Goal: Communication & Community: Answer question/provide support

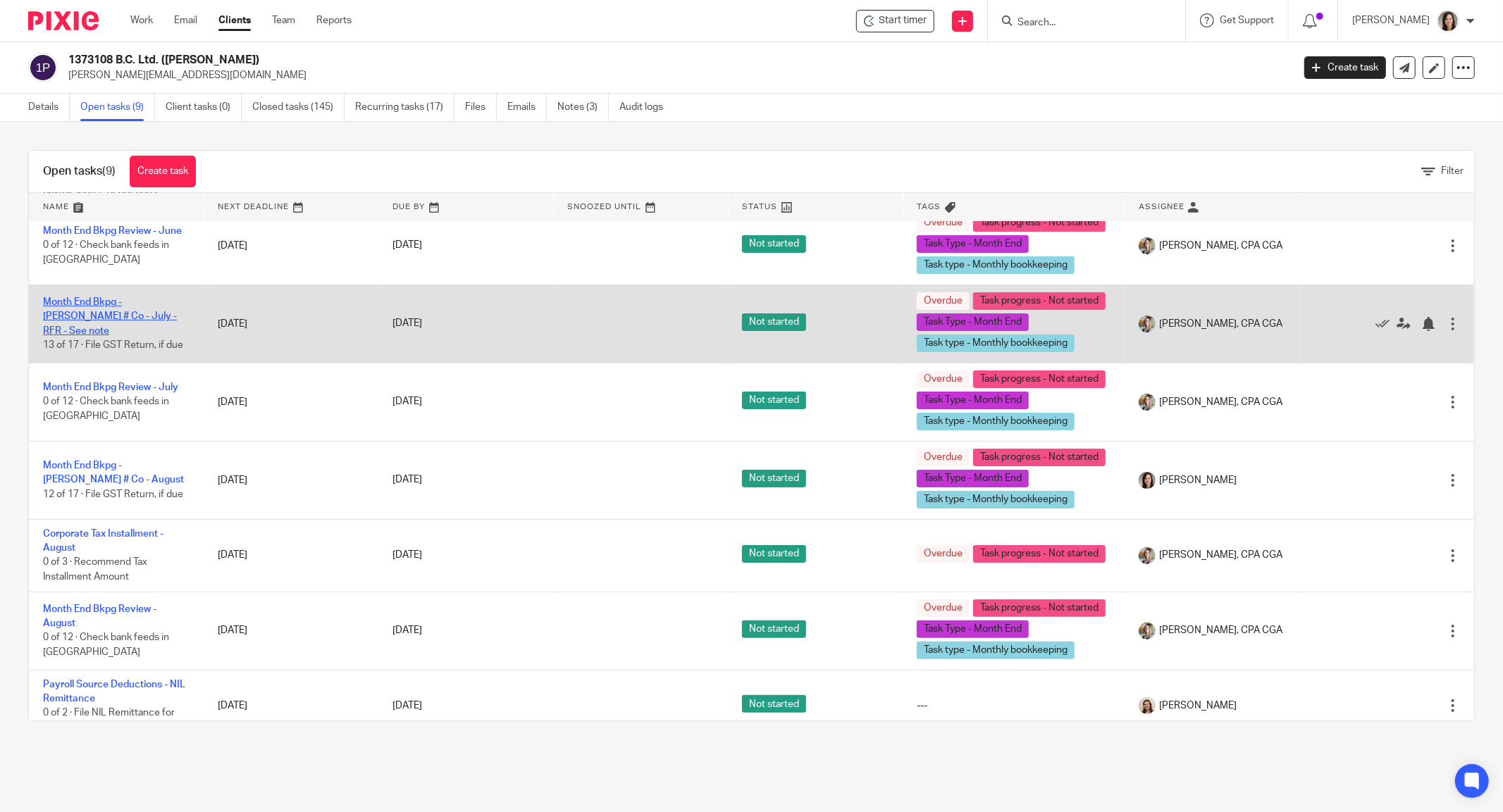
scroll to position [175, 0]
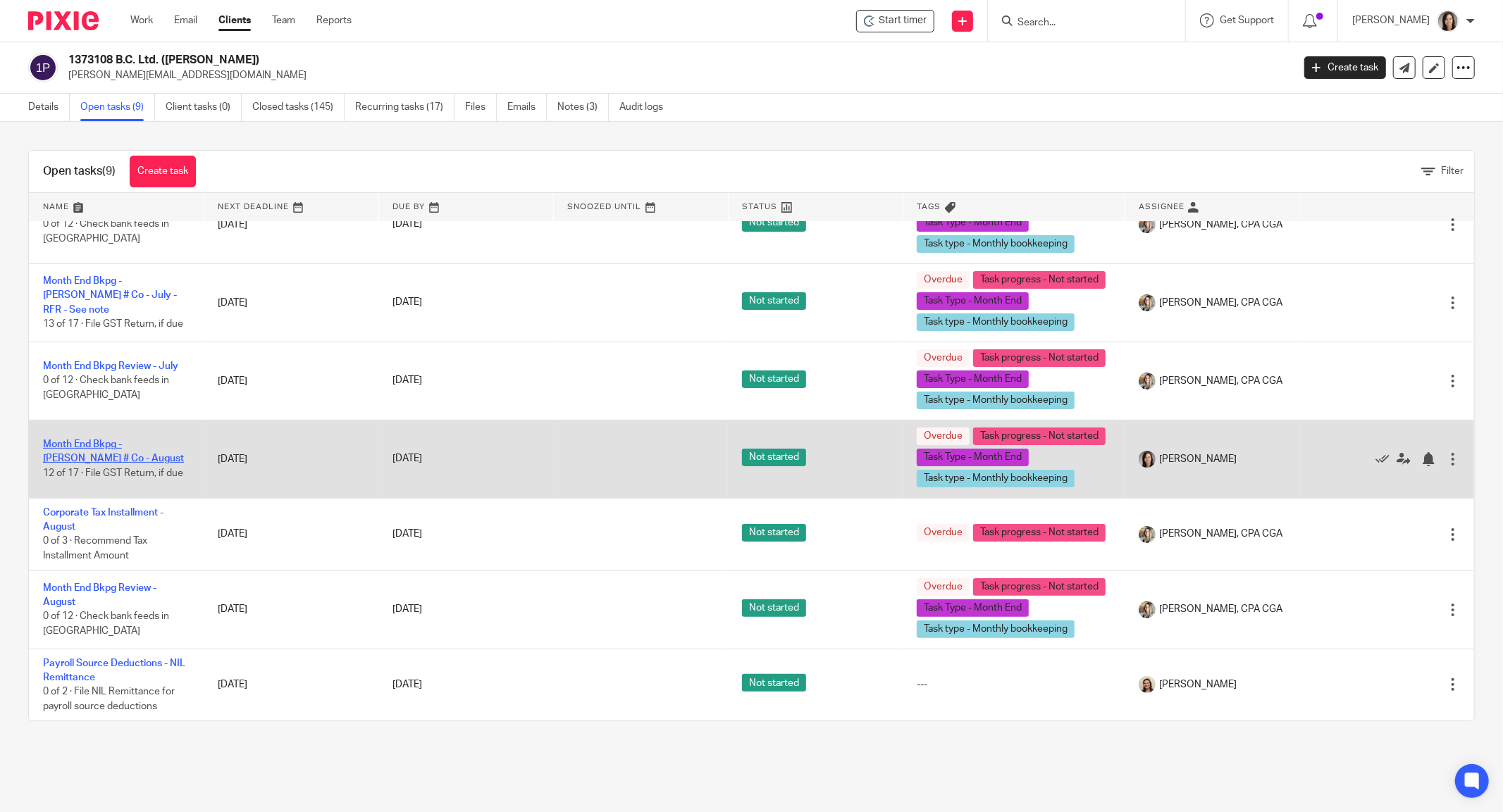
click at [118, 463] on link "Month End Bkpg - Matt Patenaude # Co - August" at bounding box center [113, 451] width 141 height 24
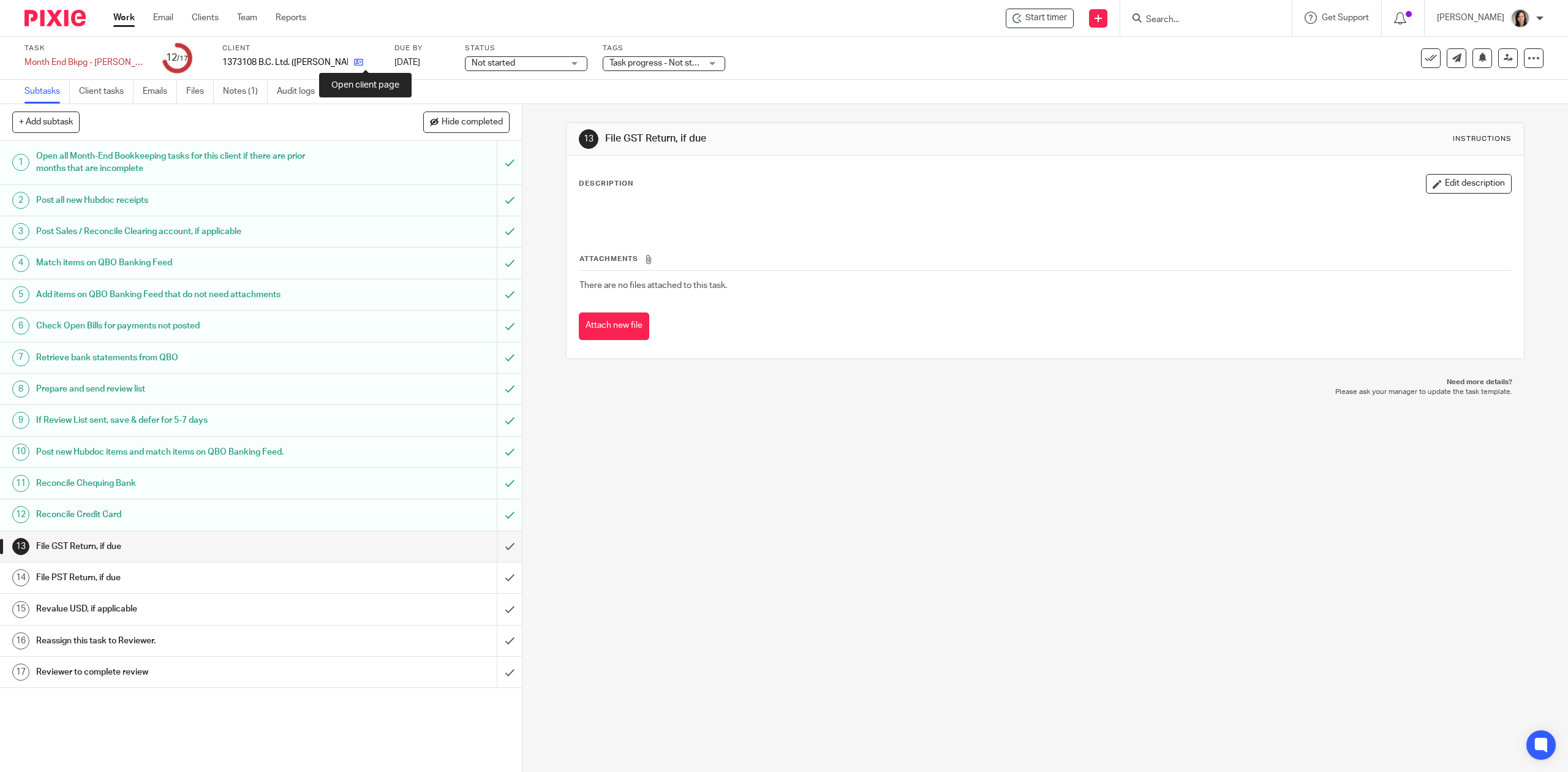
click at [363, 62] on icon at bounding box center [359, 62] width 9 height 9
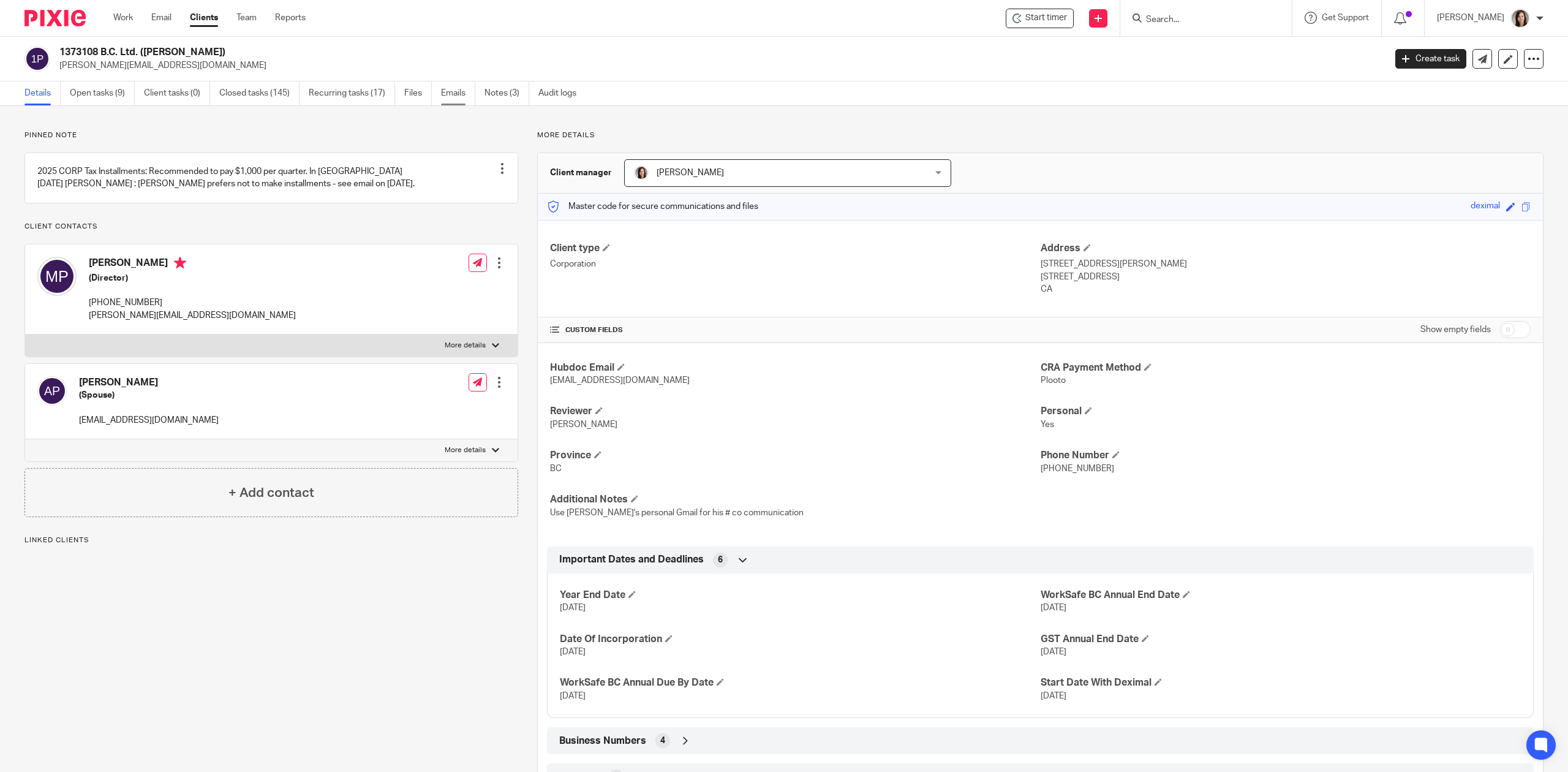
click at [466, 93] on link "Emails" at bounding box center [458, 93] width 34 height 24
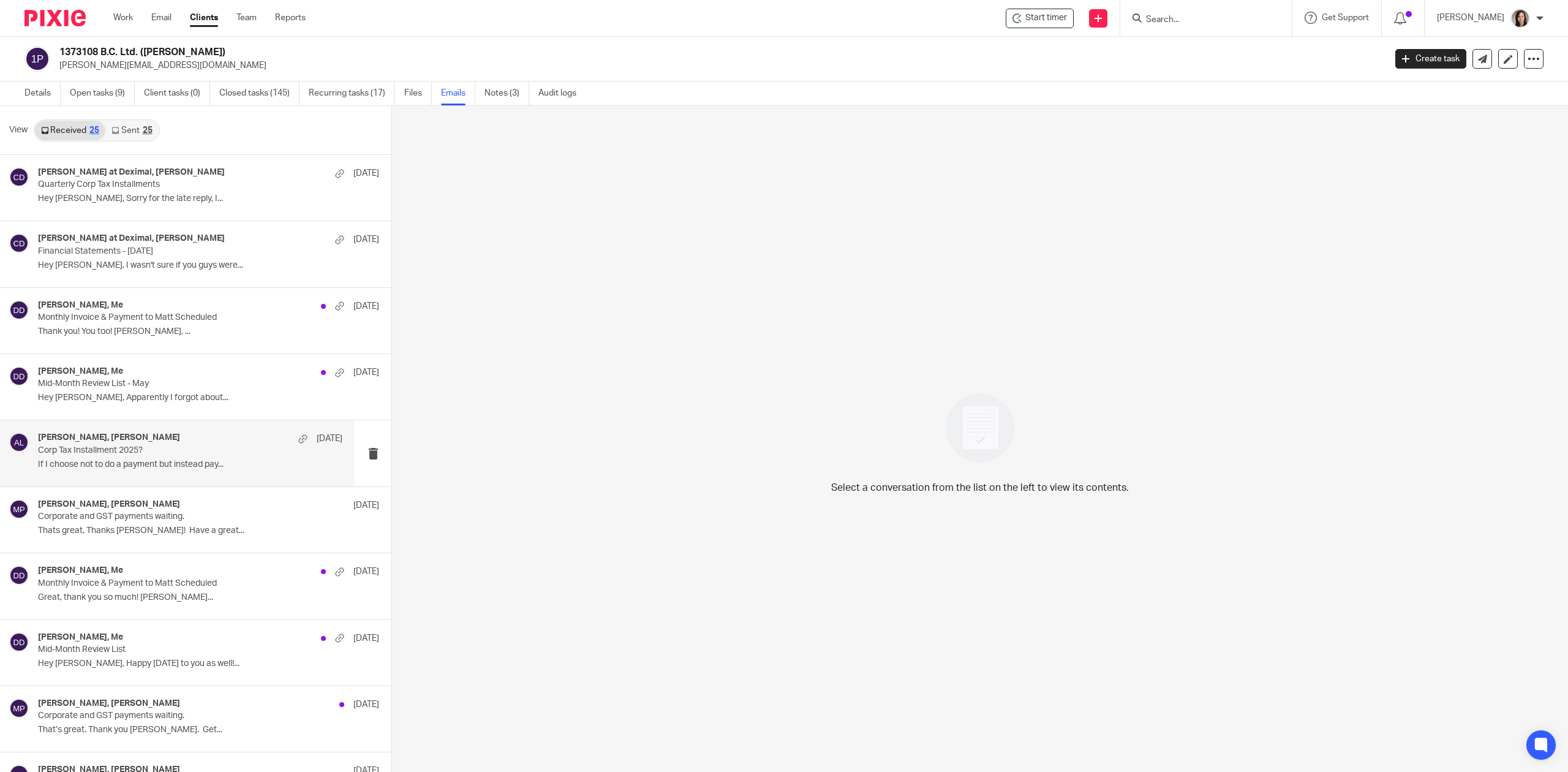
click at [157, 463] on p "If I choose not to do a payment but instead pay..." at bounding box center [190, 465] width 305 height 11
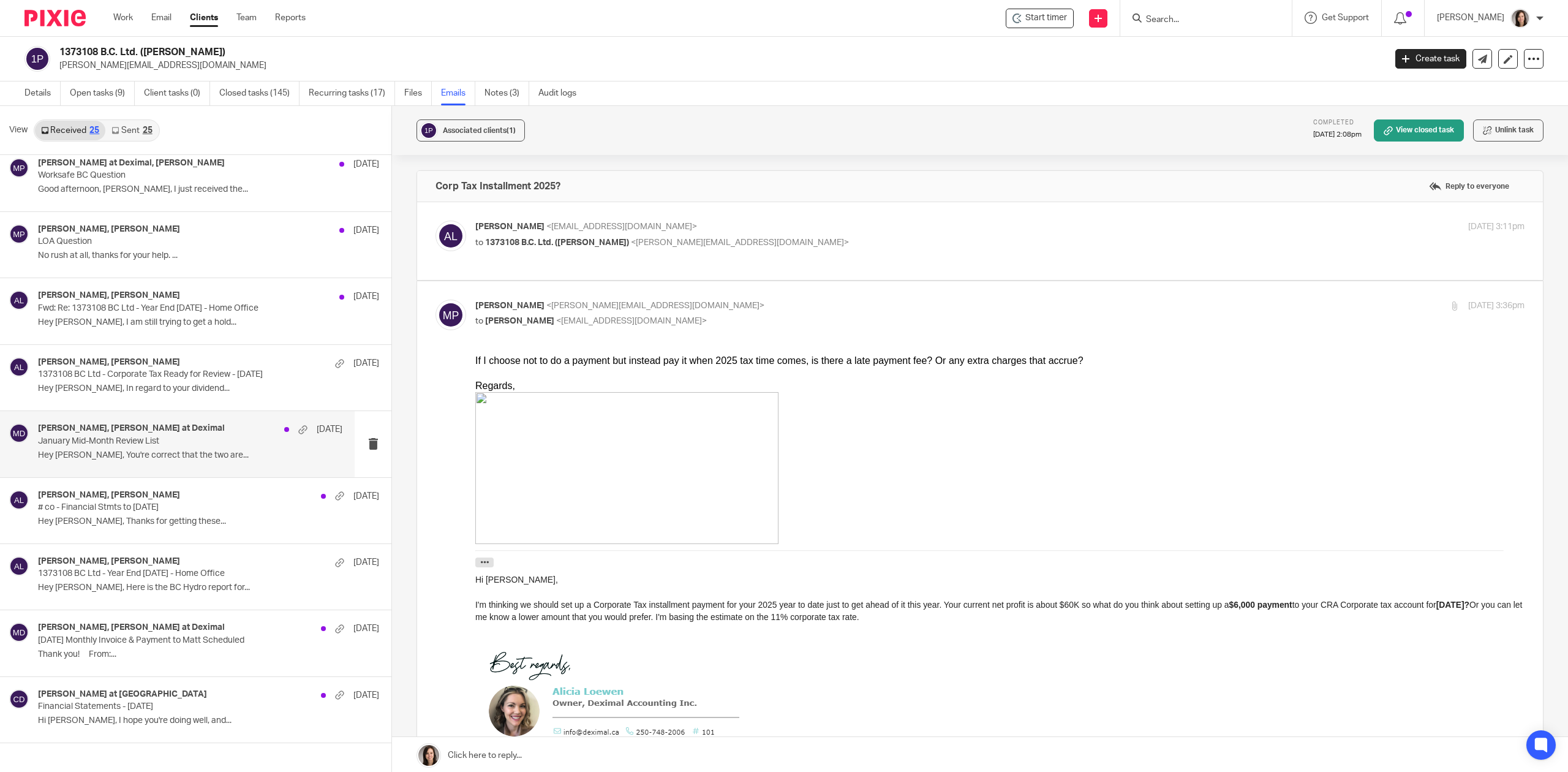
scroll to position [1087, 0]
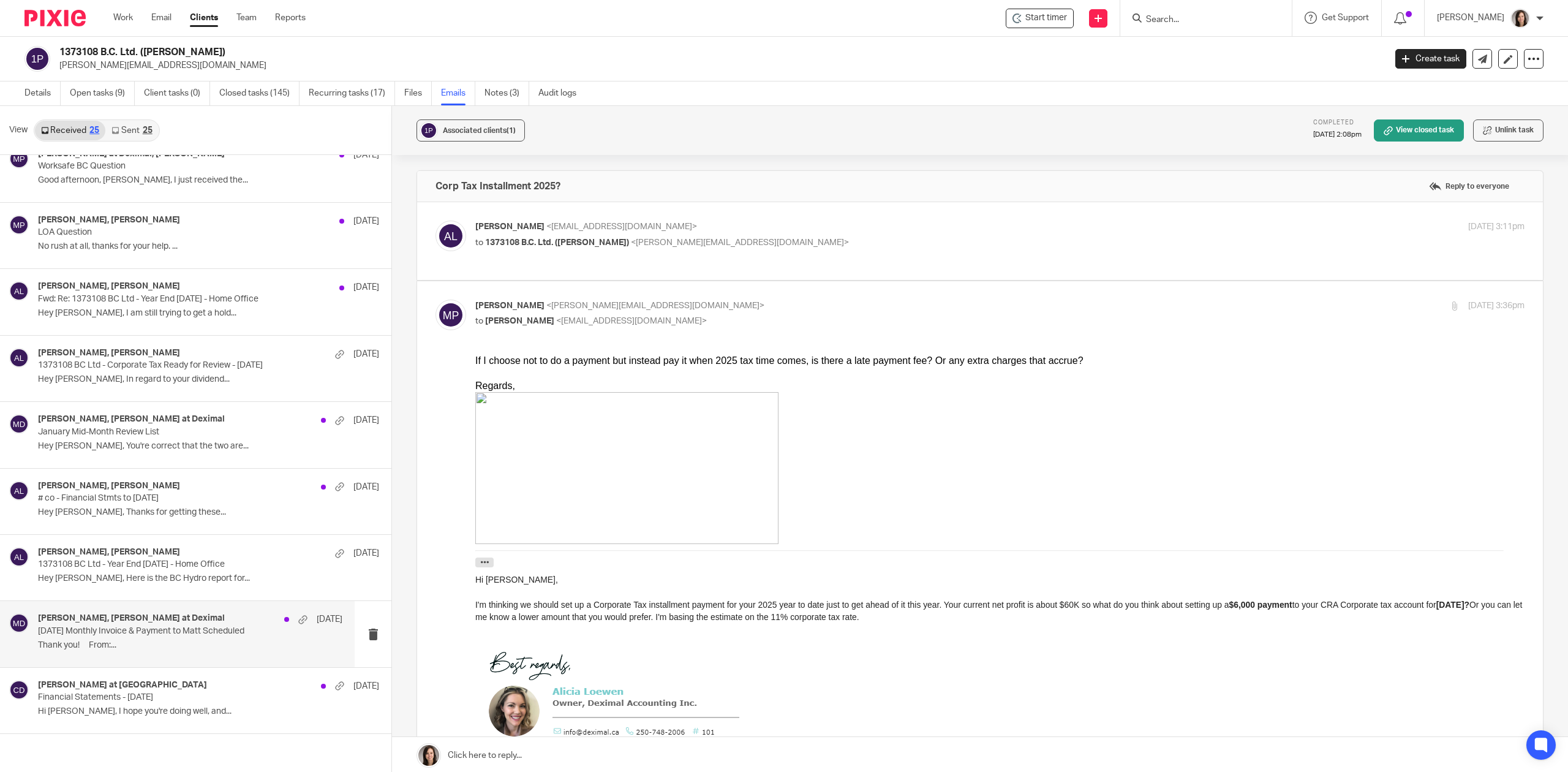
click at [157, 643] on p "Thank you! From:..." at bounding box center [190, 646] width 305 height 11
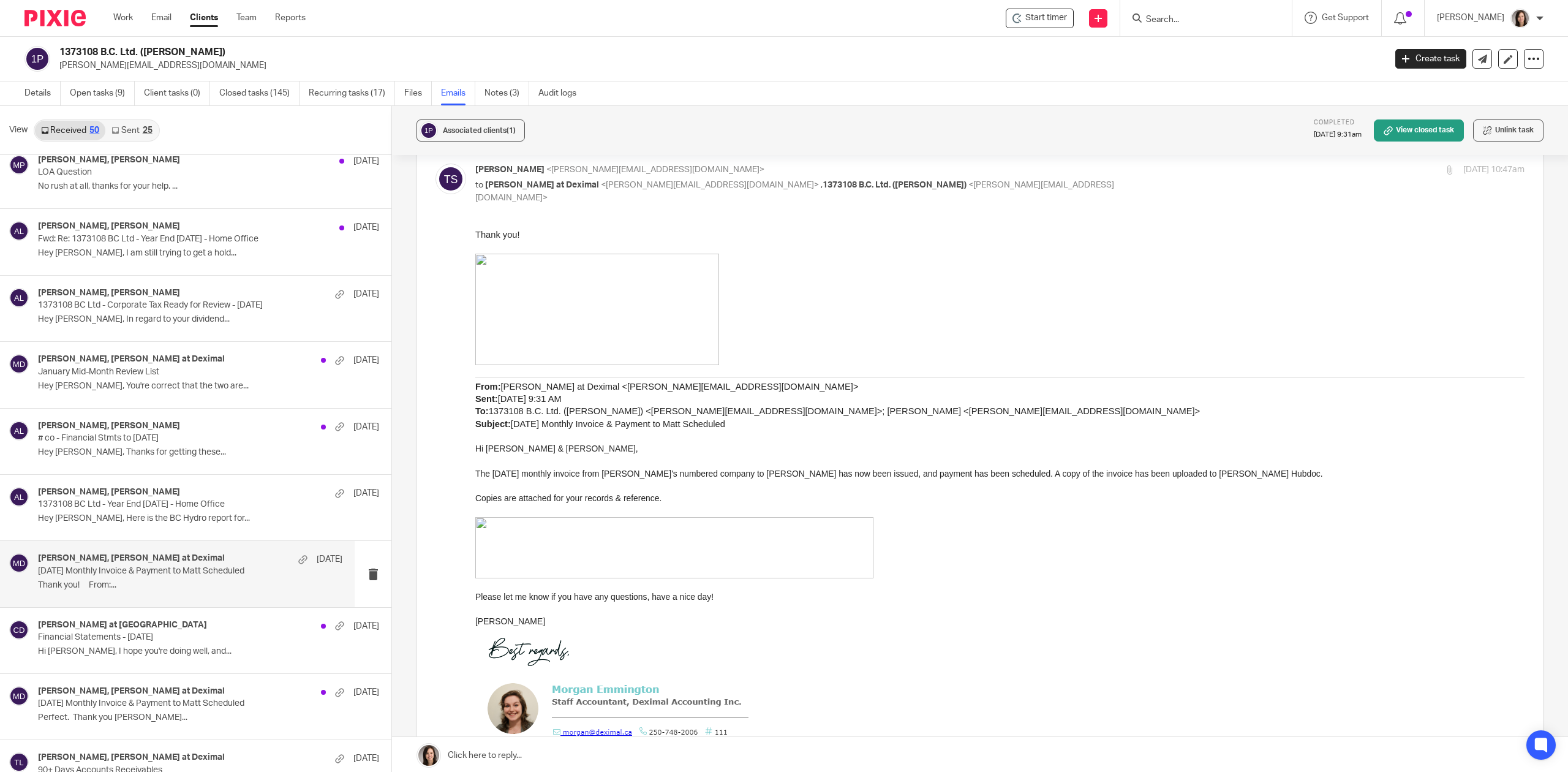
scroll to position [1168, 0]
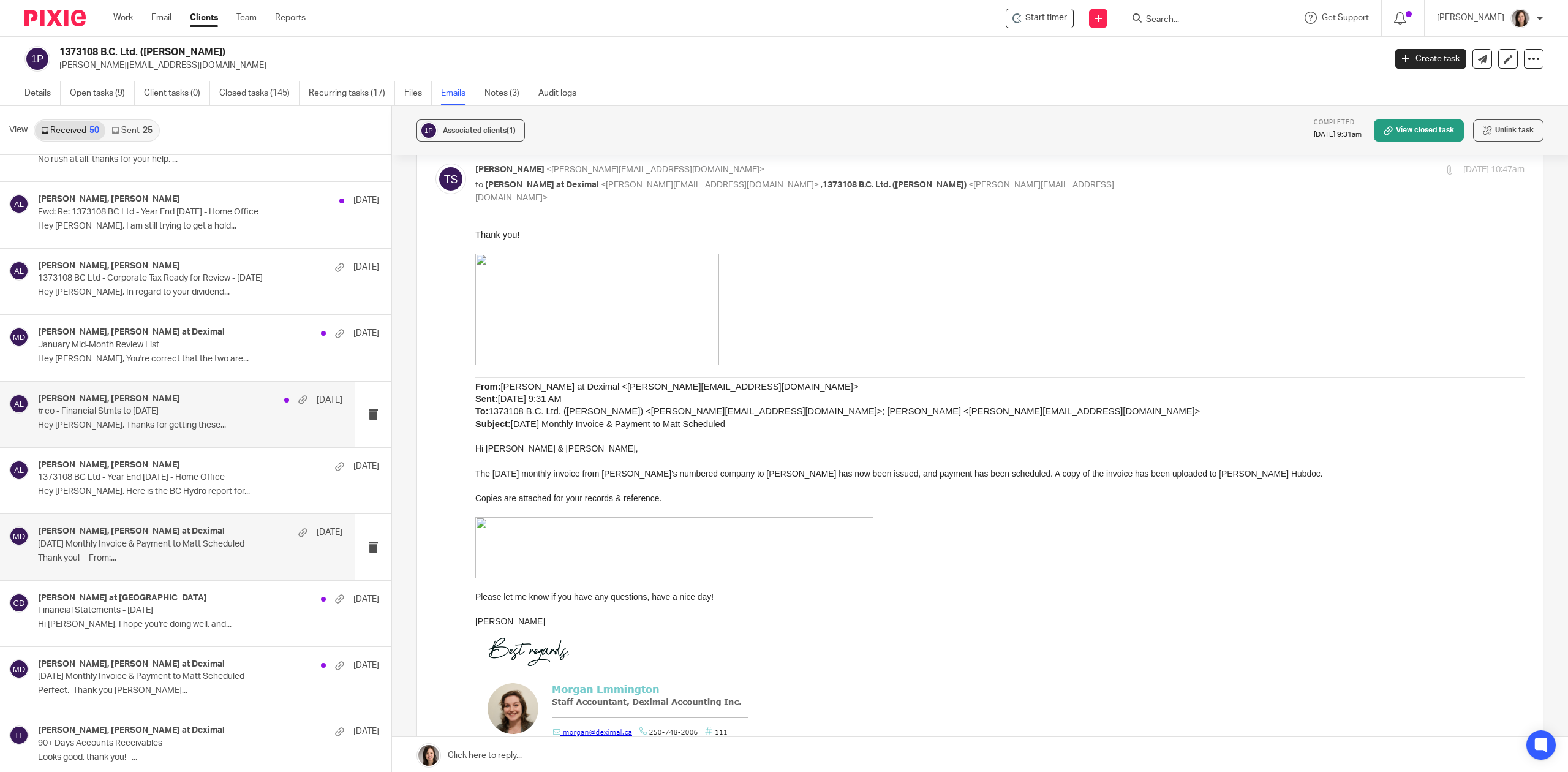
click at [131, 405] on h4 "Alicia Loewen, Matthew Patenaude" at bounding box center [109, 399] width 142 height 11
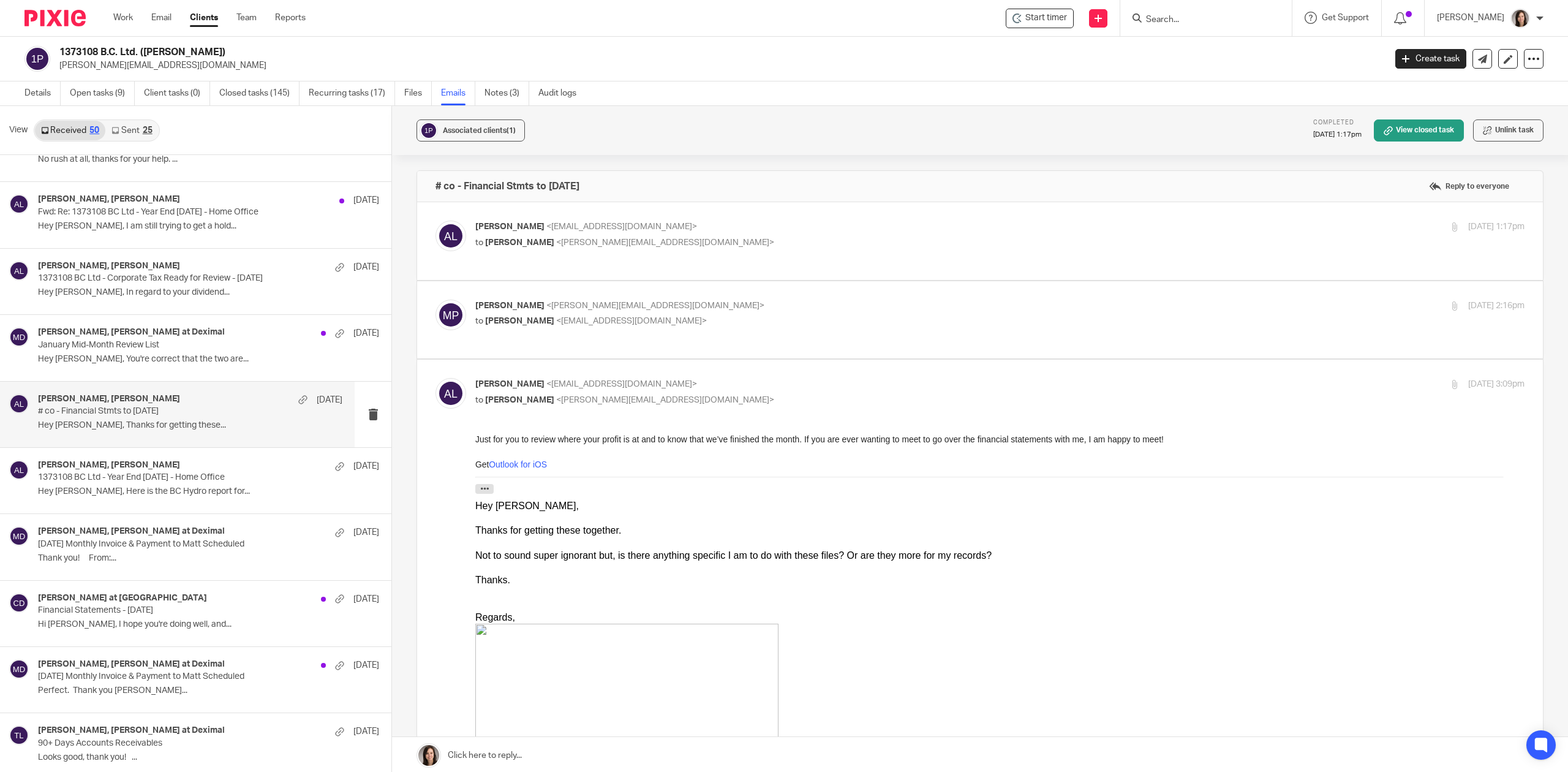
scroll to position [0, 0]
click at [741, 231] on p "Alicia Loewen <info@deximal.ca>" at bounding box center [825, 227] width 700 height 13
checkbox input "true"
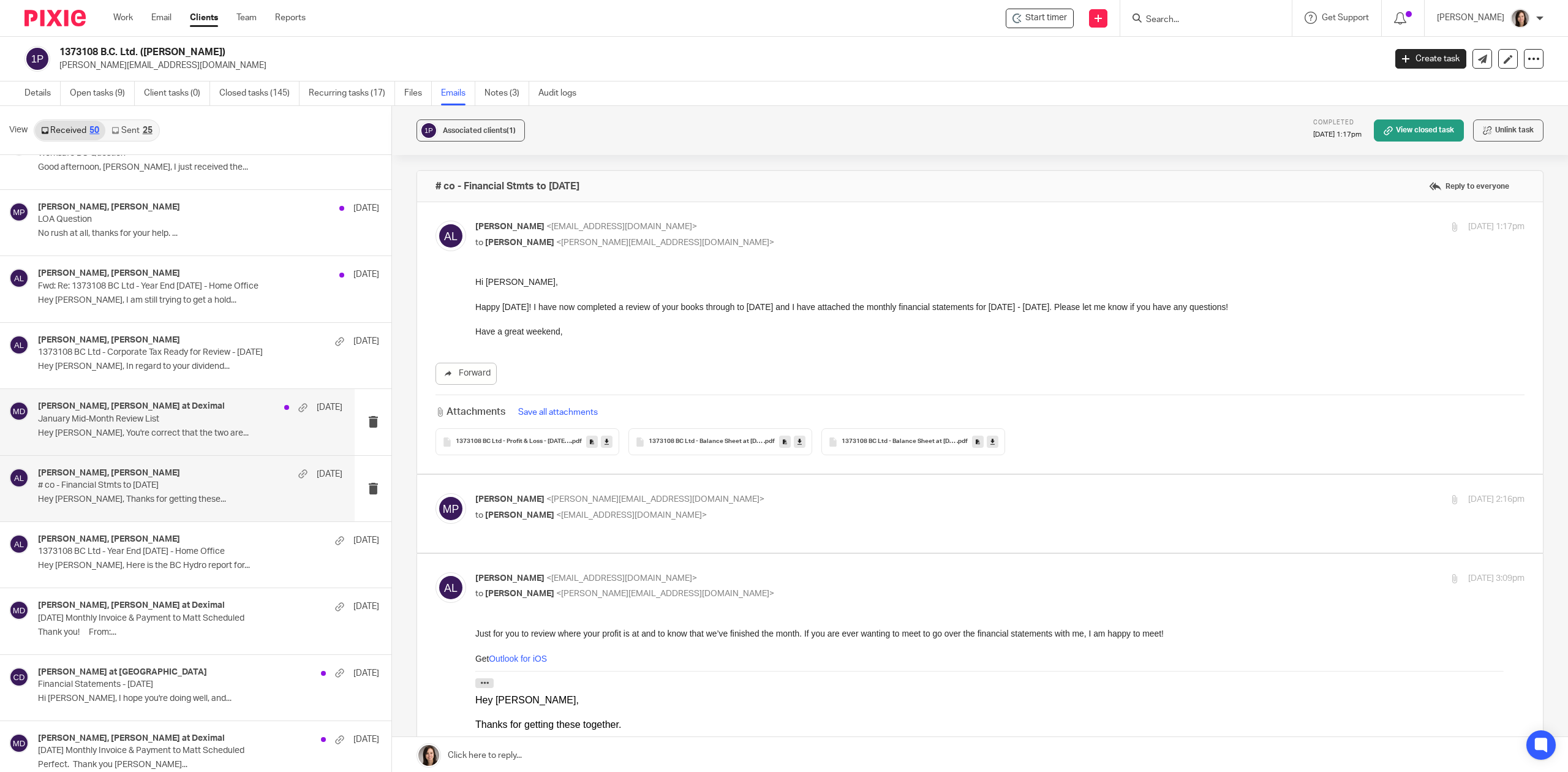
scroll to position [1087, 0]
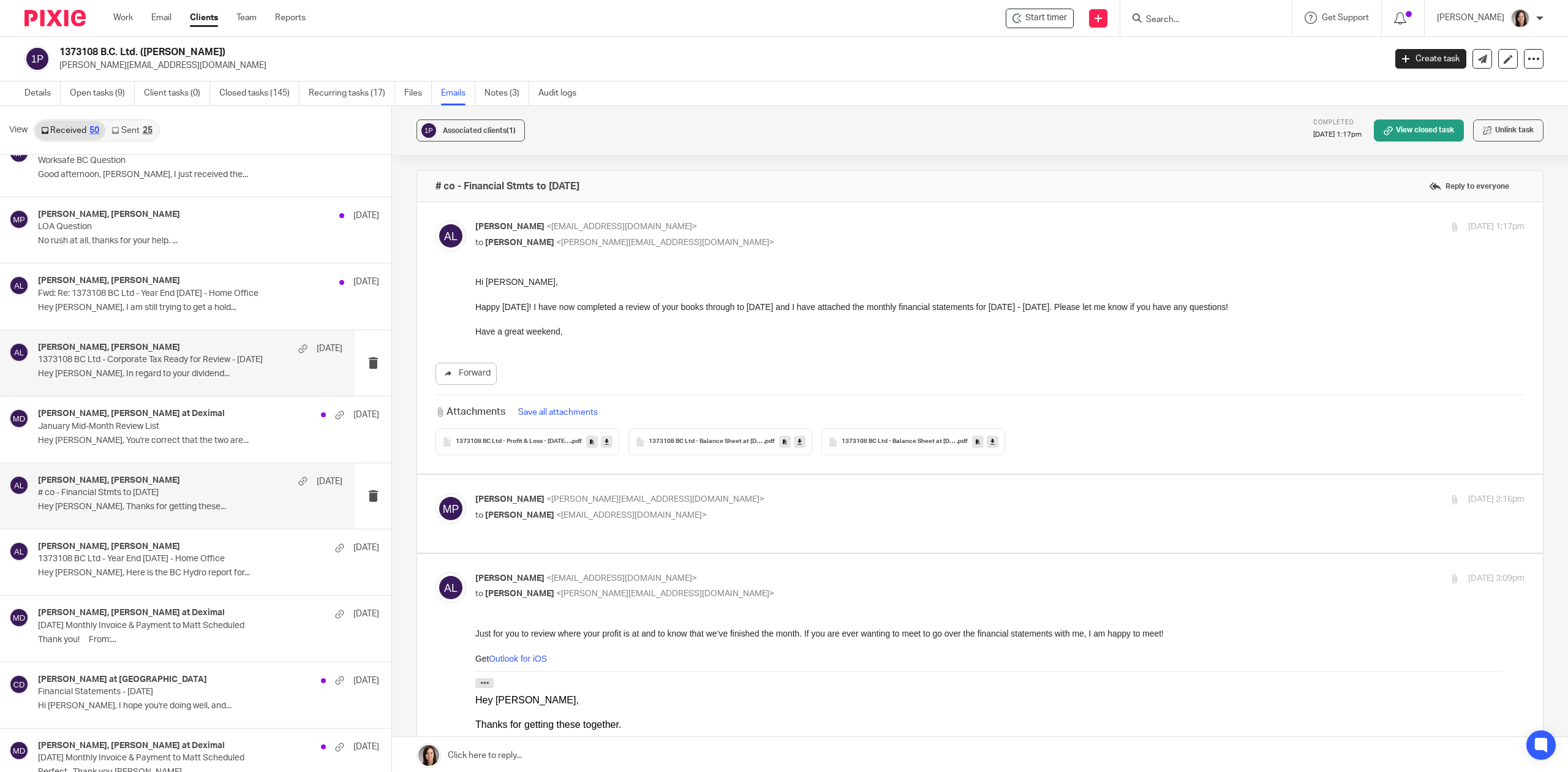
click at [91, 365] on p "1373108 BC Ltd - Corporate Tax Ready for Review - Sep 30 2024" at bounding box center [160, 360] width 244 height 11
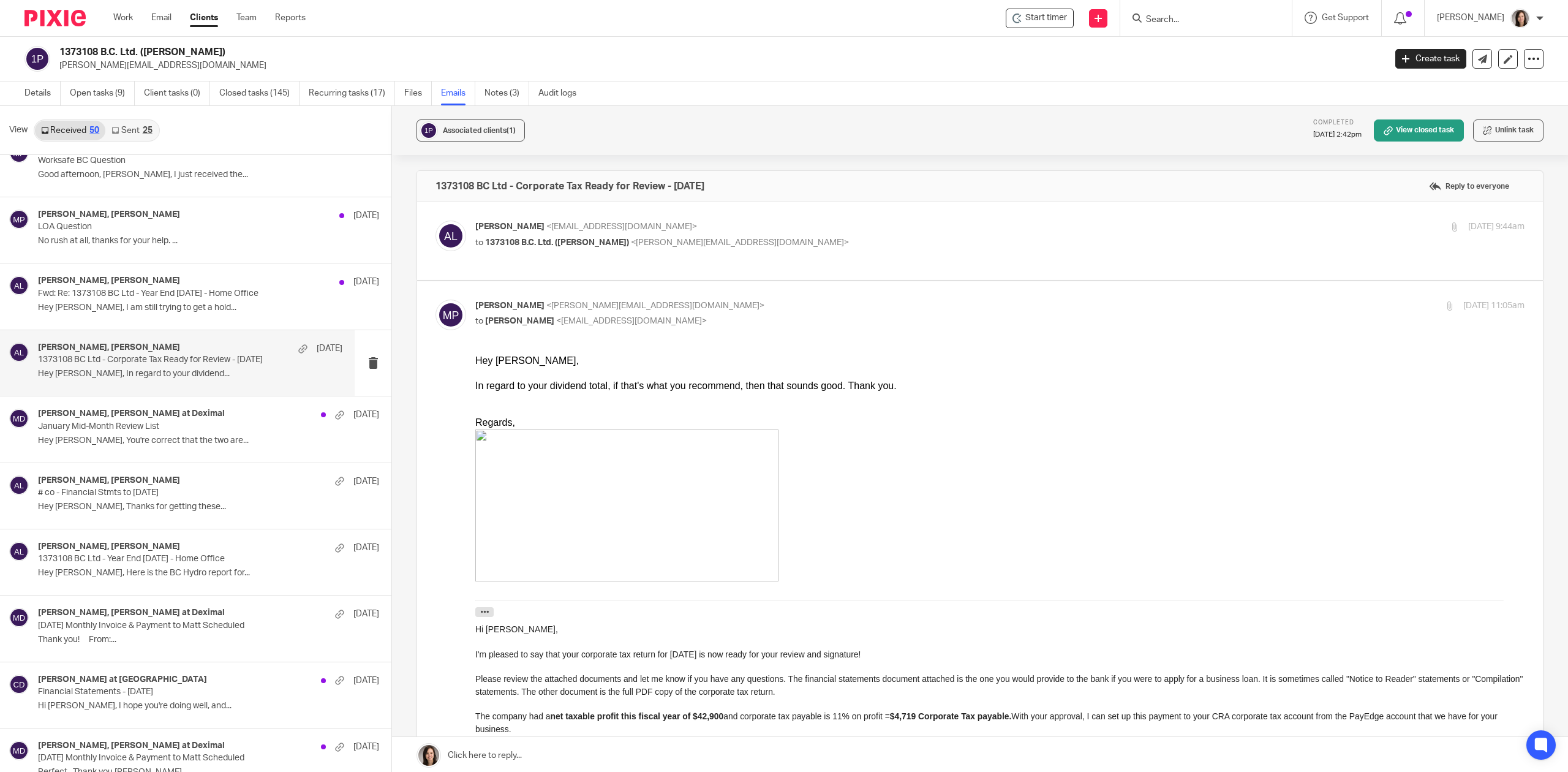
scroll to position [0, 0]
click at [884, 233] on p "Alicia Loewen <info@deximal.ca>" at bounding box center [825, 227] width 700 height 13
checkbox input "true"
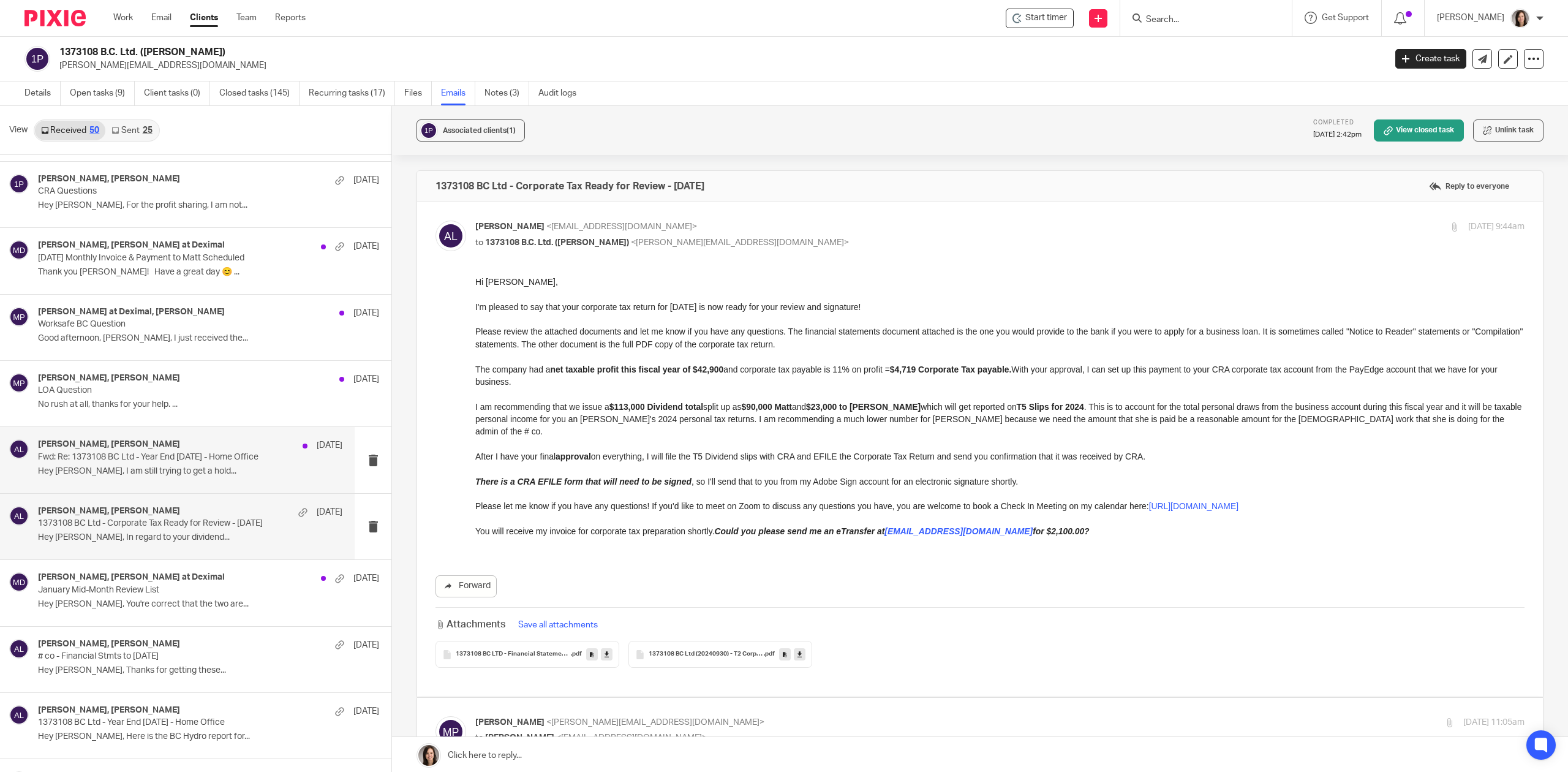
scroll to position [896, 0]
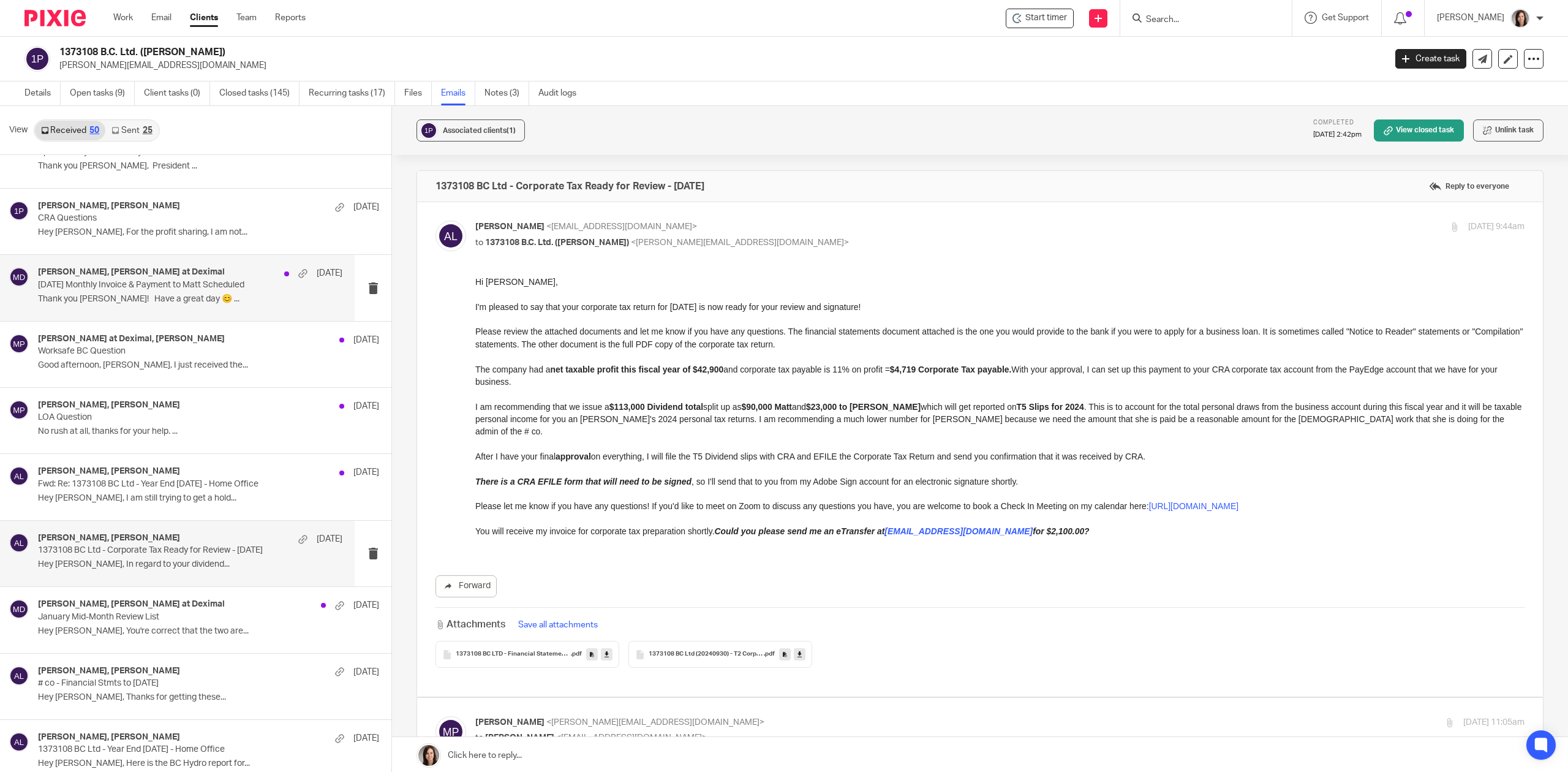
click at [127, 277] on h4 "Terry Schulz, Morgan at Deximal" at bounding box center [131, 273] width 187 height 11
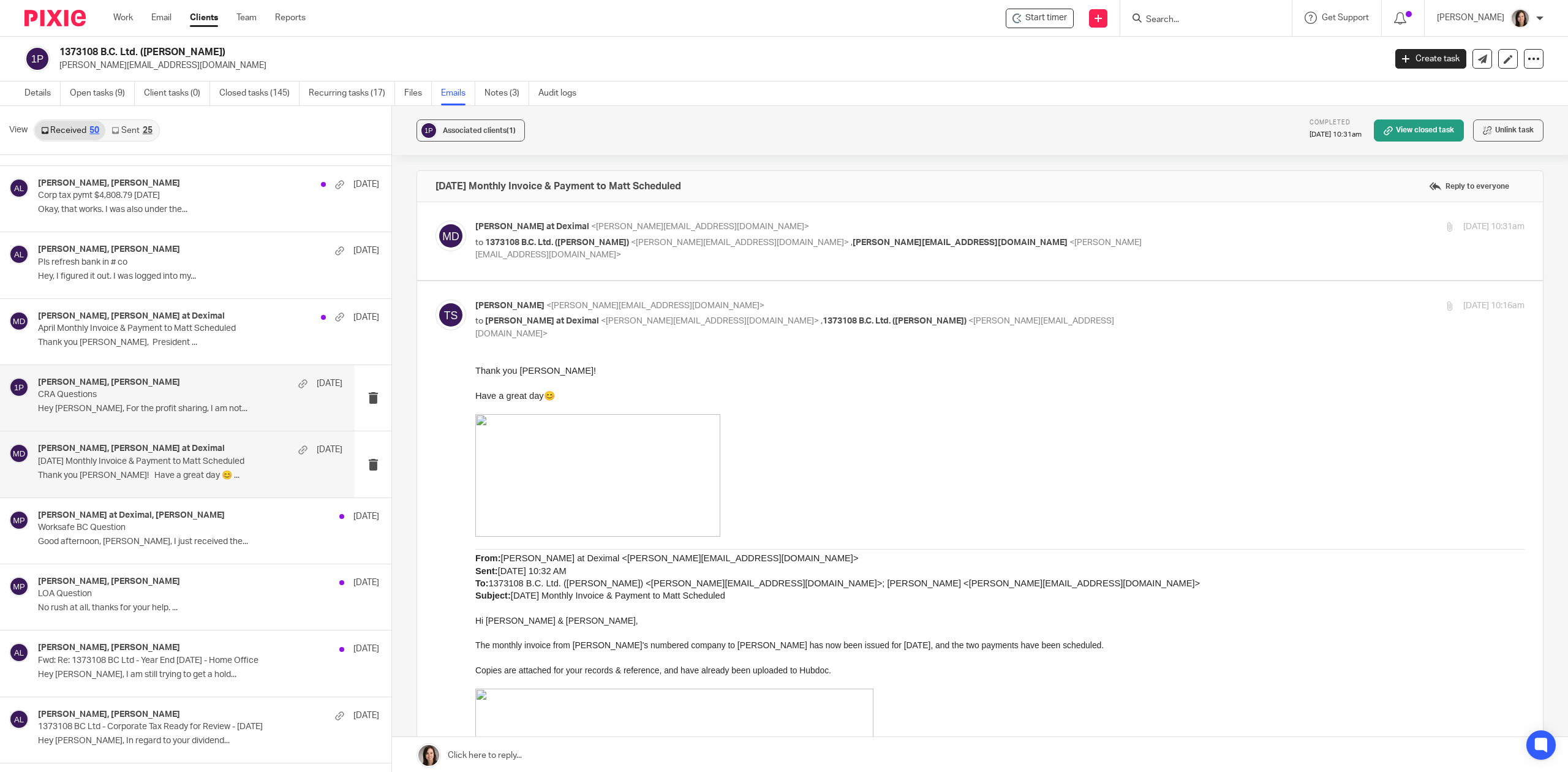
scroll to position [705, 0]
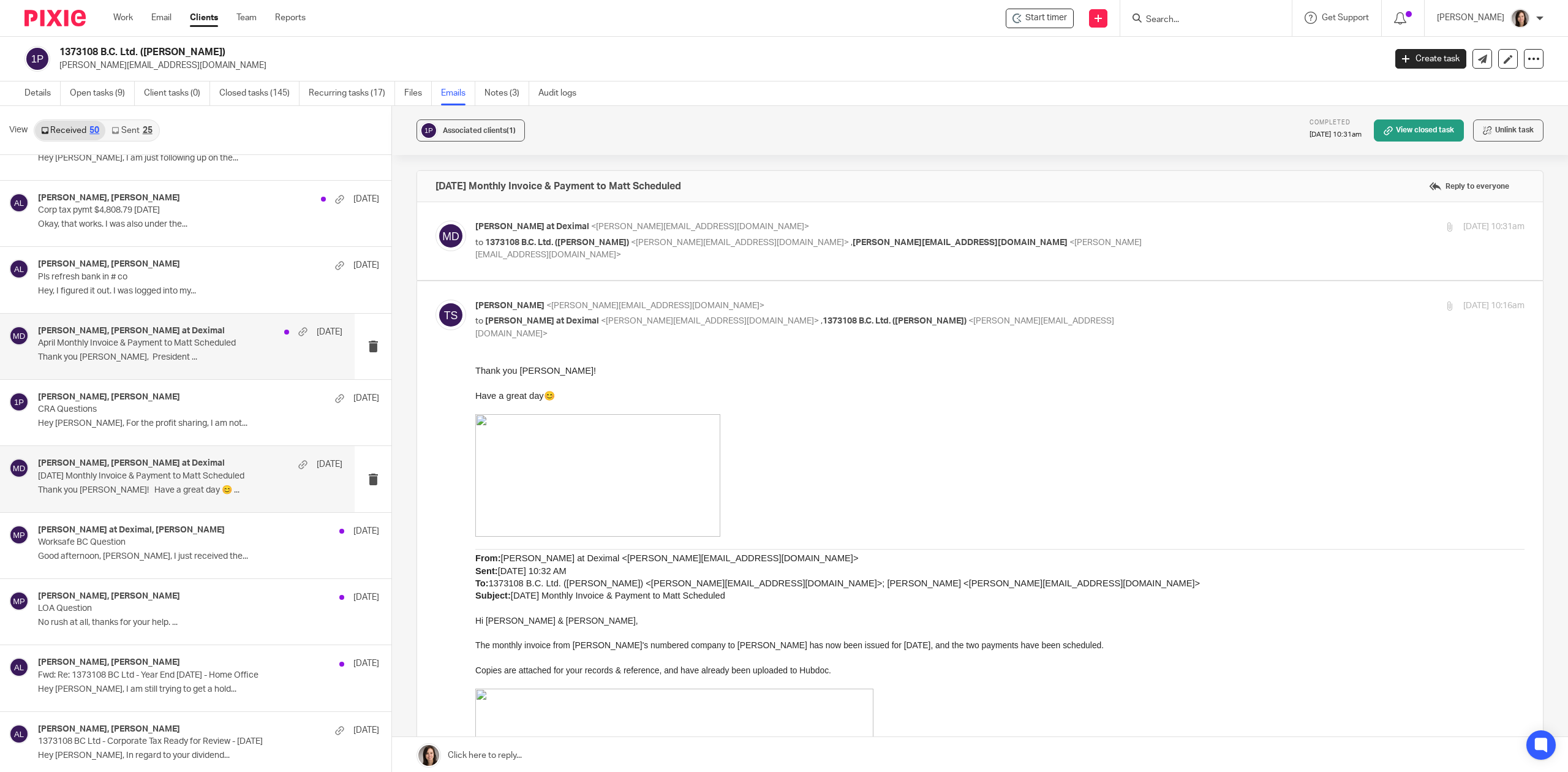
click at [151, 363] on p "Thank you Terry Schulz, President ..." at bounding box center [190, 358] width 305 height 11
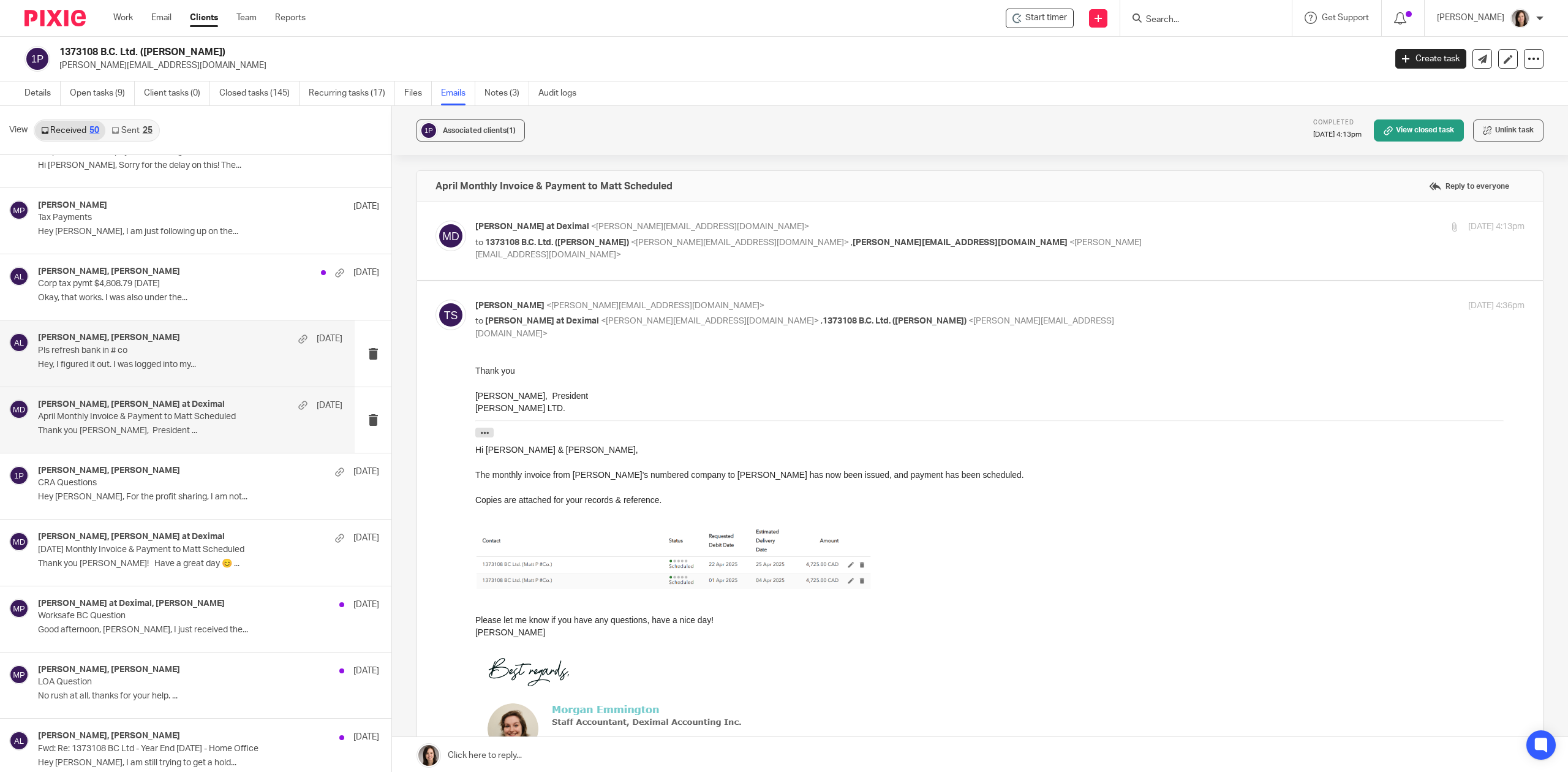
scroll to position [623, 0]
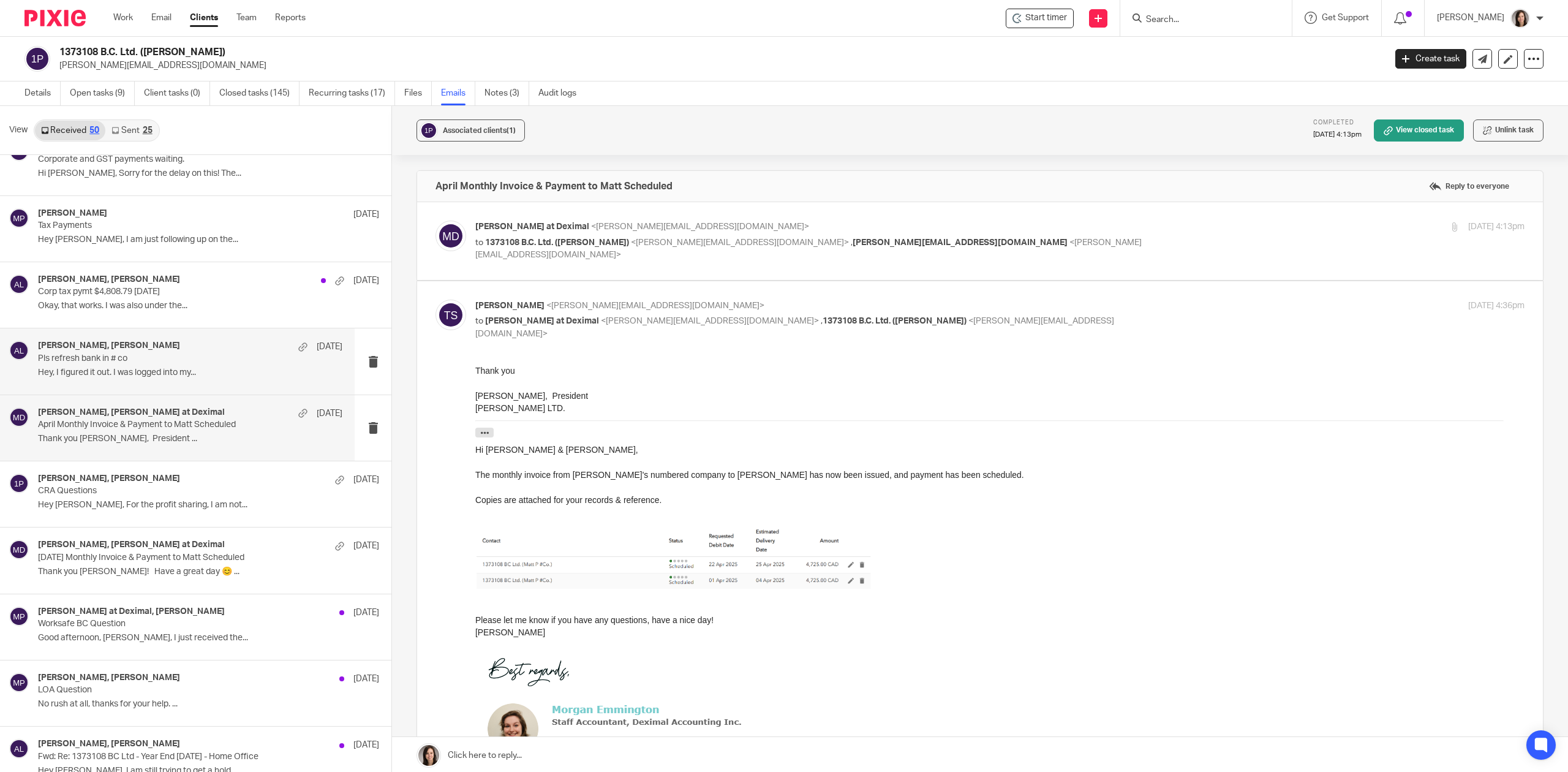
click at [103, 368] on div "Alicia Loewen, Matthew Patenaude Mar 25 Pls refresh bank in # co Hey, I figured…" at bounding box center [190, 361] width 305 height 41
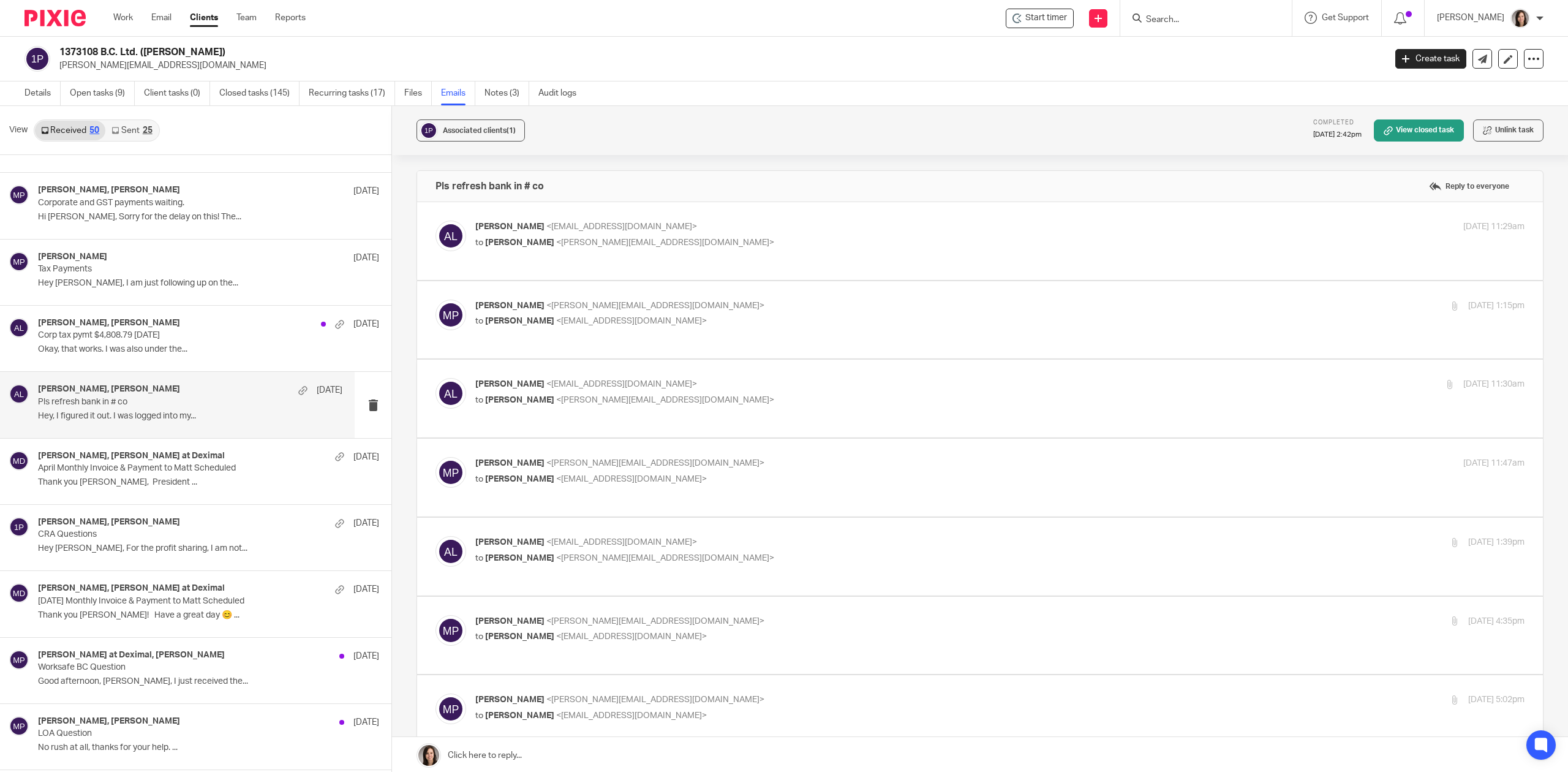
scroll to position [542, 0]
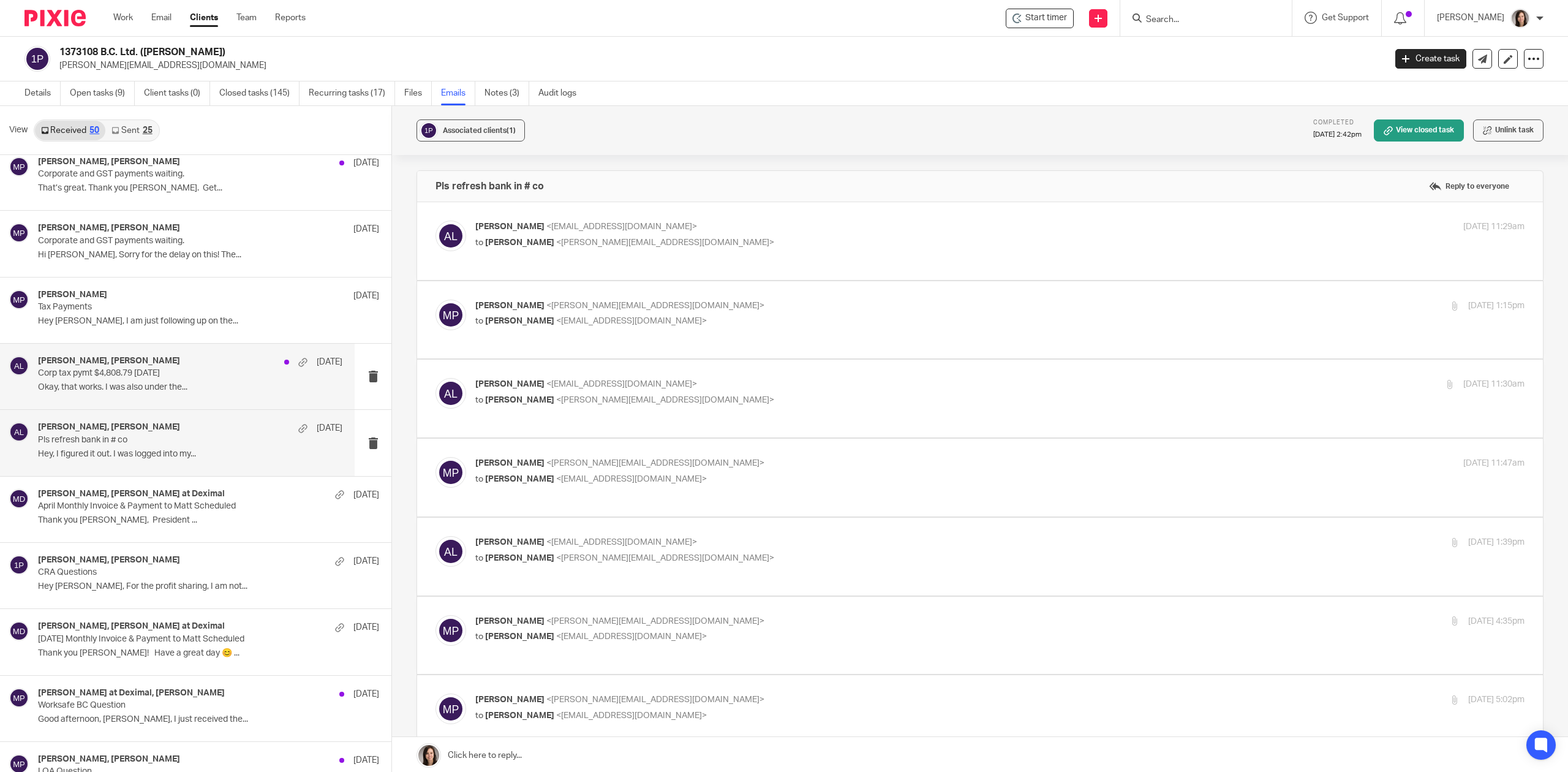
click at [130, 385] on p "Okay, that works. I was also under the..." at bounding box center [190, 388] width 305 height 11
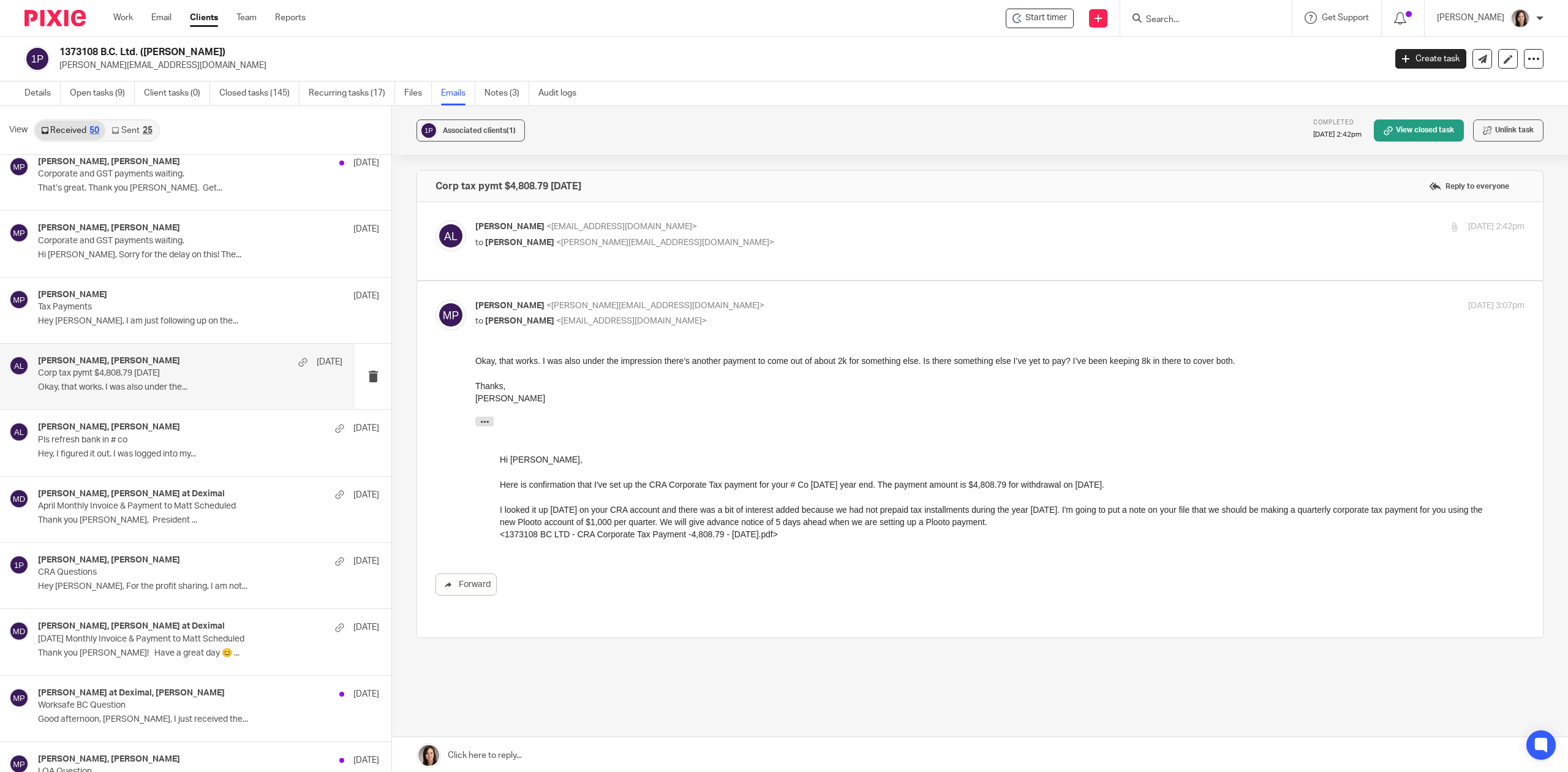
scroll to position [0, 0]
click at [109, 323] on p "Hey Alicia, I am just following up on the..." at bounding box center [190, 321] width 305 height 11
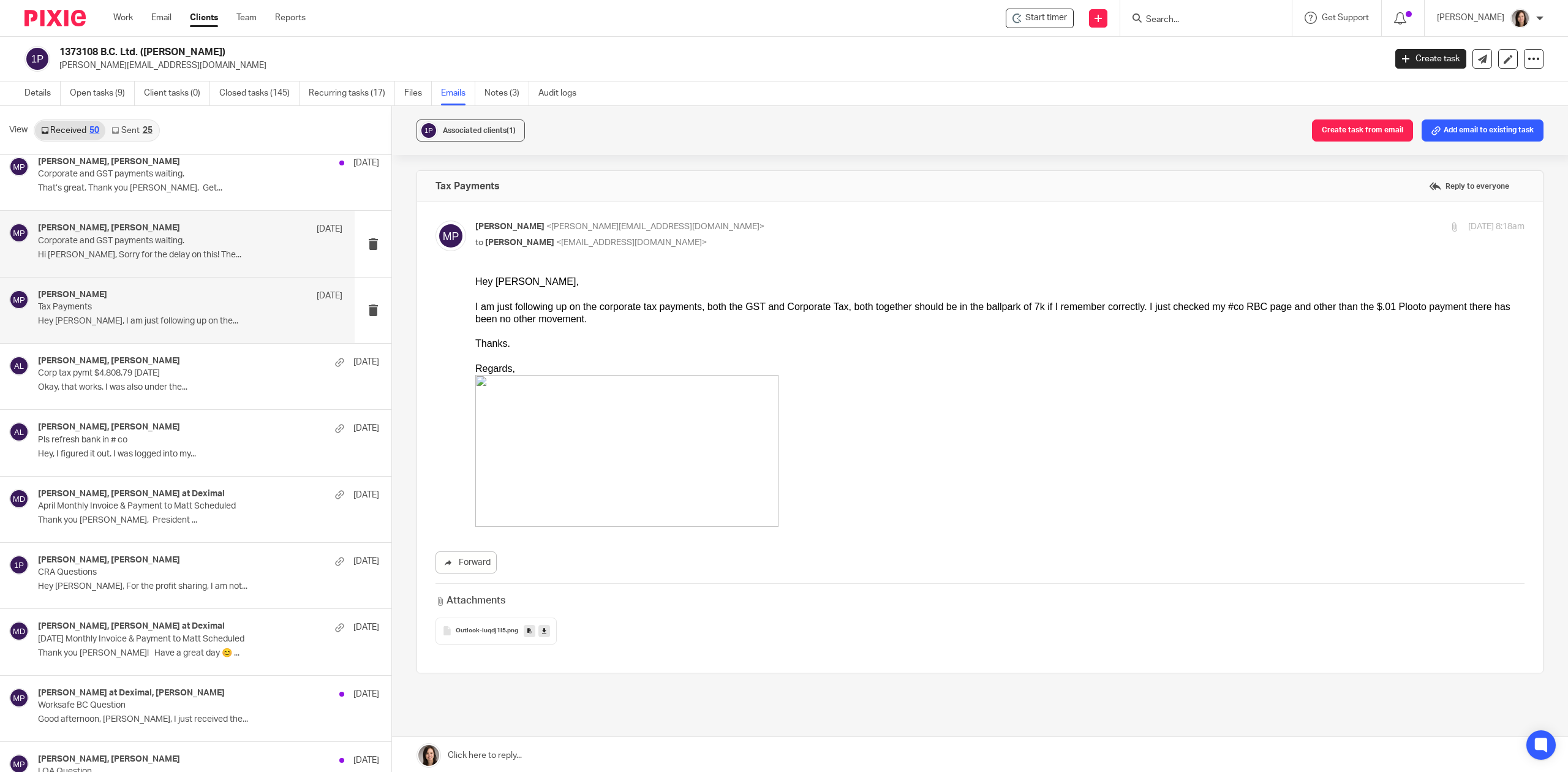
click at [128, 251] on div "Alicia Loewen, Matthew Patenaude Apr 15 Corporate and GST payments waiting. Hi …" at bounding box center [190, 244] width 305 height 41
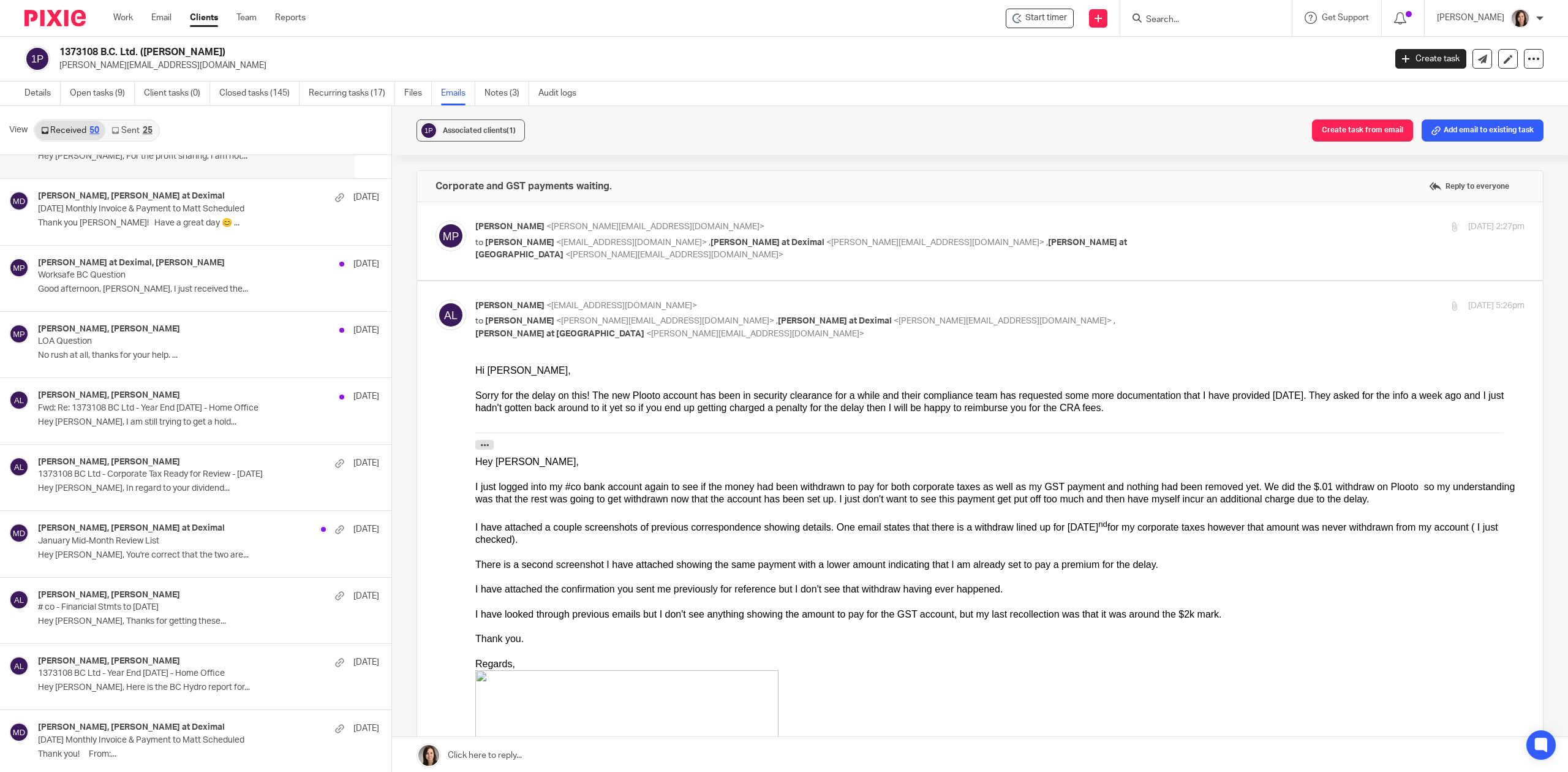
scroll to position [978, 0]
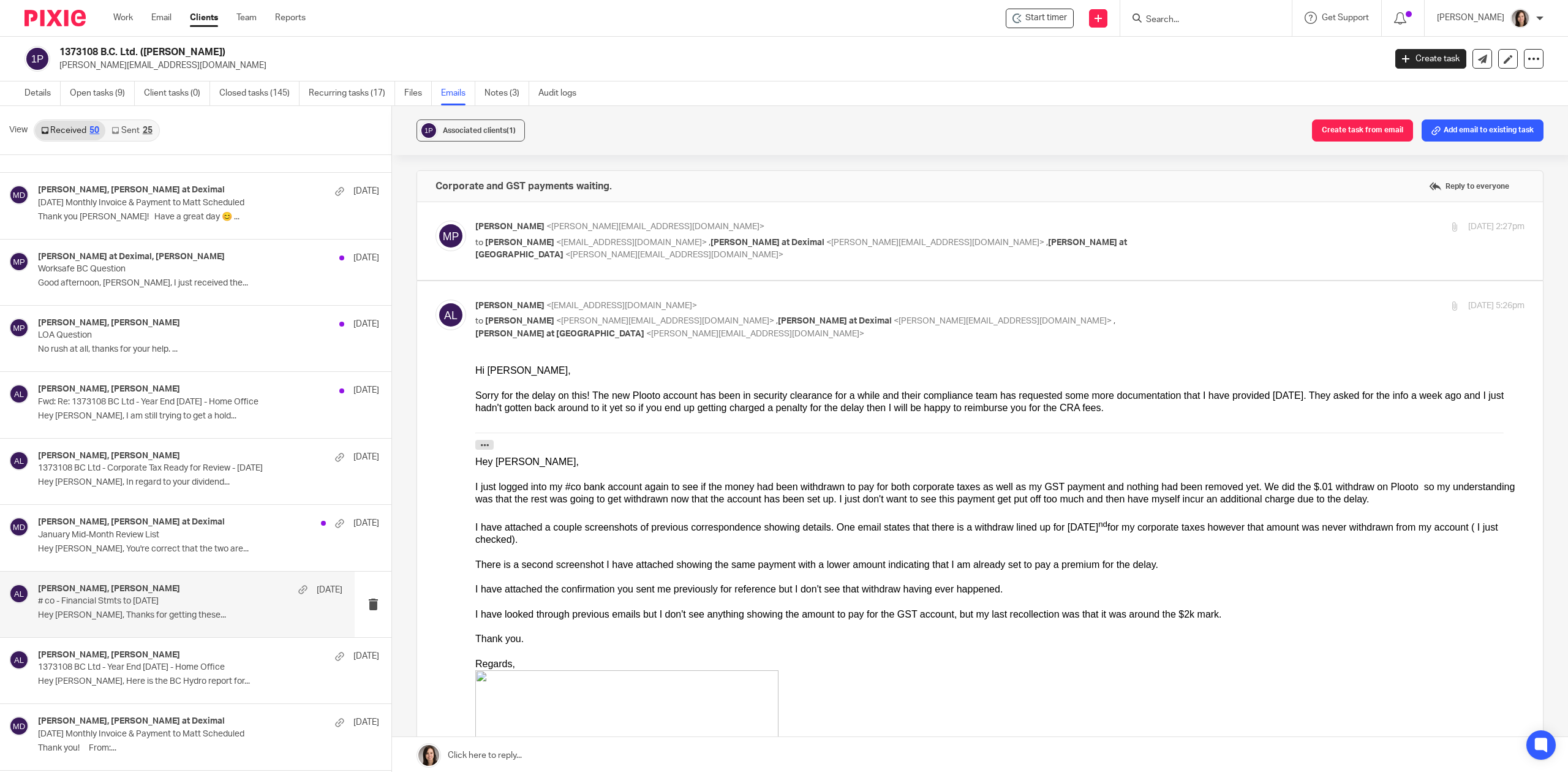
click at [125, 604] on p "# co - Financial Stmts to Dec 31" at bounding box center [160, 601] width 244 height 11
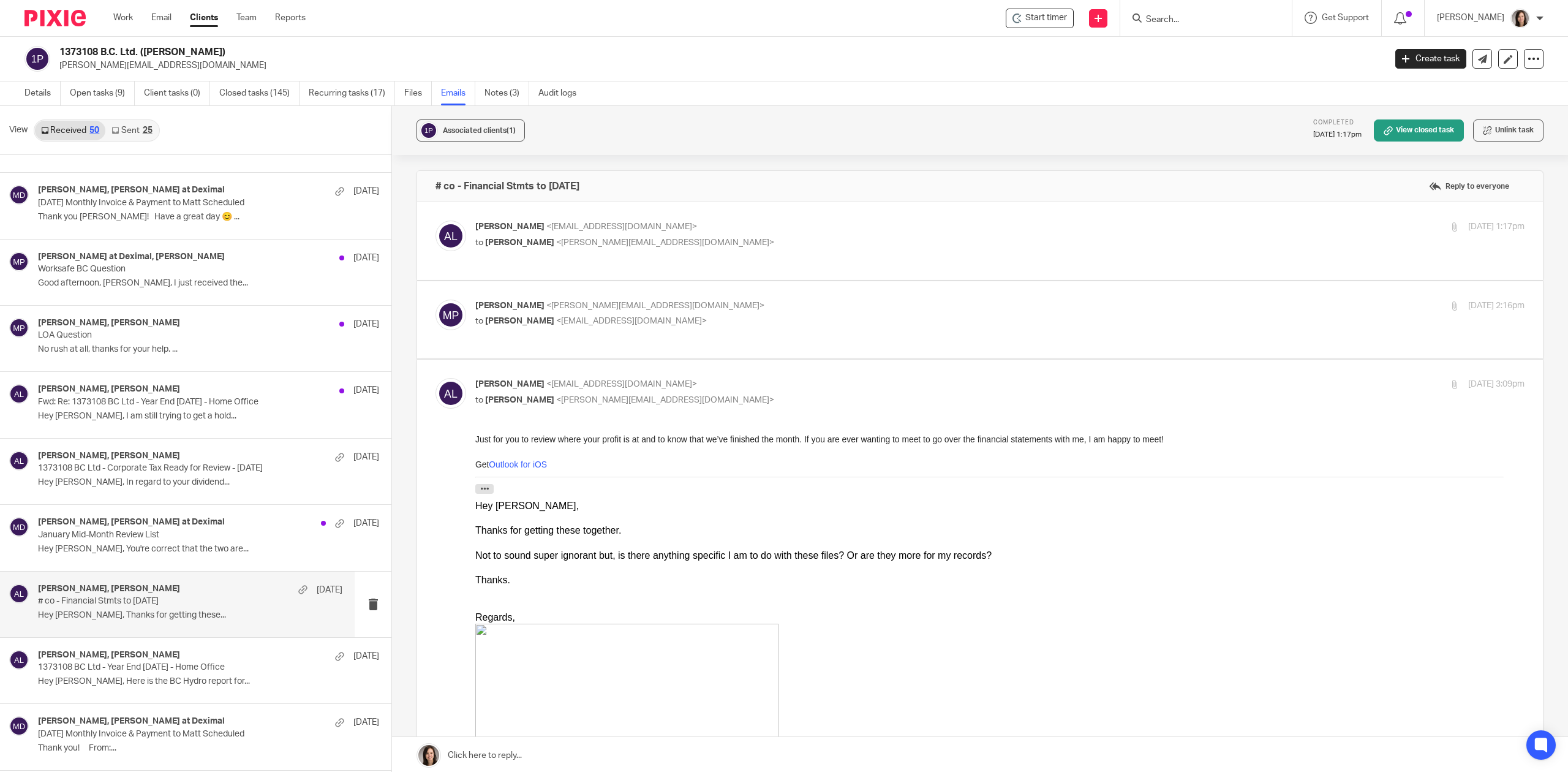
scroll to position [0, 0]
click at [140, 474] on p "1373108 BC Ltd - Corporate Tax Ready for Review - Sep 30 2024" at bounding box center [160, 469] width 244 height 11
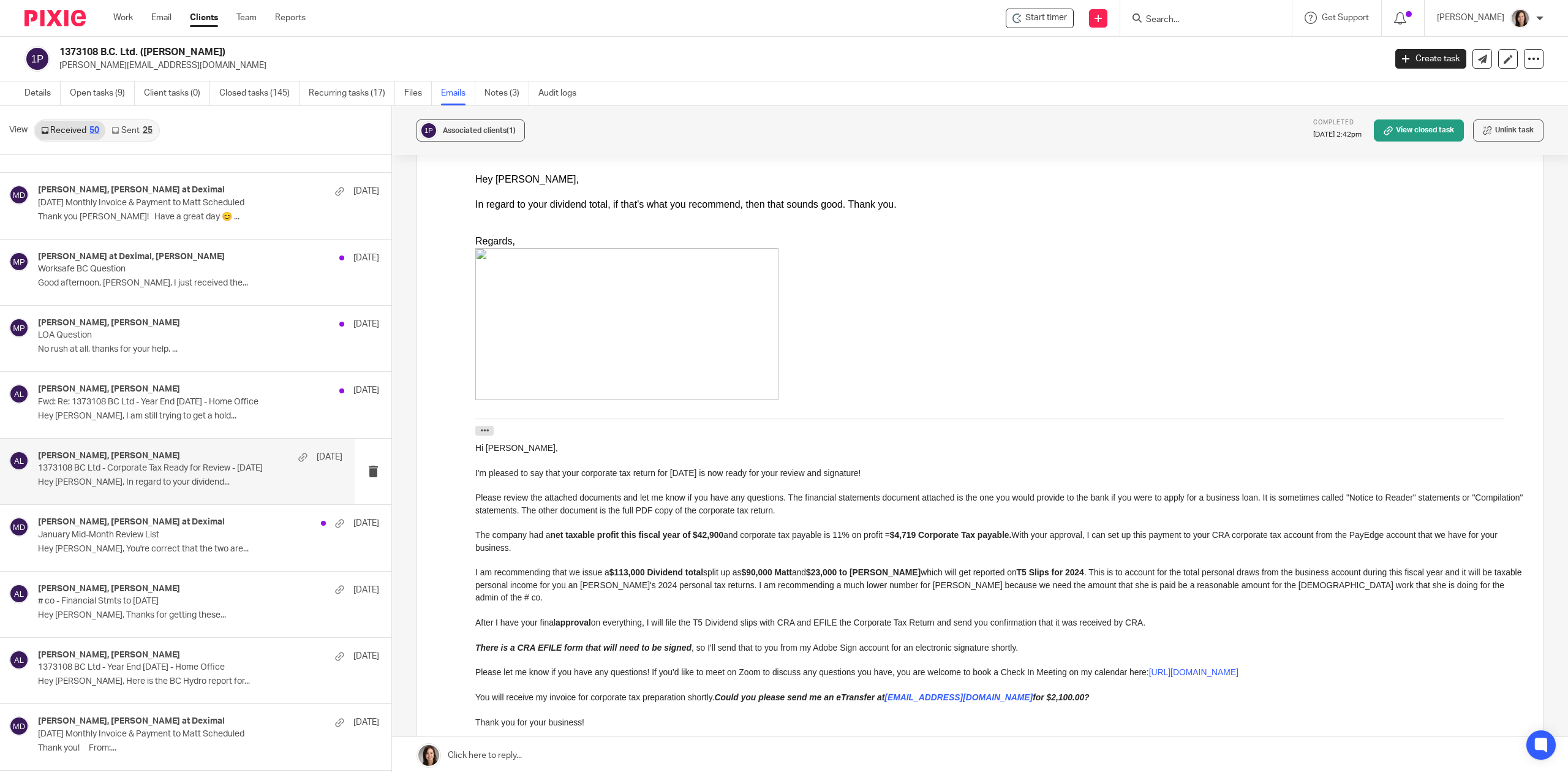
scroll to position [161, 0]
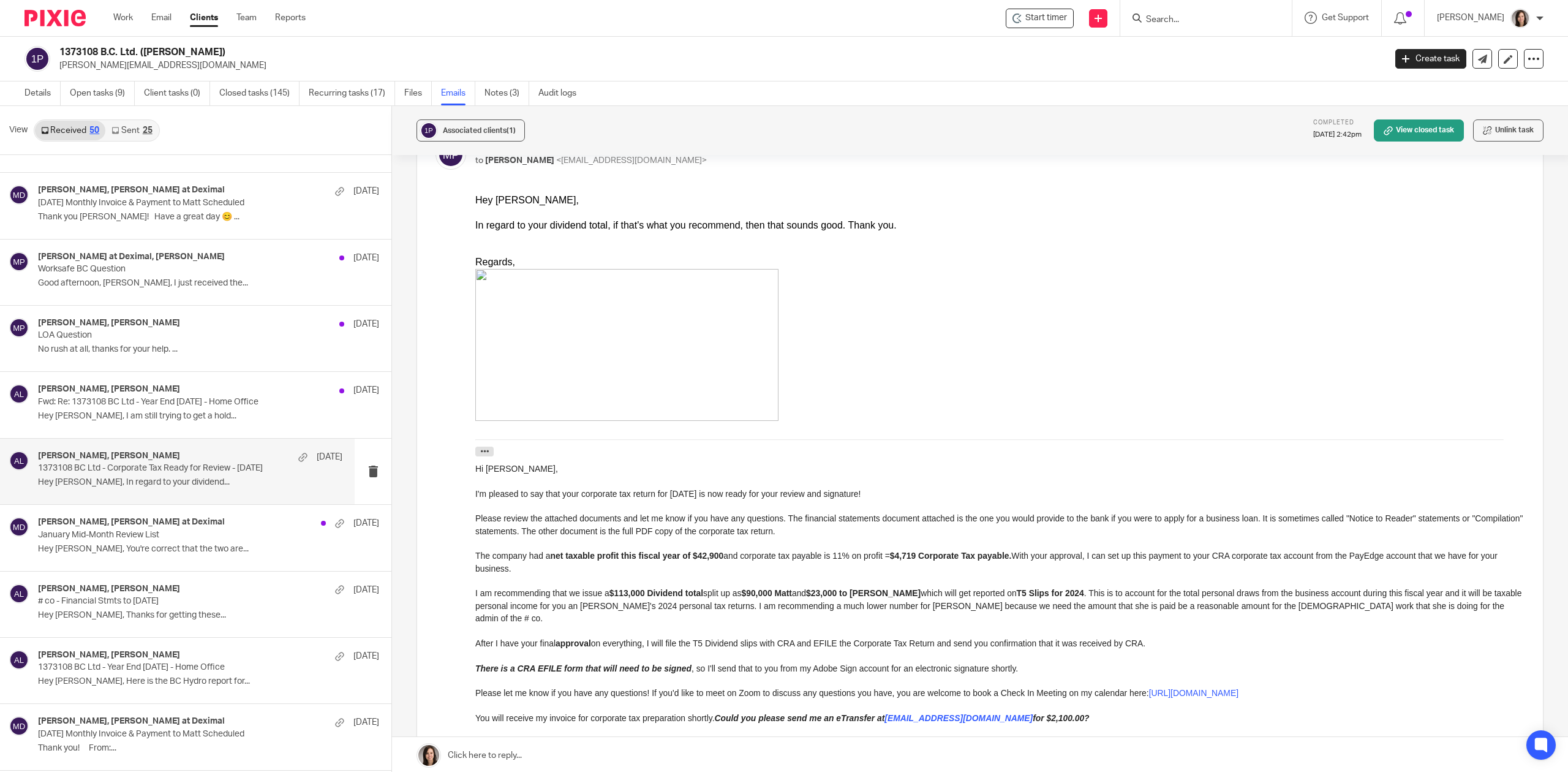
click at [1228, 18] on input "Search" at bounding box center [1199, 20] width 110 height 11
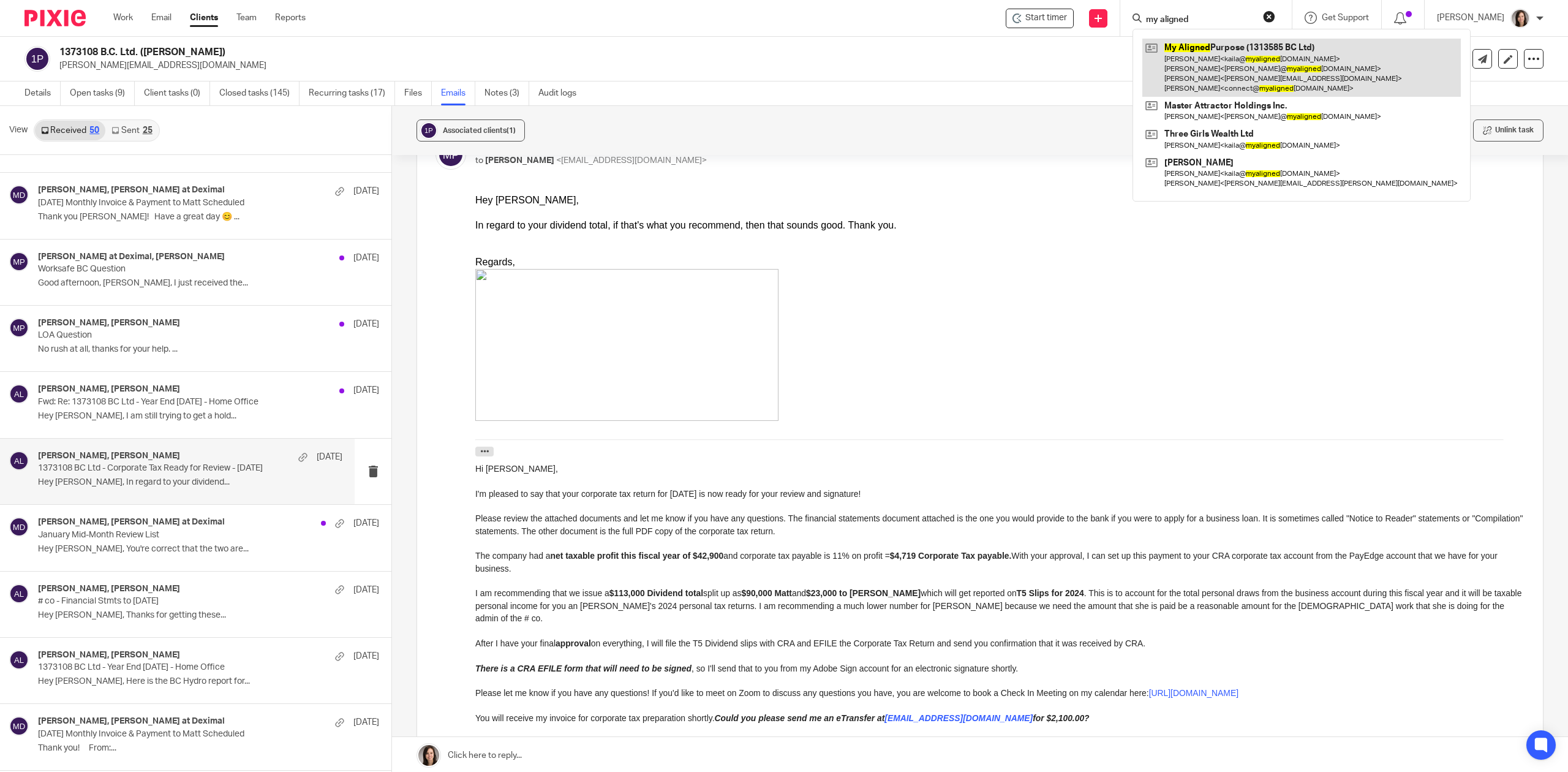
type input "my aligned"
click at [1213, 50] on link at bounding box center [1301, 67] width 319 height 58
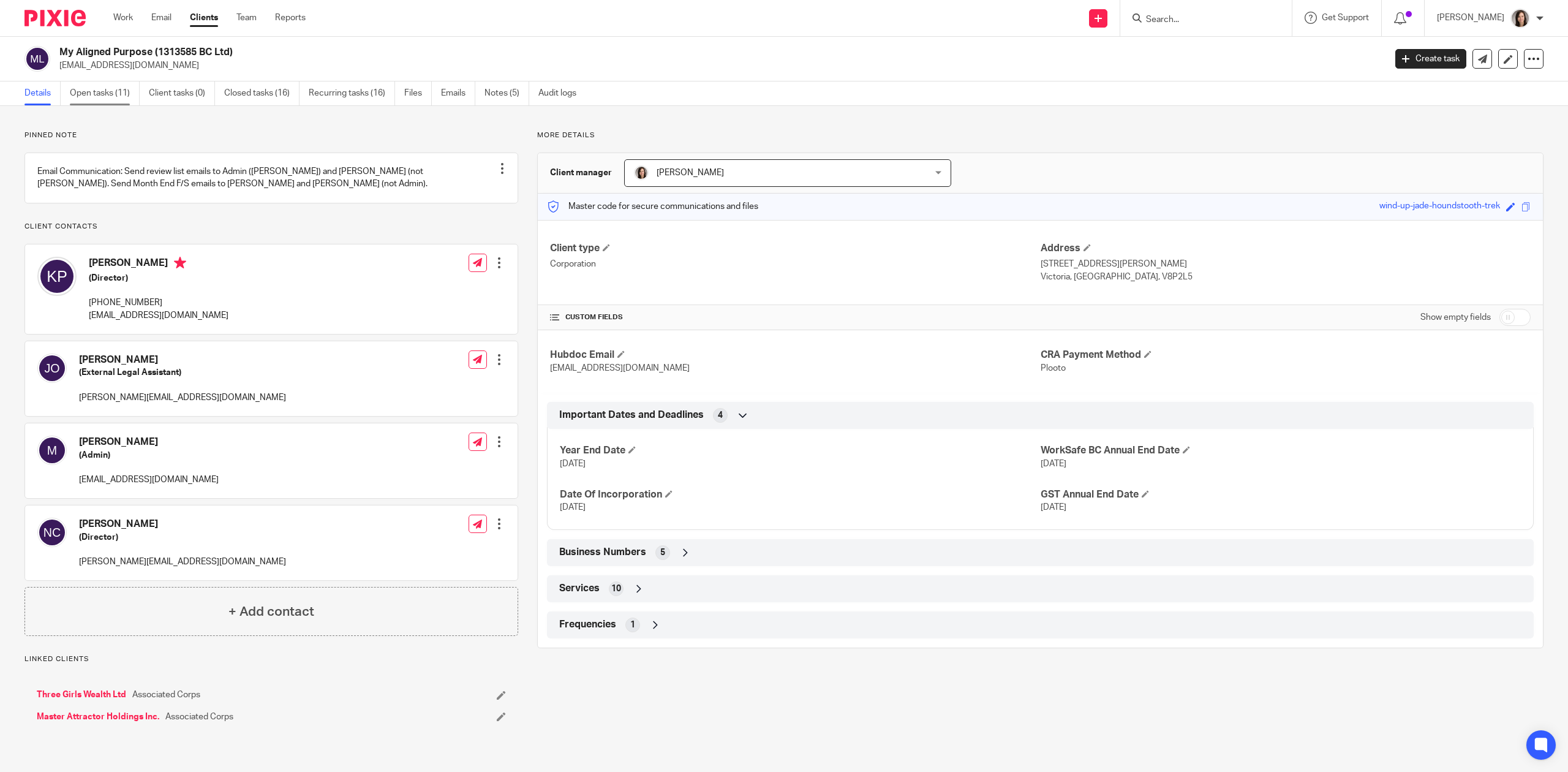
click at [97, 99] on link "Open tasks (11)" at bounding box center [105, 93] width 70 height 24
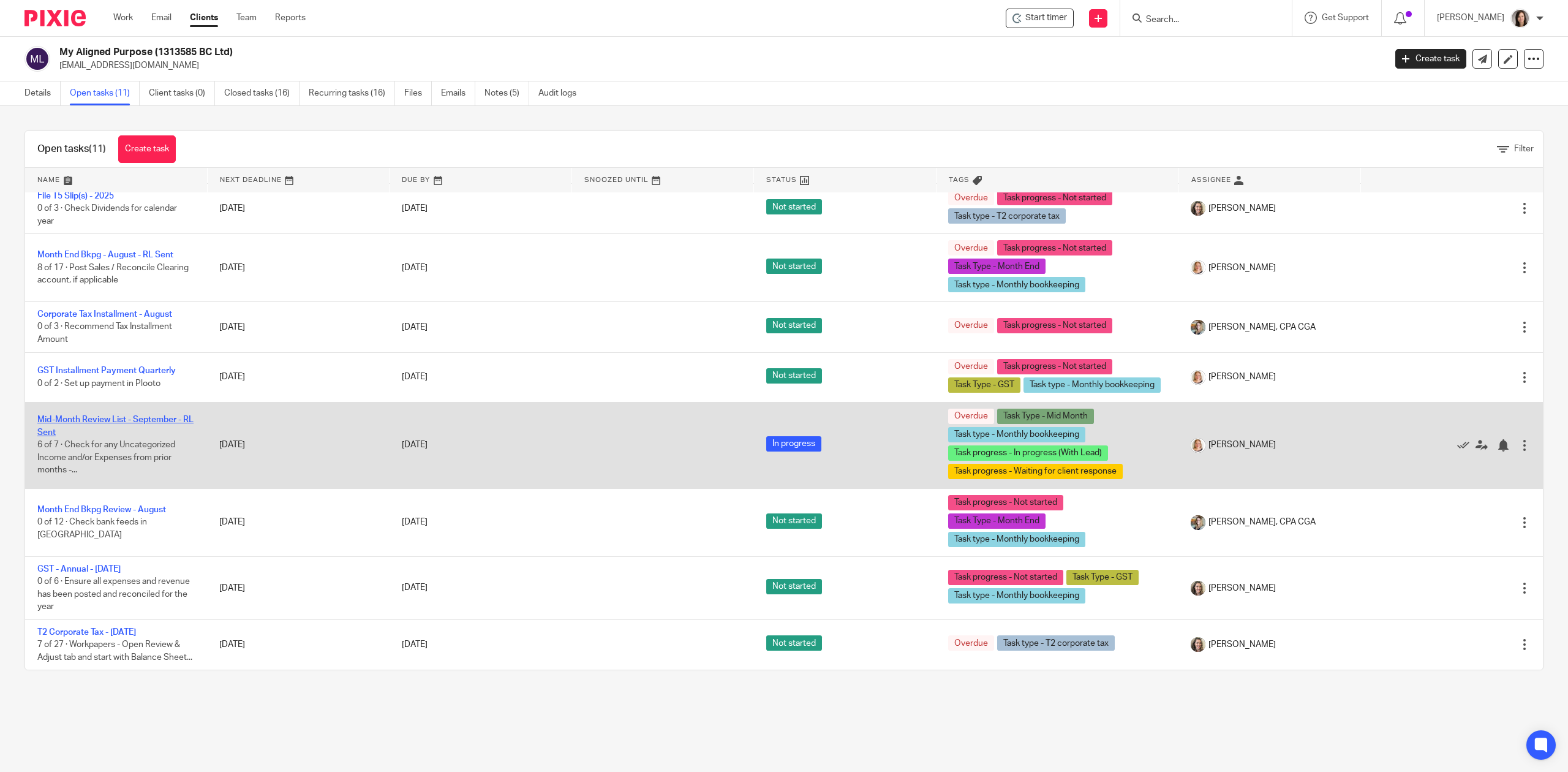
scroll to position [247, 0]
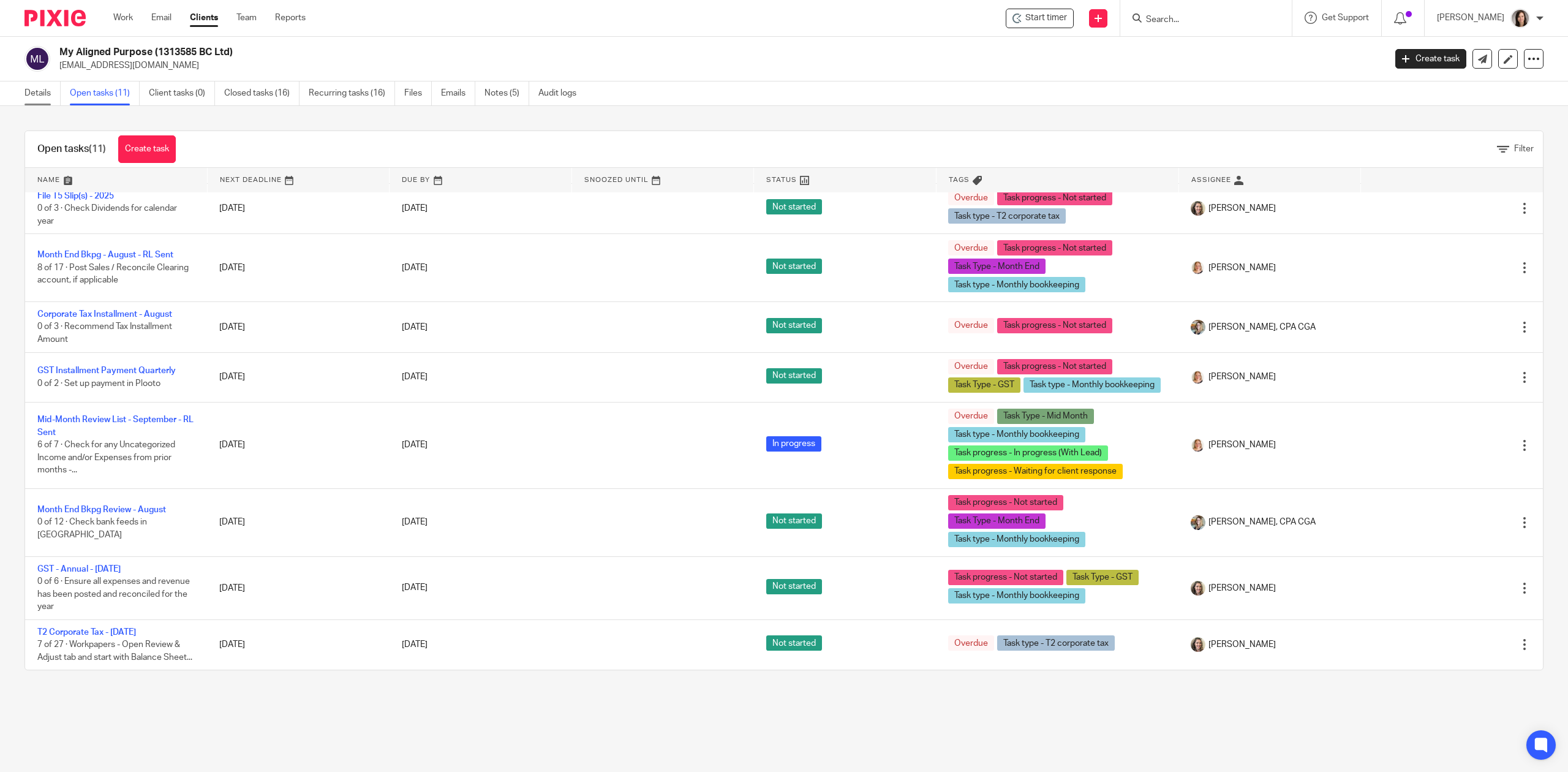
click at [53, 96] on link "Details" at bounding box center [43, 93] width 36 height 24
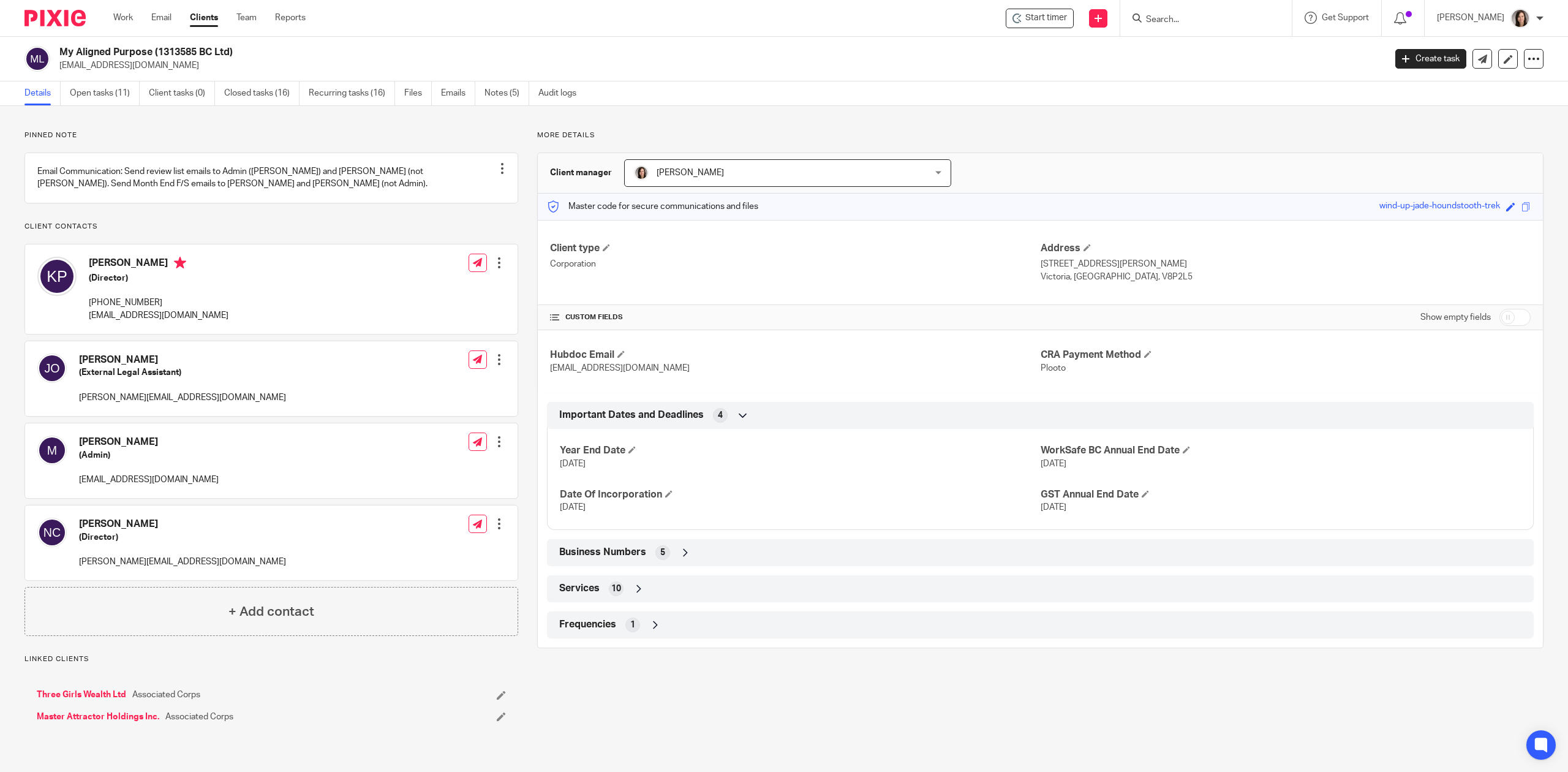
click at [696, 589] on div "Services 10" at bounding box center [1040, 589] width 968 height 21
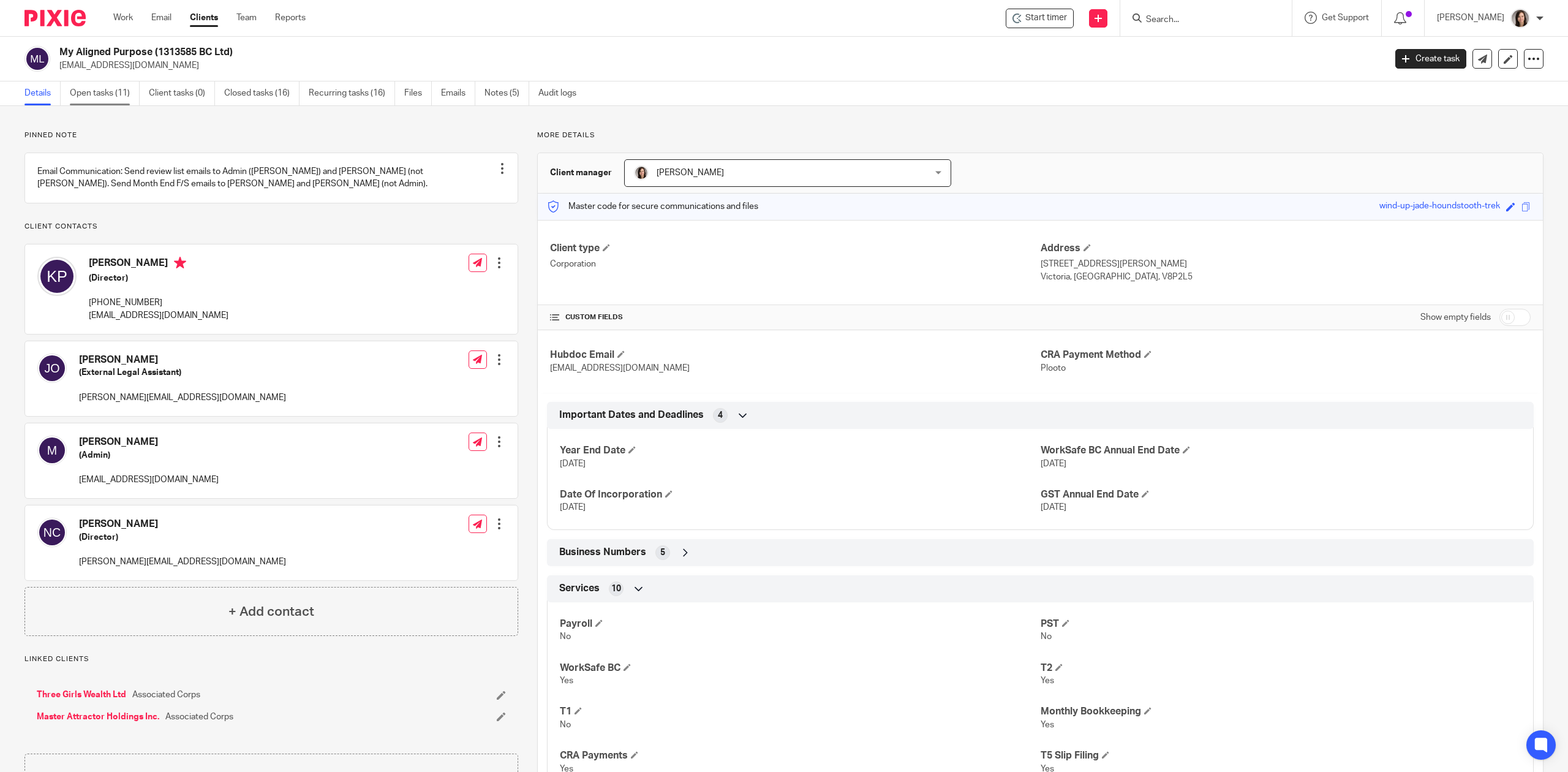
click at [102, 88] on link "Open tasks (11)" at bounding box center [105, 93] width 70 height 24
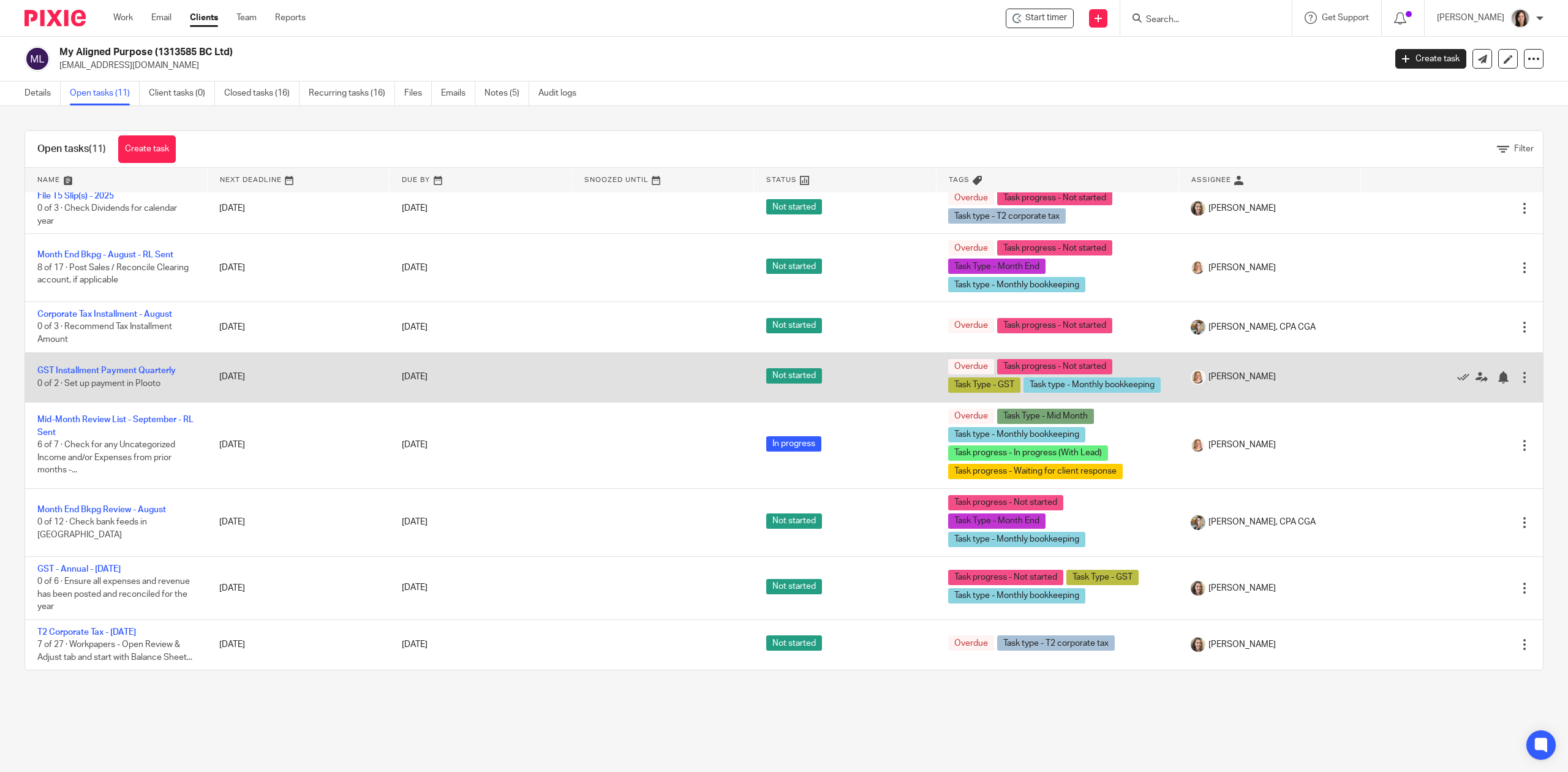
scroll to position [247, 0]
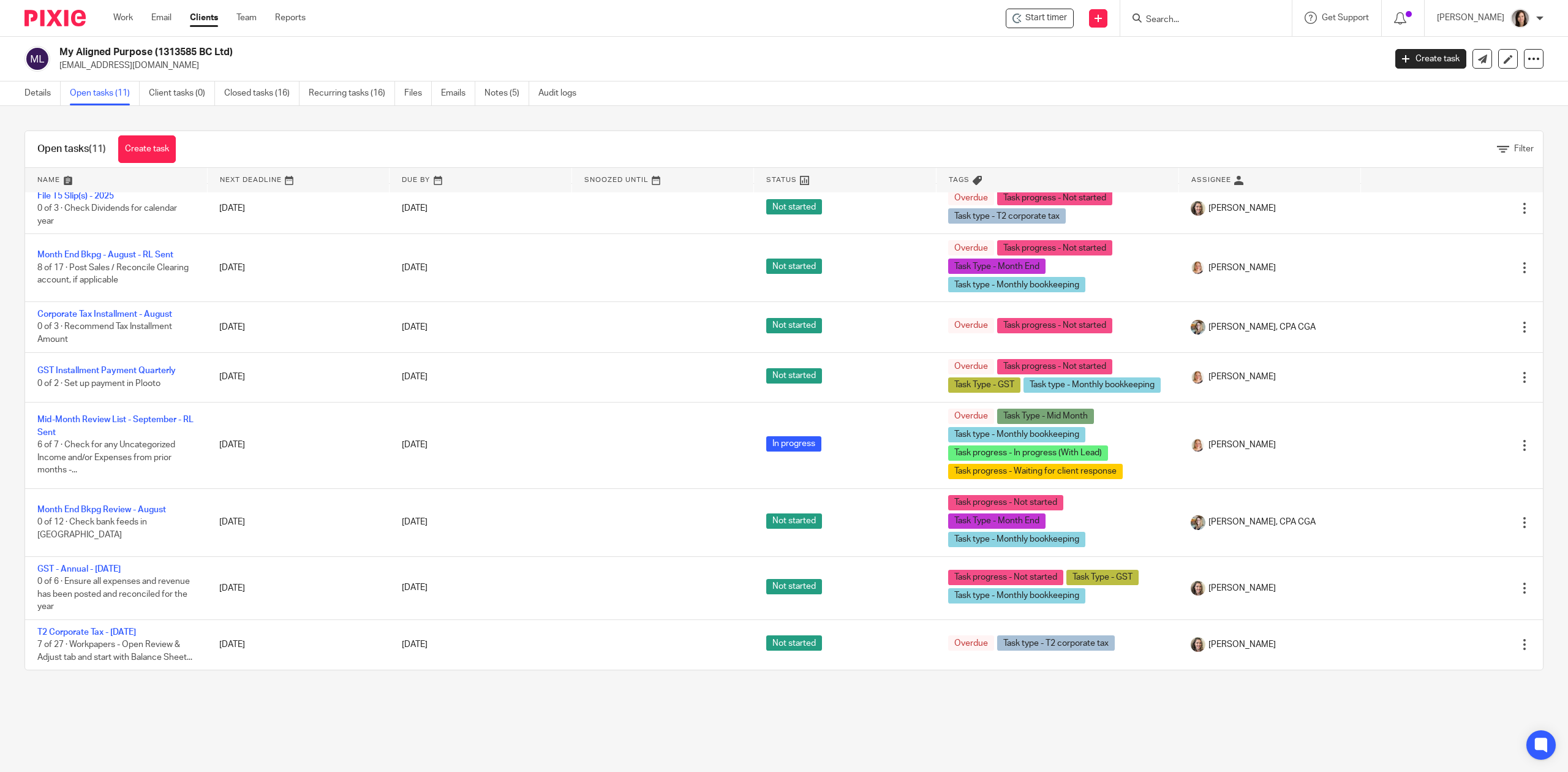
click at [1221, 16] on input "Search" at bounding box center [1199, 20] width 110 height 11
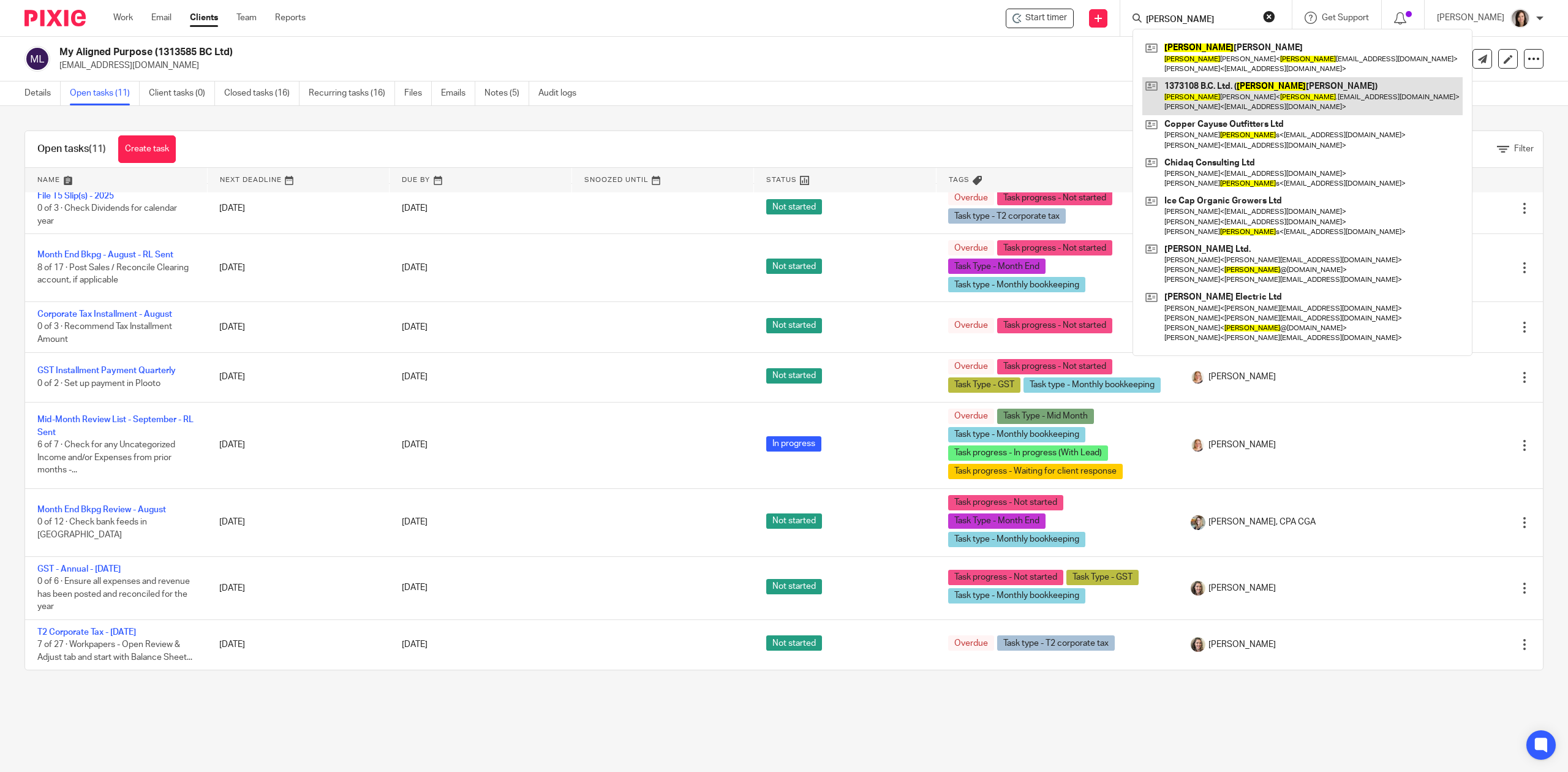
type input "matthew"
click at [1265, 92] on link at bounding box center [1302, 96] width 321 height 38
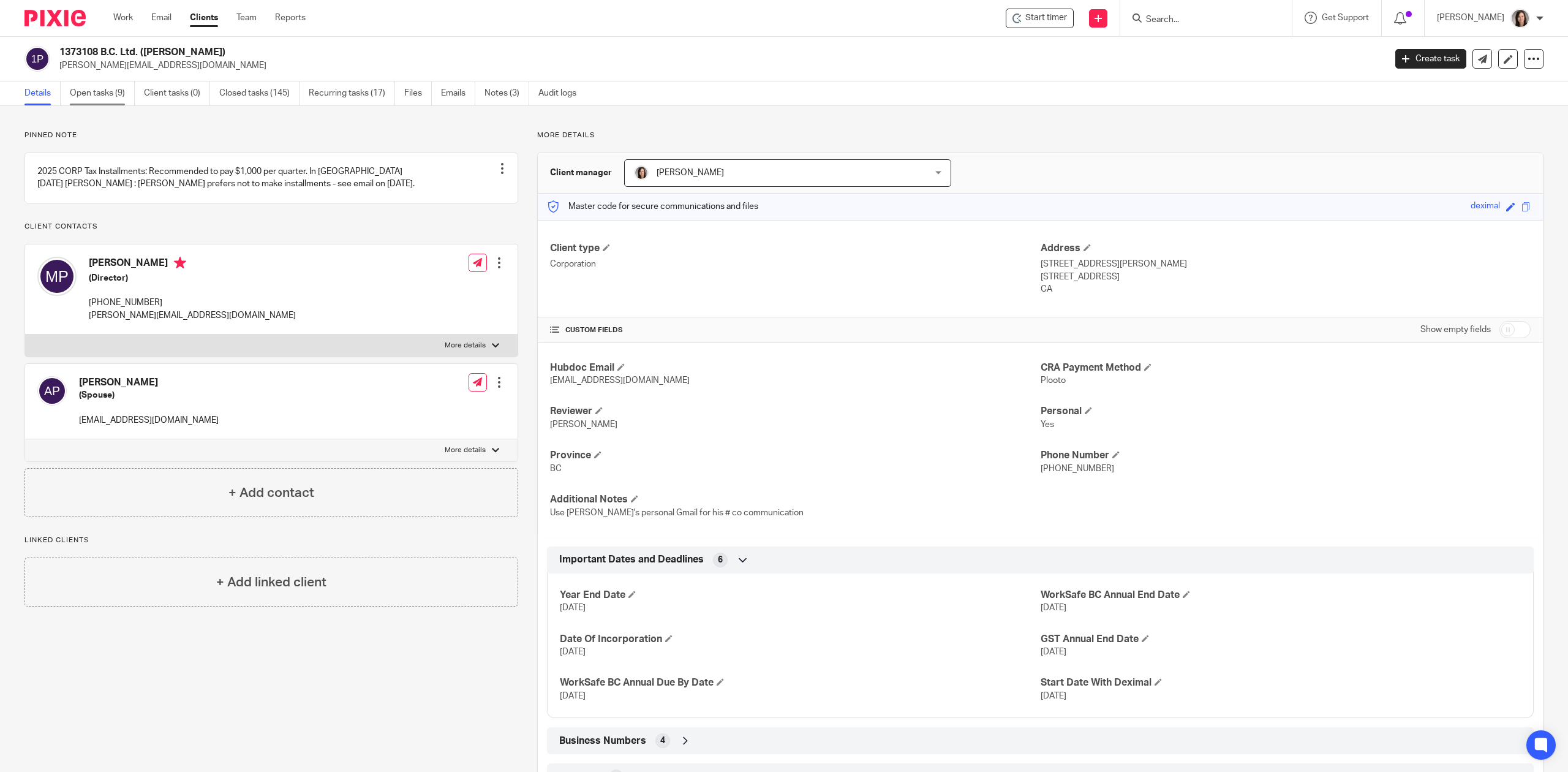
click at [81, 93] on link "Open tasks (9)" at bounding box center [102, 93] width 65 height 24
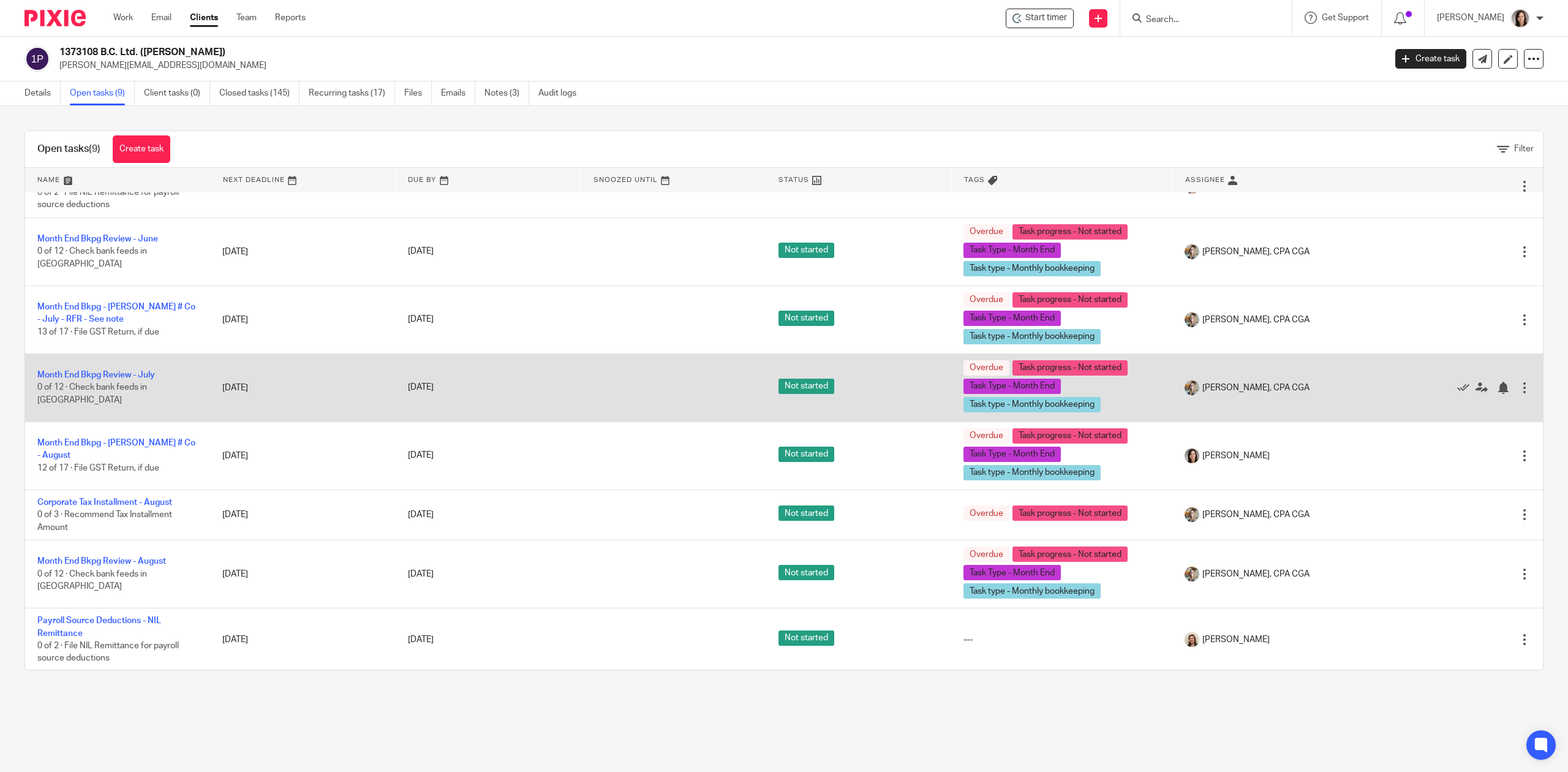
scroll to position [92, 0]
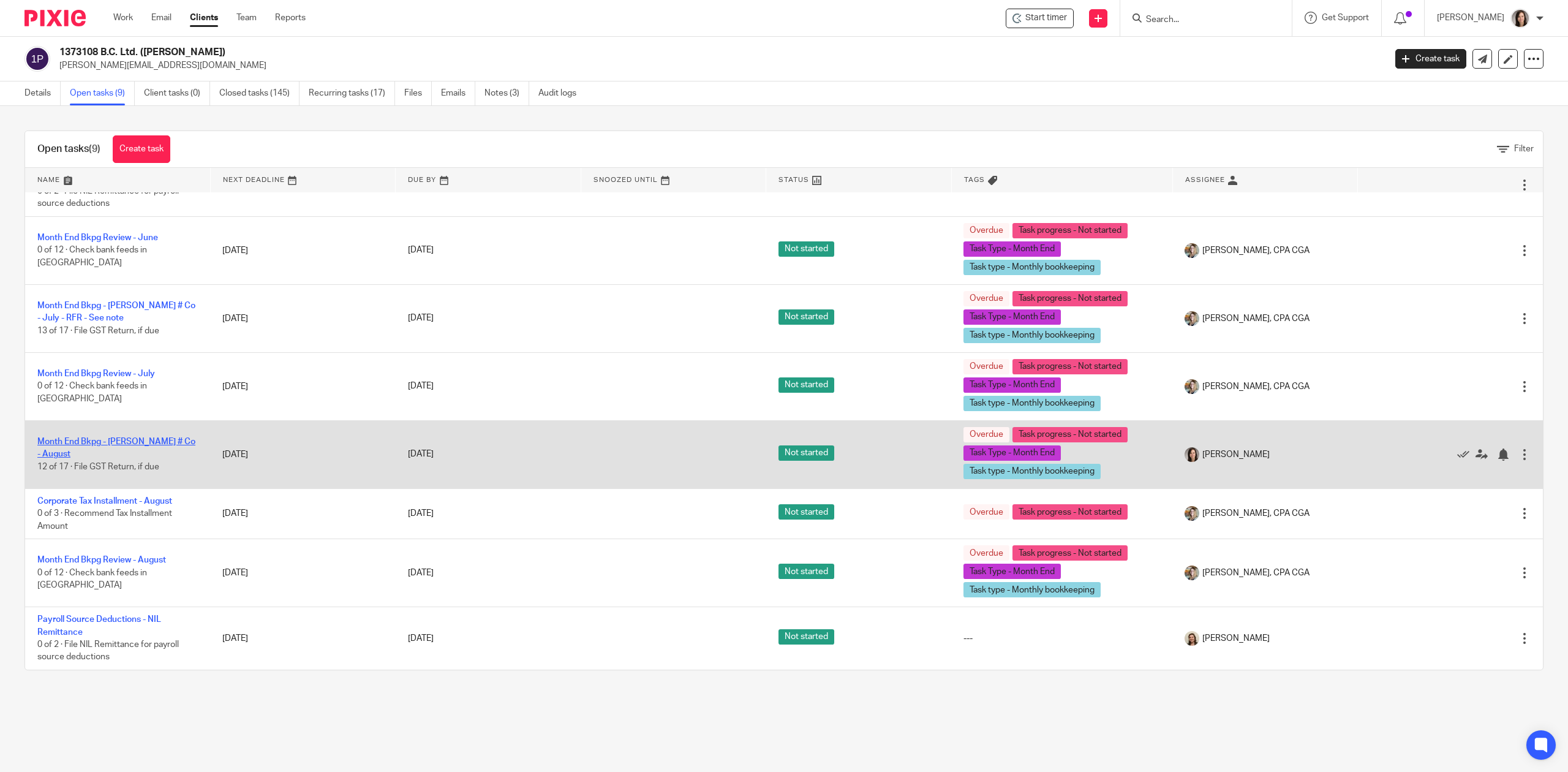
click at [145, 437] on link "Month End Bkpg - Matt Patenaude # Co - August" at bounding box center [116, 447] width 158 height 21
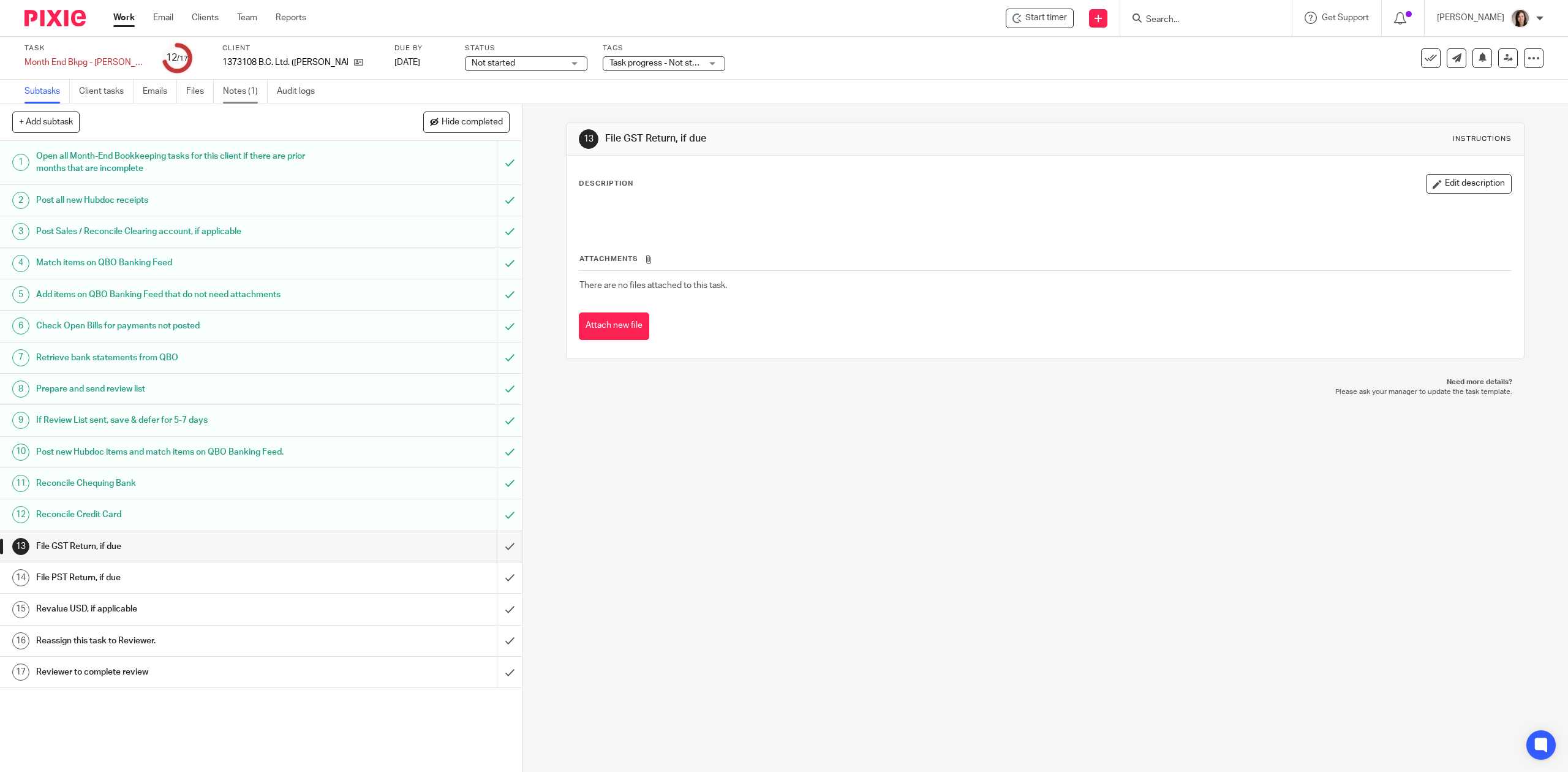
click at [231, 95] on link "Notes (1)" at bounding box center [245, 92] width 45 height 24
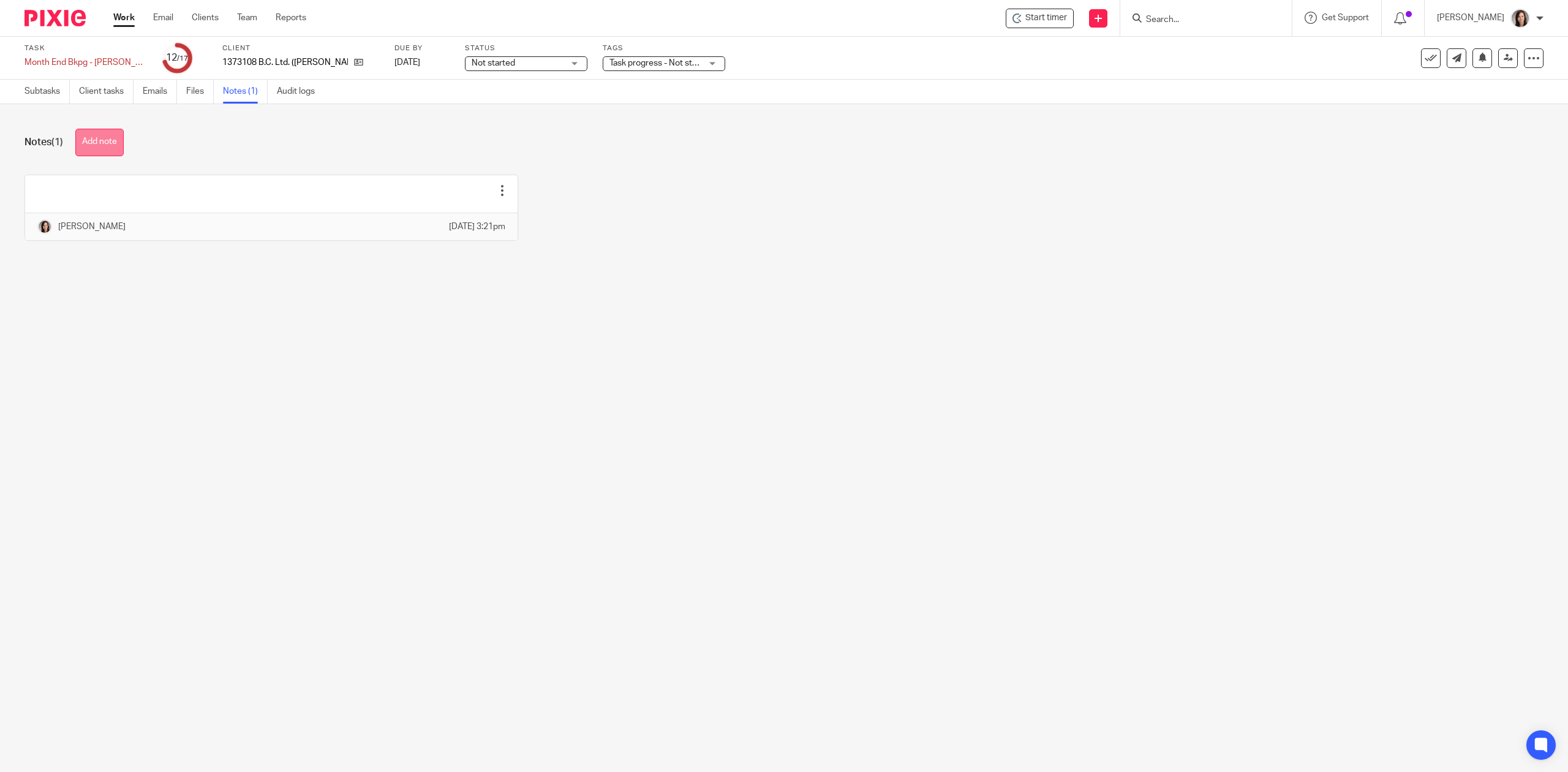
click at [92, 145] on button "Add note" at bounding box center [99, 142] width 49 height 27
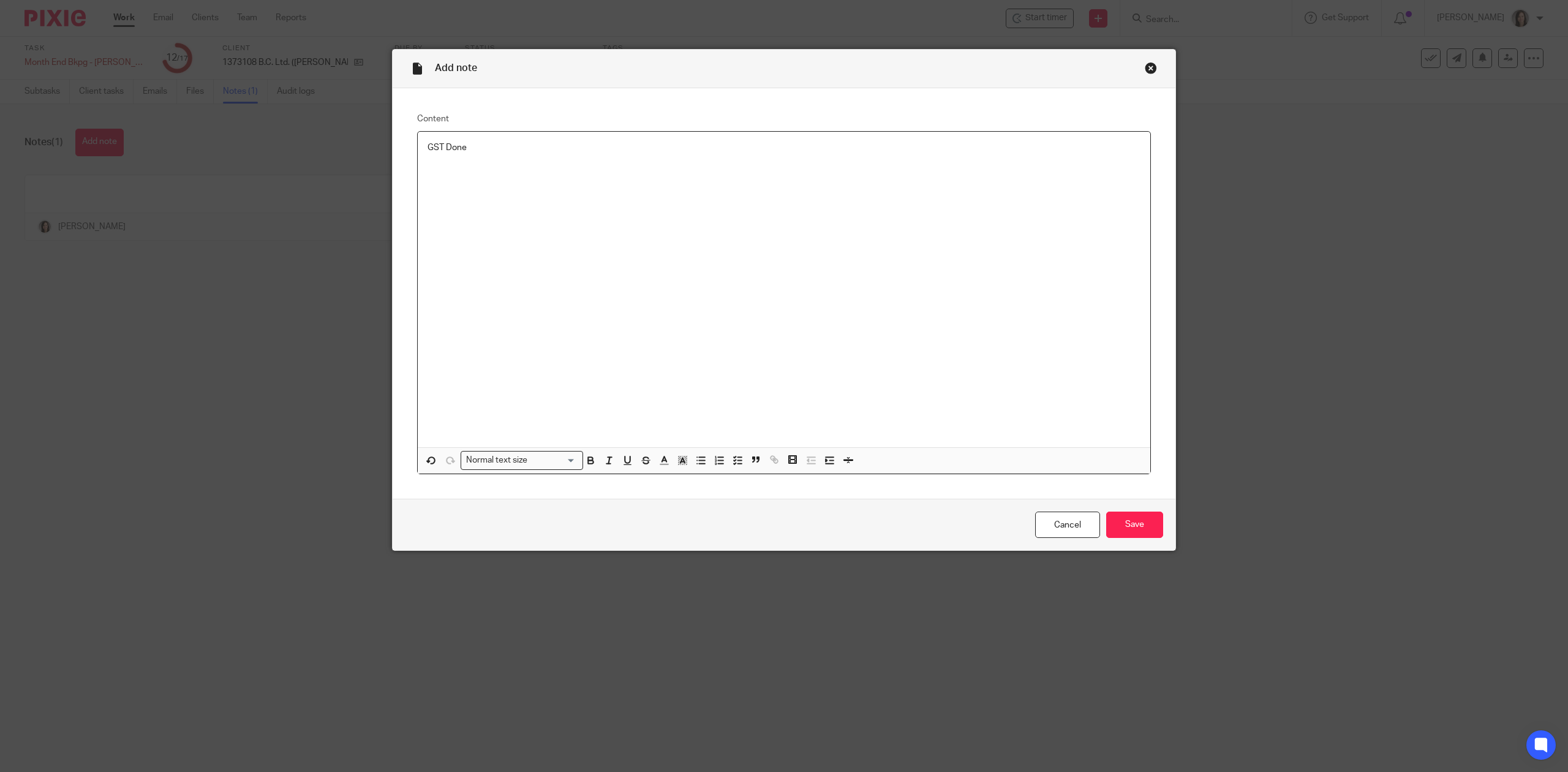
click at [516, 163] on p at bounding box center [784, 160] width 713 height 12
drag, startPoint x: 505, startPoint y: 155, endPoint x: 373, endPoint y: 151, distance: 132.1
click at [373, 151] on div "Add note Content GST Done Normal text size Loading... Remove Edit Insert new vi…" at bounding box center [784, 386] width 1568 height 772
click at [694, 151] on p "2025.09.23 DC: Moved e-transfers from Shaun to uncategorized incom. Will contin…" at bounding box center [784, 147] width 713 height 12
click at [1152, 521] on input "Save" at bounding box center [1134, 525] width 57 height 27
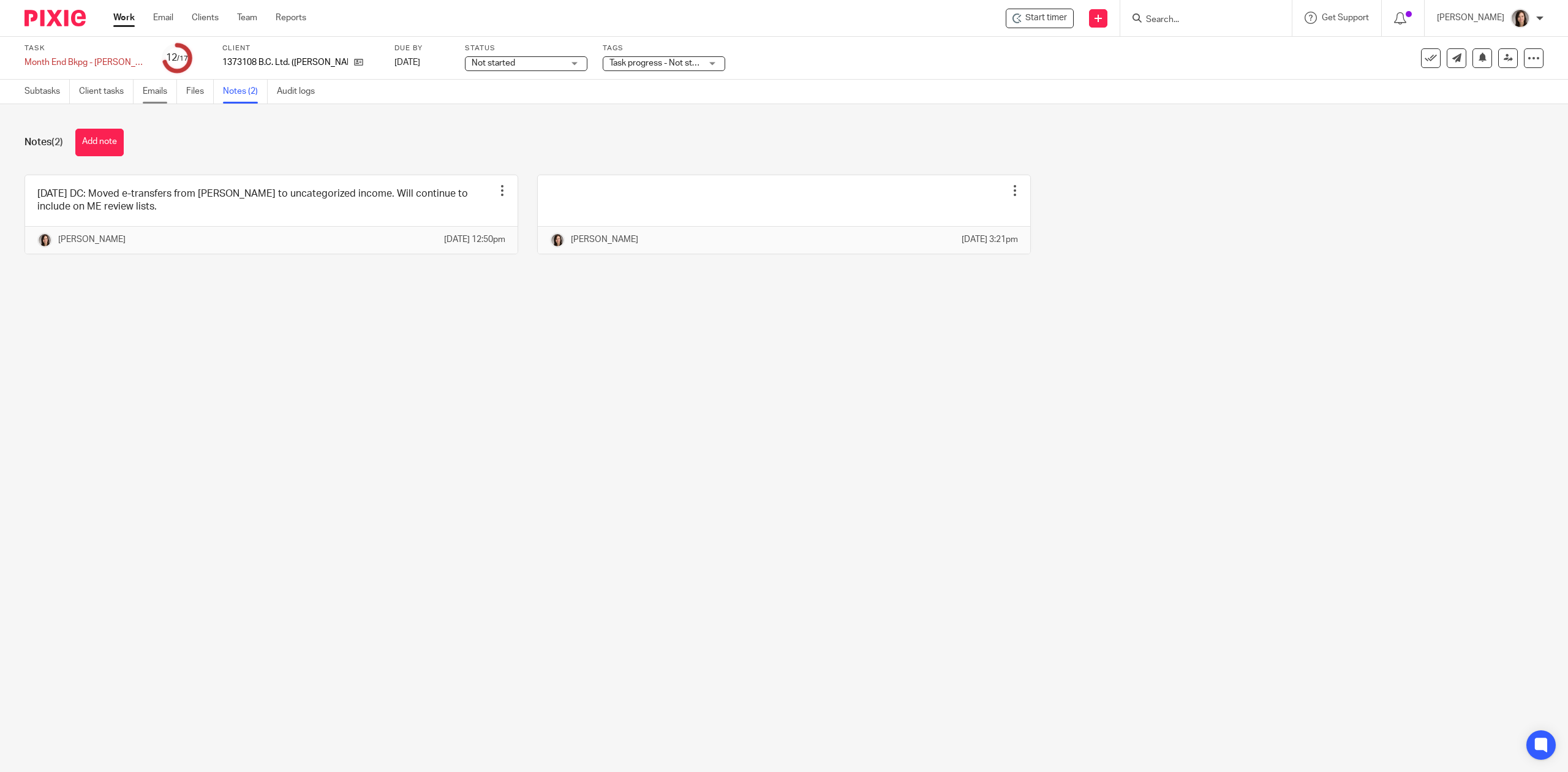
click at [164, 94] on link "Emails" at bounding box center [159, 92] width 34 height 24
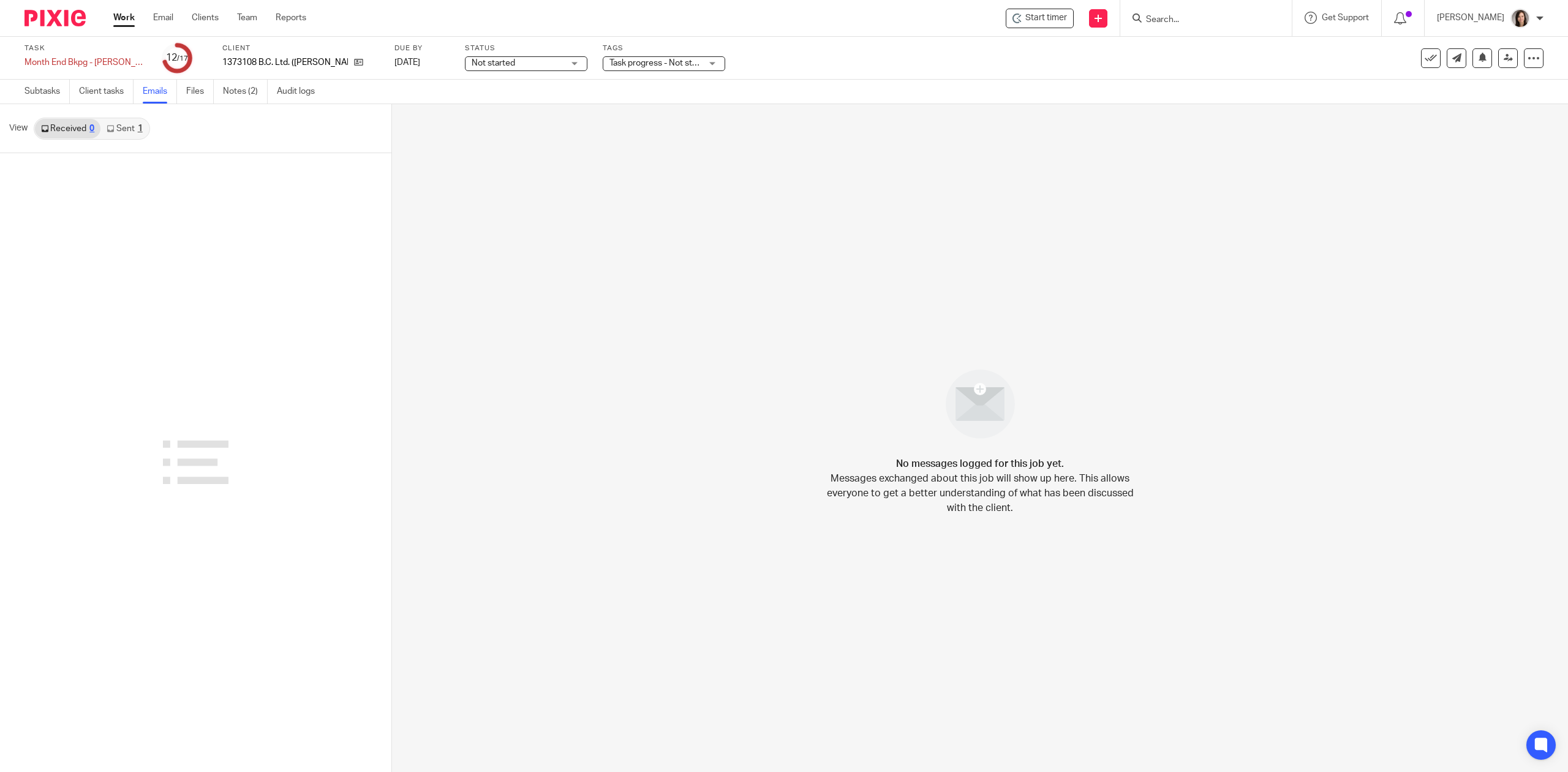
click at [135, 130] on link "Sent 1" at bounding box center [125, 128] width 48 height 19
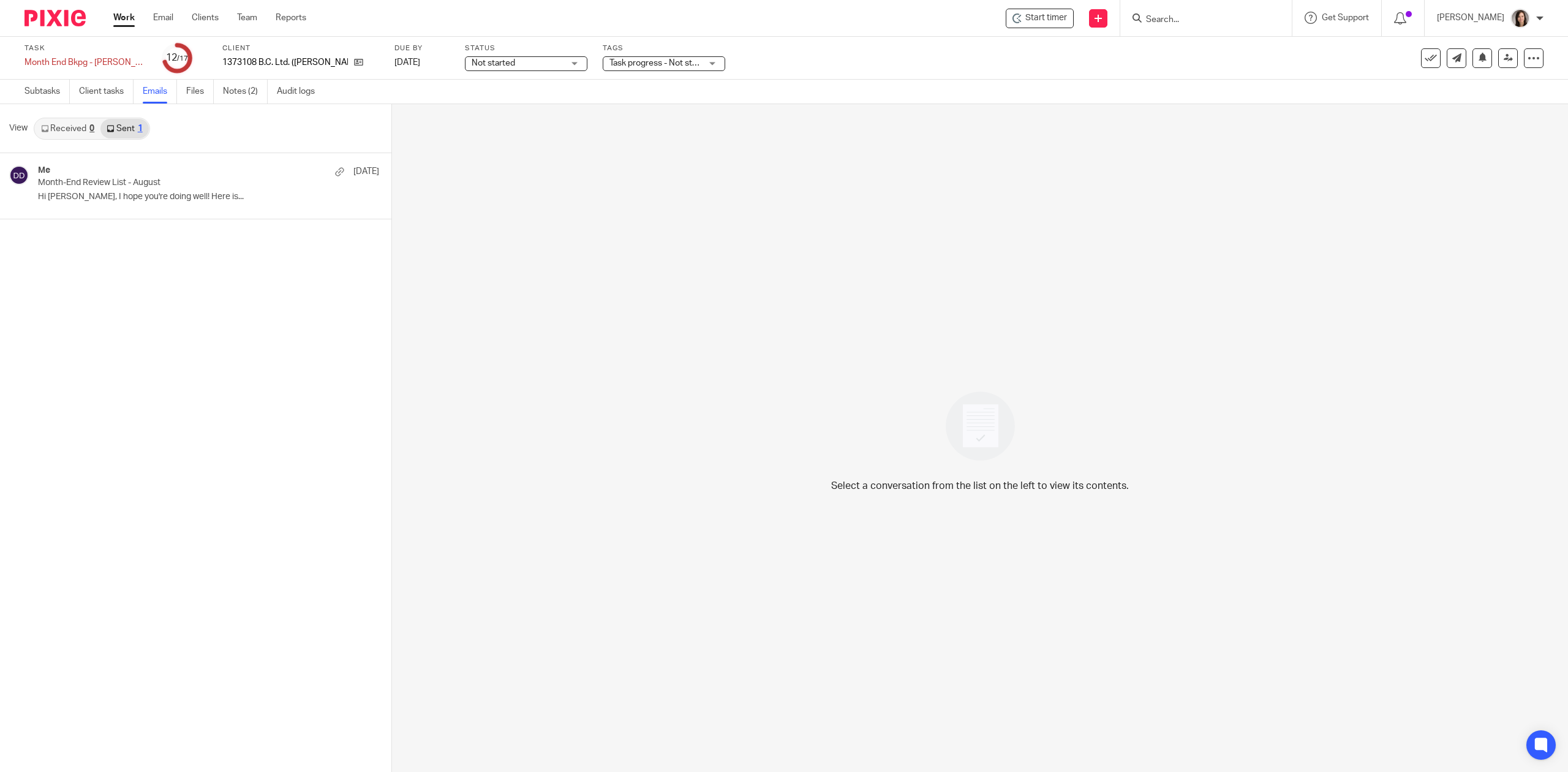
click at [52, 124] on link "Received 0" at bounding box center [67, 128] width 65 height 19
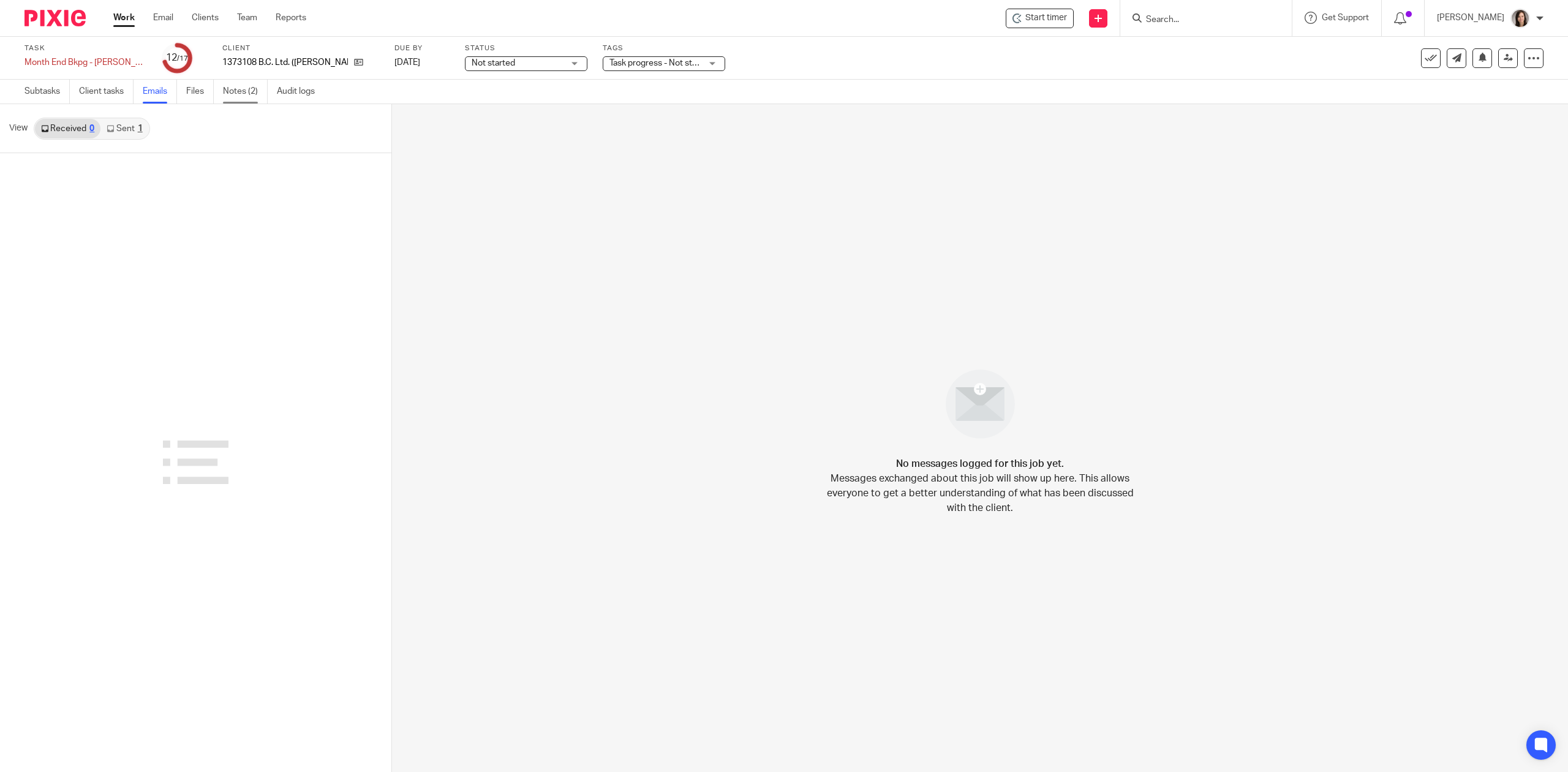
click at [238, 91] on link "Notes (2)" at bounding box center [245, 92] width 45 height 24
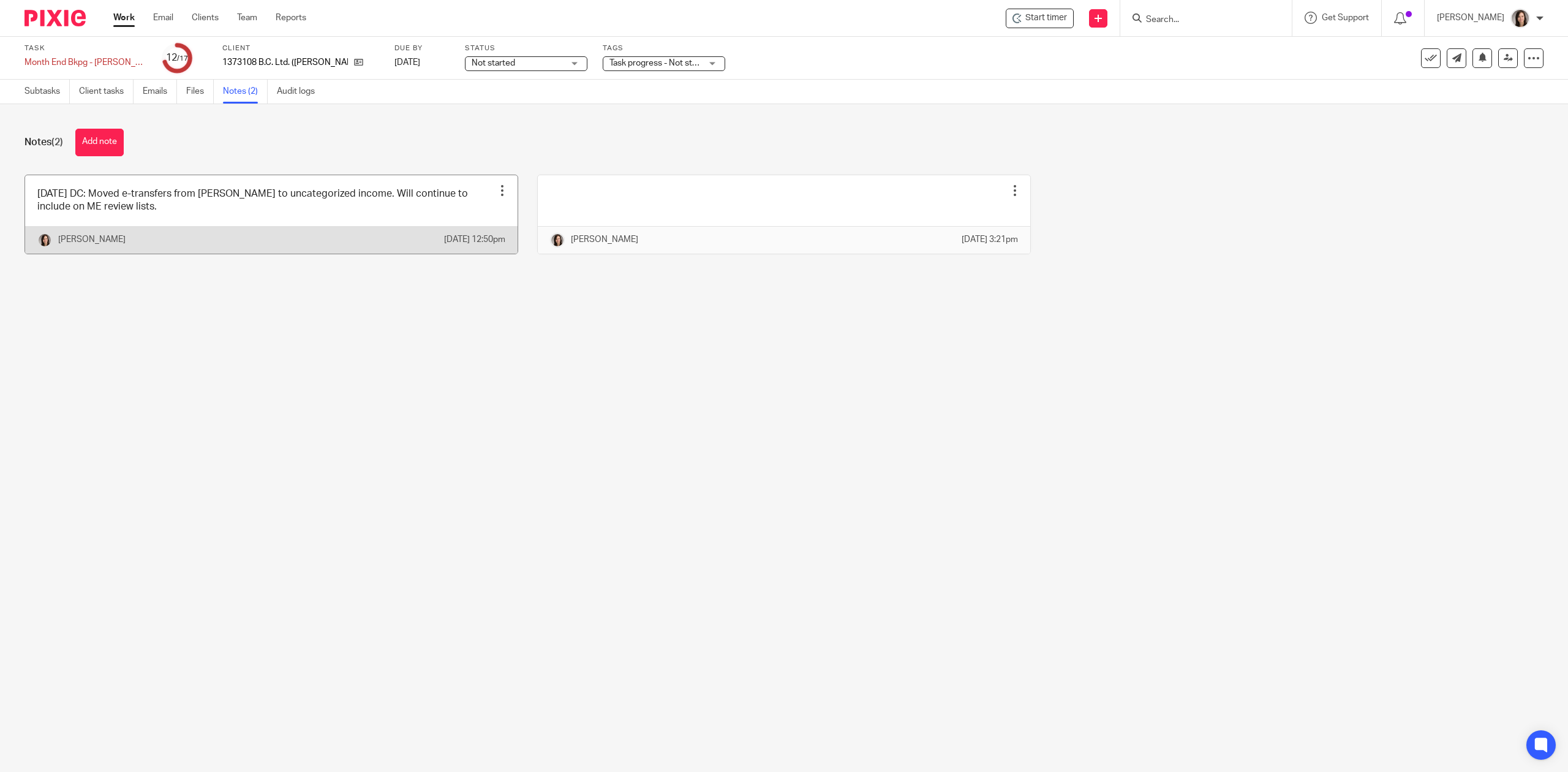
click at [151, 217] on link at bounding box center [271, 215] width 492 height 79
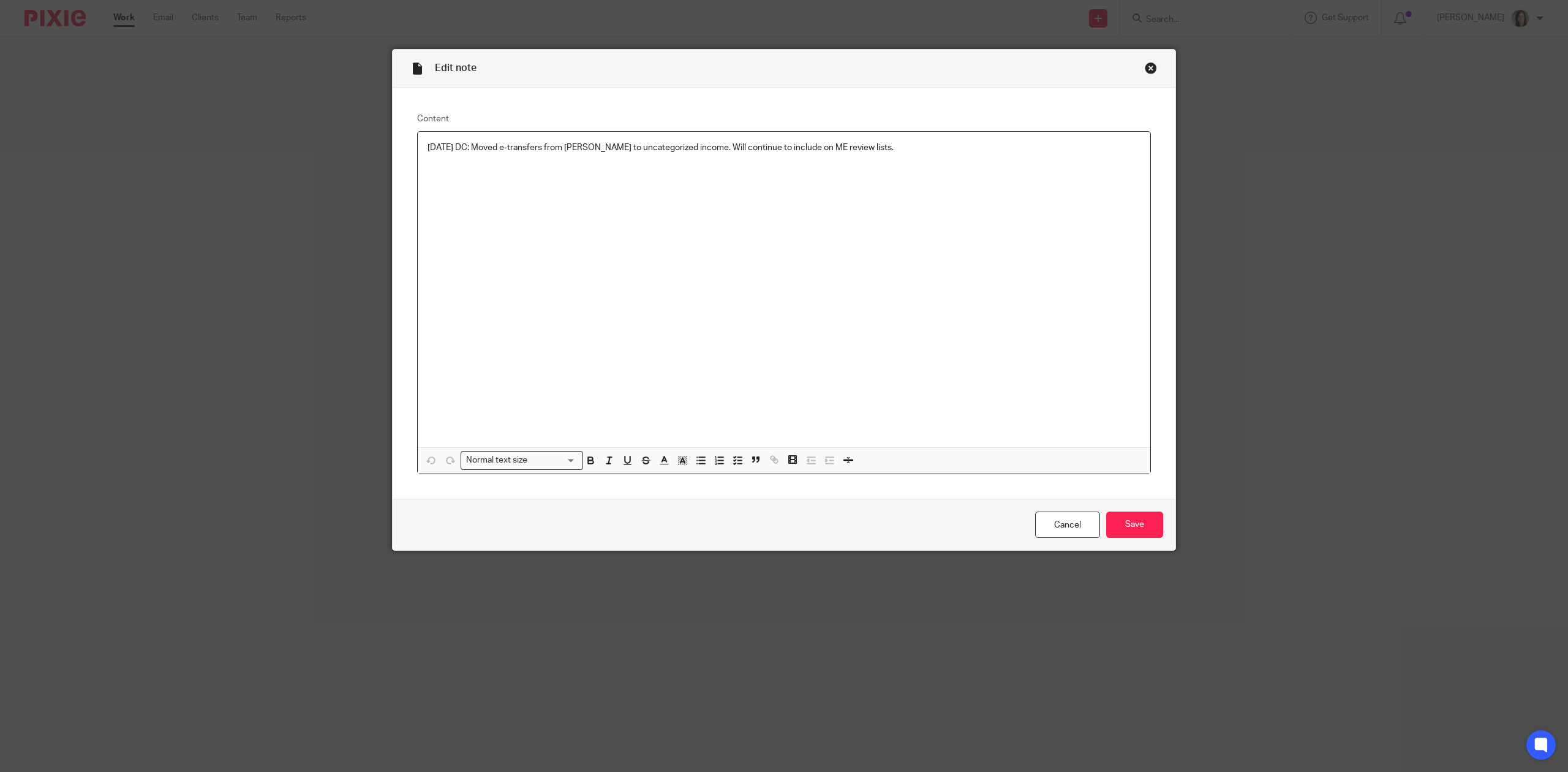
click at [892, 150] on p "2025.09.23 DC: Moved e-transfers from Shaun to uncategorized income. Will conti…" at bounding box center [784, 147] width 713 height 12
click at [1133, 520] on input "Save" at bounding box center [1134, 525] width 57 height 27
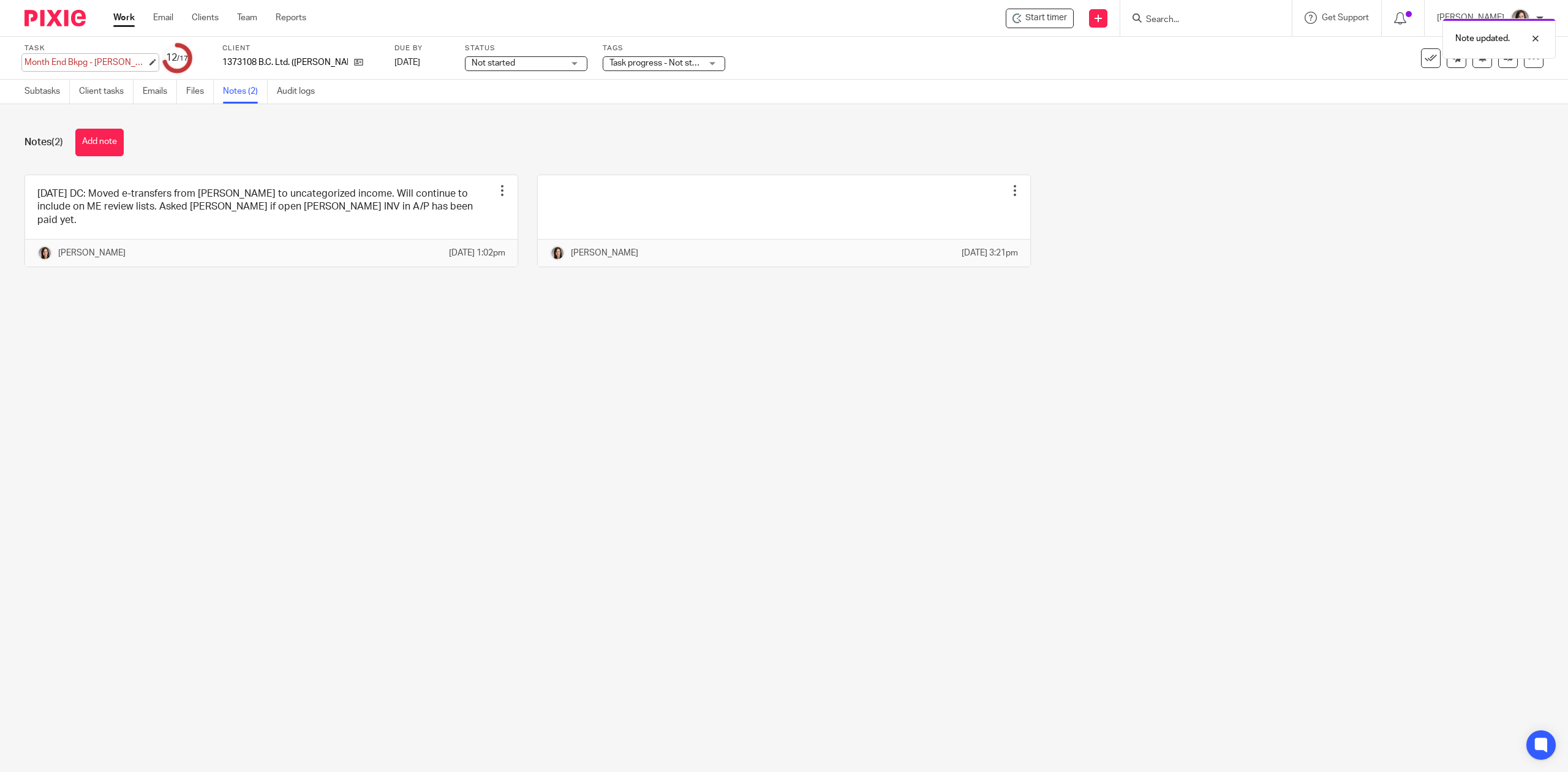
click at [120, 62] on div "Month End Bkpg - Matt Patenaude # Co - August Save Month End Bkpg - Matt Patena…" at bounding box center [86, 63] width 123 height 12
click at [120, 62] on input "Month End Bkpg - Matt Patenaude # Co - August" at bounding box center [114, 63] width 179 height 14
click at [121, 63] on input "Month End Bkpg - Matt Patenaude # Co - August" at bounding box center [114, 63] width 179 height 14
type input "Month End Bkpg - Matt Patenaude # Co - August - RFR"
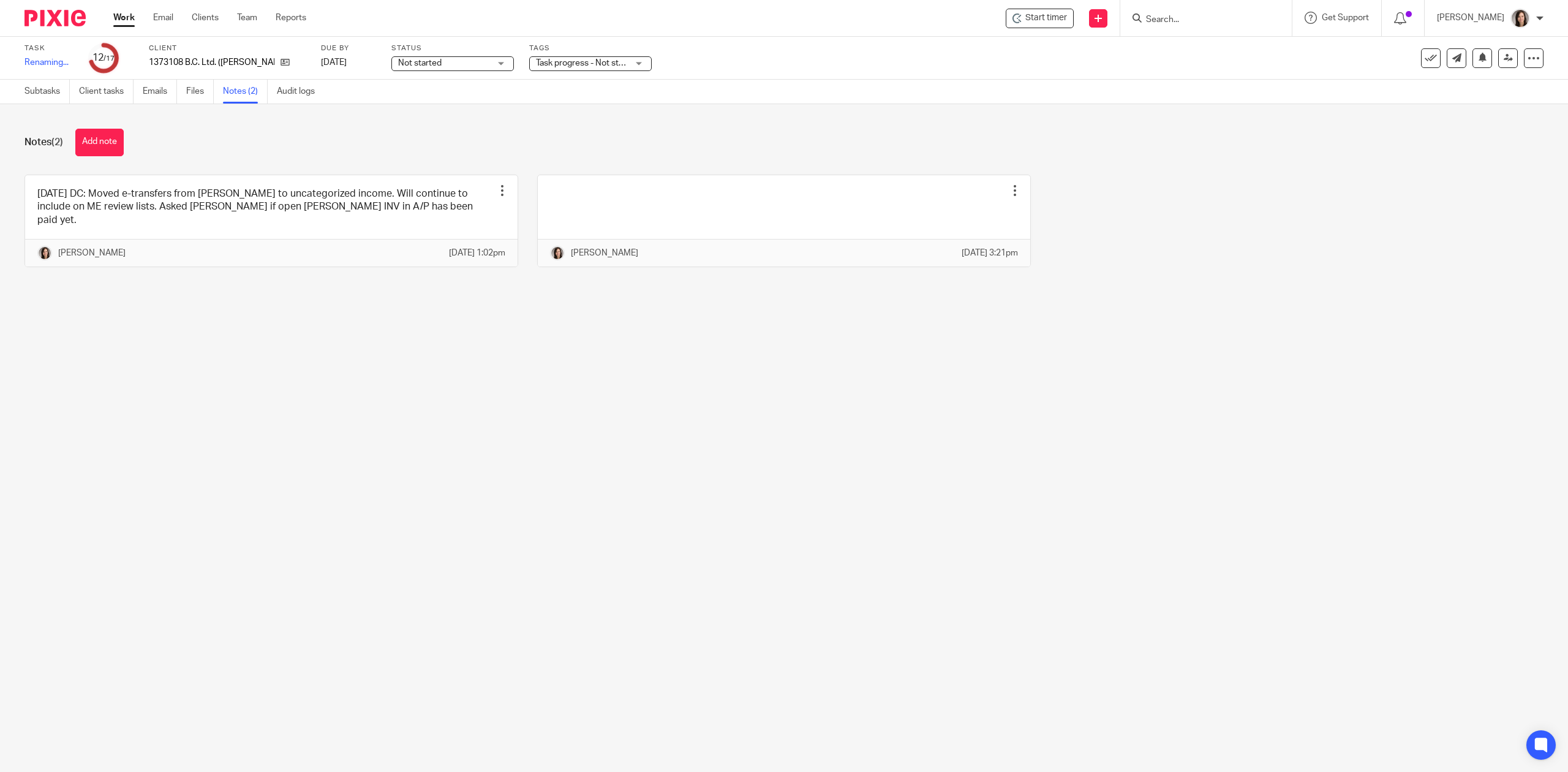
click at [241, 453] on main "Task Month End Bkpg - Matt Patenaude # Co - August - RFR Save Renaming... 12 /1…" at bounding box center [784, 386] width 1568 height 772
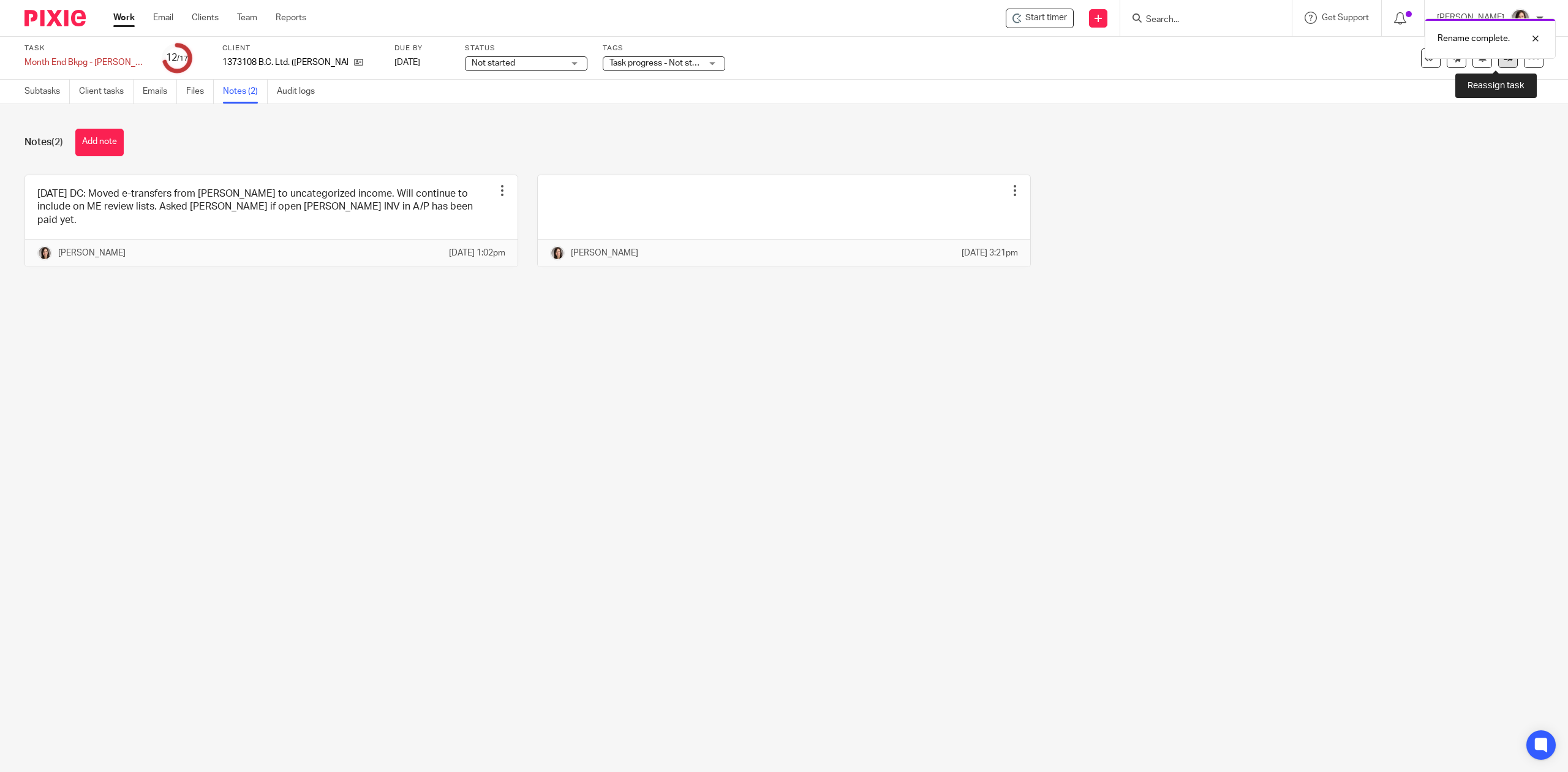
click at [1498, 65] on link at bounding box center [1507, 58] width 19 height 19
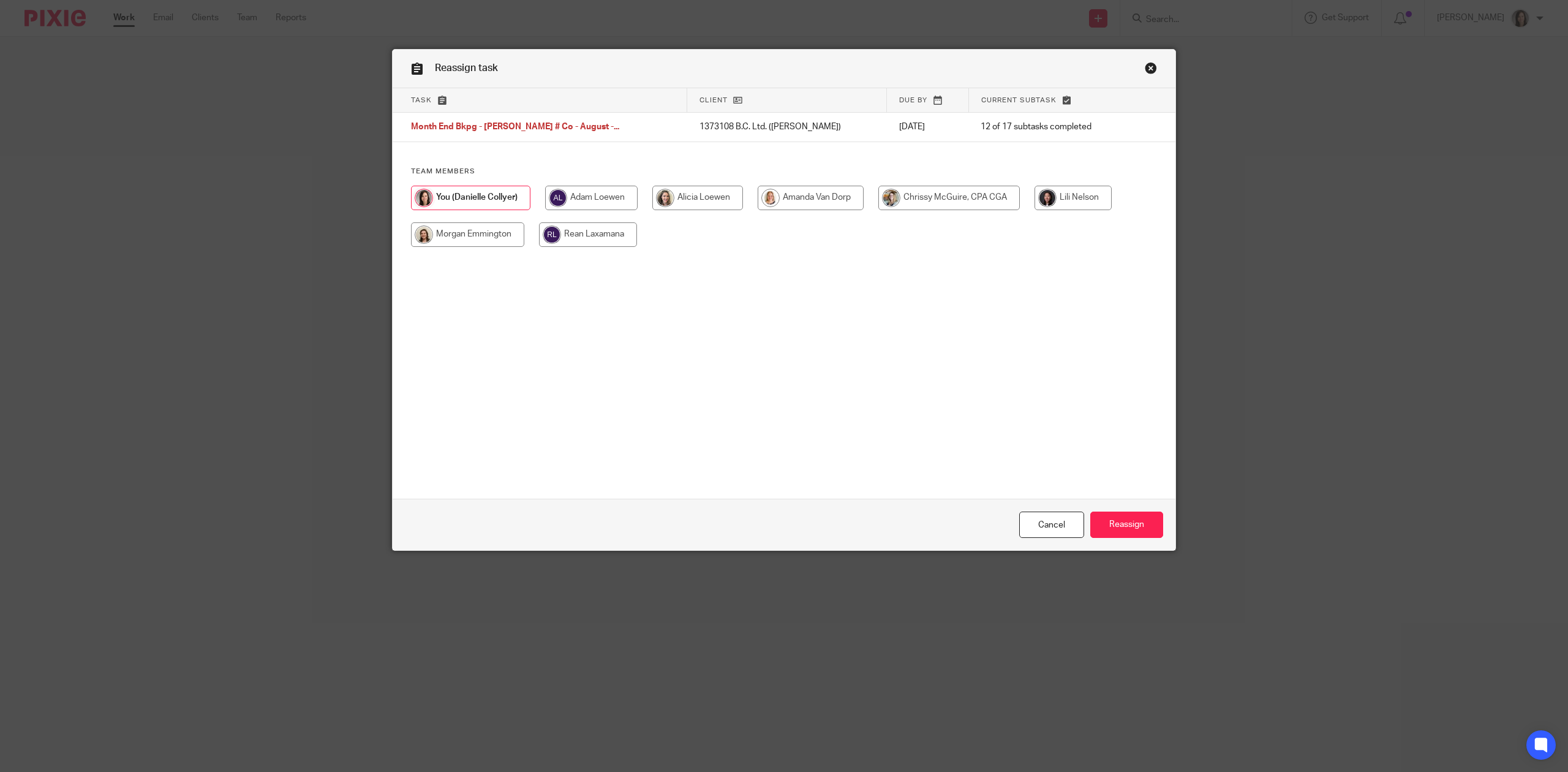
click at [922, 196] on input "radio" at bounding box center [949, 198] width 141 height 25
radio input "true"
click at [1126, 528] on input "Reassign" at bounding box center [1126, 525] width 73 height 27
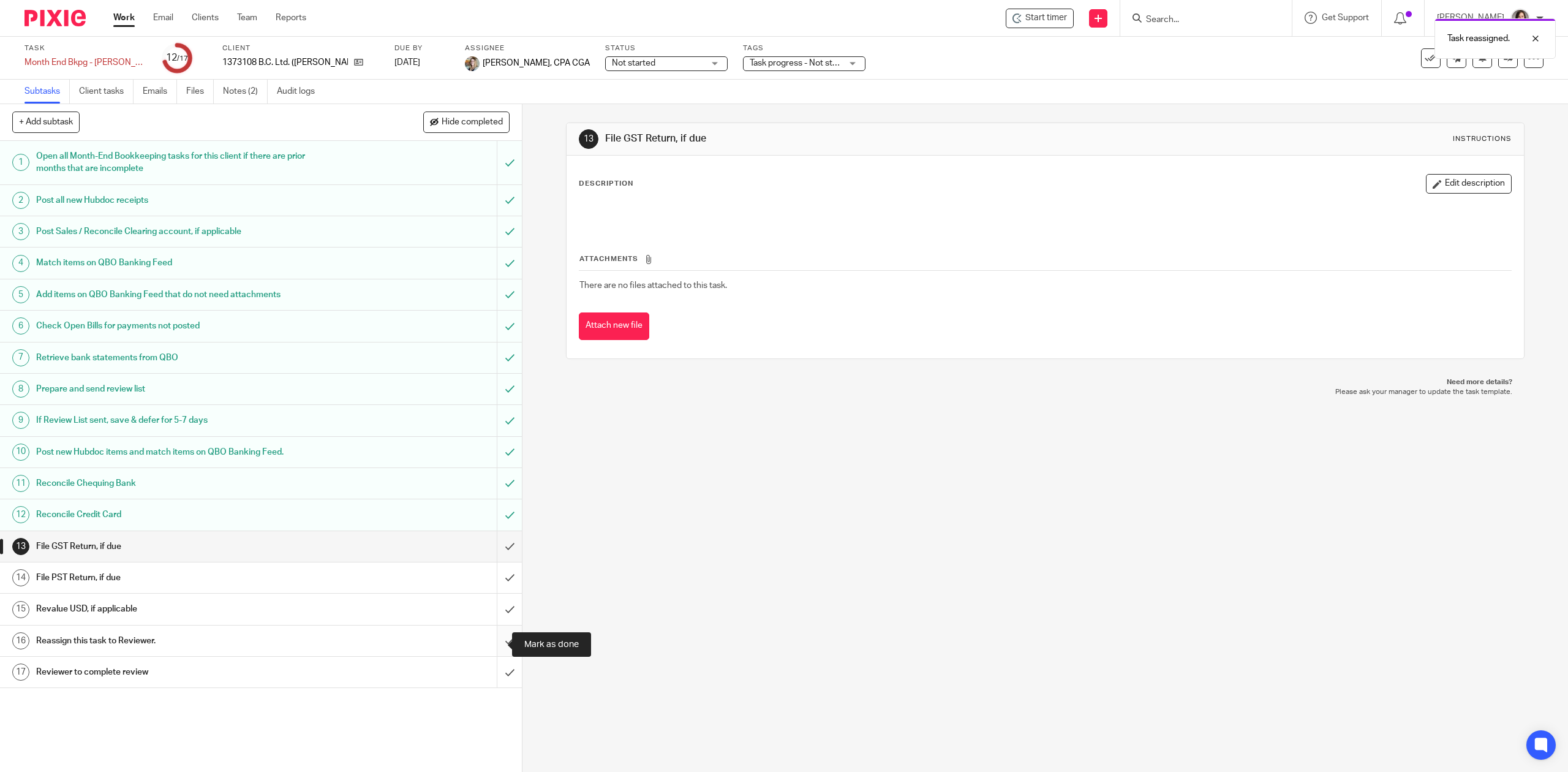
click at [488, 652] on input "submit" at bounding box center [261, 641] width 522 height 31
click at [746, 576] on div "13 File GST Return, if due Instructions Description Edit description Attachment…" at bounding box center [1045, 438] width 1046 height 668
click at [1199, 13] on form at bounding box center [1210, 18] width 131 height 15
click at [1175, 22] on input "Search" at bounding box center [1199, 20] width 110 height 11
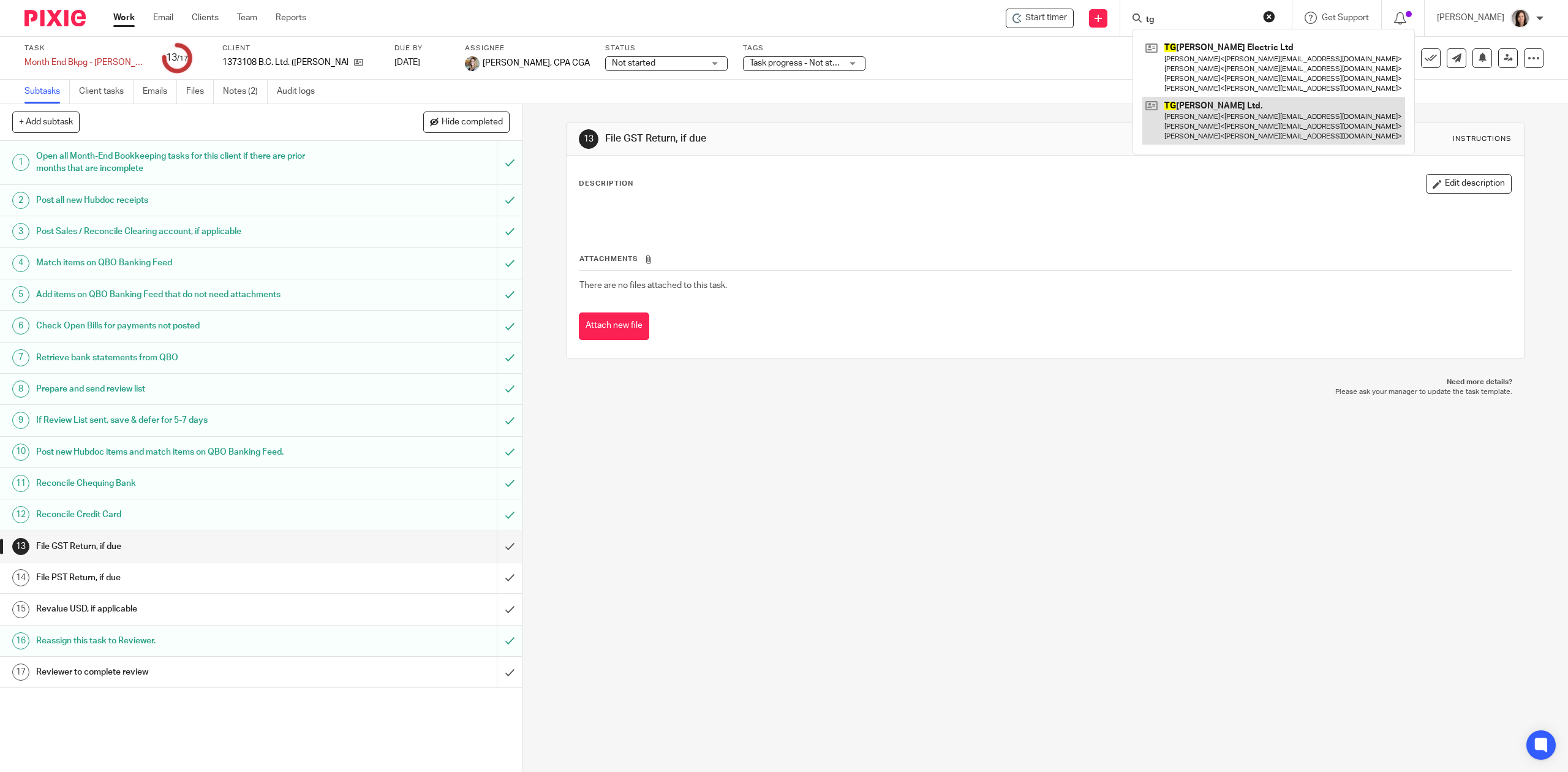
type input "tg"
click at [1199, 131] on link at bounding box center [1273, 121] width 263 height 49
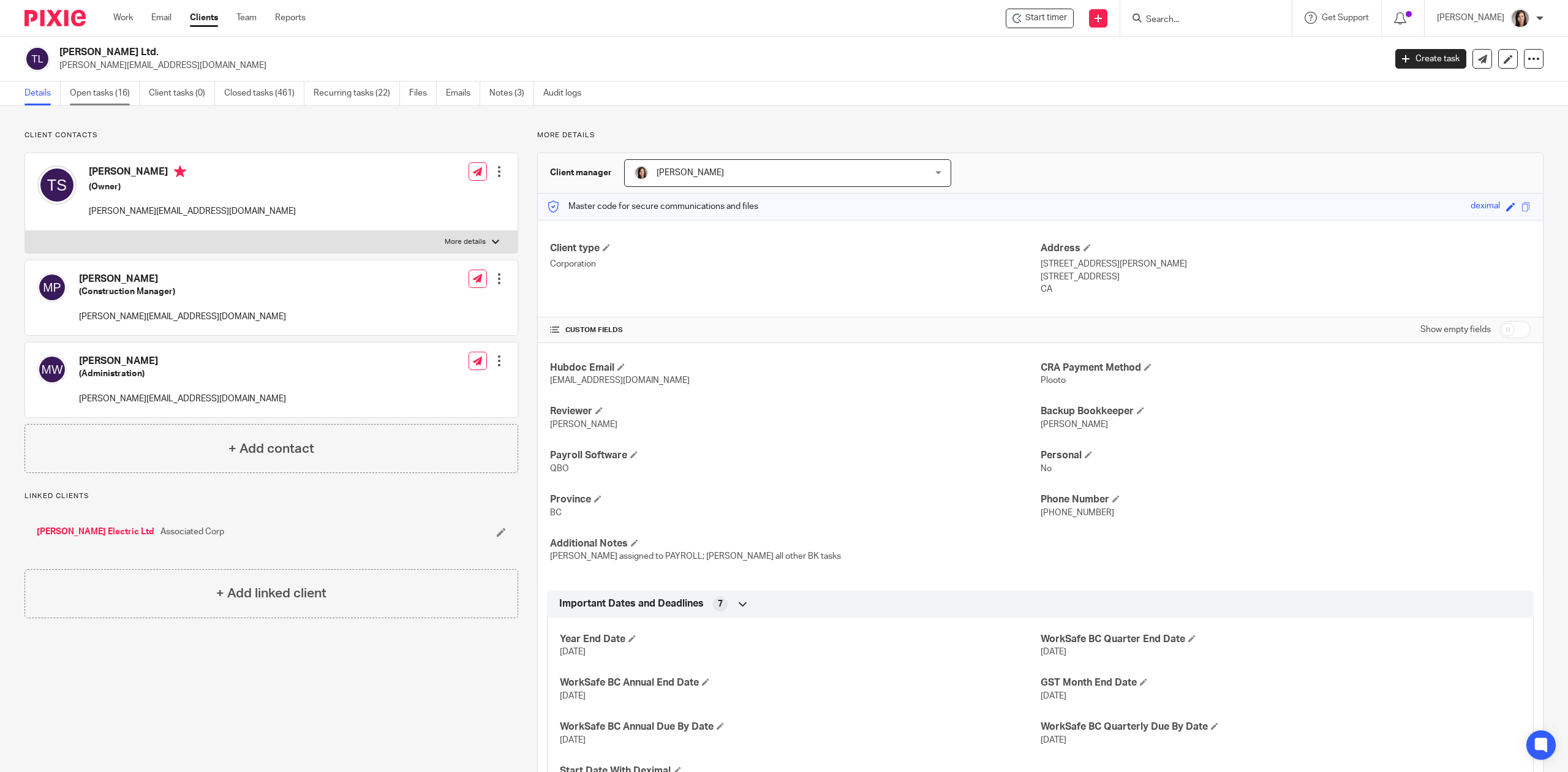
click at [129, 85] on link "Open tasks (16)" at bounding box center [105, 93] width 70 height 24
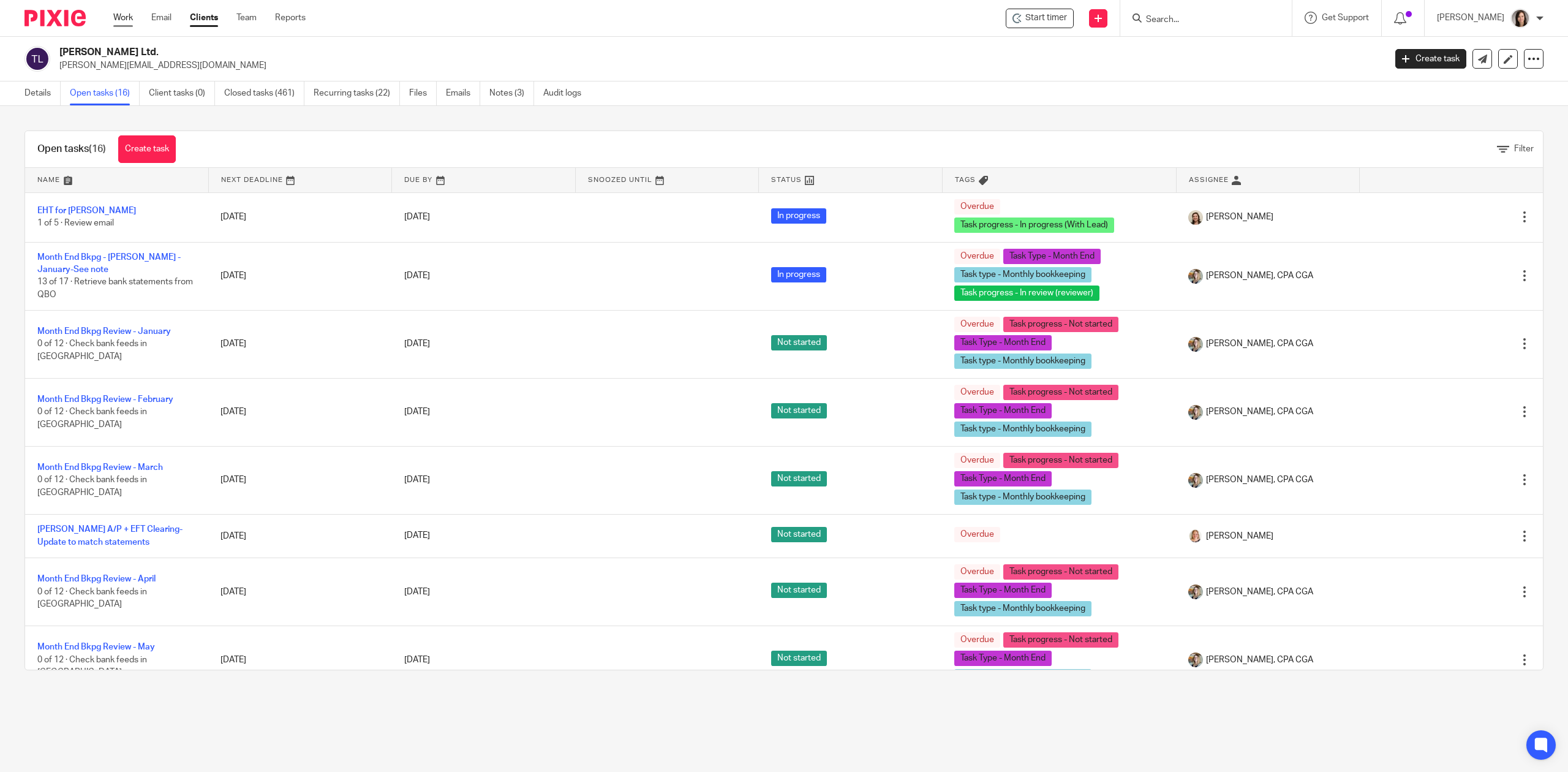
click at [127, 13] on link "Work" at bounding box center [123, 17] width 19 height 12
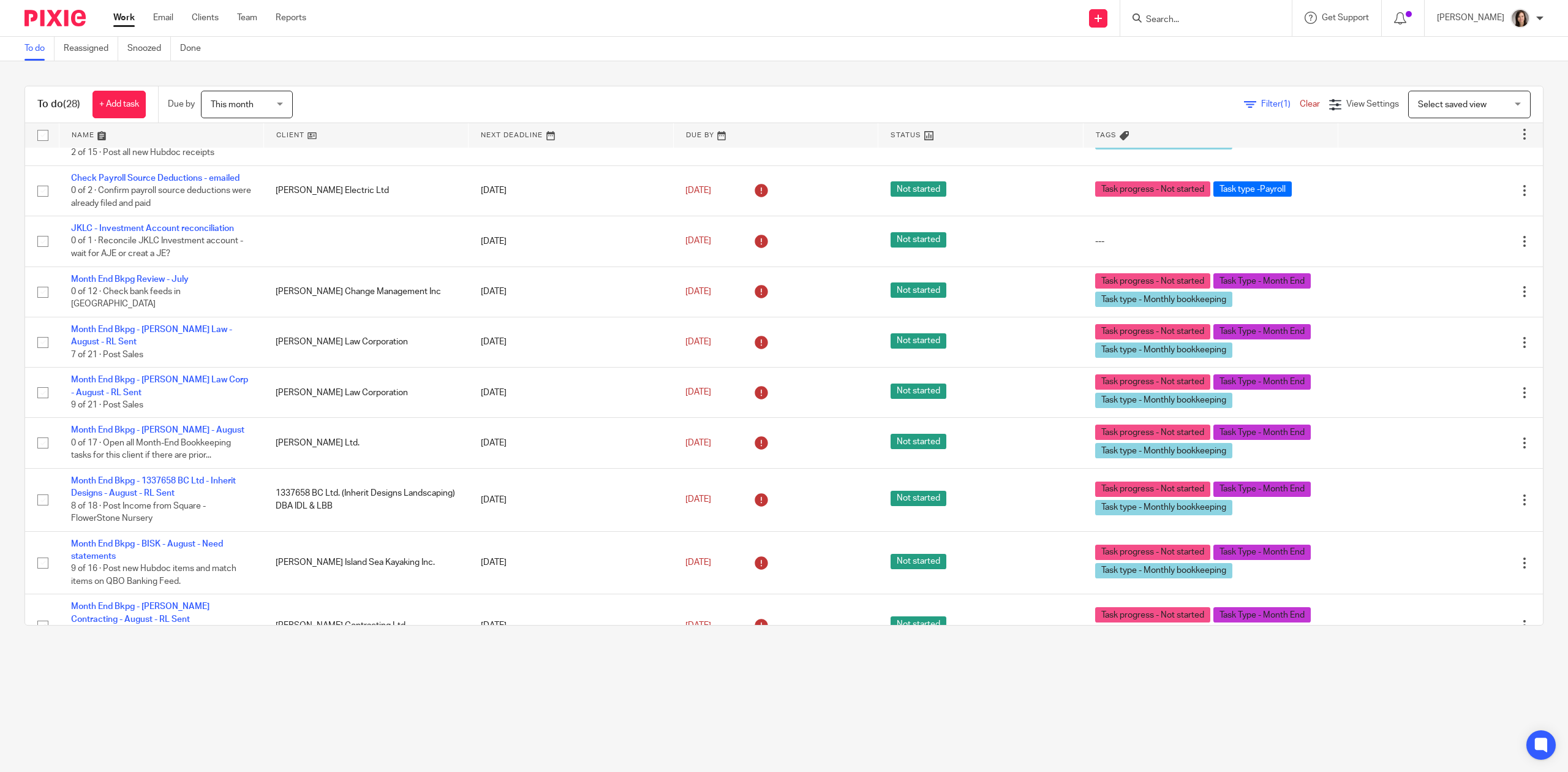
scroll to position [1005, 0]
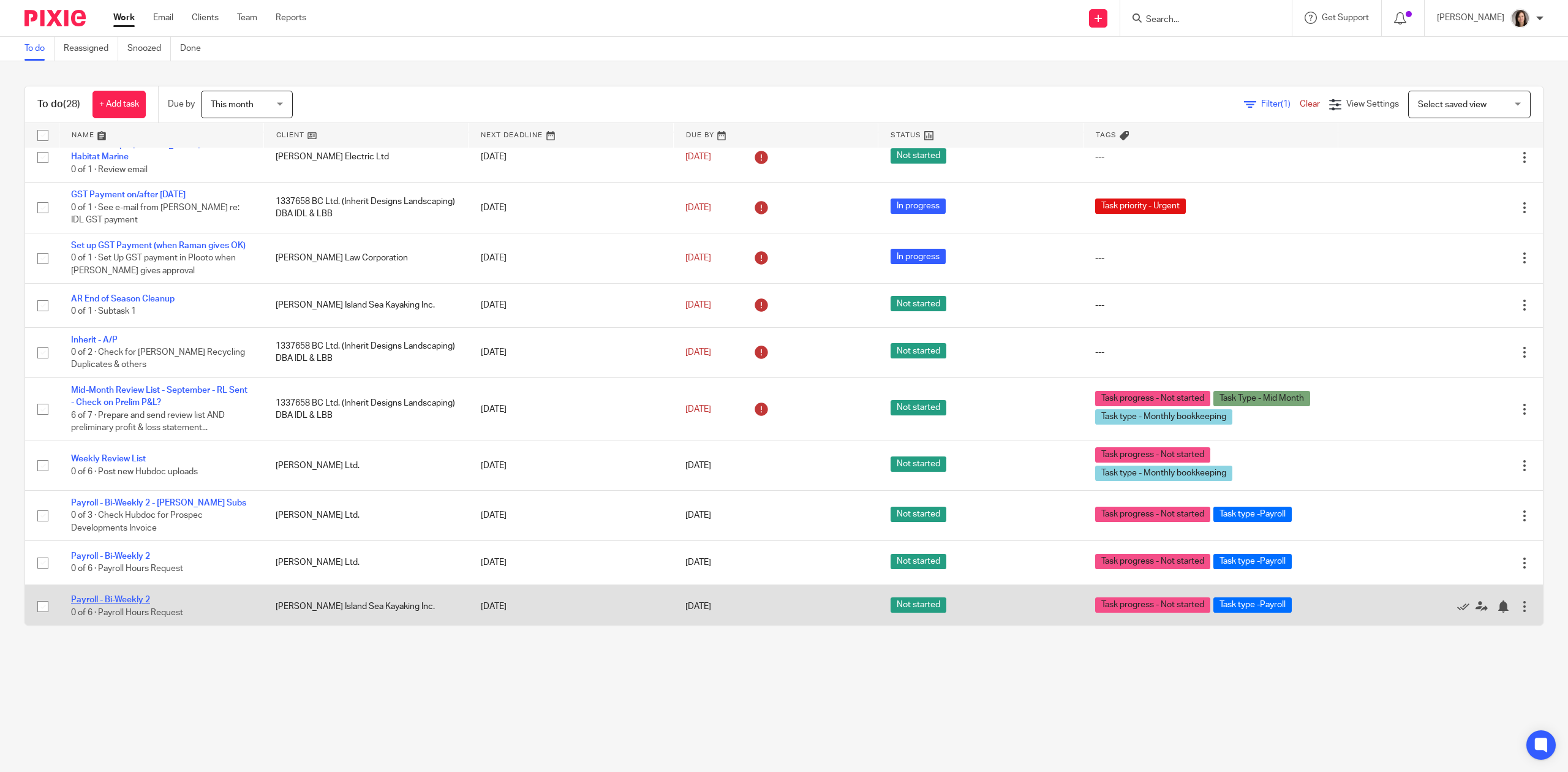
click at [121, 599] on link "Payroll - Bi-Weekly 2" at bounding box center [111, 600] width 79 height 9
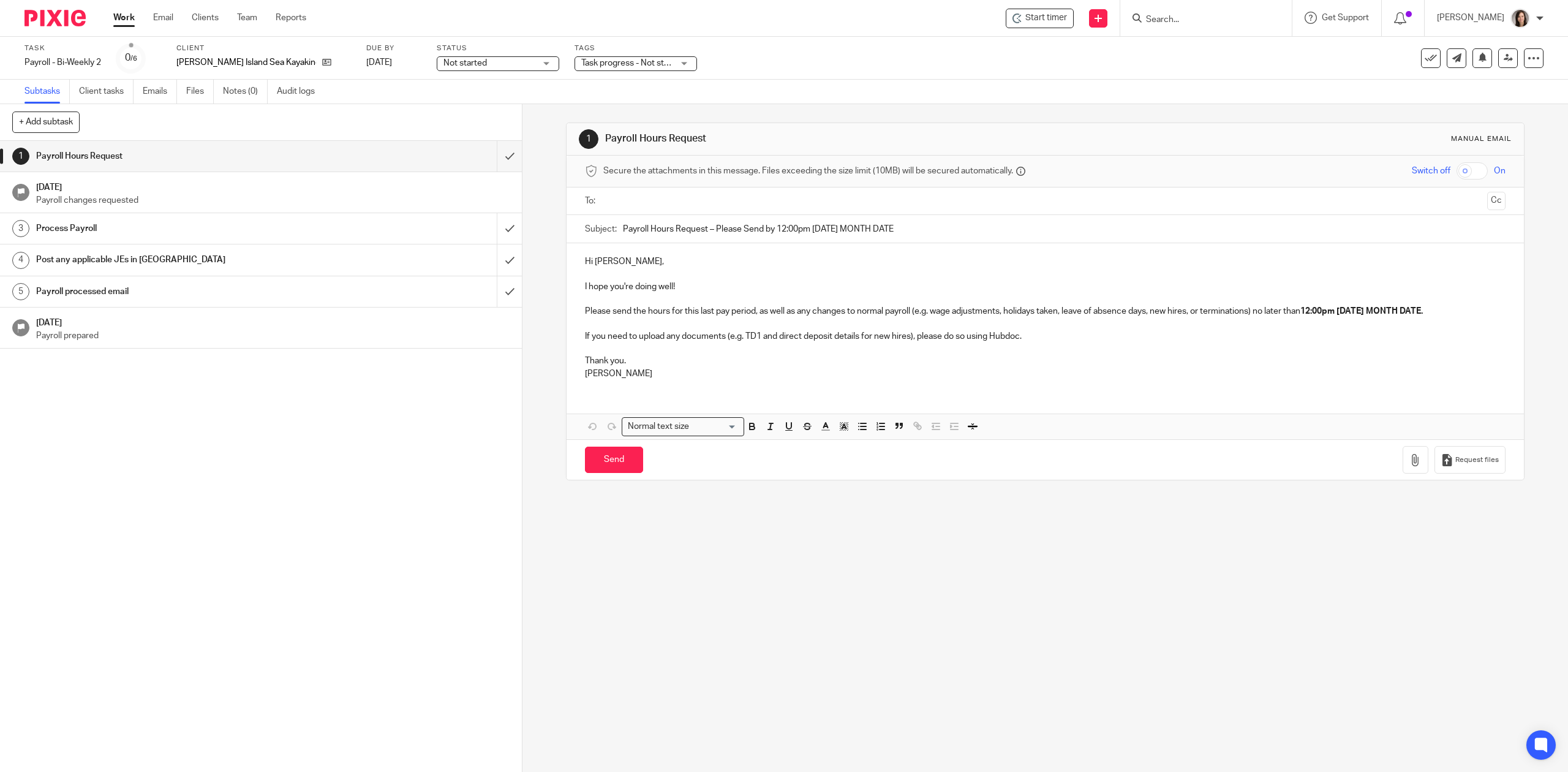
click at [798, 589] on div "1 Payroll Hours Request Manual email Secure the attachments in this message. Fi…" at bounding box center [1045, 438] width 1046 height 668
click at [1210, 25] on input "Search" at bounding box center [1199, 20] width 110 height 11
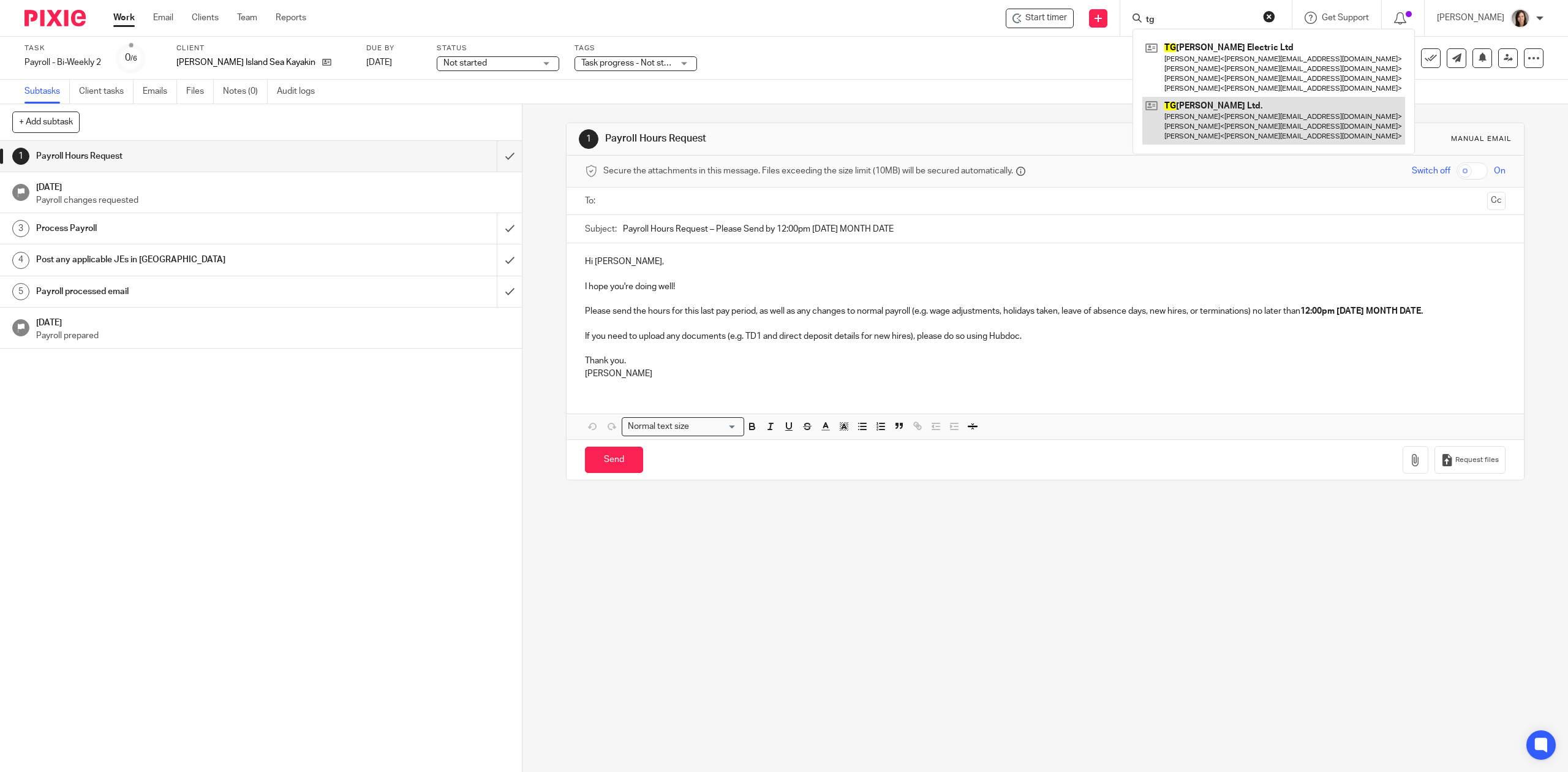
type input "tg"
click at [1226, 111] on link at bounding box center [1273, 121] width 263 height 49
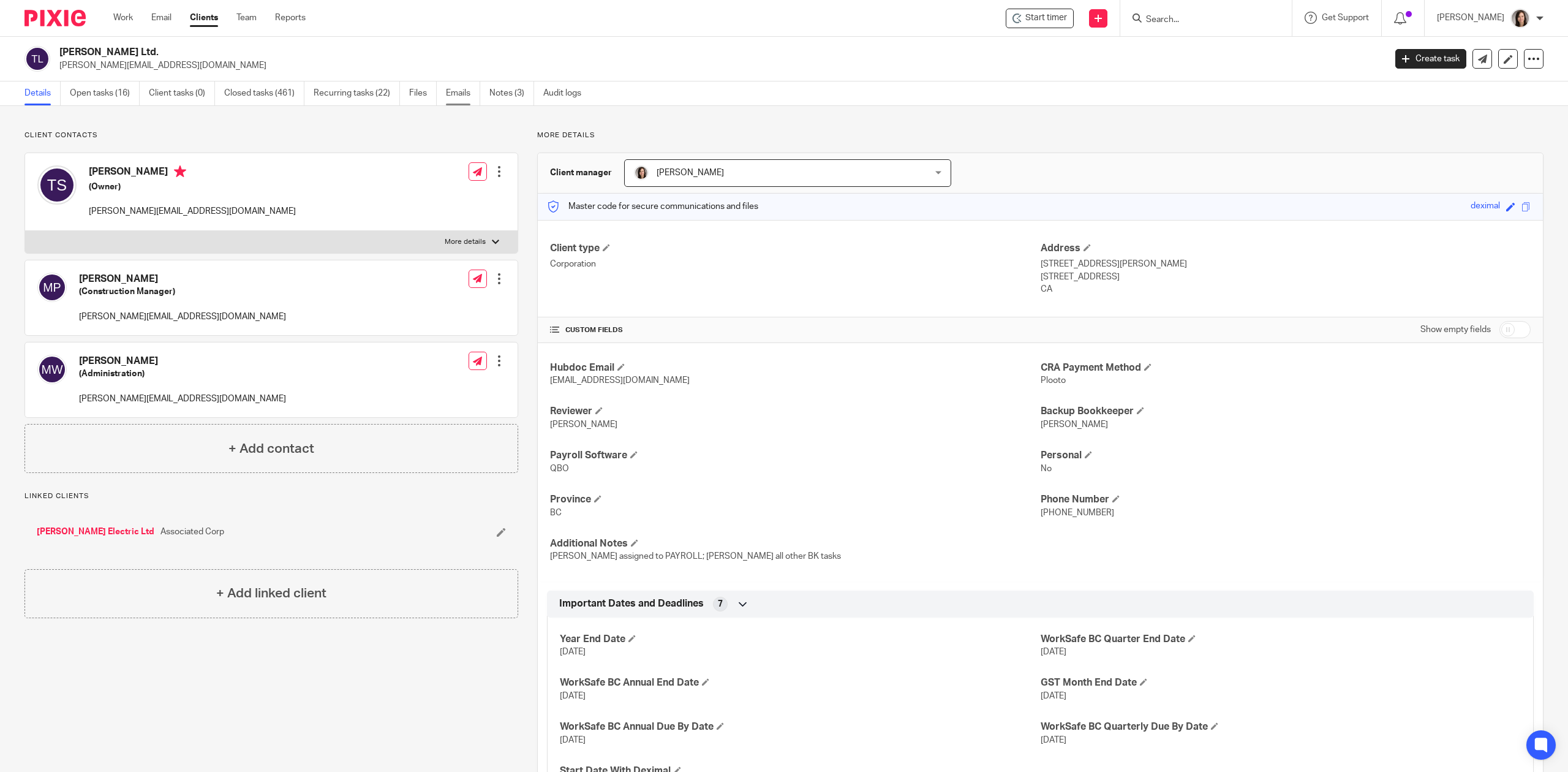
click at [461, 91] on link "Emails" at bounding box center [462, 93] width 34 height 24
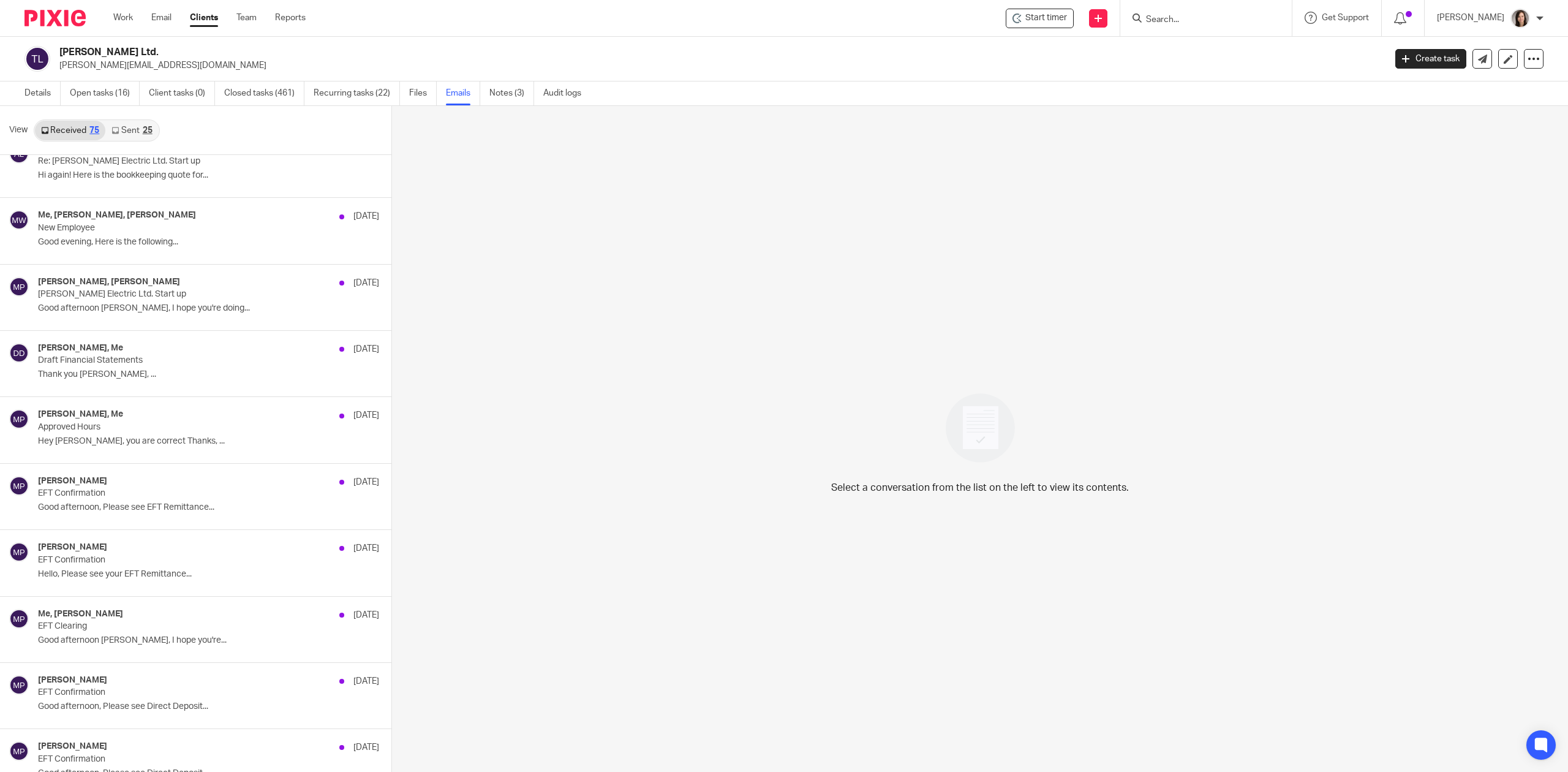
scroll to position [4276, 0]
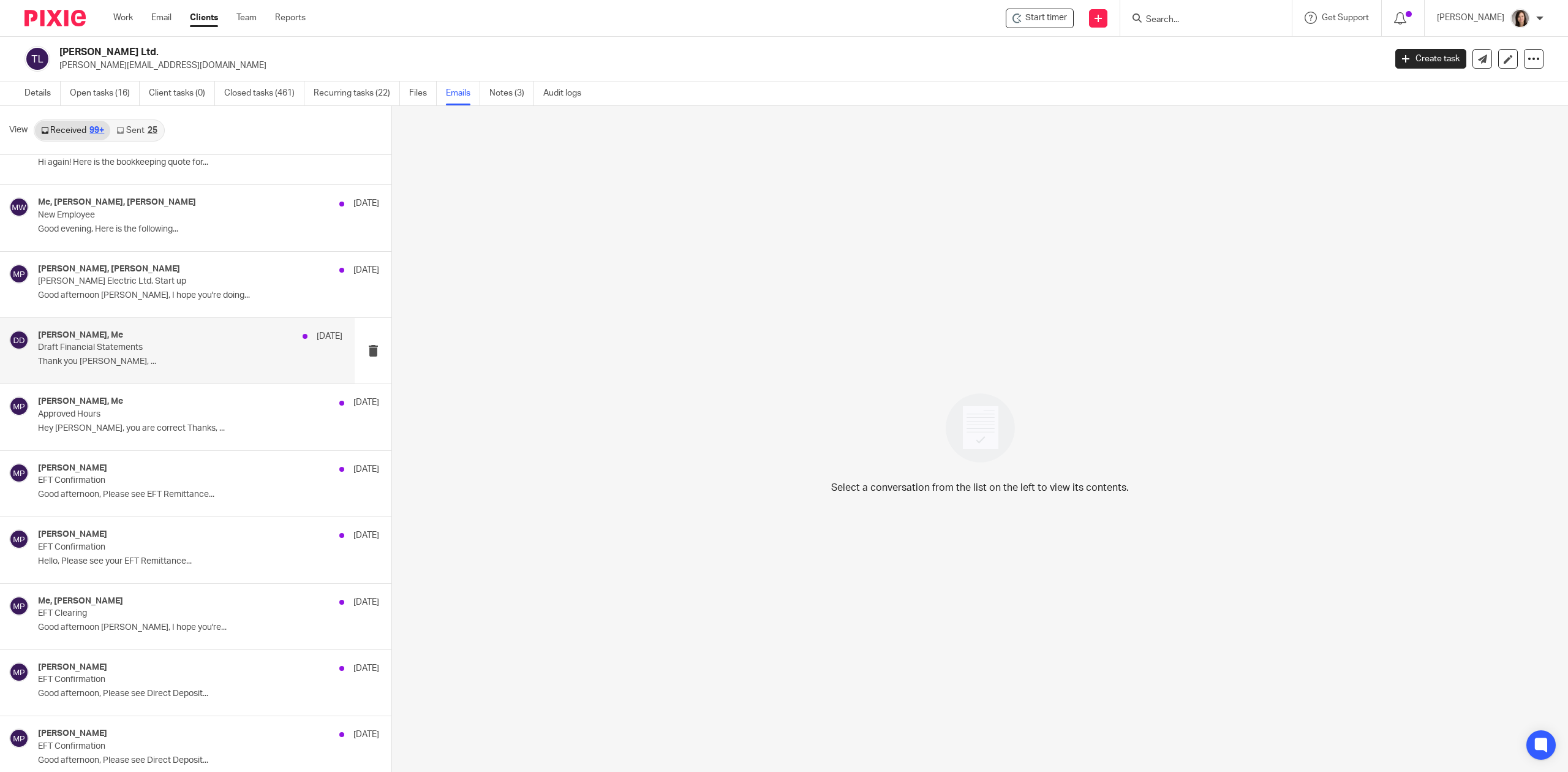
click at [116, 367] on p "Thank you Danielle Terry Schulz, ..." at bounding box center [190, 362] width 305 height 11
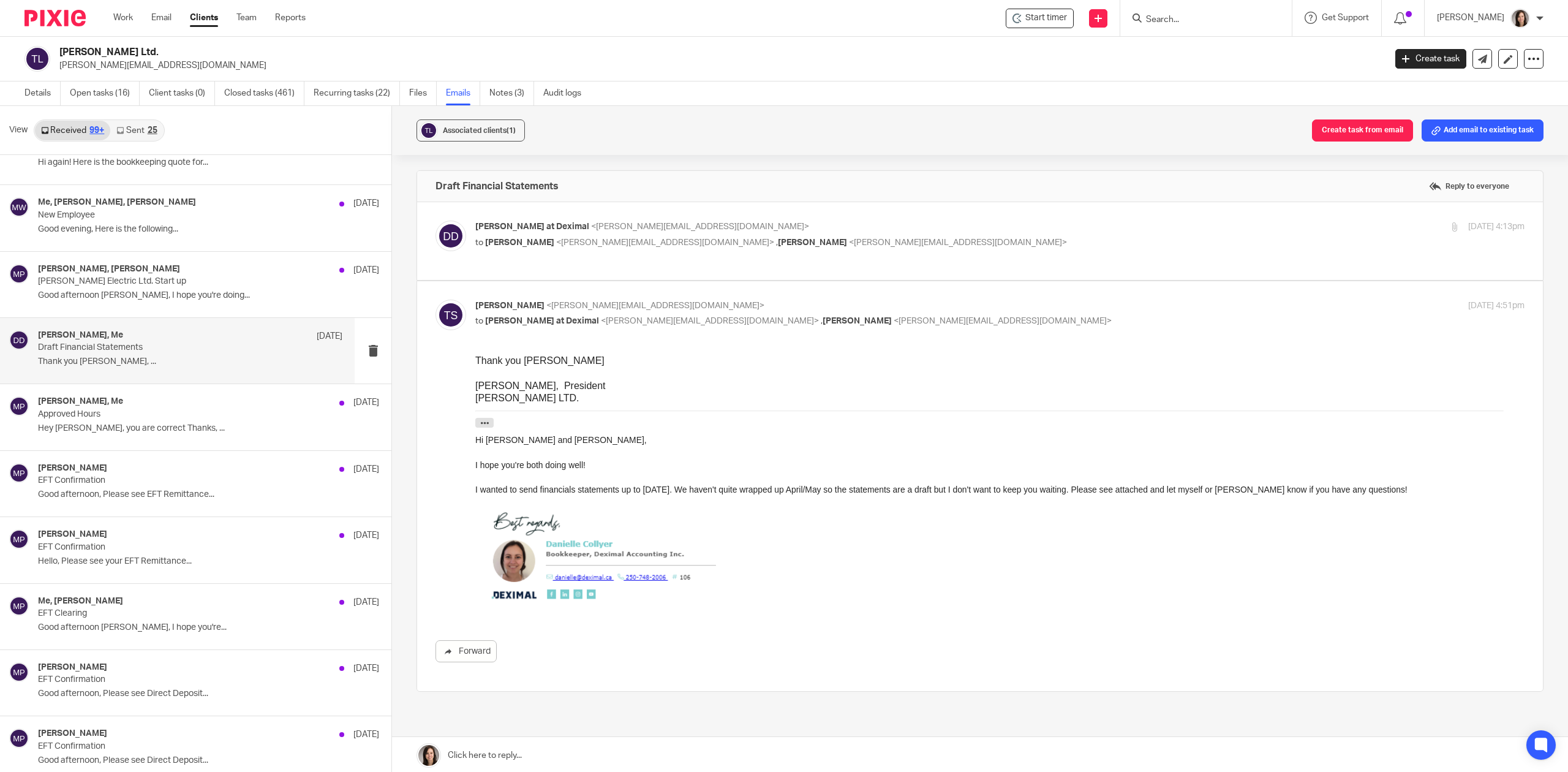
scroll to position [0, 0]
click at [594, 241] on span "<terry@tgschulz.ca>" at bounding box center [665, 243] width 218 height 9
checkbox input "true"
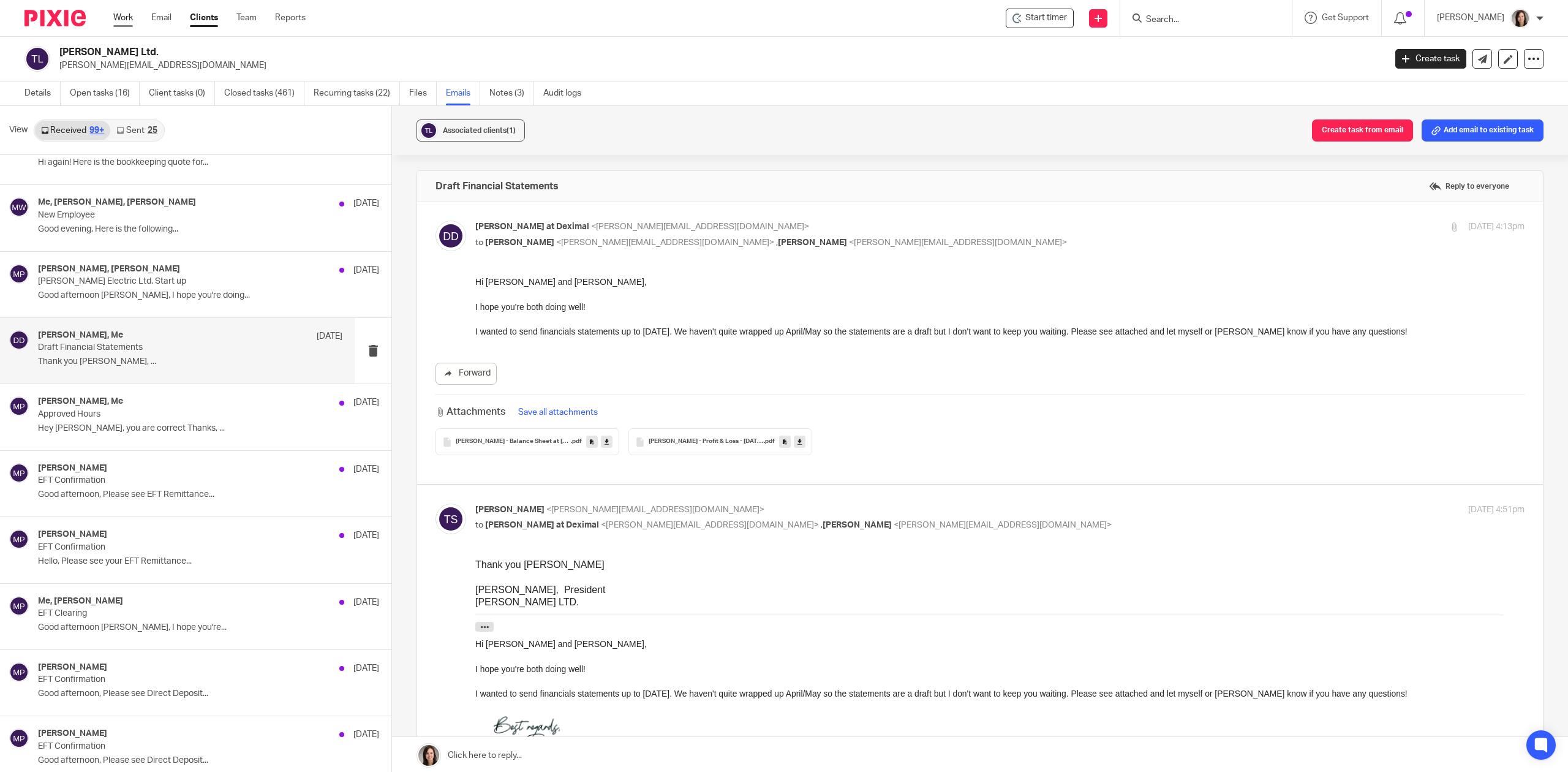
click at [126, 15] on link "Work" at bounding box center [123, 17] width 19 height 12
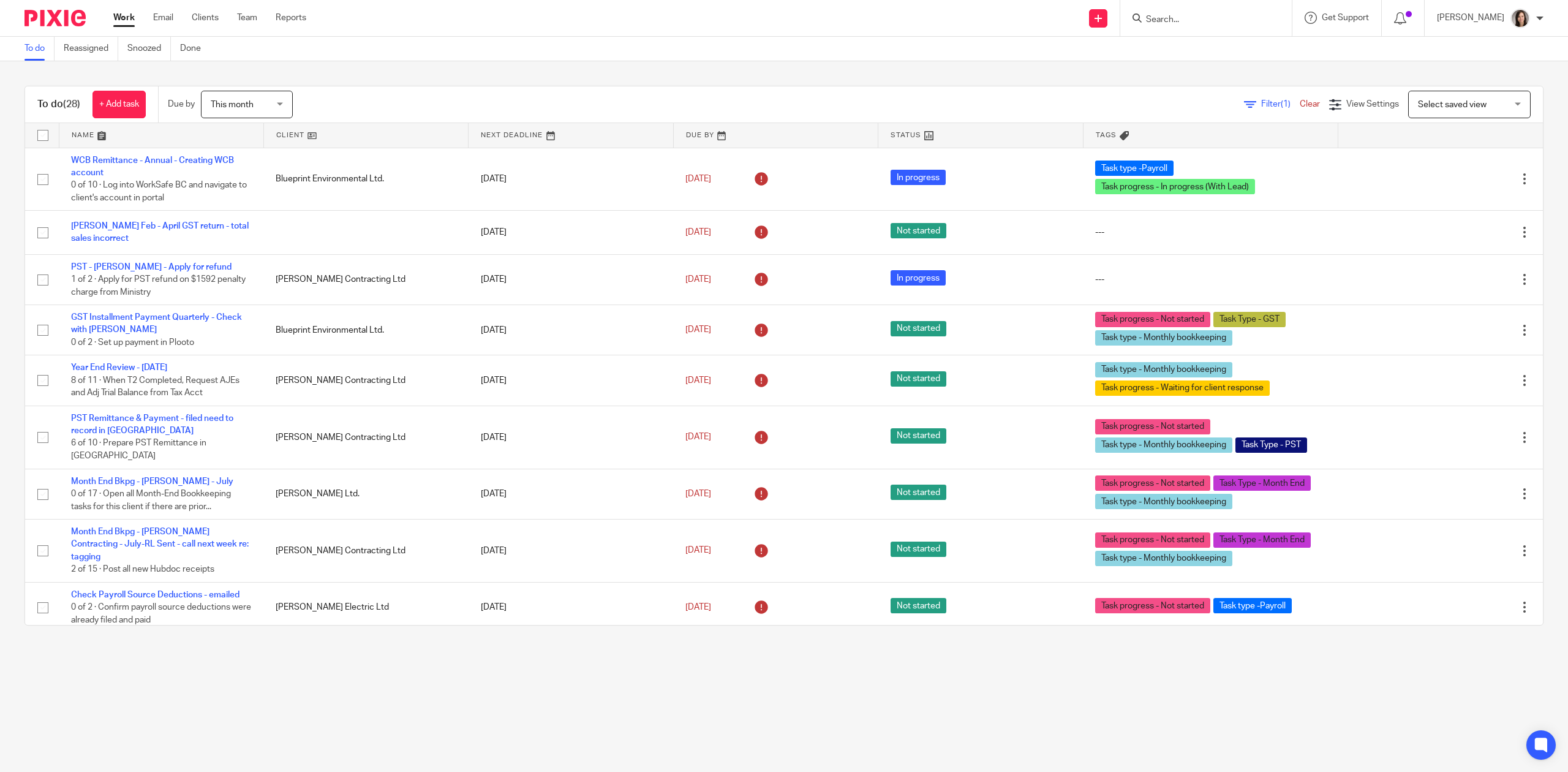
click at [1292, 29] on div at bounding box center [1205, 18] width 171 height 36
click at [1253, 16] on input "Search" at bounding box center [1199, 20] width 110 height 11
type input "bowen"
click at [1221, 71] on link at bounding box center [1273, 57] width 263 height 38
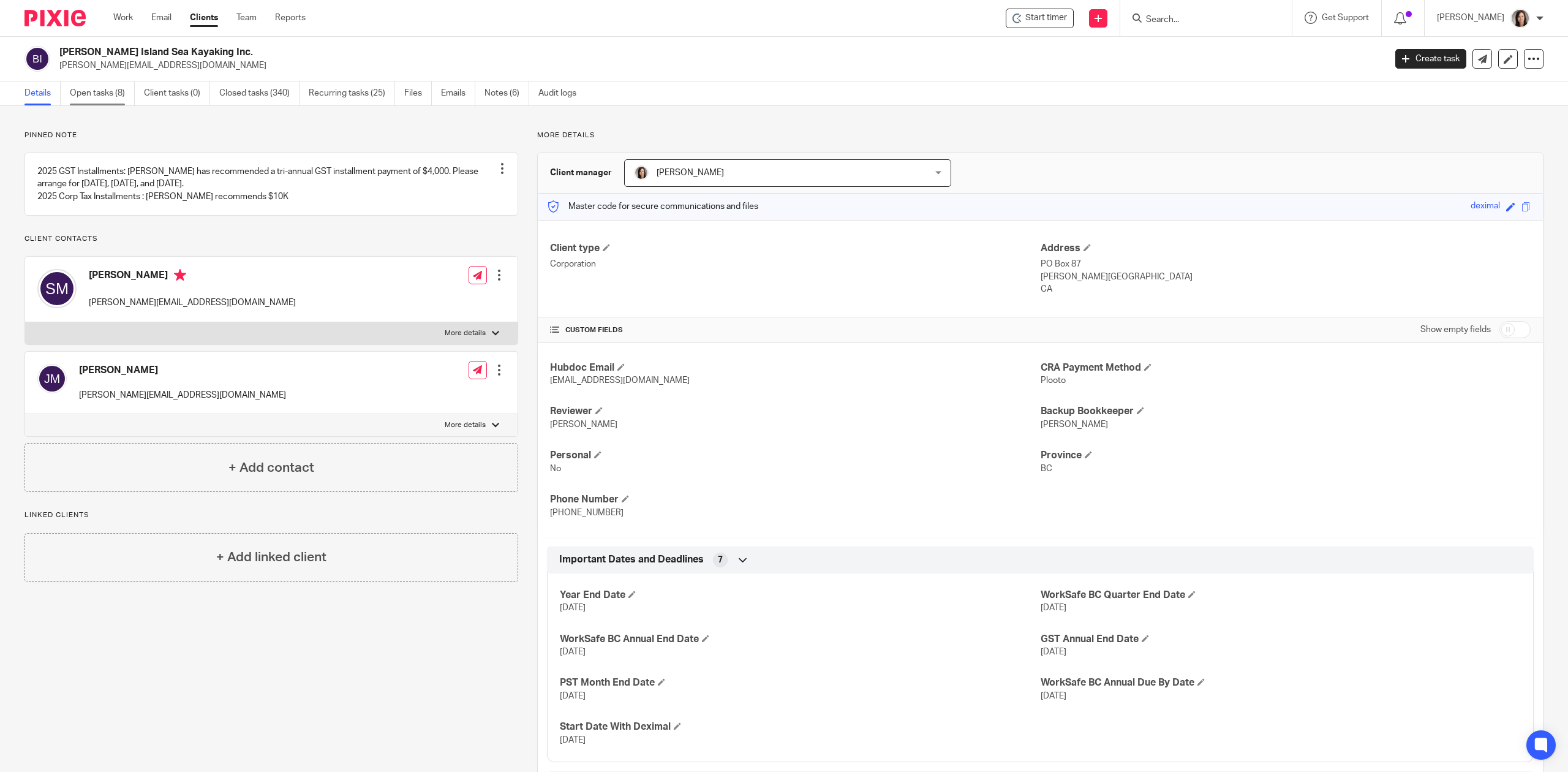
click at [94, 85] on link "Open tasks (8)" at bounding box center [102, 93] width 65 height 24
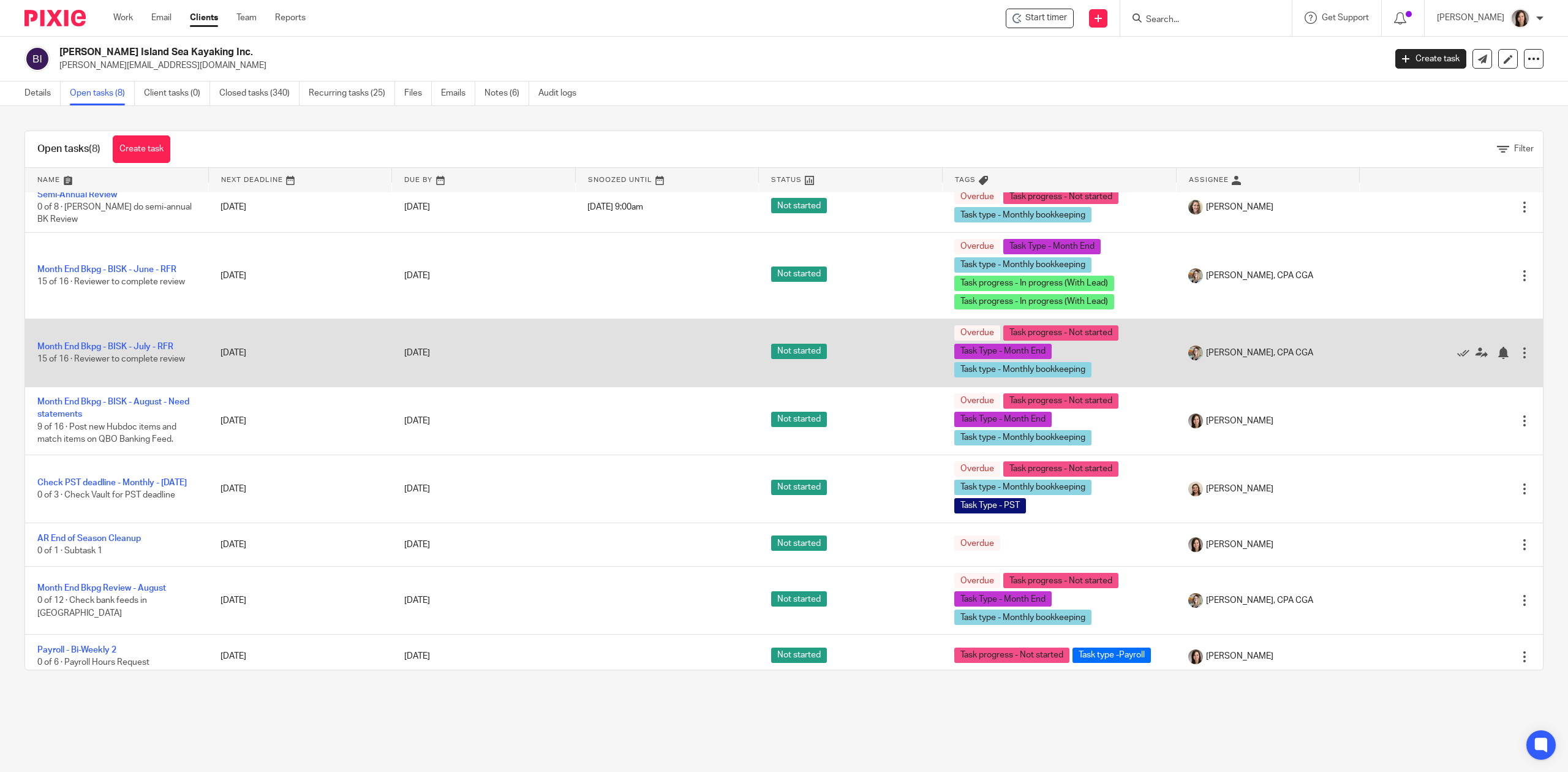
scroll to position [19, 0]
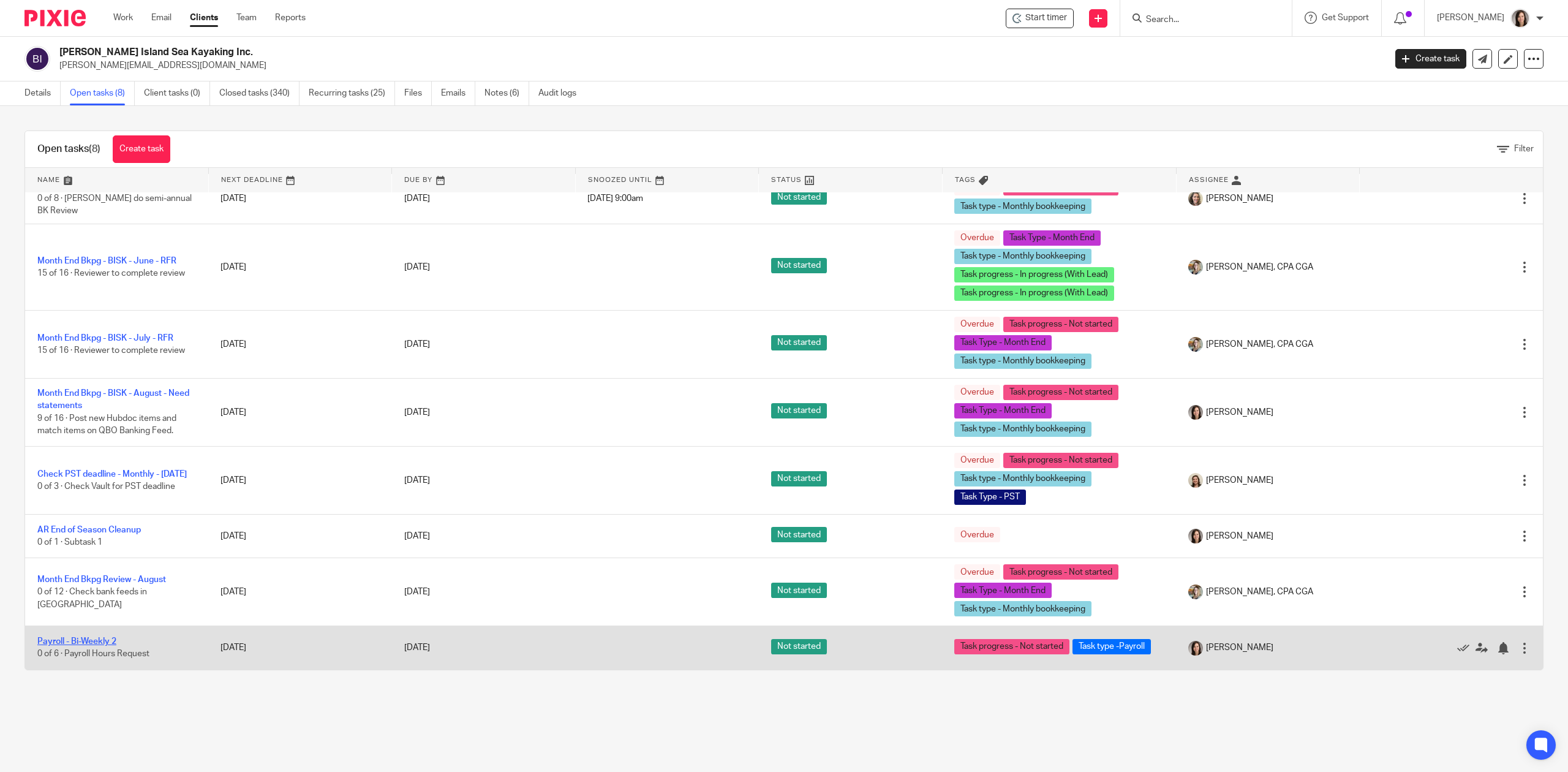
click at [116, 640] on link "Payroll - Bi-Weekly 2" at bounding box center [77, 641] width 79 height 9
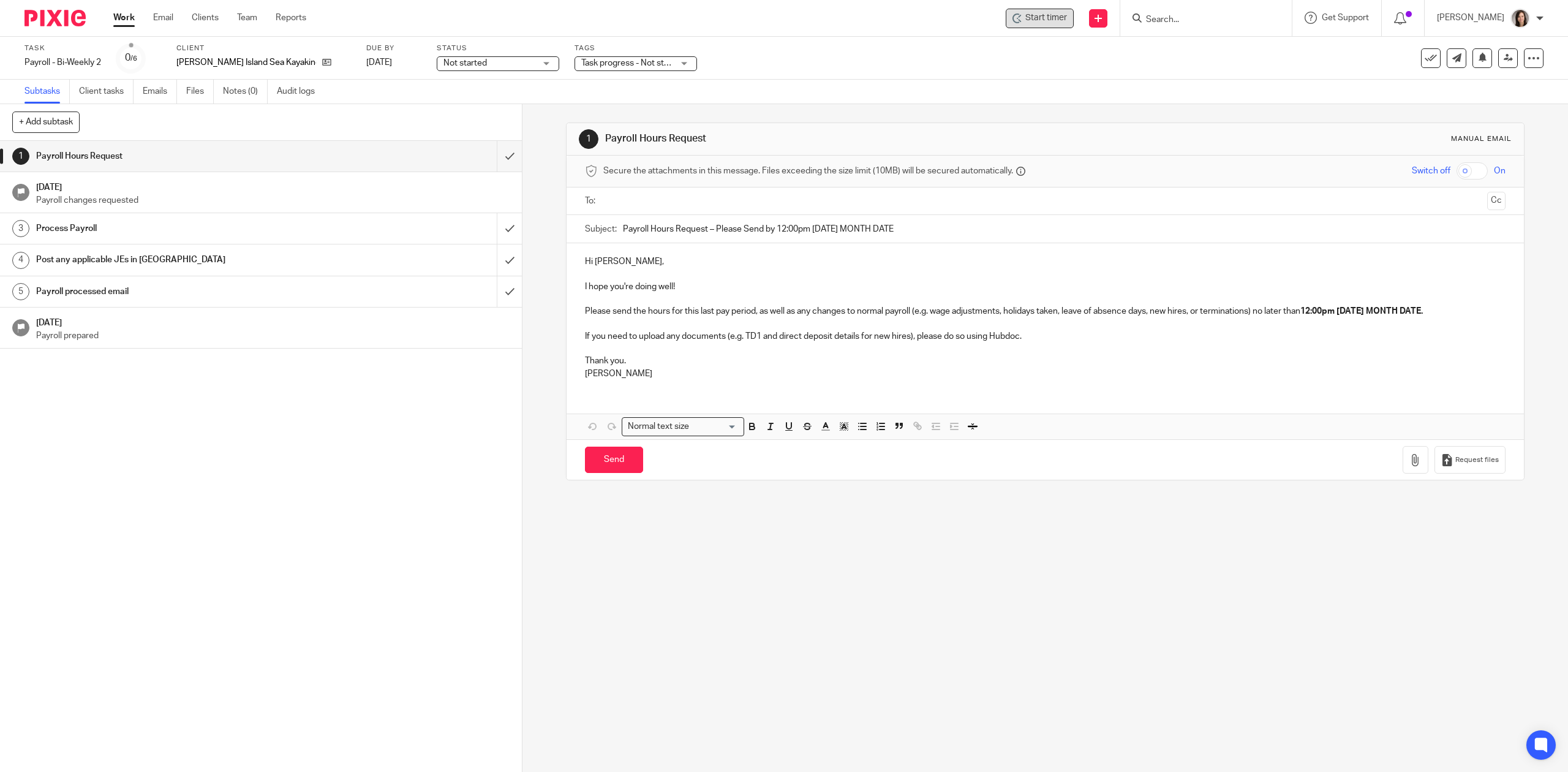
click at [1038, 21] on span "Start timer" at bounding box center [1046, 17] width 42 height 13
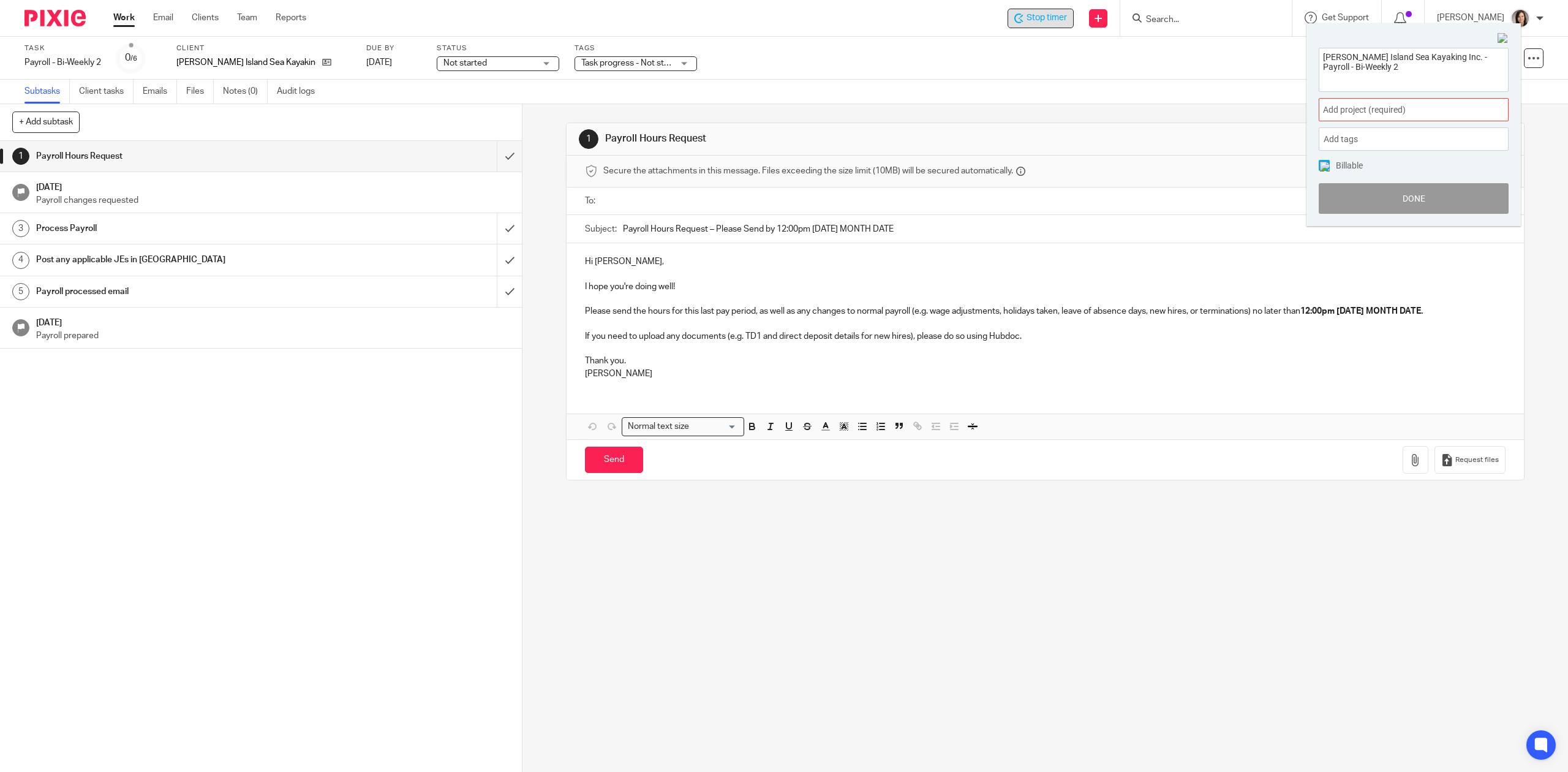
click at [1398, 103] on span "Add project (required) :" at bounding box center [1401, 109] width 155 height 13
type input "bowen"
click at [1415, 192] on ul "Bowen Island Sea Kayaking" at bounding box center [1413, 200] width 190 height 27
click at [1356, 196] on li "Bowen Island Sea Kayaking" at bounding box center [1411, 199] width 160 height 13
click at [1403, 197] on button "Done" at bounding box center [1413, 199] width 190 height 31
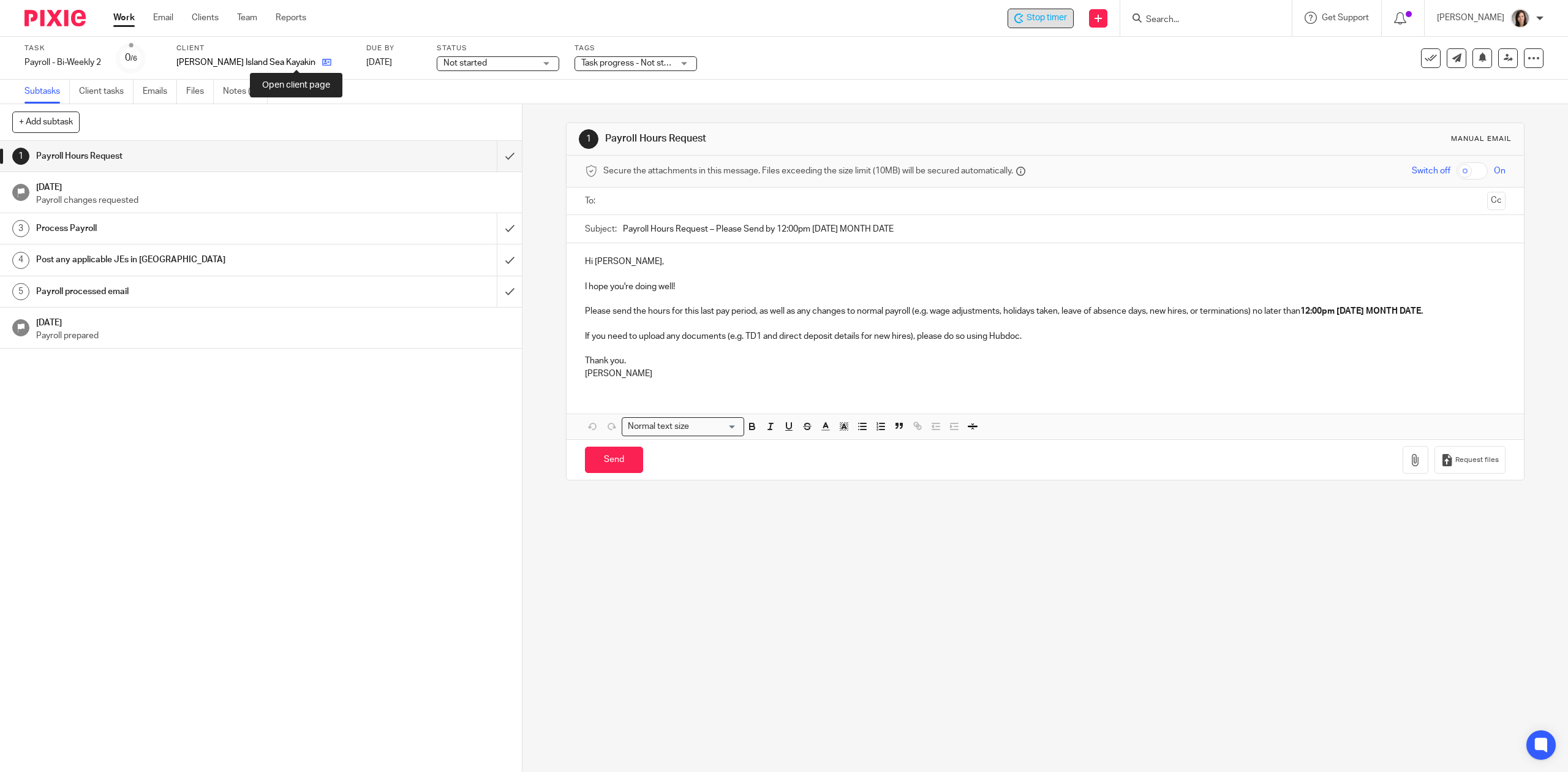
click at [323, 62] on icon at bounding box center [327, 62] width 9 height 9
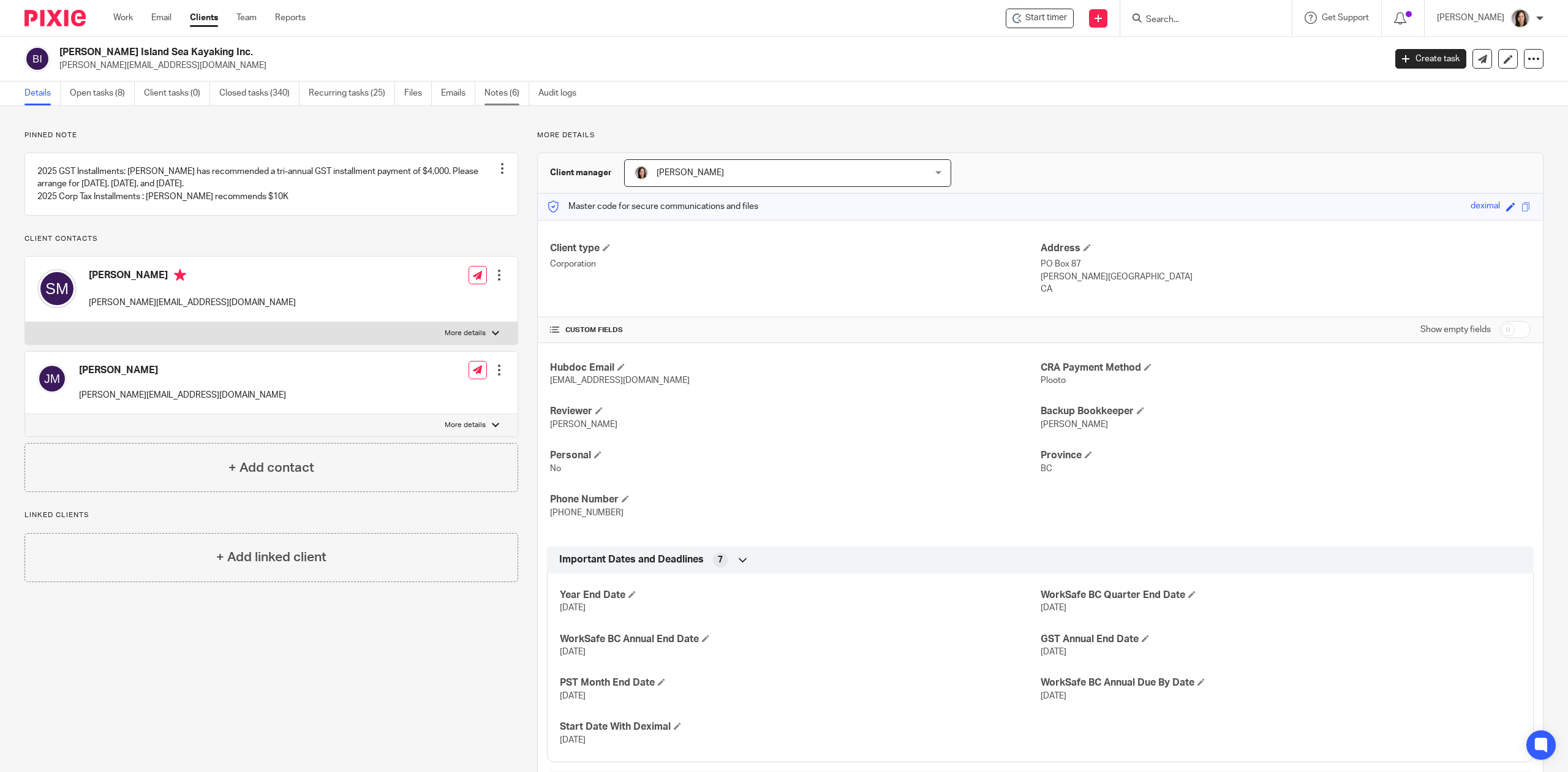
click at [518, 99] on link "Notes (6)" at bounding box center [506, 93] width 45 height 24
click at [83, 93] on link "Open tasks (8)" at bounding box center [102, 93] width 65 height 24
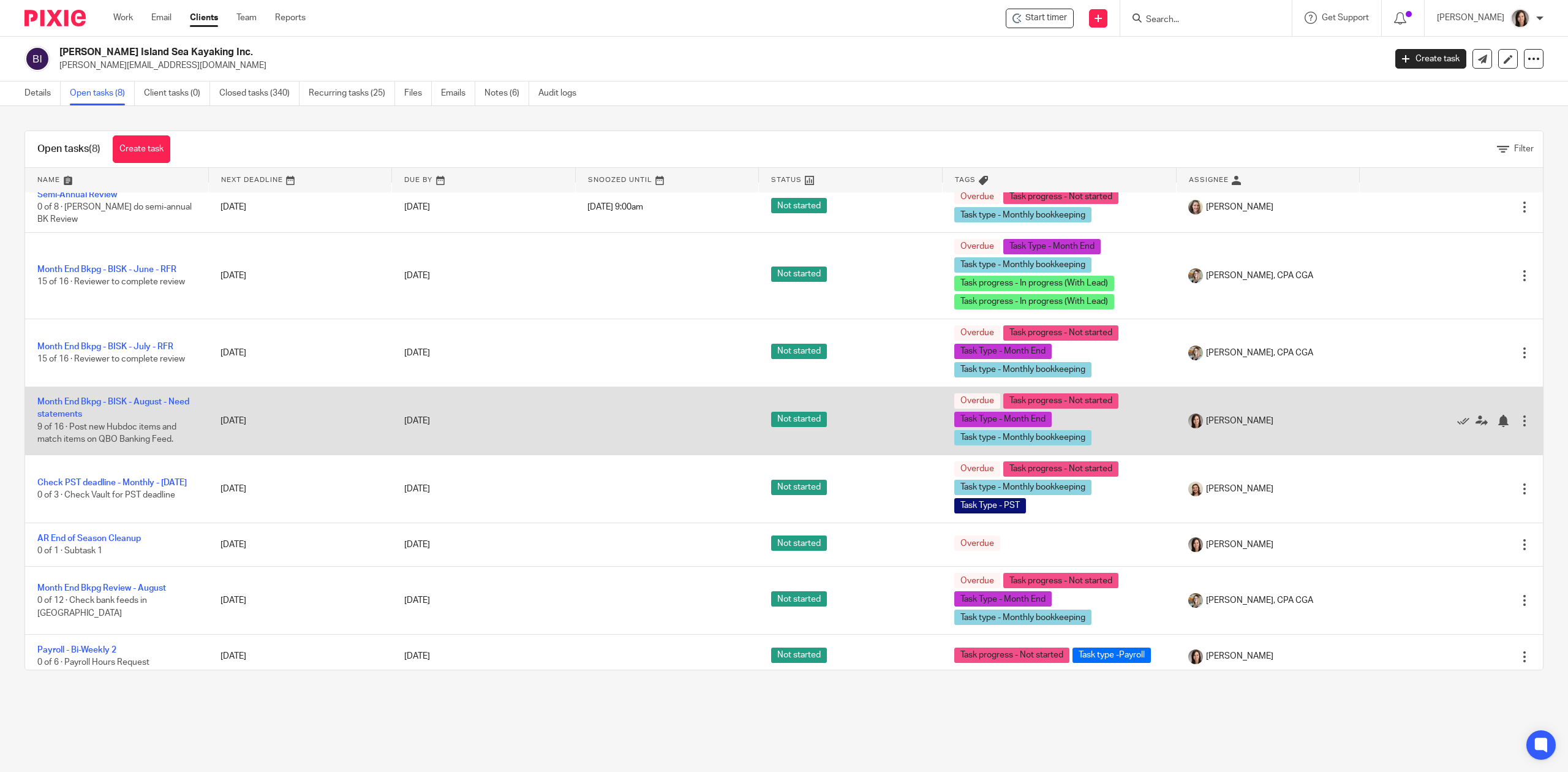
scroll to position [19, 0]
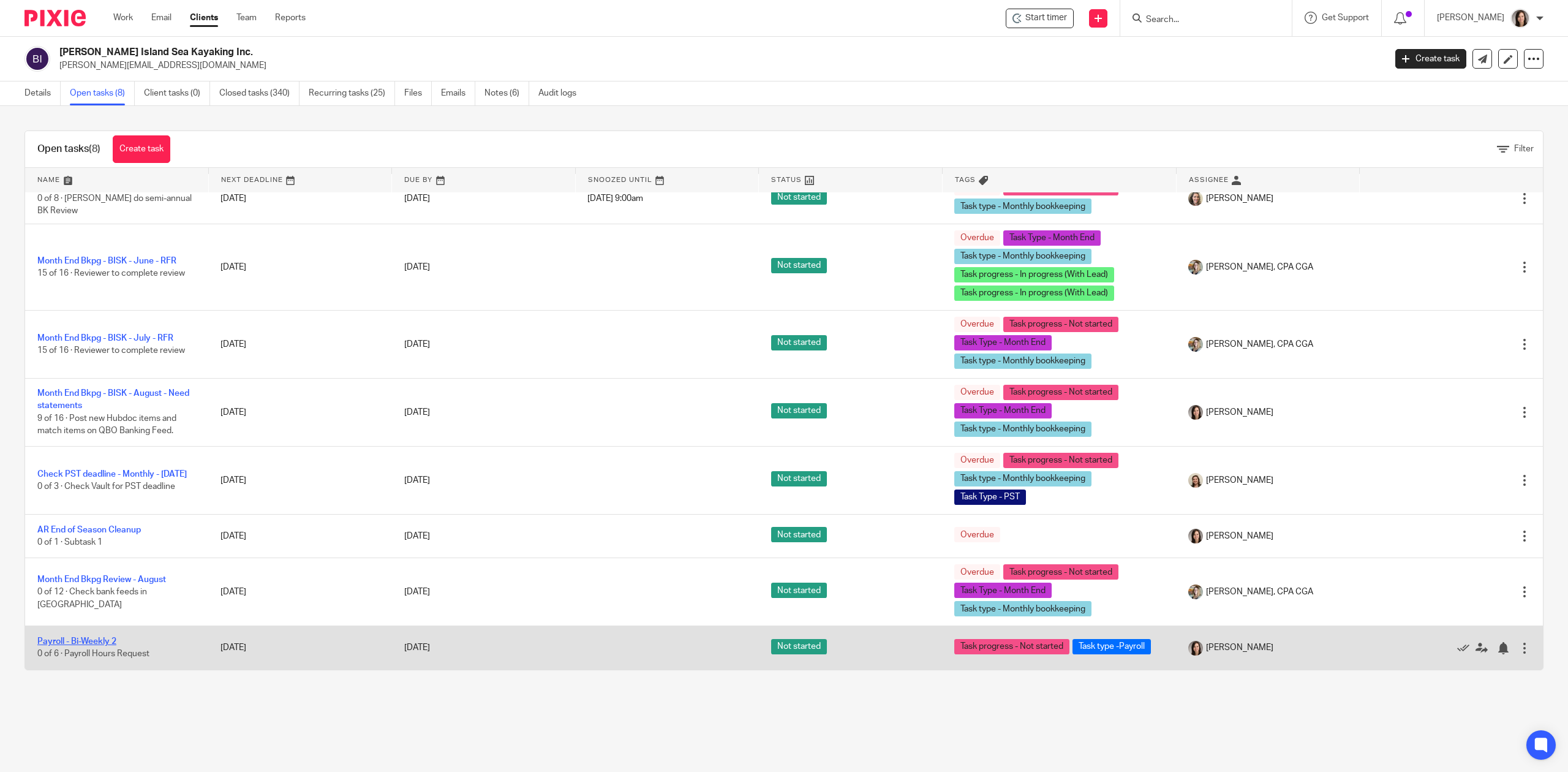
click at [111, 641] on link "Payroll - Bi-Weekly 2" at bounding box center [77, 641] width 79 height 9
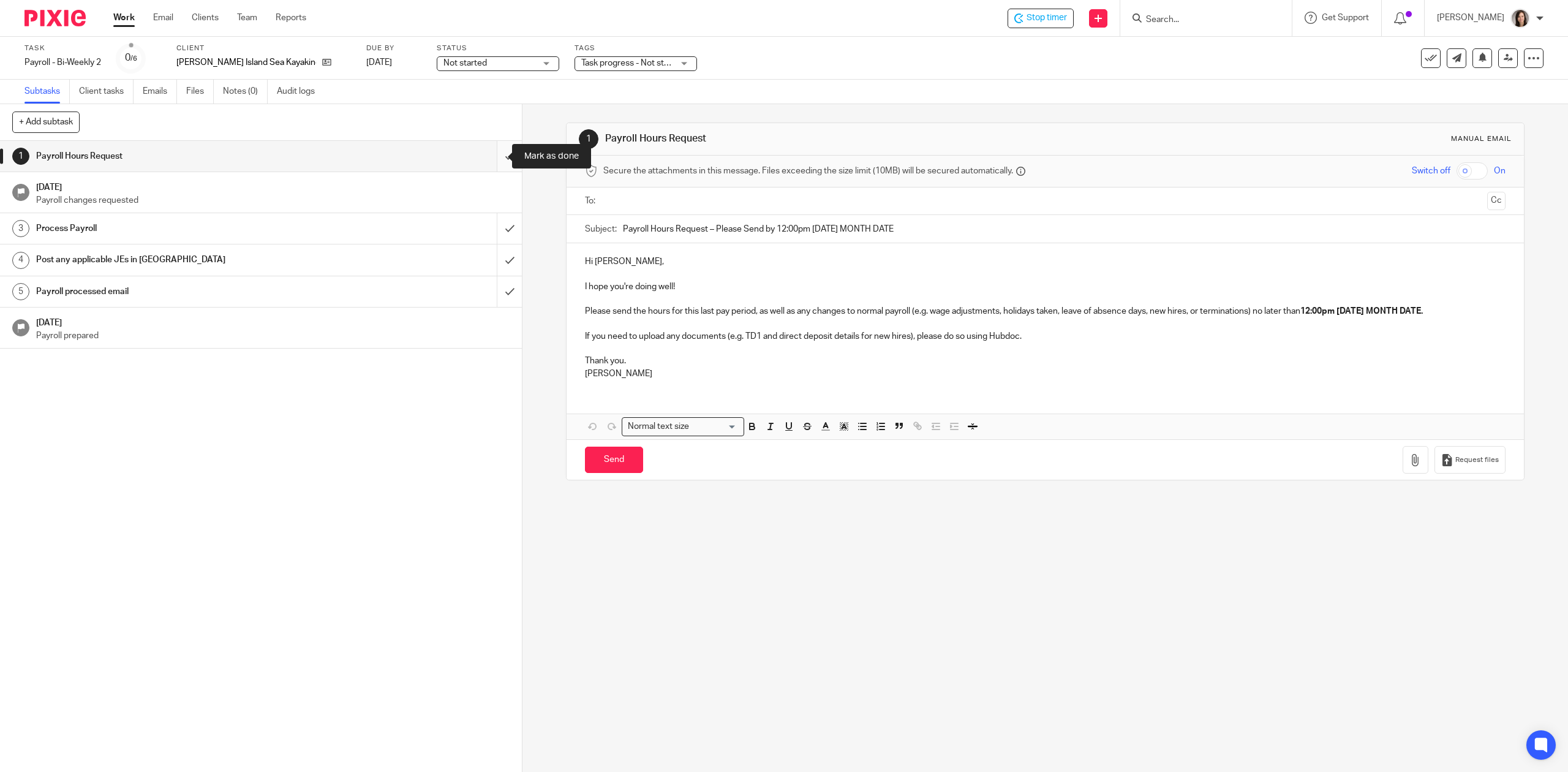
click at [490, 161] on input "submit" at bounding box center [261, 156] width 522 height 31
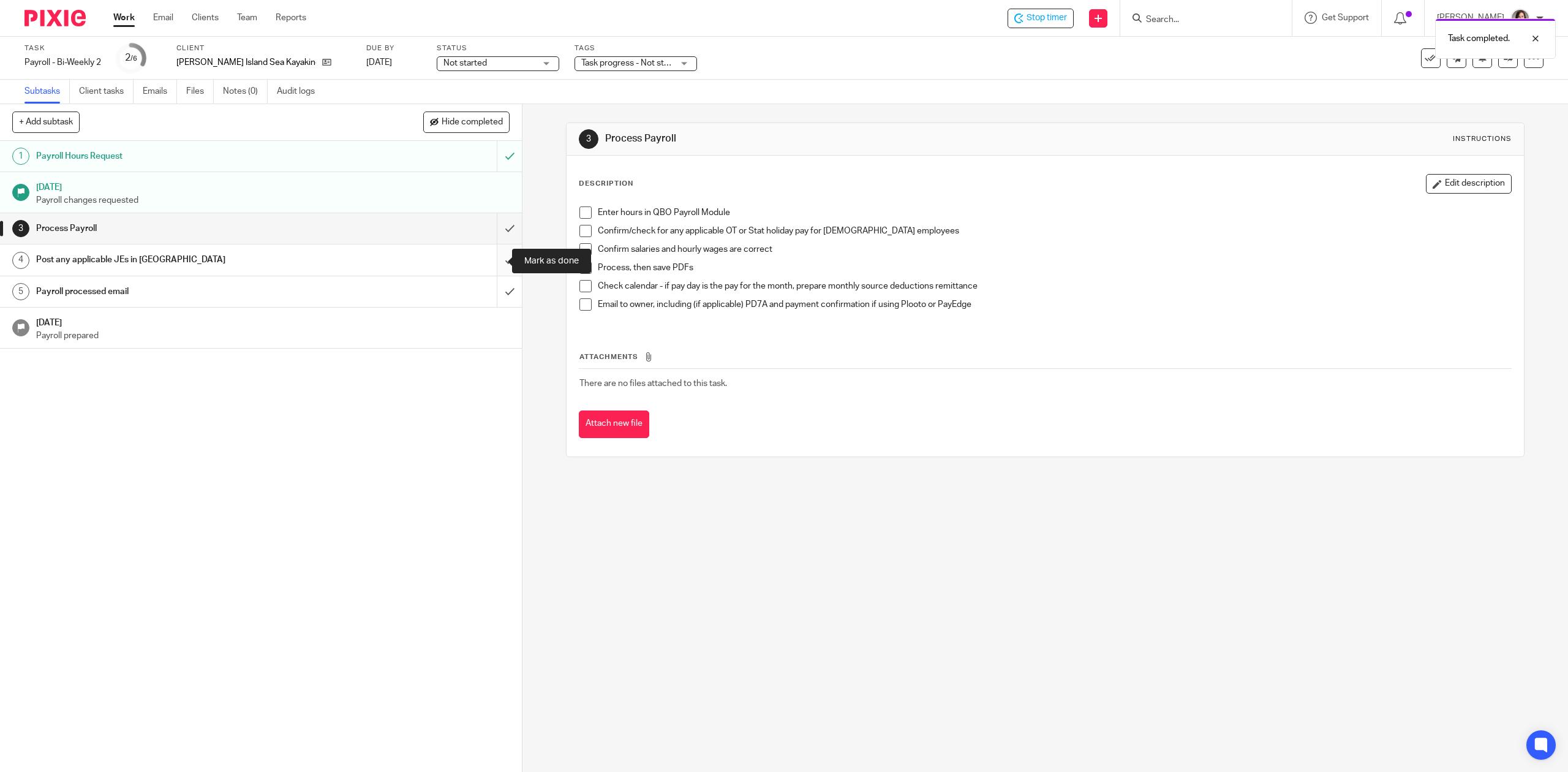
click at [491, 263] on input "submit" at bounding box center [261, 260] width 522 height 31
click at [500, 225] on input "submit" at bounding box center [261, 229] width 522 height 31
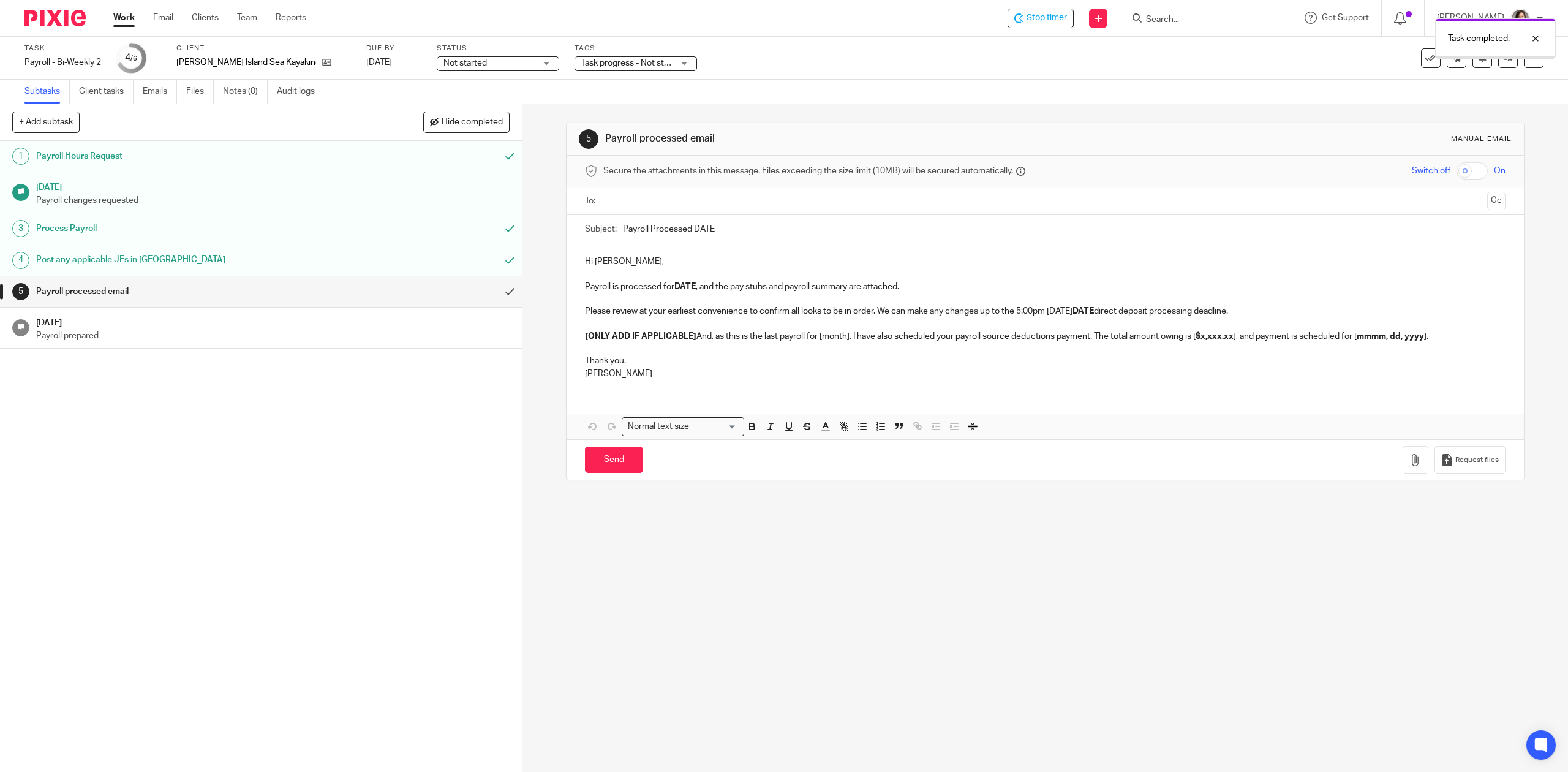
click at [329, 295] on div "Payroll processed email" at bounding box center [261, 292] width 449 height 19
click at [631, 258] on p "Hi Steve," at bounding box center [1045, 261] width 920 height 12
click at [694, 283] on strong "DATE" at bounding box center [685, 287] width 21 height 9
click at [948, 289] on p "Payroll is processed for September 26 , and the pay stubs and payroll summary a…" at bounding box center [1045, 287] width 920 height 12
click at [1115, 310] on p "Please review at your earliest convenience to confirm all looks to be in order.…" at bounding box center [1045, 311] width 920 height 12
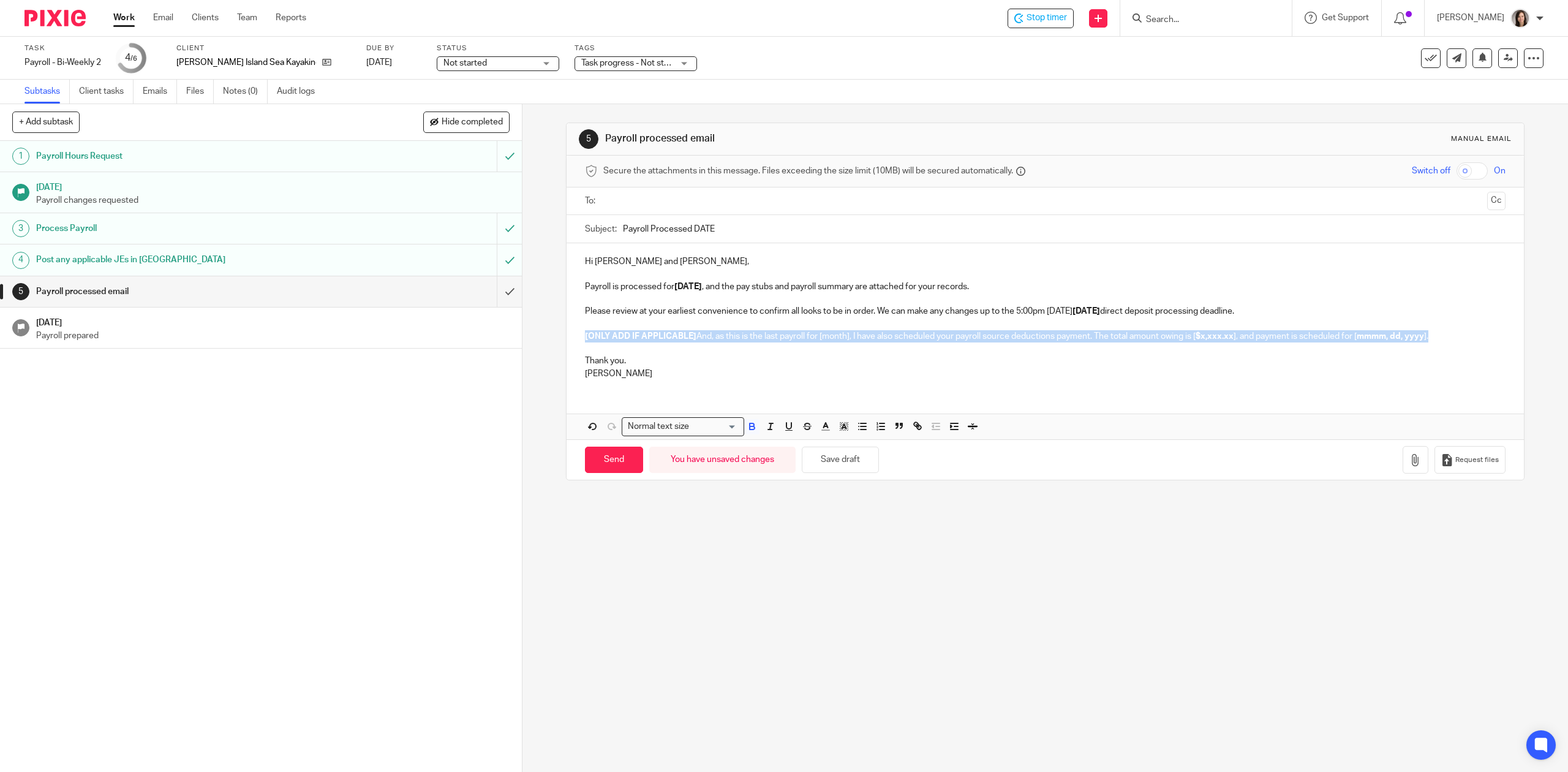
drag, startPoint x: 1447, startPoint y: 339, endPoint x: 581, endPoint y: 335, distance: 866.0
click at [585, 335] on p "[ONLY ADD IF APPLICABLE] And, as this is the last payroll for [month], I have a…" at bounding box center [1045, 336] width 920 height 12
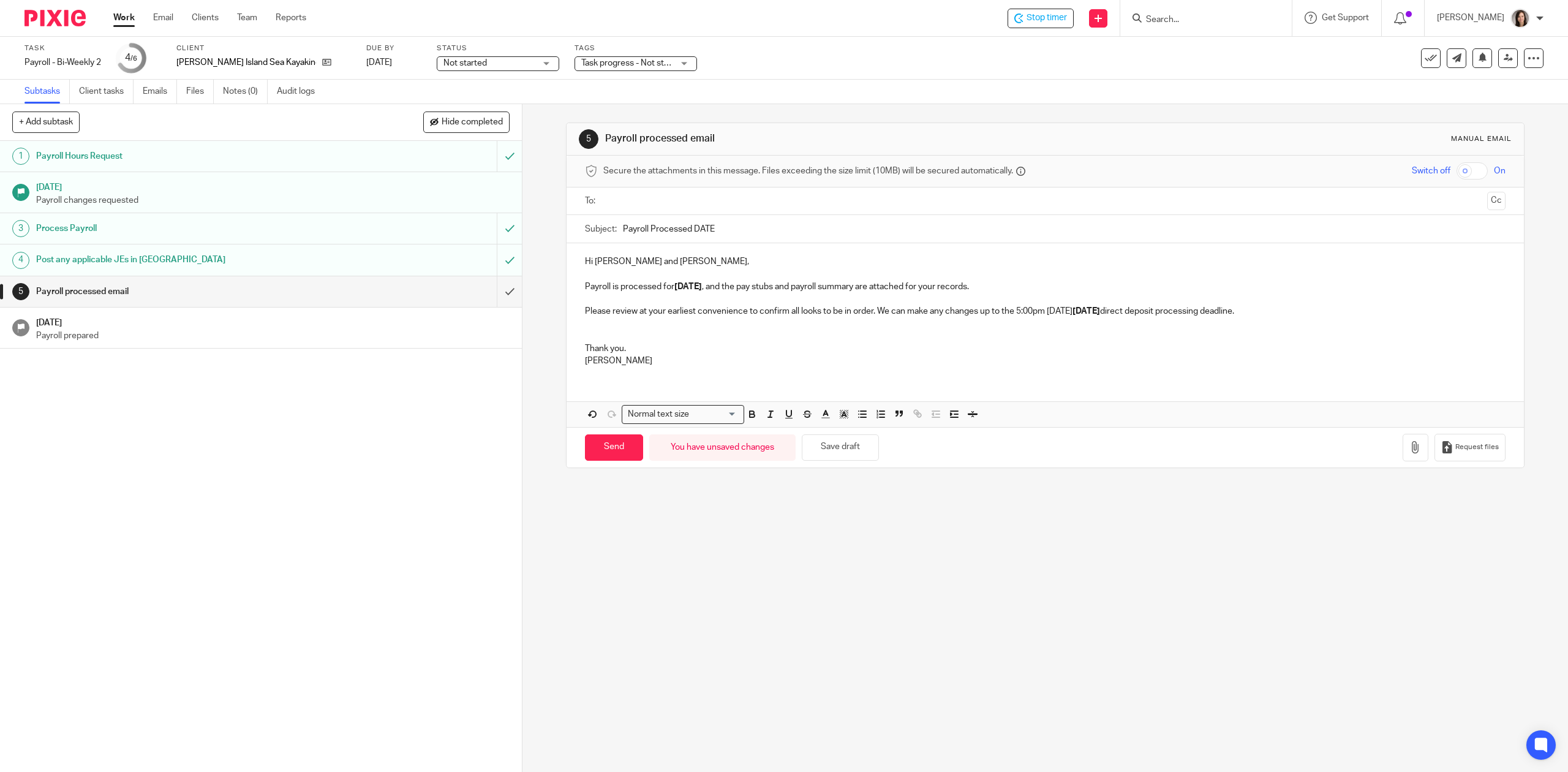
drag, startPoint x: 630, startPoint y: 359, endPoint x: 638, endPoint y: 343, distance: 17.9
click at [631, 357] on p "Danielle" at bounding box center [1045, 361] width 920 height 12
click at [636, 347] on p "Thank you." at bounding box center [1045, 349] width 920 height 12
click at [603, 329] on p at bounding box center [1045, 324] width 920 height 12
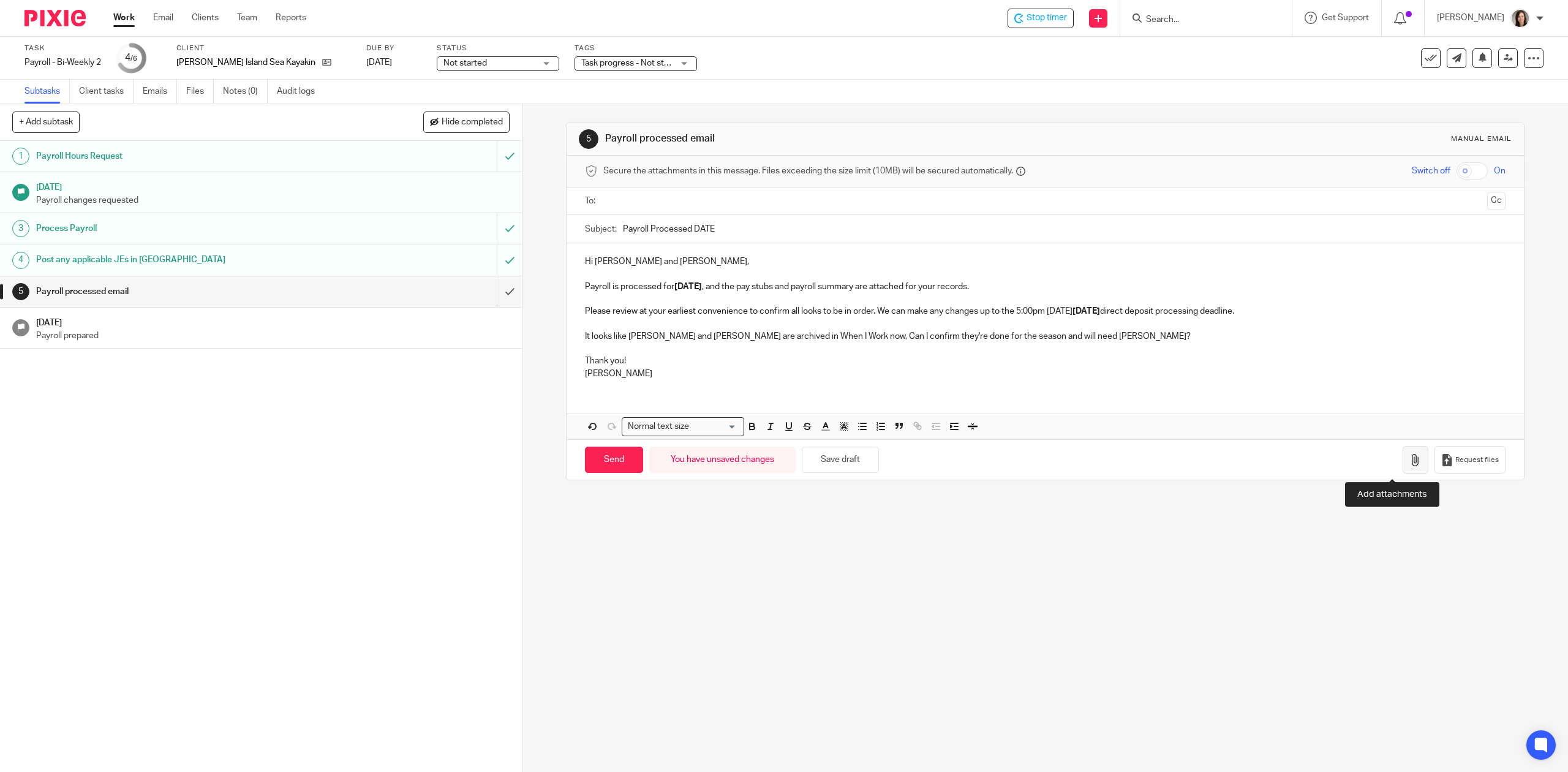
click at [1409, 467] on icon "button" at bounding box center [1415, 460] width 12 height 12
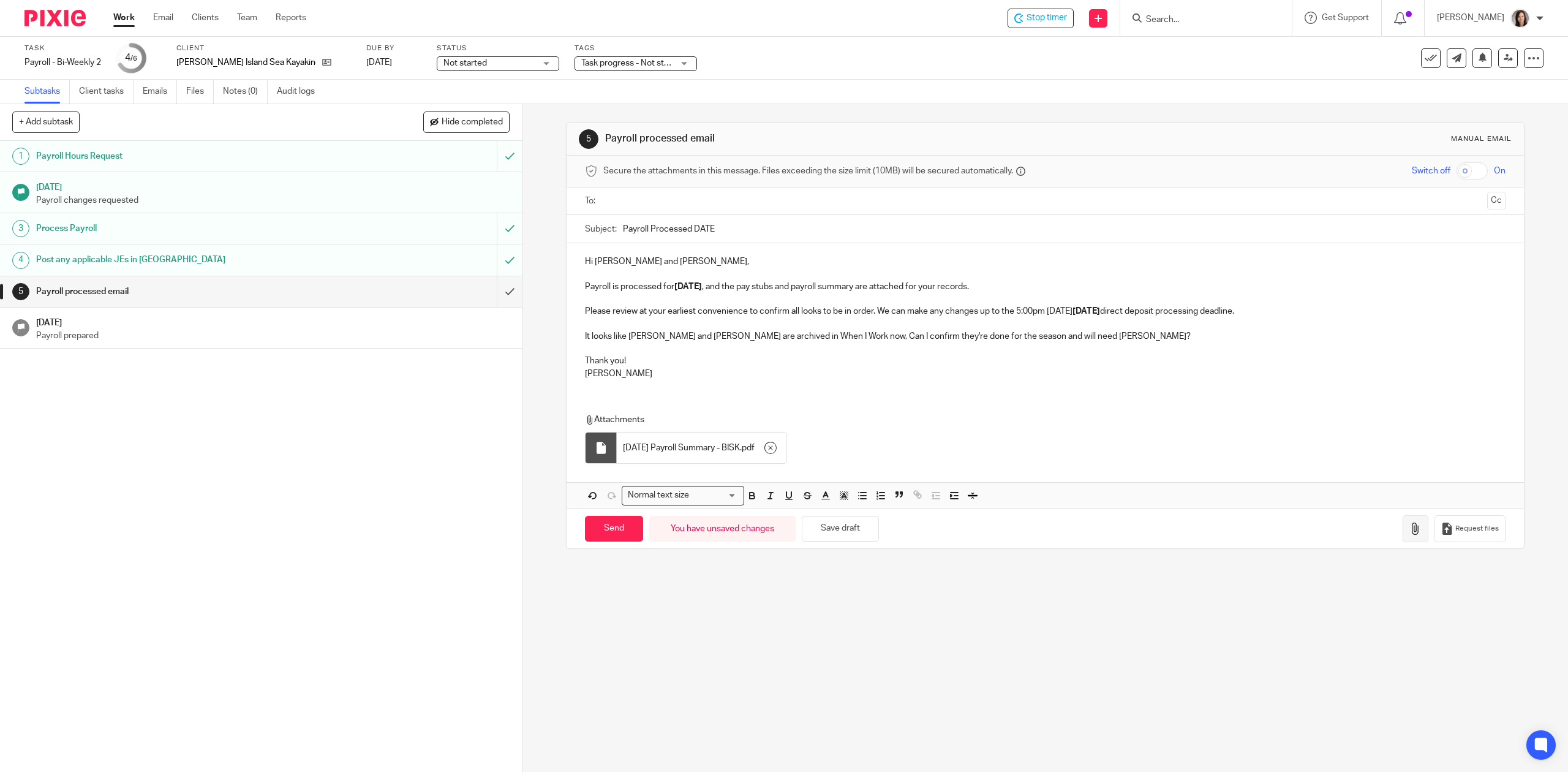
click at [1403, 535] on button "button" at bounding box center [1415, 529] width 26 height 27
click at [719, 231] on input "Payroll Processed DATE" at bounding box center [1064, 229] width 882 height 27
type input "Payroll Processed September 26 2025"
click at [724, 202] on input "text" at bounding box center [1045, 201] width 874 height 14
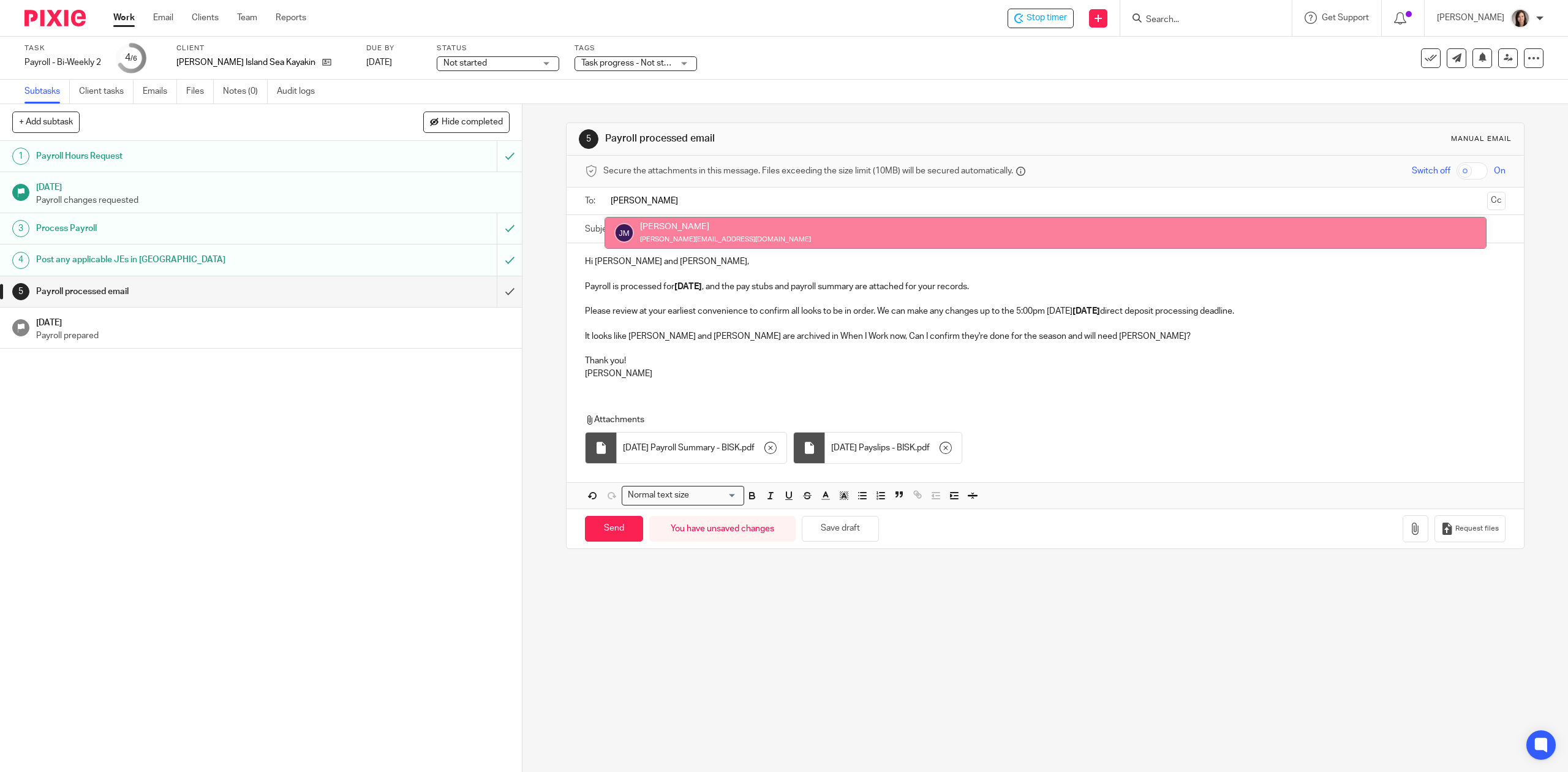
type input "Josie"
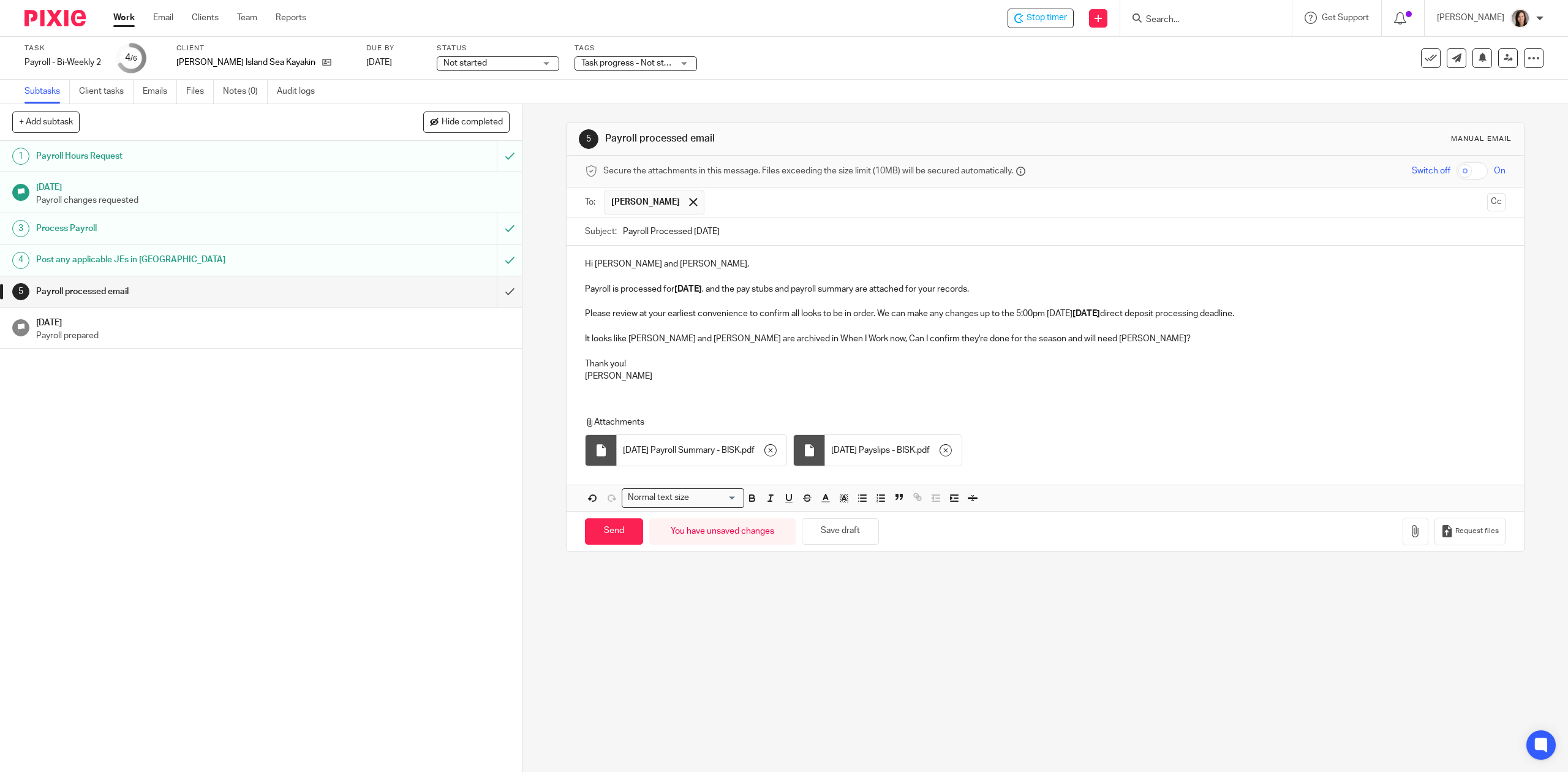
click at [724, 197] on input "text" at bounding box center [1096, 203] width 772 height 24
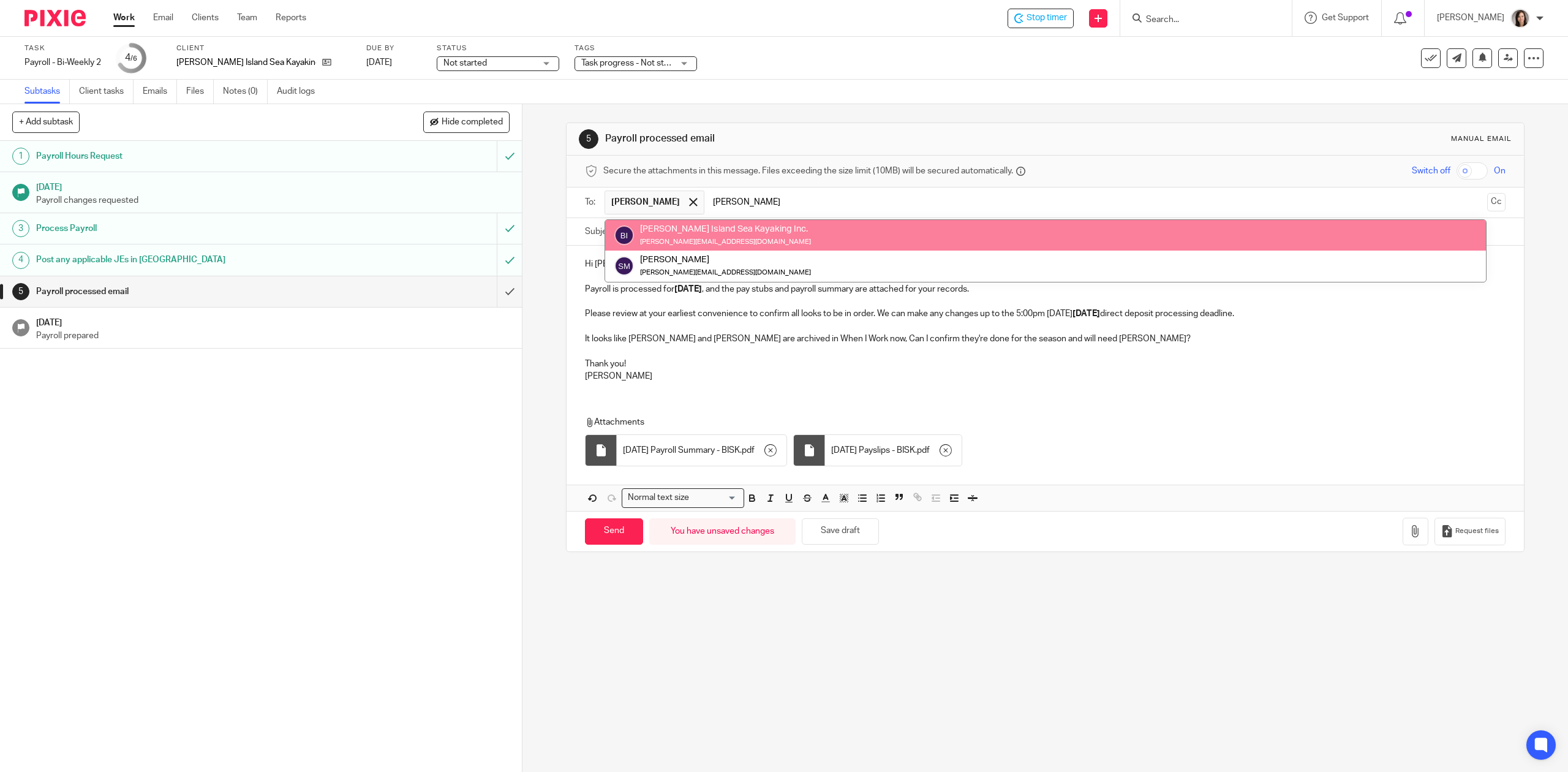
type input "steve"
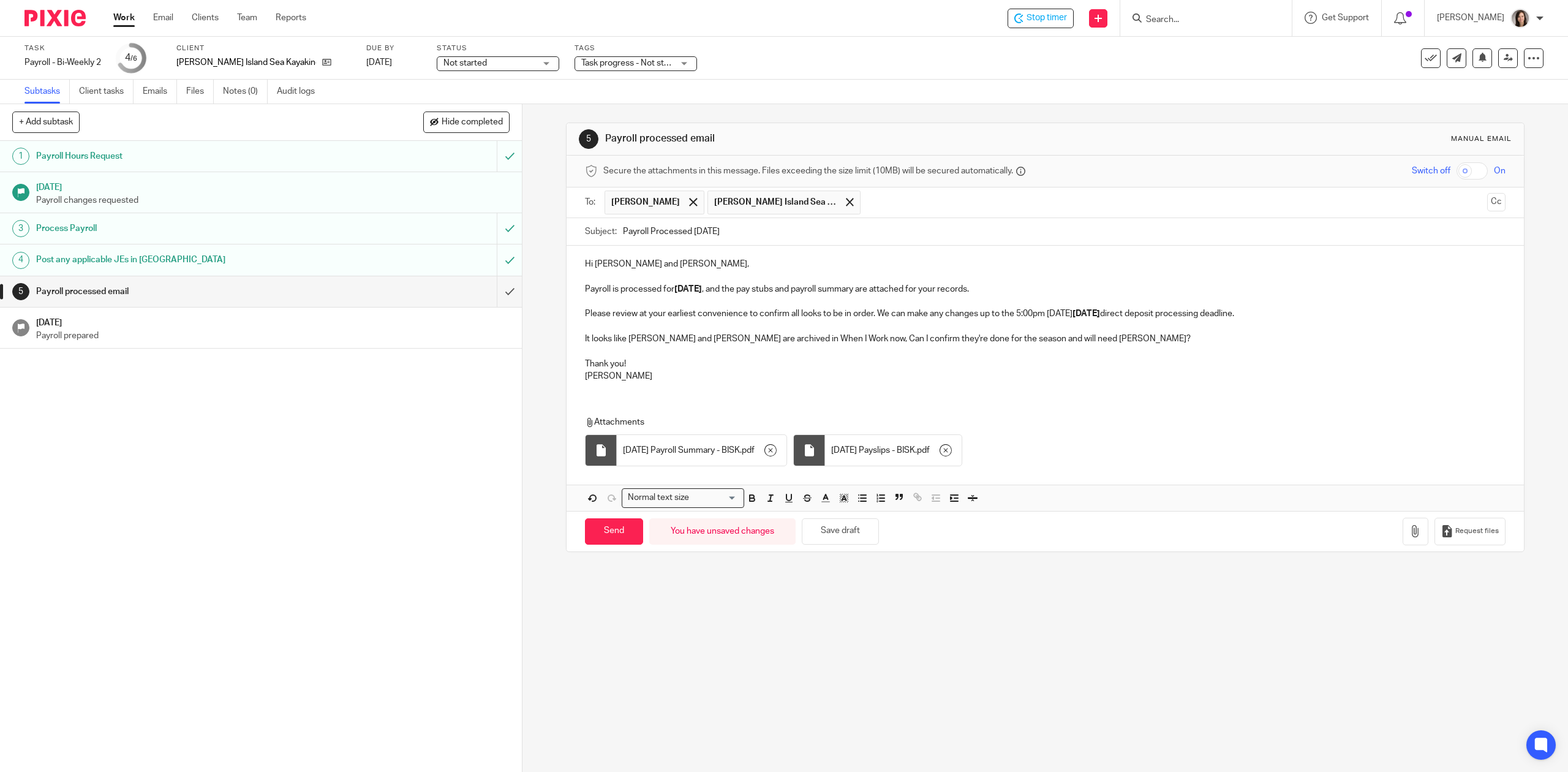
click at [630, 268] on p "Hi Steve and Josie," at bounding box center [1045, 264] width 920 height 12
click at [846, 202] on span at bounding box center [850, 202] width 8 height 8
click at [694, 256] on div "Hi Josie, Payroll is processed for September 26 , and the pay stubs and payroll…" at bounding box center [1045, 319] width 957 height 146
click at [710, 205] on input "text" at bounding box center [1096, 203] width 772 height 24
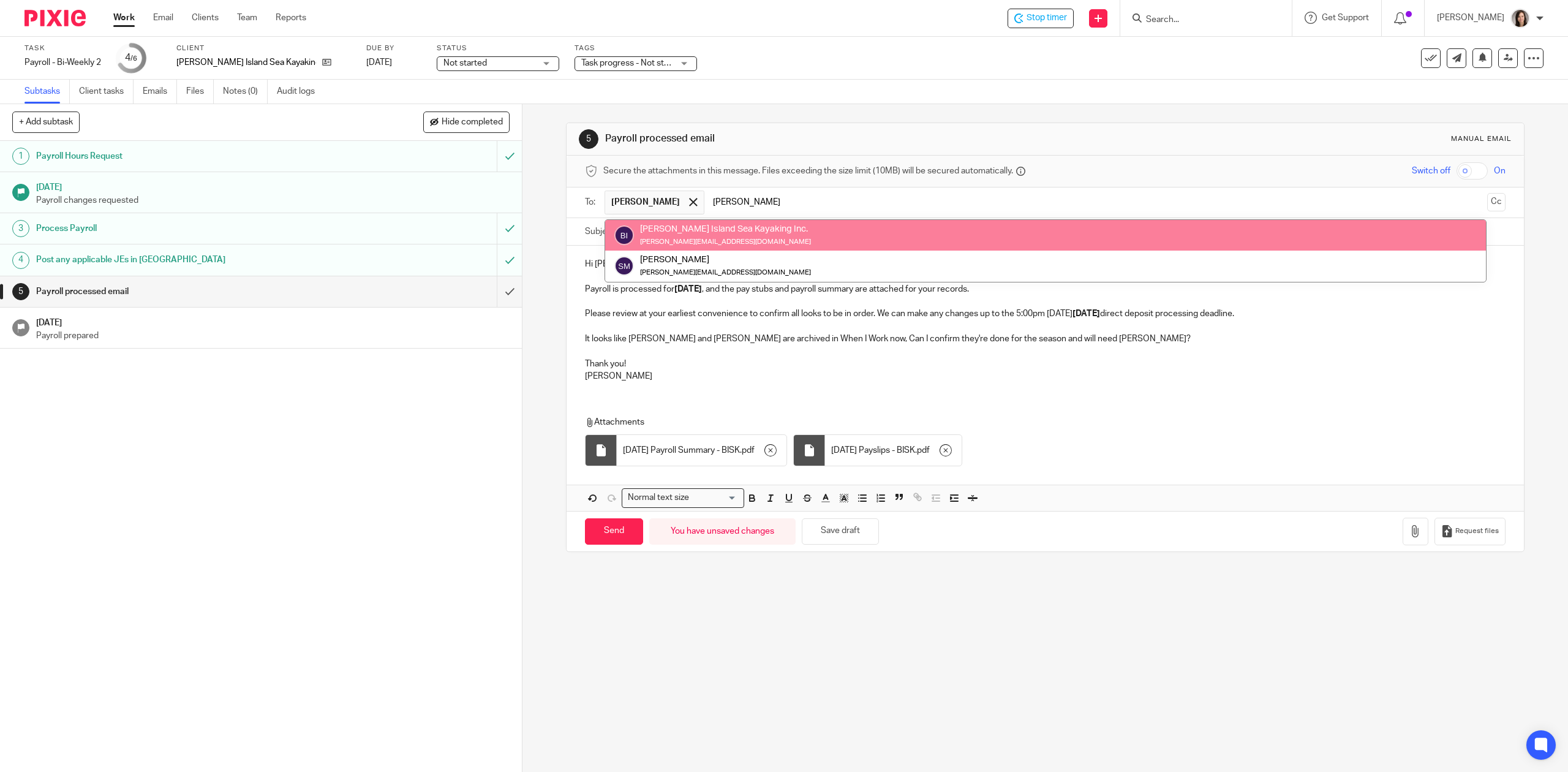
type input "steve"
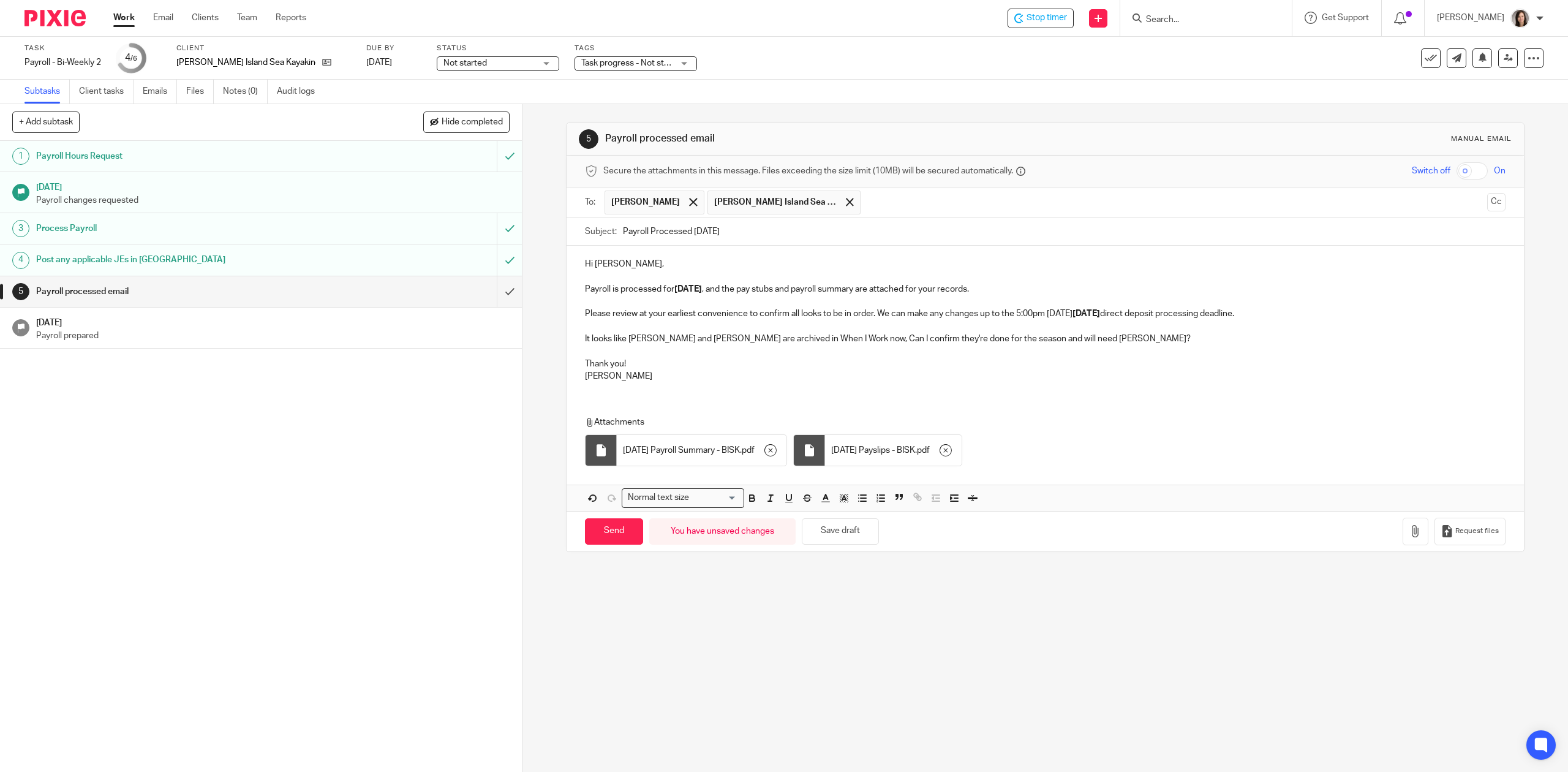
click at [672, 259] on p "Hi Josie," at bounding box center [1045, 264] width 920 height 12
click at [671, 290] on p "Payroll is processed for September 26 , and the pay stubs and payroll summary a…" at bounding box center [1045, 289] width 920 height 12
click at [618, 533] on input "Send" at bounding box center [614, 532] width 58 height 27
type input "Sent"
drag, startPoint x: 736, startPoint y: 613, endPoint x: 729, endPoint y: 611, distance: 7.3
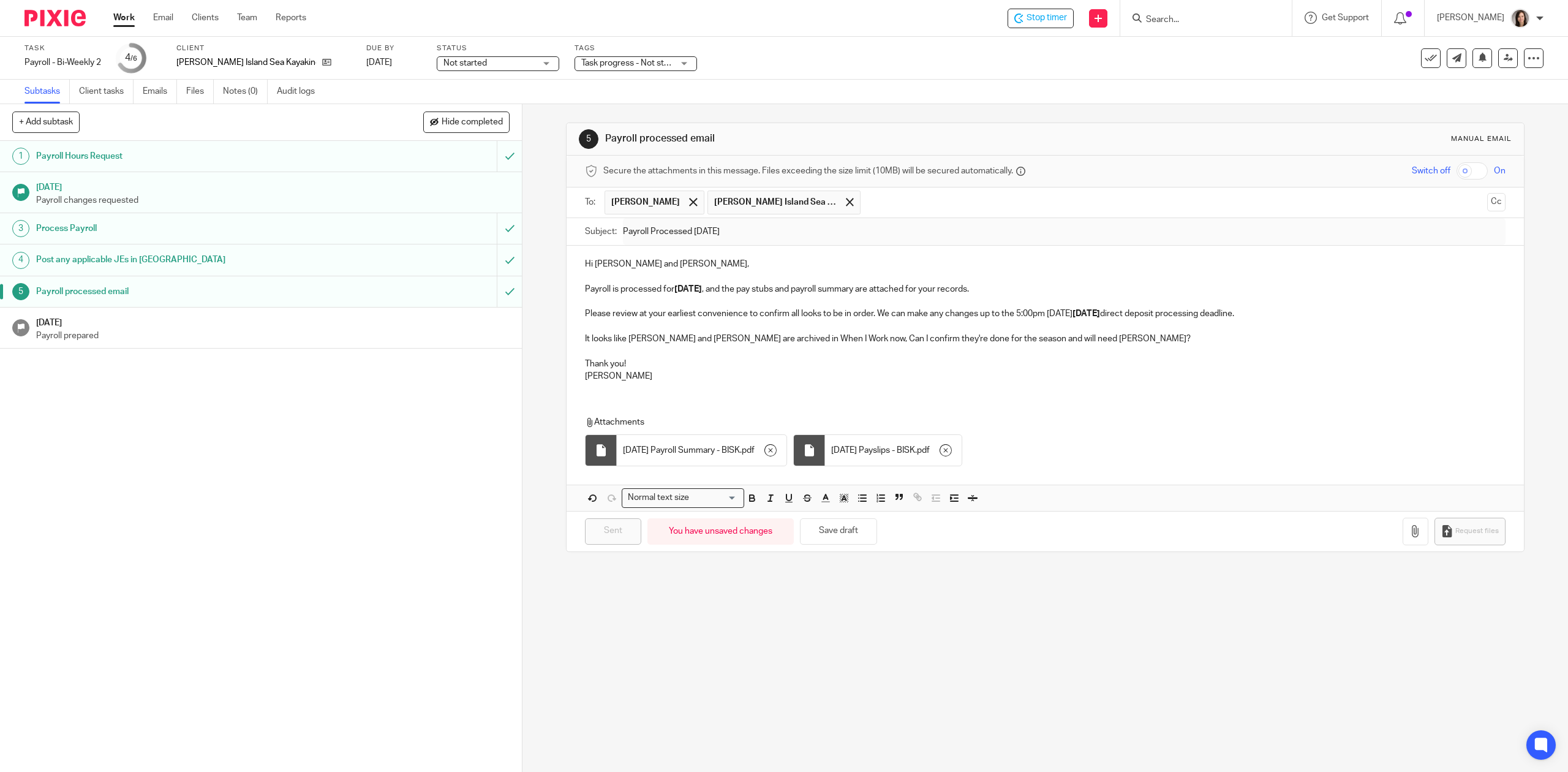
click at [736, 613] on div "5 Payroll processed email Manual email Secure the attachments in this message. …" at bounding box center [1045, 438] width 1046 height 668
click at [434, 327] on h1 "[DATE]" at bounding box center [273, 321] width 474 height 15
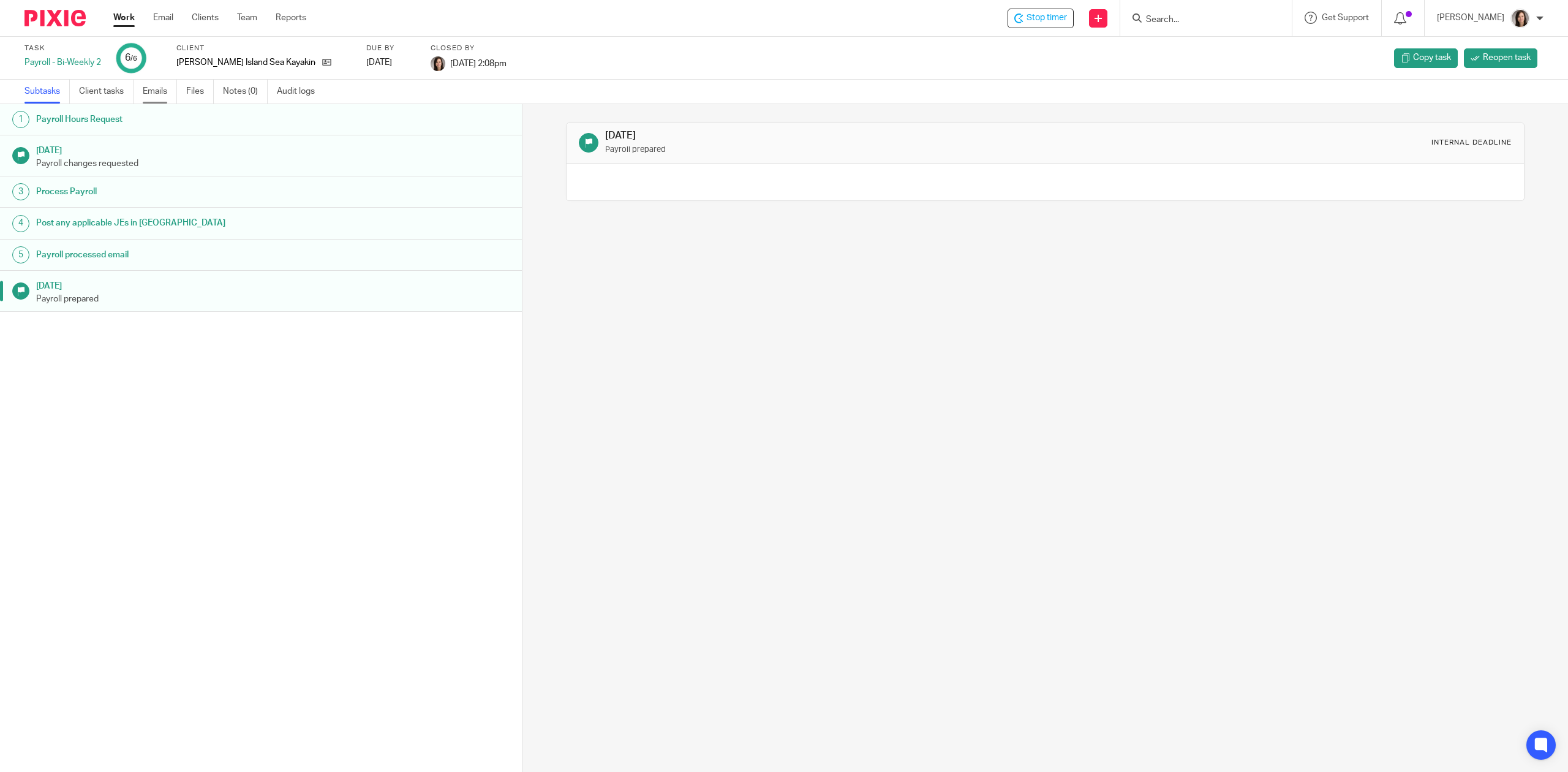
click at [143, 99] on link "Emails" at bounding box center [159, 92] width 34 height 24
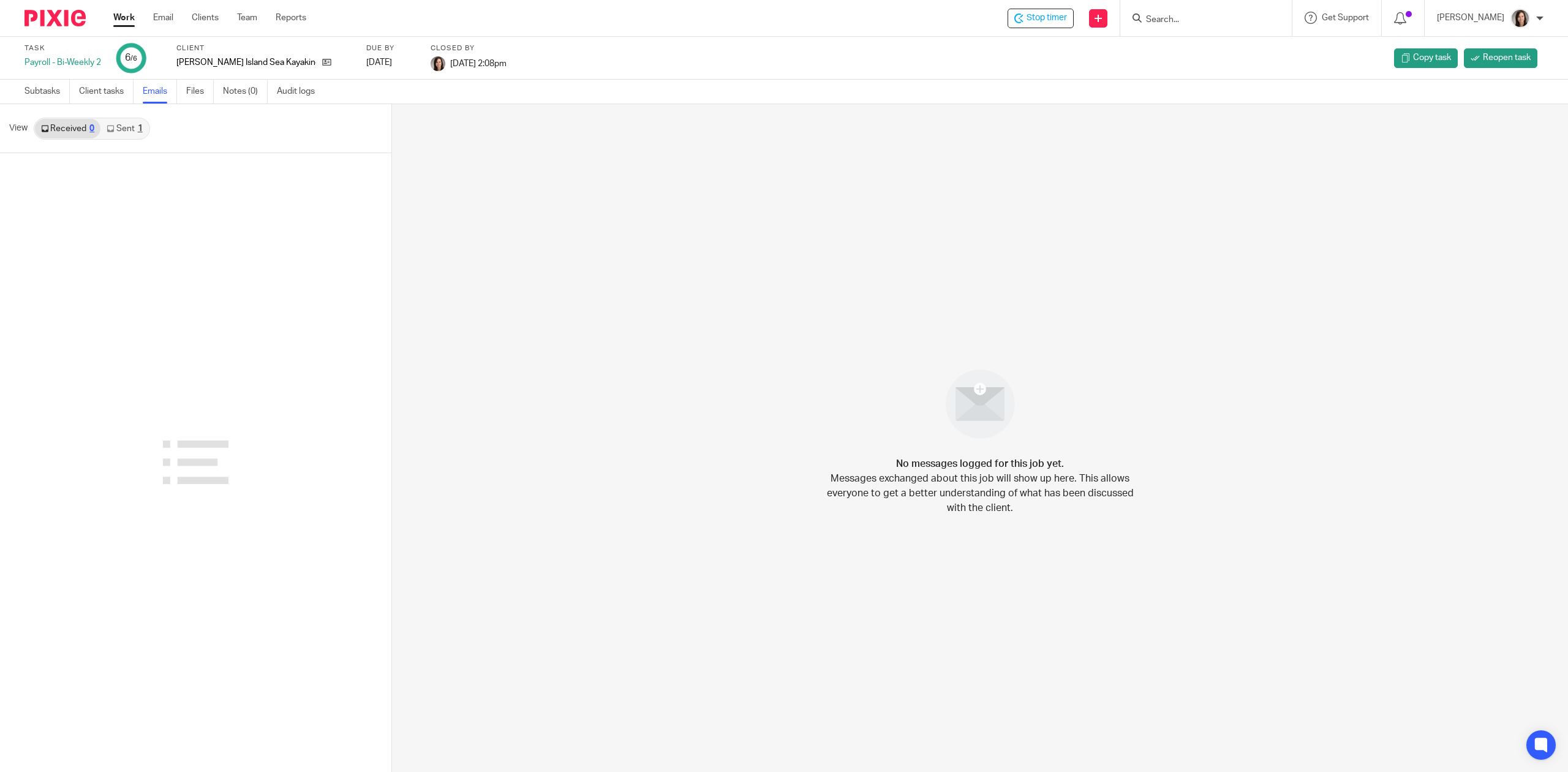
click at [125, 10] on div "Work Email Clients Team Reports Work Email Clients Team Reports Settings" at bounding box center [213, 18] width 224 height 36
click at [124, 16] on link "Work" at bounding box center [124, 17] width 21 height 12
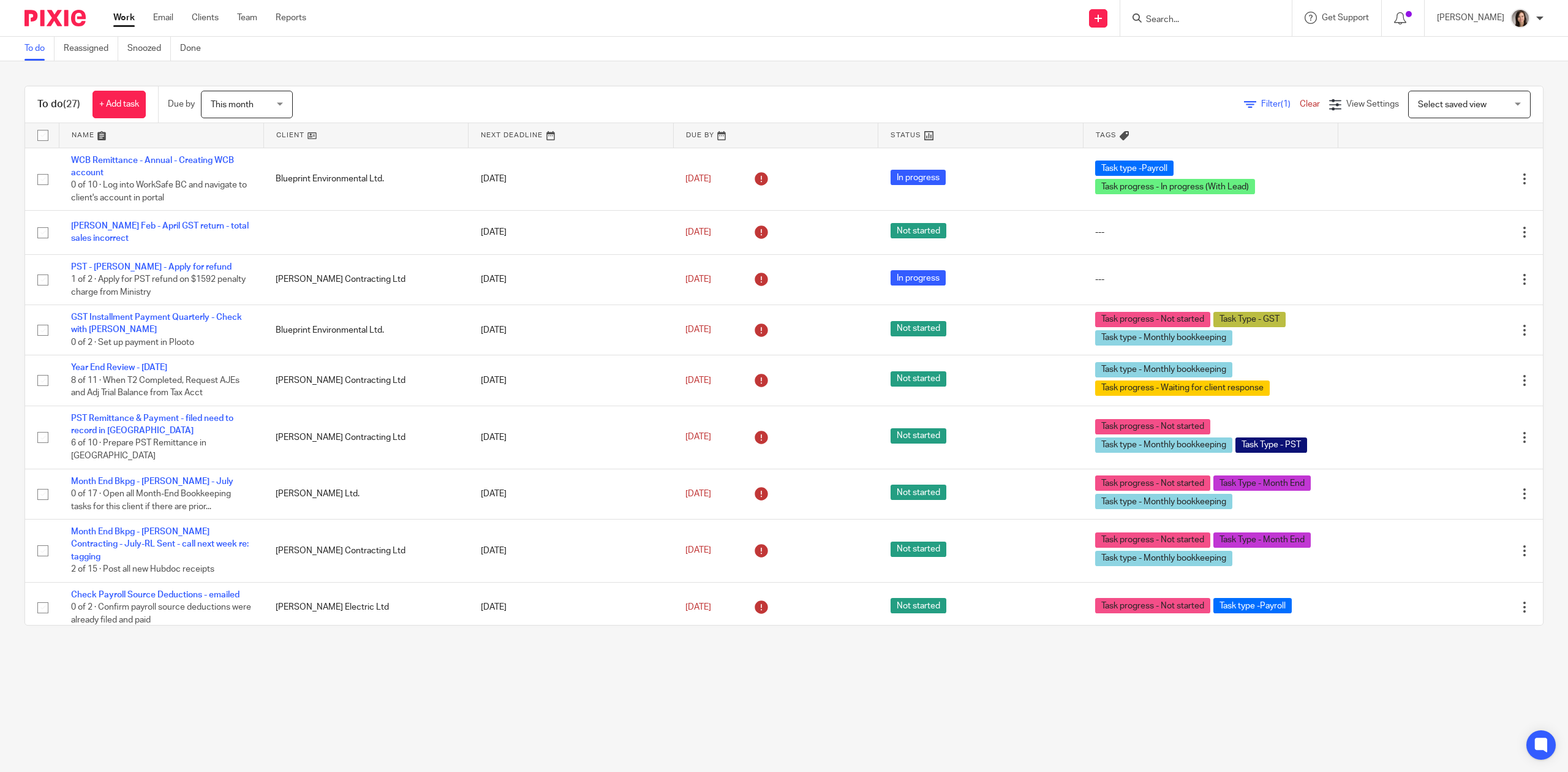
click at [1165, 20] on input "Search" at bounding box center [1199, 20] width 110 height 11
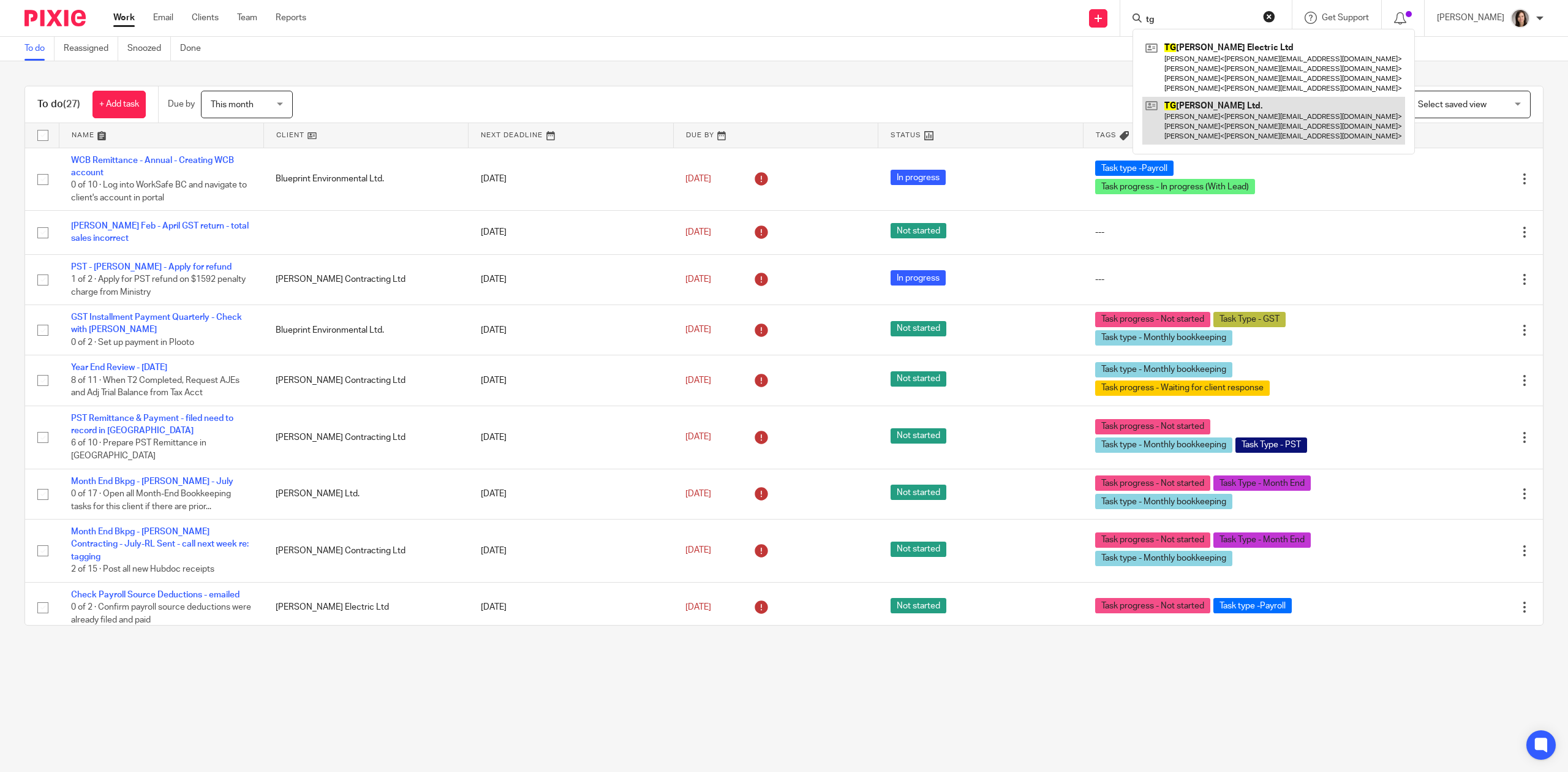
type input "tg"
click at [1209, 113] on link at bounding box center [1273, 121] width 263 height 49
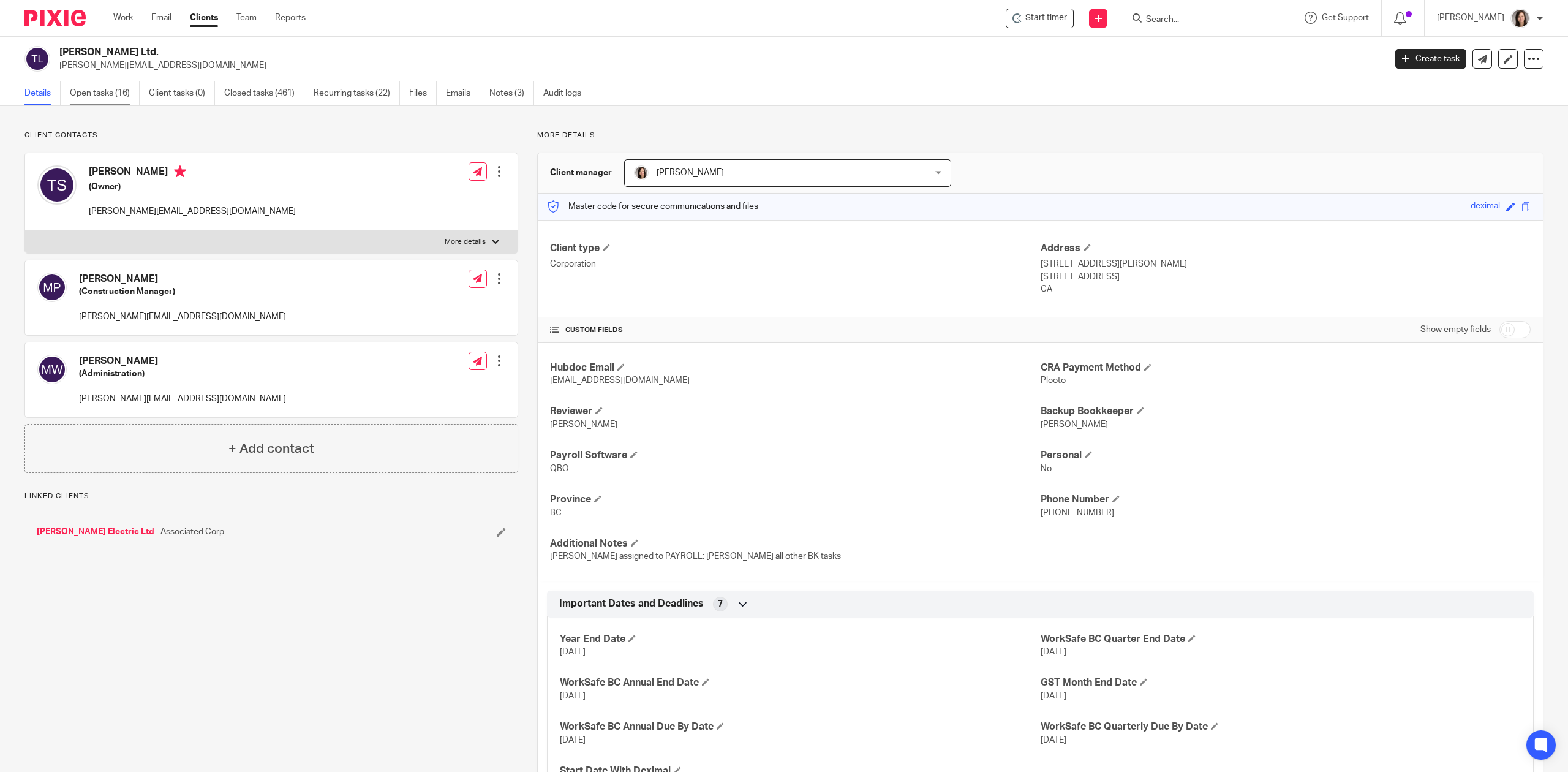
click at [107, 89] on link "Open tasks (16)" at bounding box center [105, 93] width 70 height 24
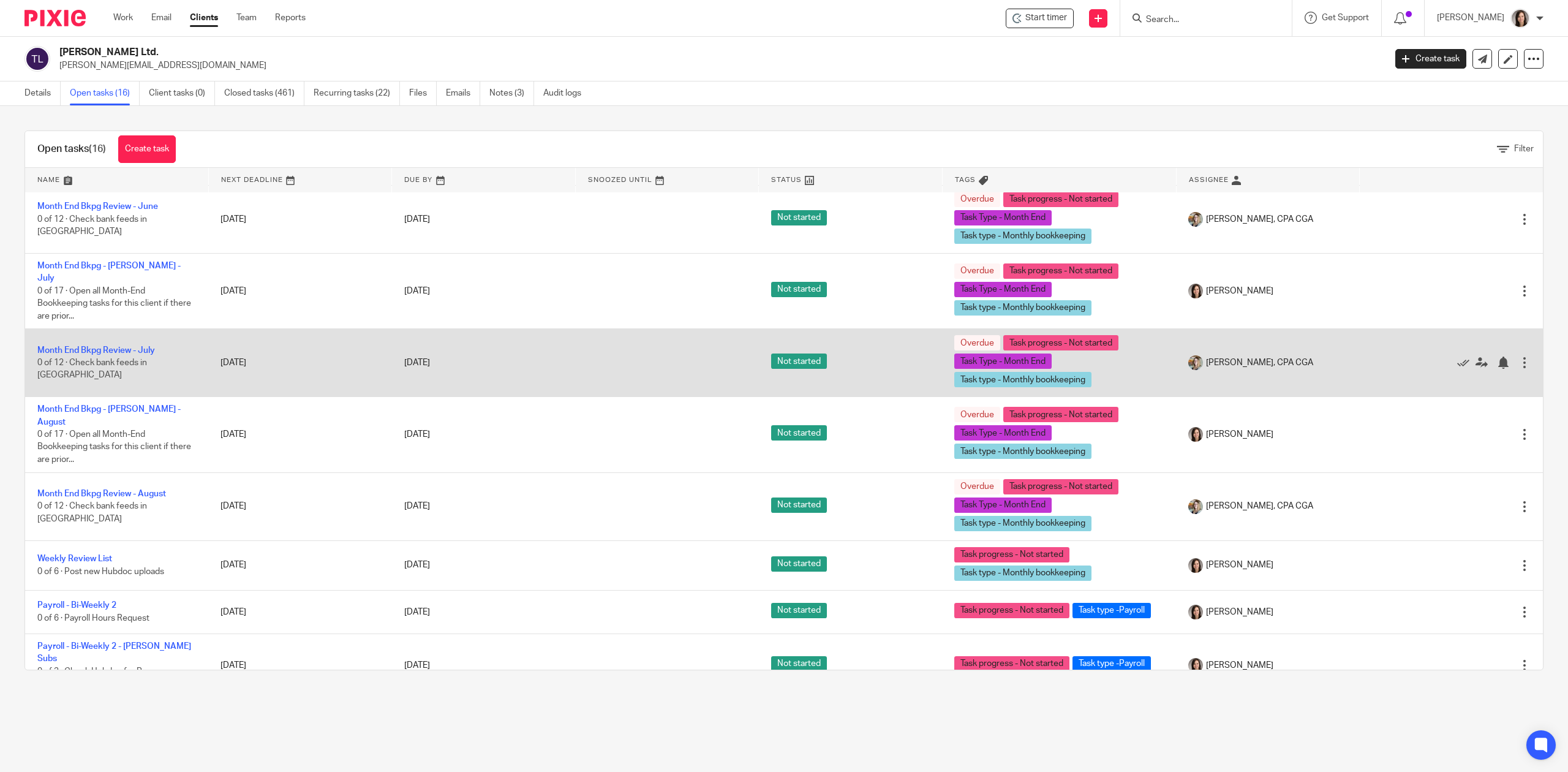
scroll to position [511, 0]
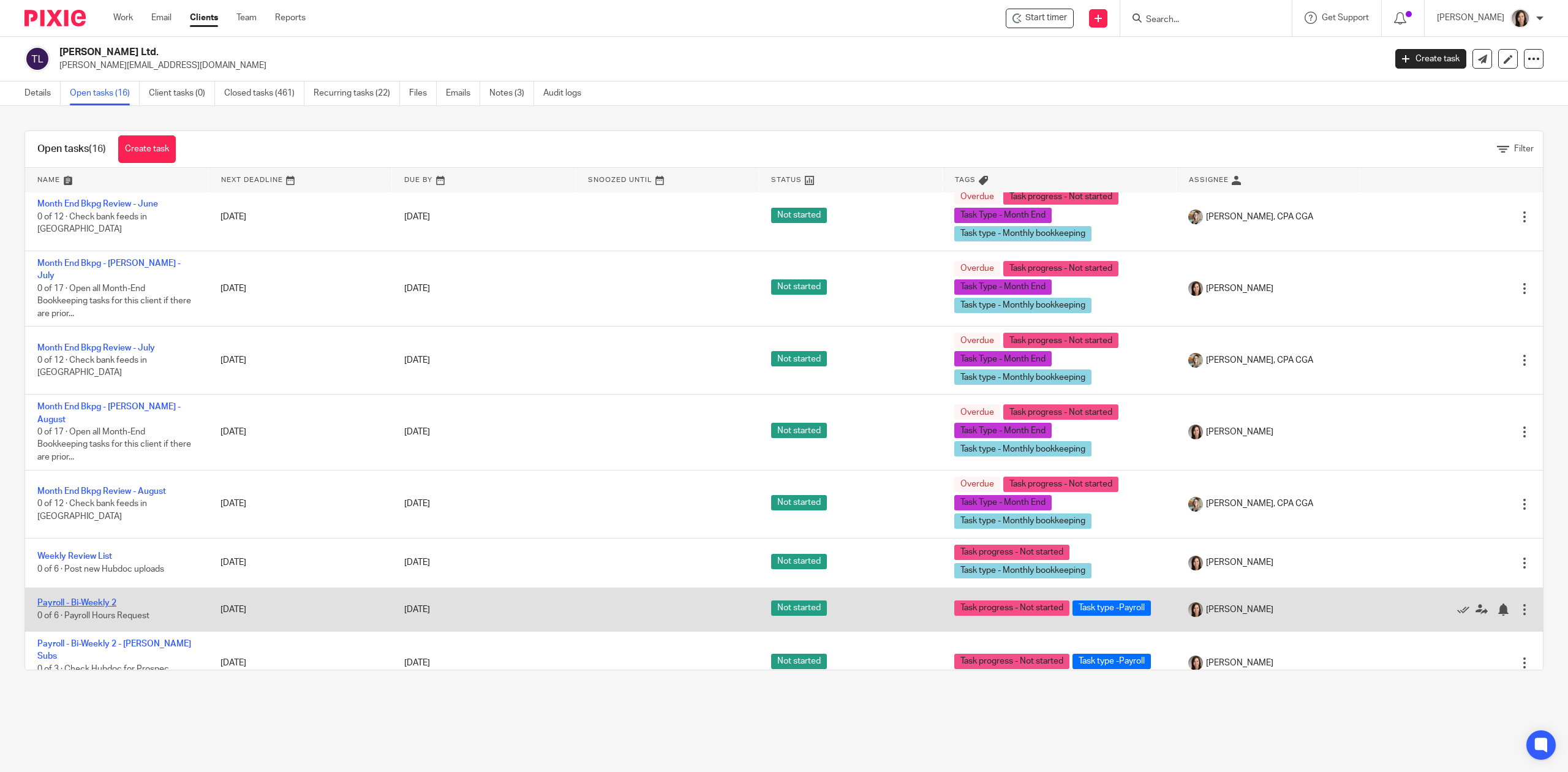
click at [84, 599] on link "Payroll - Bi-Weekly 2" at bounding box center [77, 603] width 79 height 9
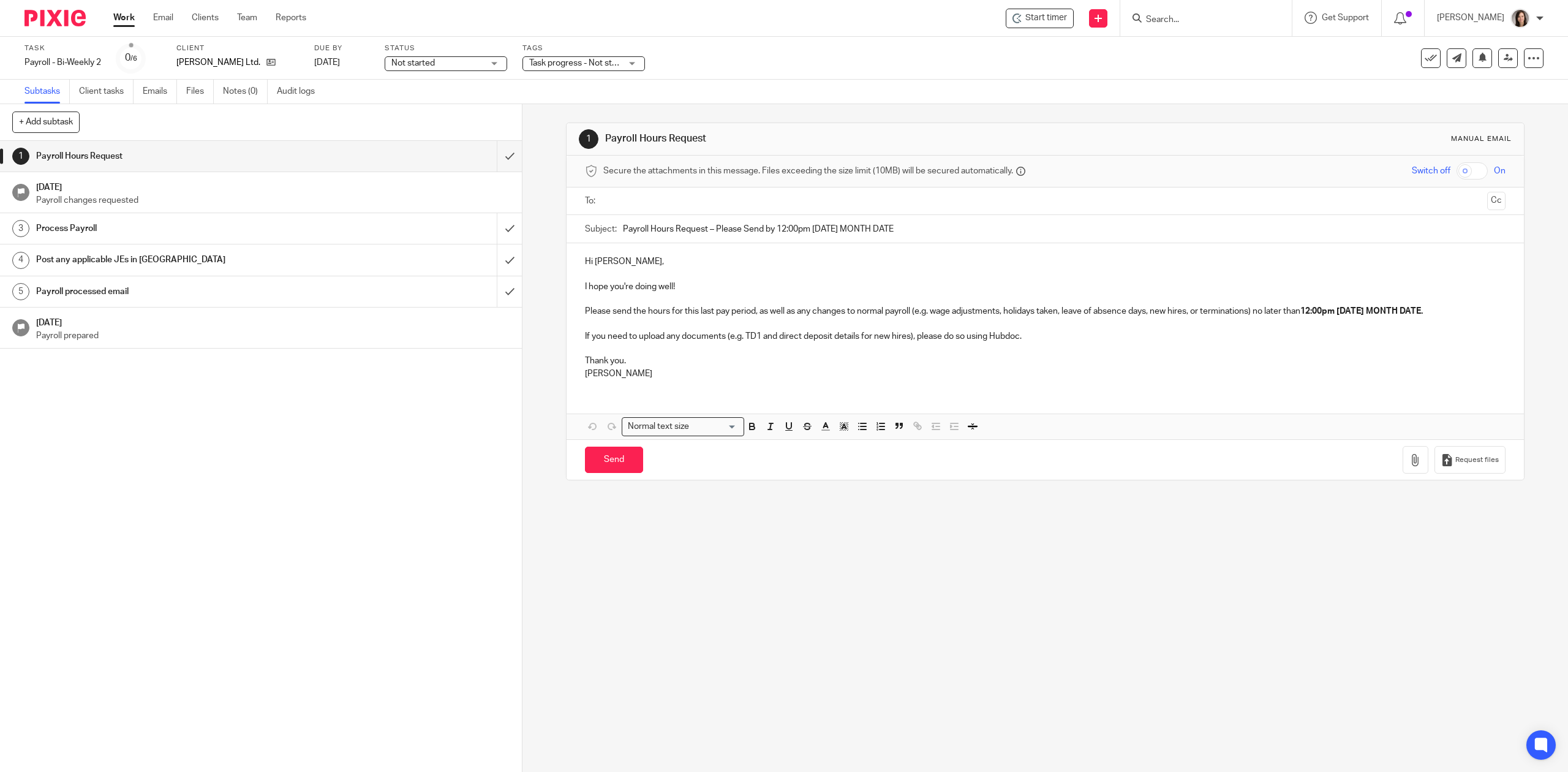
click at [1044, 13] on span "Start timer" at bounding box center [1046, 17] width 42 height 13
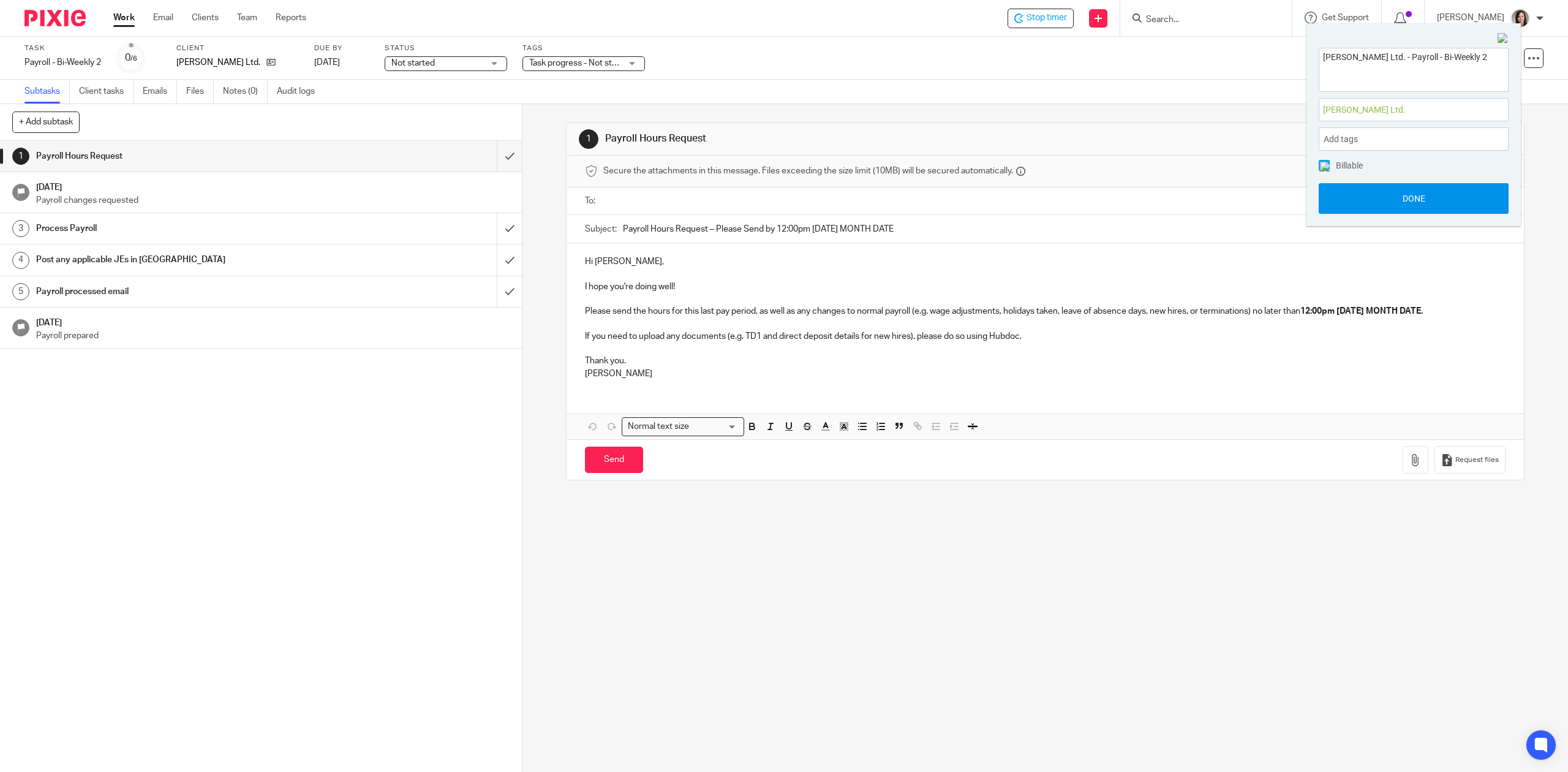
click at [1392, 185] on button "Done" at bounding box center [1413, 199] width 190 height 31
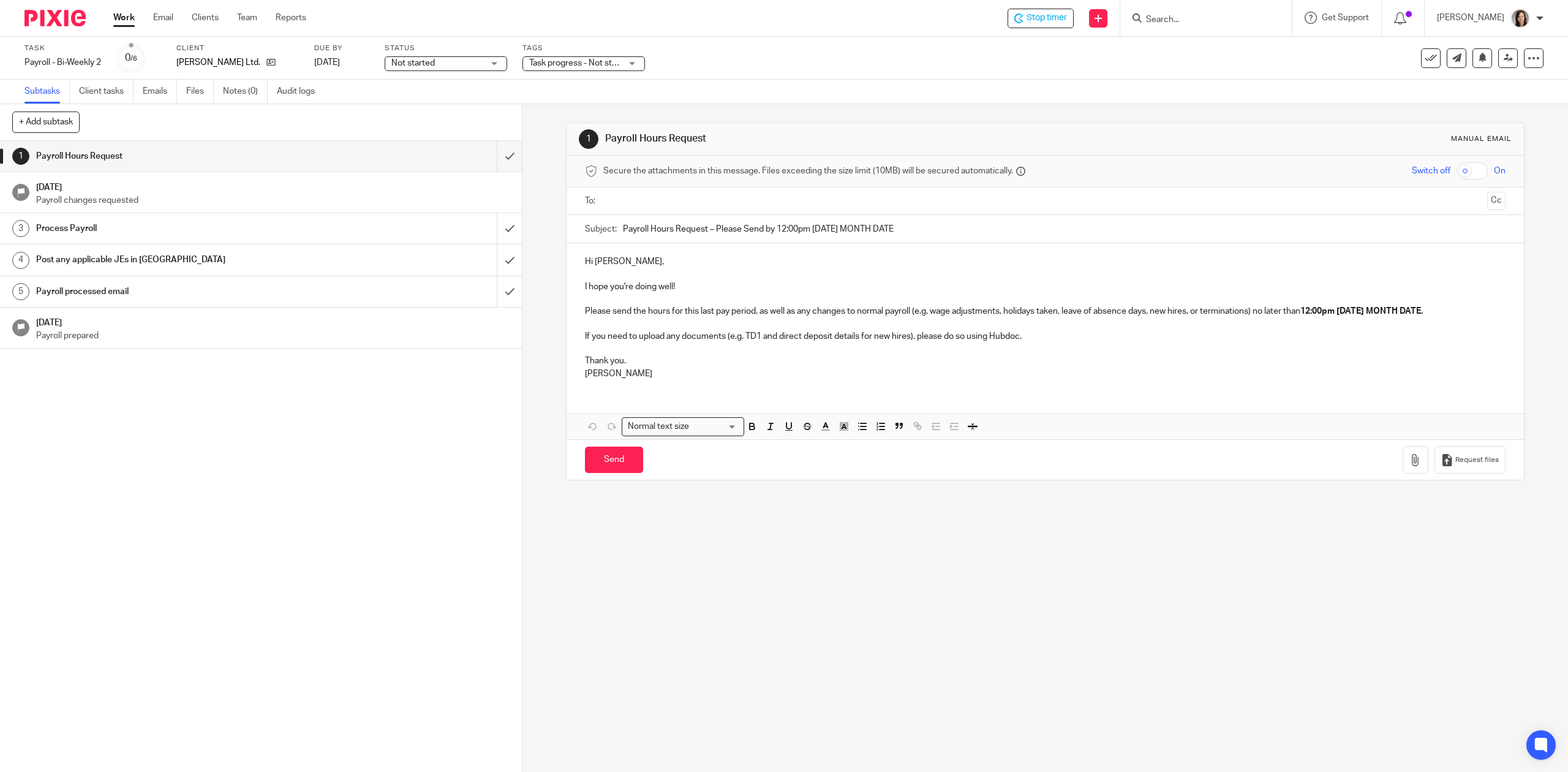
click at [633, 199] on input "text" at bounding box center [1045, 201] width 874 height 14
type input "matt"
click at [838, 228] on input "Payroll Hours Request – Please Send by 12:00pm Tuesday MONTH DATE" at bounding box center [1064, 231] width 882 height 27
drag, startPoint x: 922, startPoint y: 231, endPoint x: 709, endPoint y: 234, distance: 213.0
click at [709, 234] on input "Payroll Hours Request – Please Send by 12:00pm Tuesday MONTH DATE" at bounding box center [1064, 231] width 882 height 27
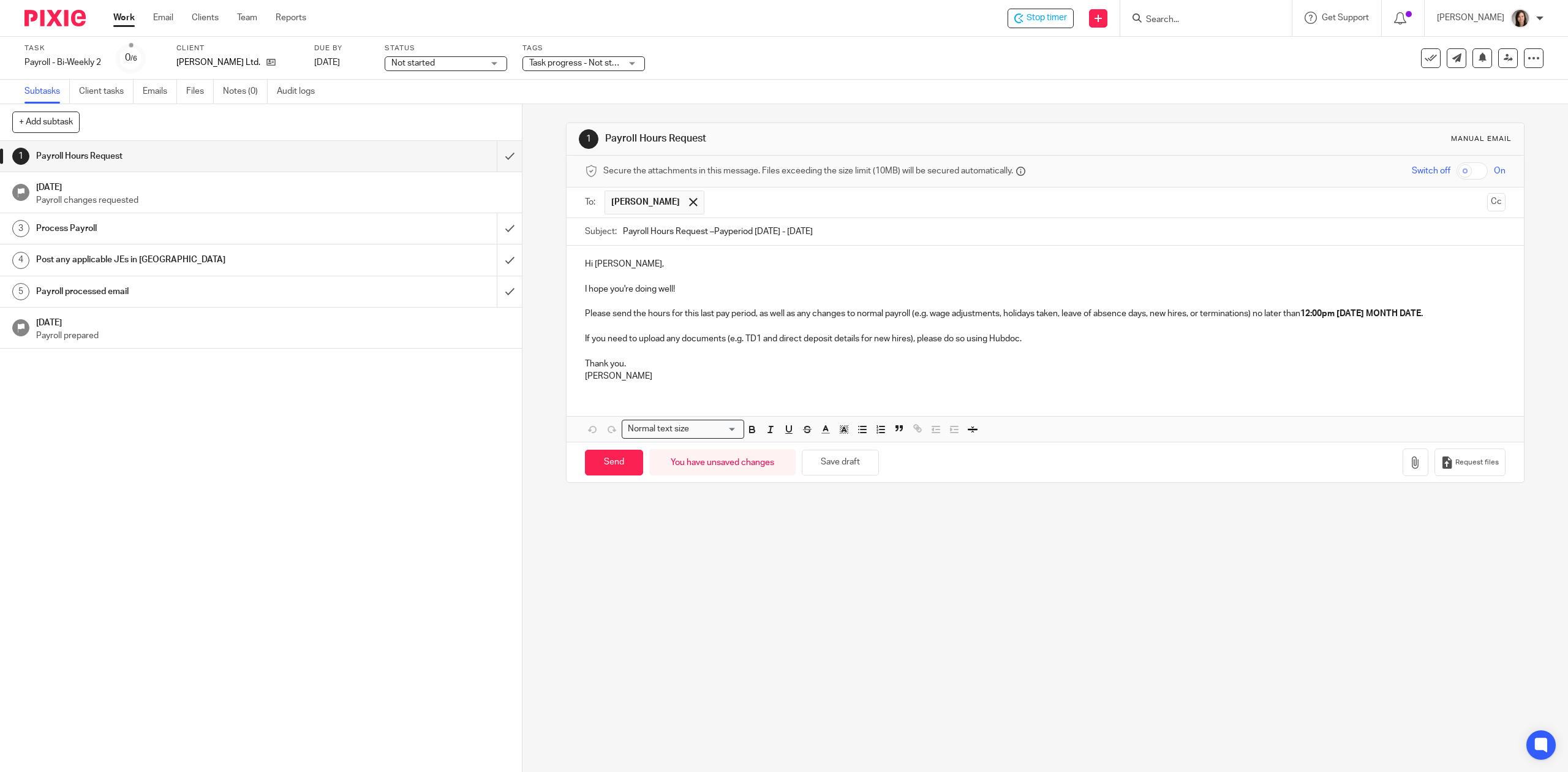
type input "Payroll Hours Request –Payperiod 09/07/2025 - 09/20/2025"
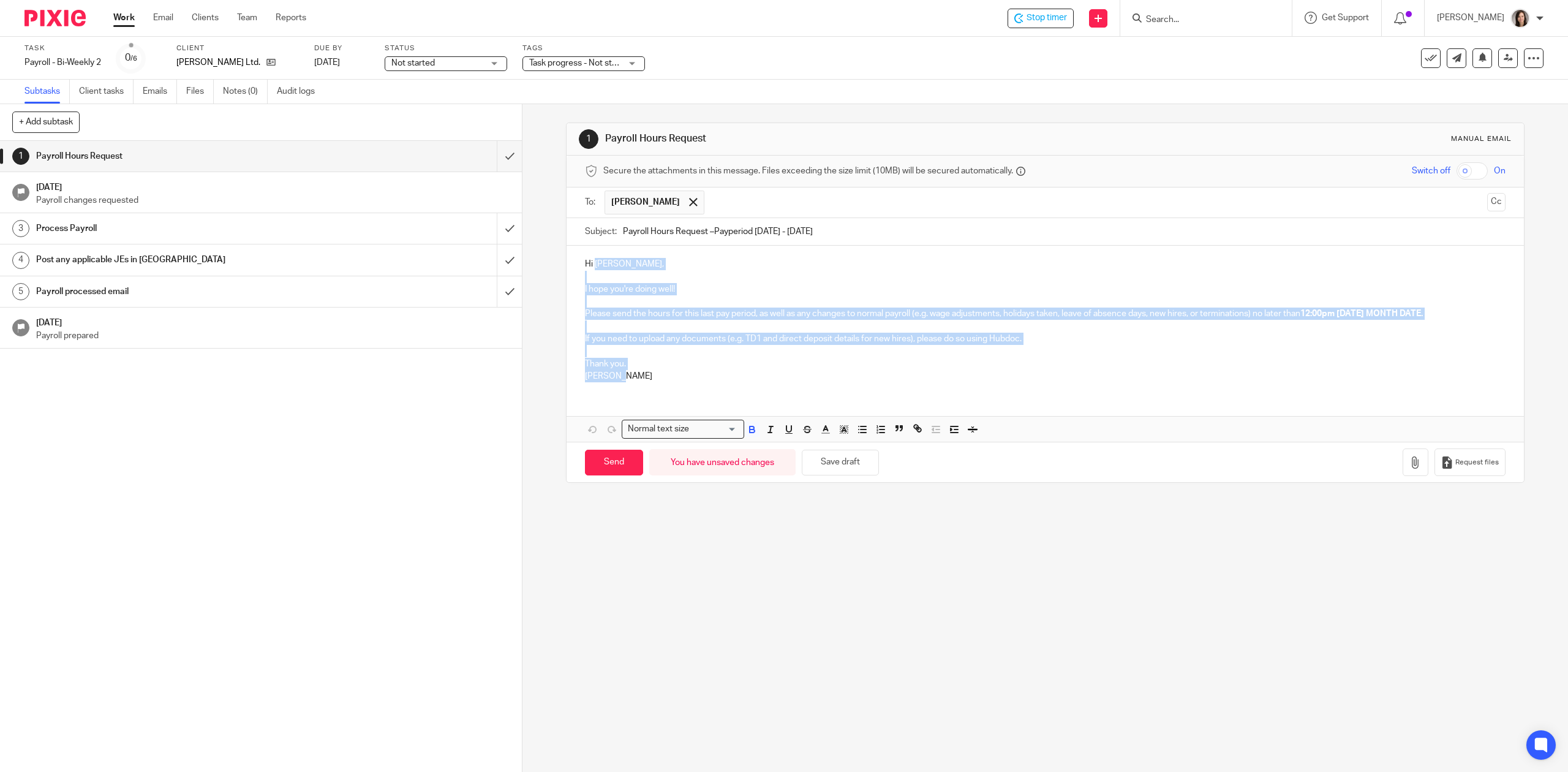
drag, startPoint x: 610, startPoint y: 381, endPoint x: 591, endPoint y: 258, distance: 124.5
click at [591, 258] on div "Hi Terry, I hope you're doing well! Please send the hours for this last pay per…" at bounding box center [1045, 319] width 957 height 146
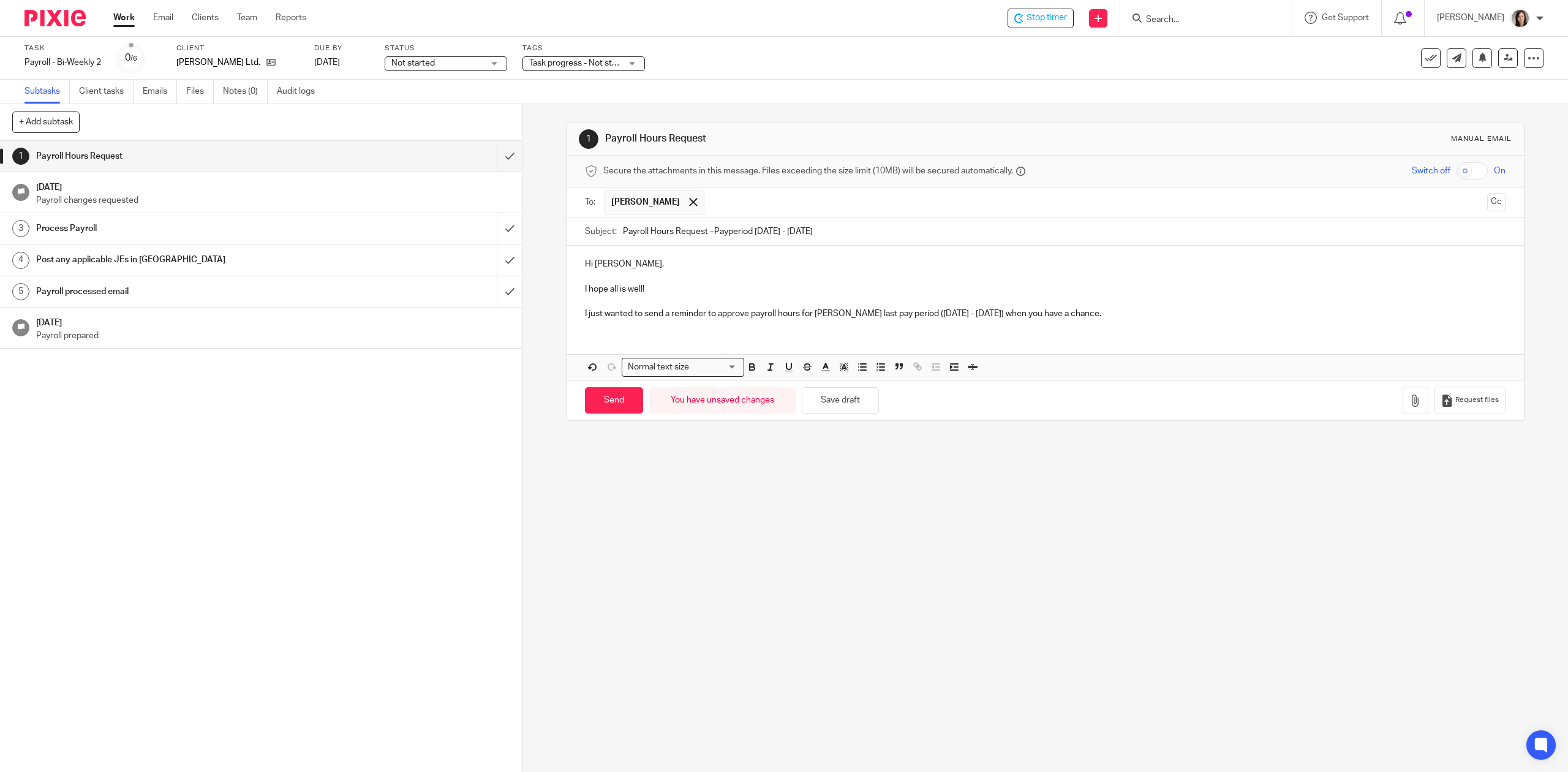
click at [664, 315] on p "I just wanted to send a reminder to approve payroll hours for TG Schulz's last …" at bounding box center [1045, 313] width 920 height 12
click at [1166, 316] on p "I just wanted to send a friendly reminder to approve payroll hours for TG Schul…" at bounding box center [1045, 313] width 920 height 12
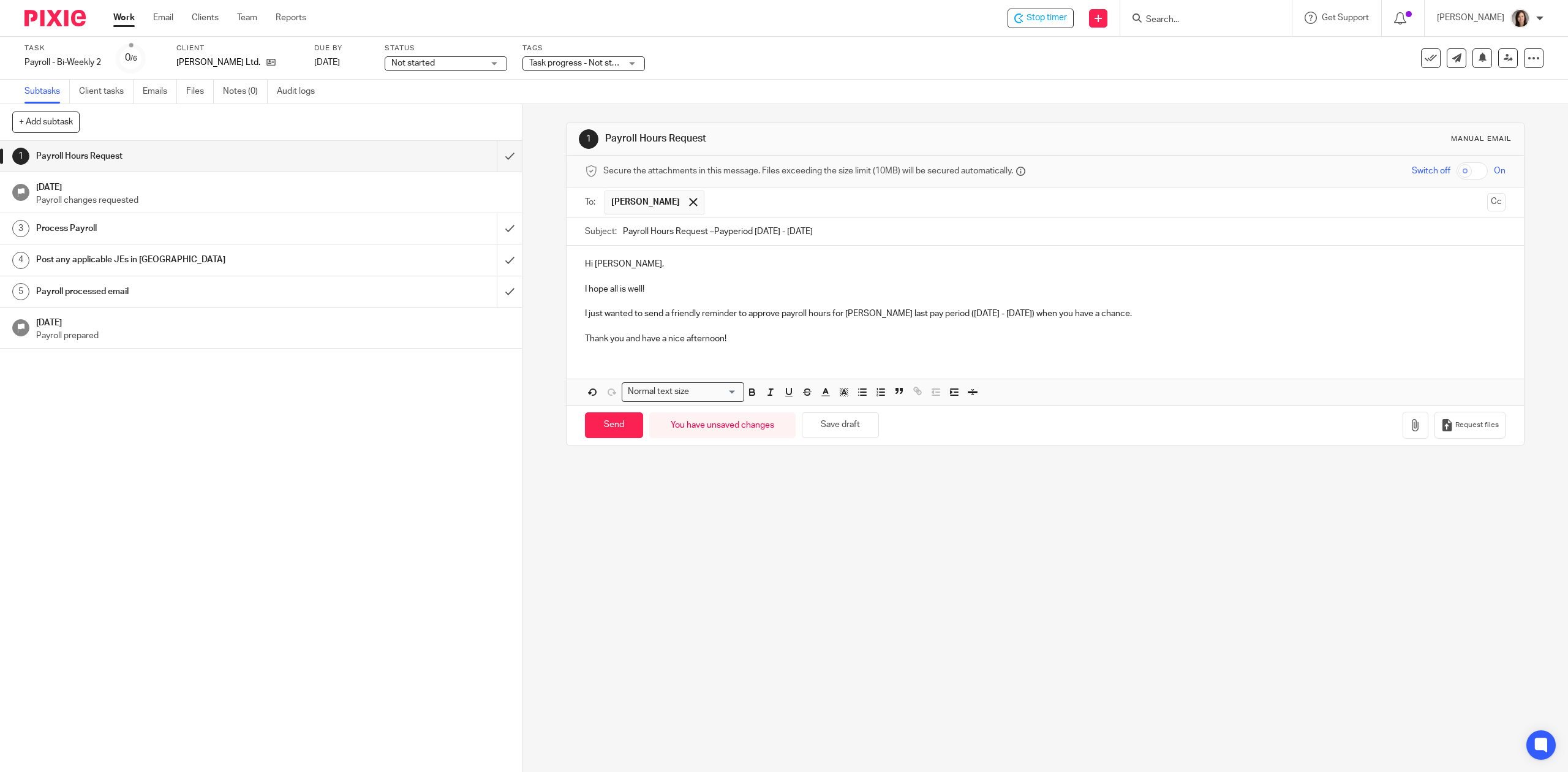
click at [1187, 311] on p "I just wanted to send a friendly reminder to approve payroll hours for TG Schul…" at bounding box center [1045, 313] width 920 height 12
click at [1377, 317] on p "I just wanted to send a friendly reminder to approve payroll hours for TG Schul…" at bounding box center [1045, 313] width 920 height 12
click at [710, 231] on input "Payroll Hours Request –Payperiod 09/07/2025 - 09/20/2025" at bounding box center [1064, 231] width 882 height 27
type input "Payroll Hours Request – Payperiod 09/07/2025 - 09/20/2025"
click at [622, 428] on input "Send" at bounding box center [614, 426] width 58 height 27
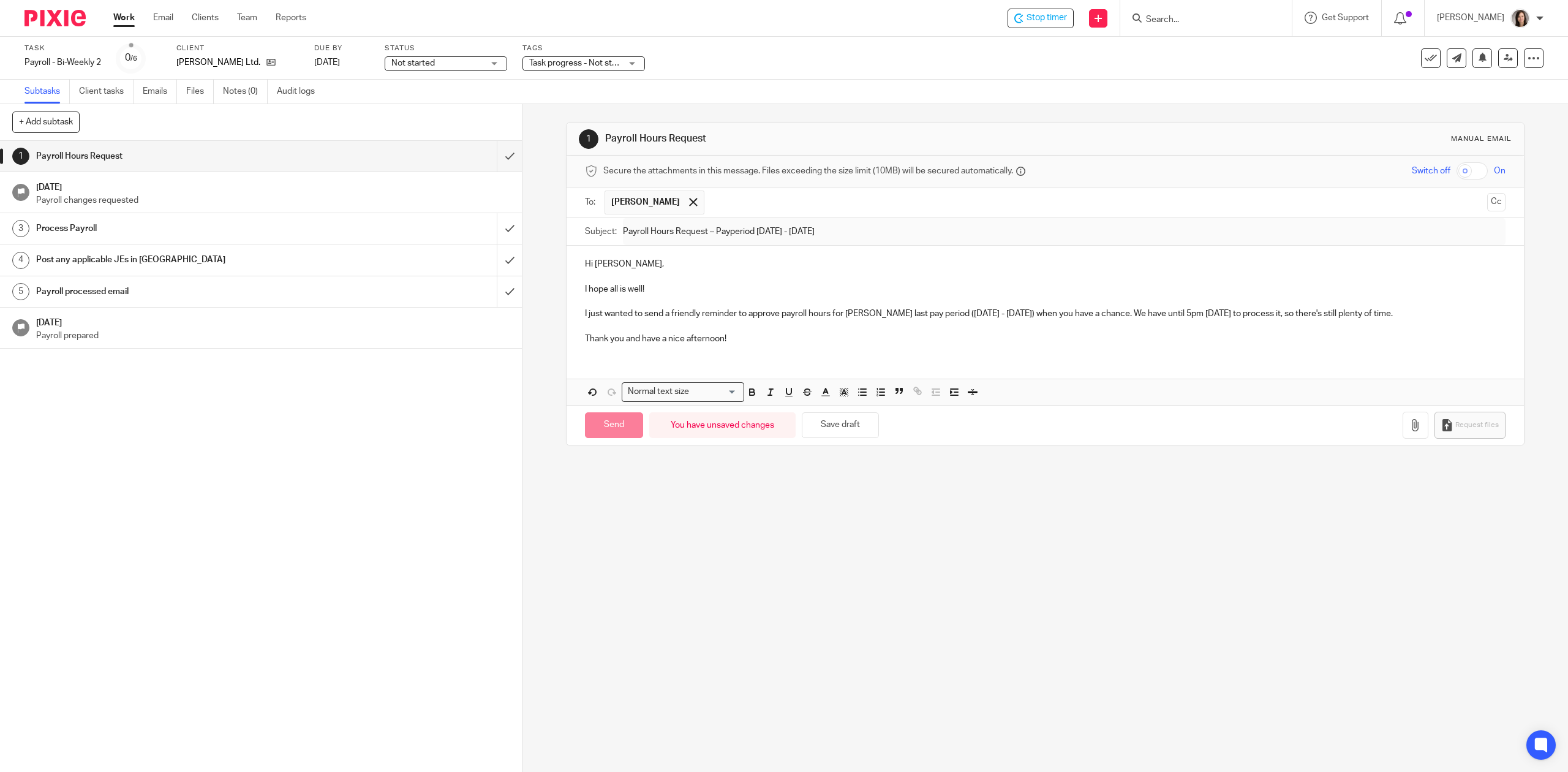
type input "Sent"
click at [130, 16] on link "Work" at bounding box center [124, 17] width 21 height 12
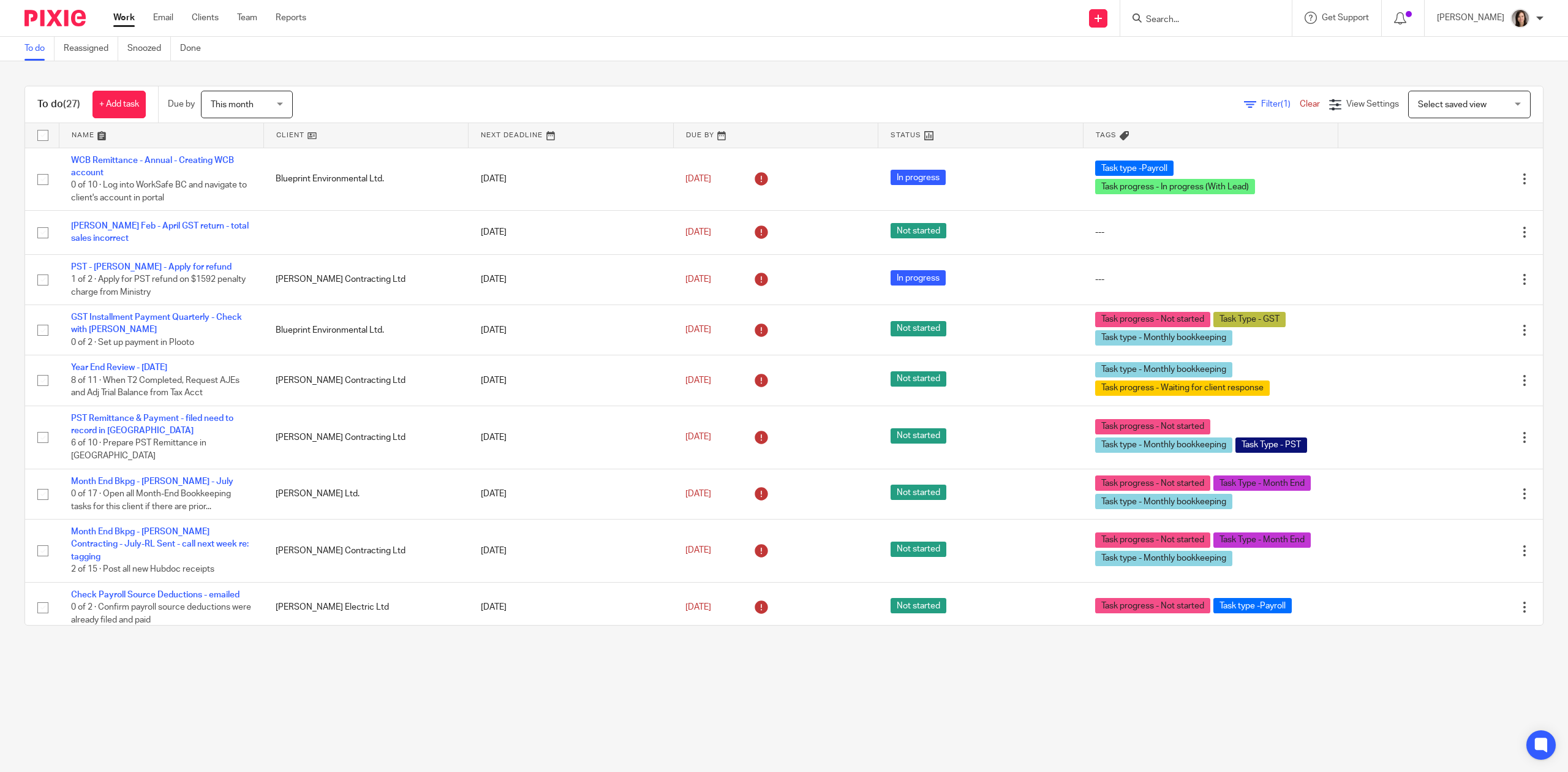
click at [1174, 25] on input "Search" at bounding box center [1199, 20] width 110 height 11
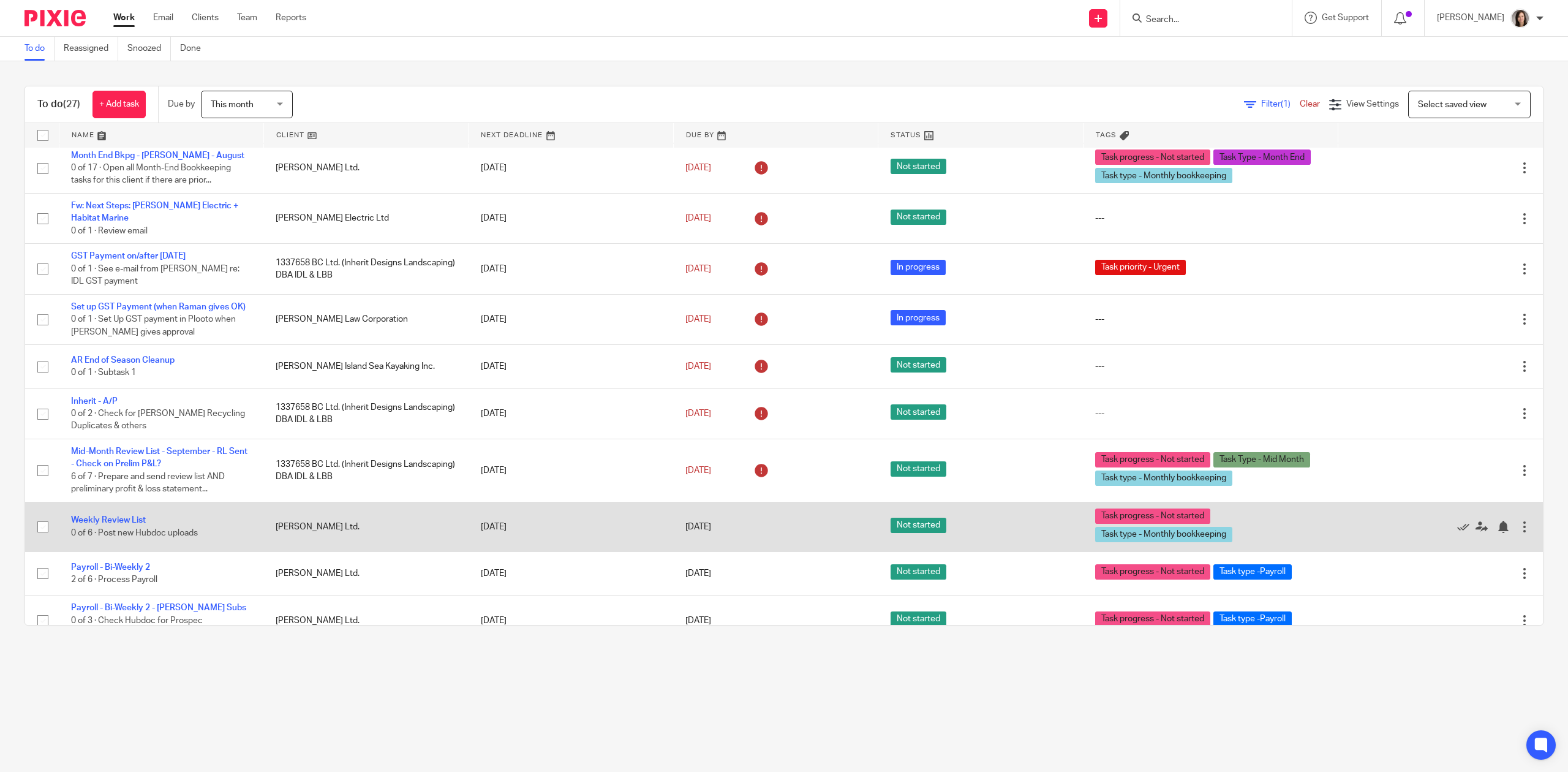
scroll to position [961, 0]
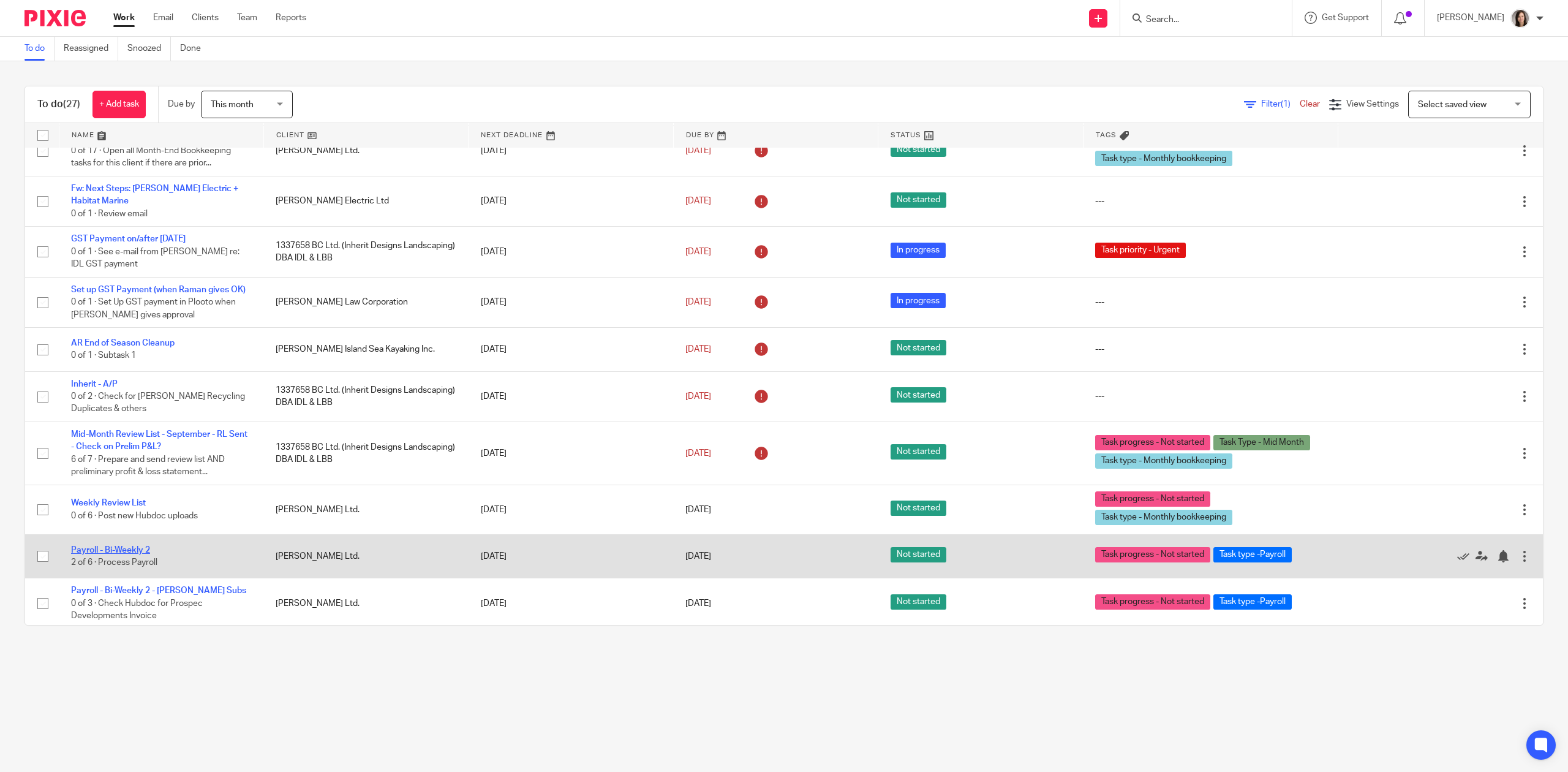
click at [135, 547] on link "Payroll - Bi-Weekly 2" at bounding box center [111, 550] width 79 height 9
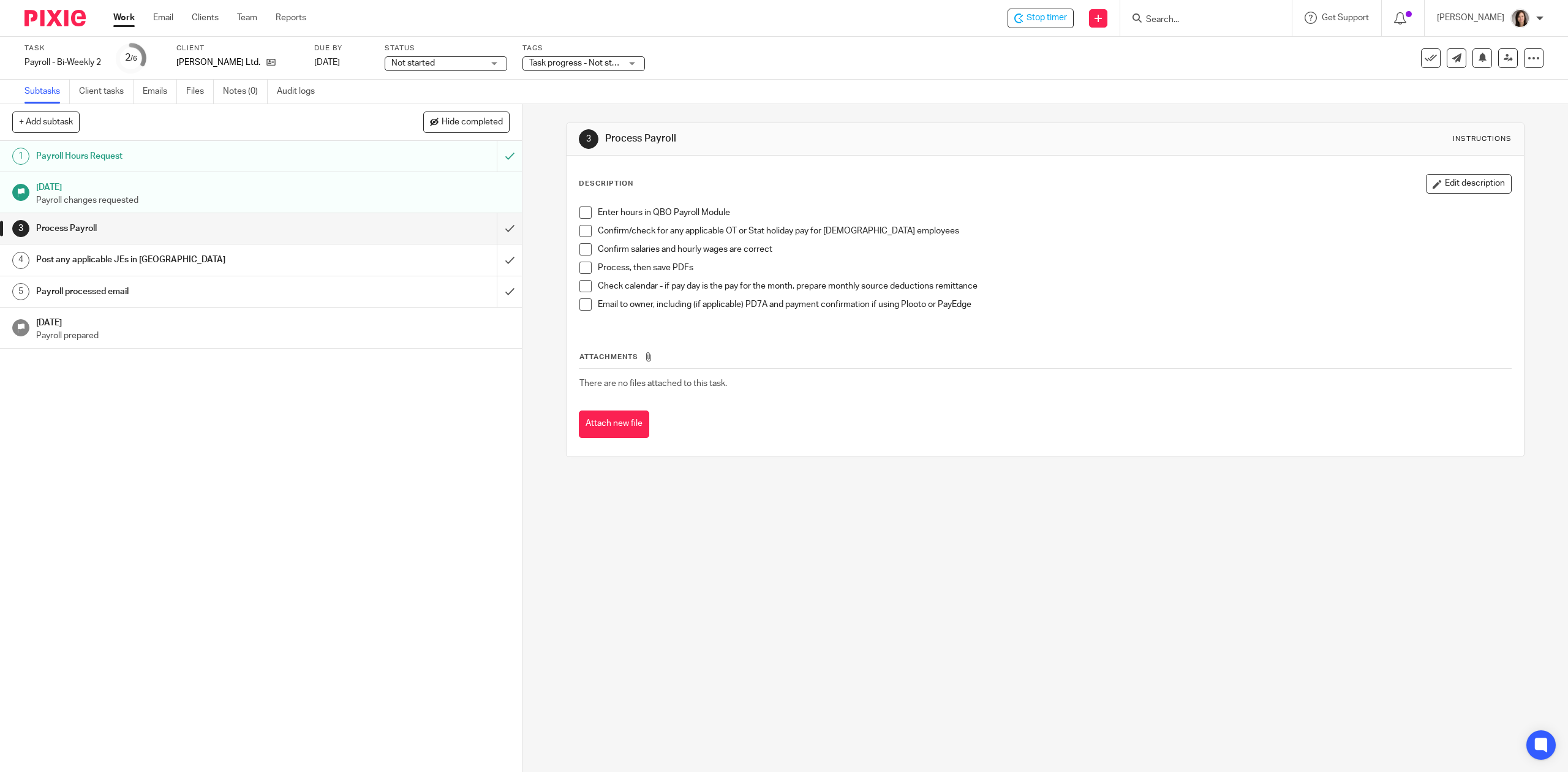
click at [584, 57] on span "Task progress - Not started + 1" at bounding box center [575, 63] width 92 height 13
click at [725, 40] on div "Task Payroll - Bi-Weekly 2 Save Payroll - Bi-Weekly 2 2 /6 Client [PERSON_NAME]…" at bounding box center [784, 58] width 1568 height 43
click at [474, 59] on span "Not started" at bounding box center [437, 63] width 92 height 13
click at [470, 113] on li "In progress" at bounding box center [448, 108] width 121 height 25
click at [640, 60] on div "Task progress - Not started + 1" at bounding box center [584, 64] width 123 height 15
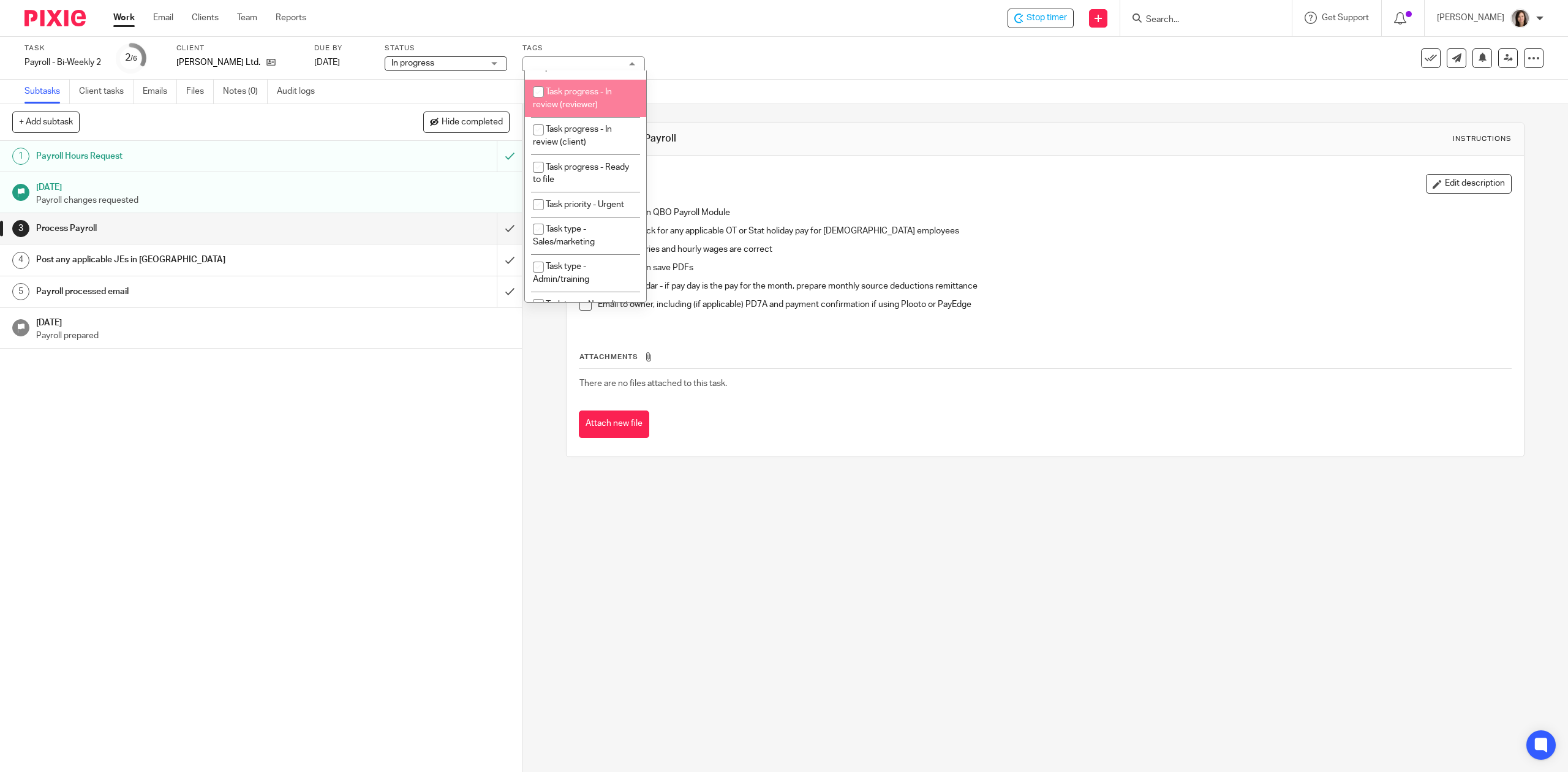
scroll to position [163, 0]
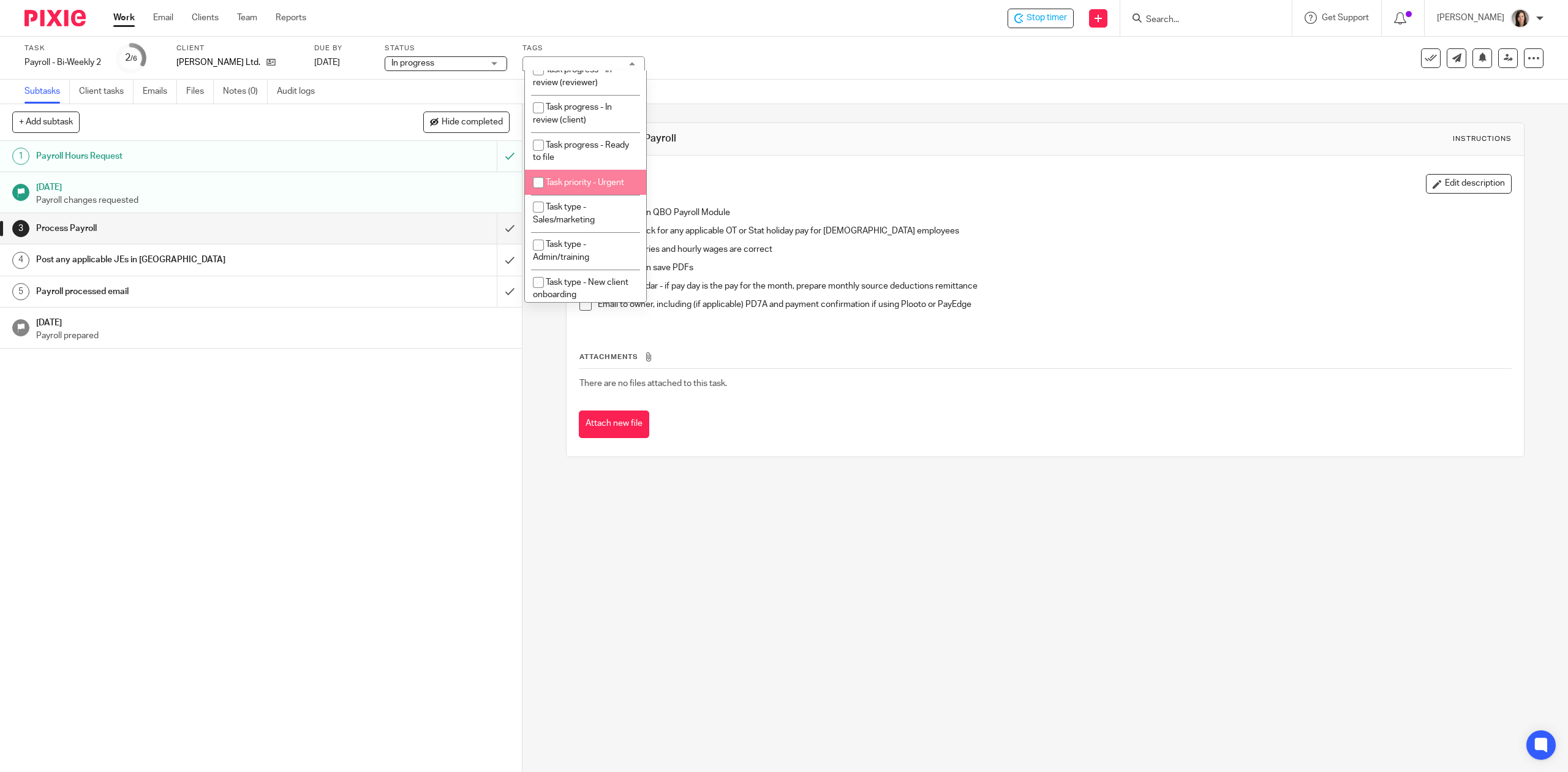
click at [548, 194] on input "checkbox" at bounding box center [538, 182] width 23 height 23
checkbox input "true"
click at [628, 504] on div "3 Process Payroll Instructions Description Edit description Enter hours in QBO …" at bounding box center [1045, 438] width 1046 height 668
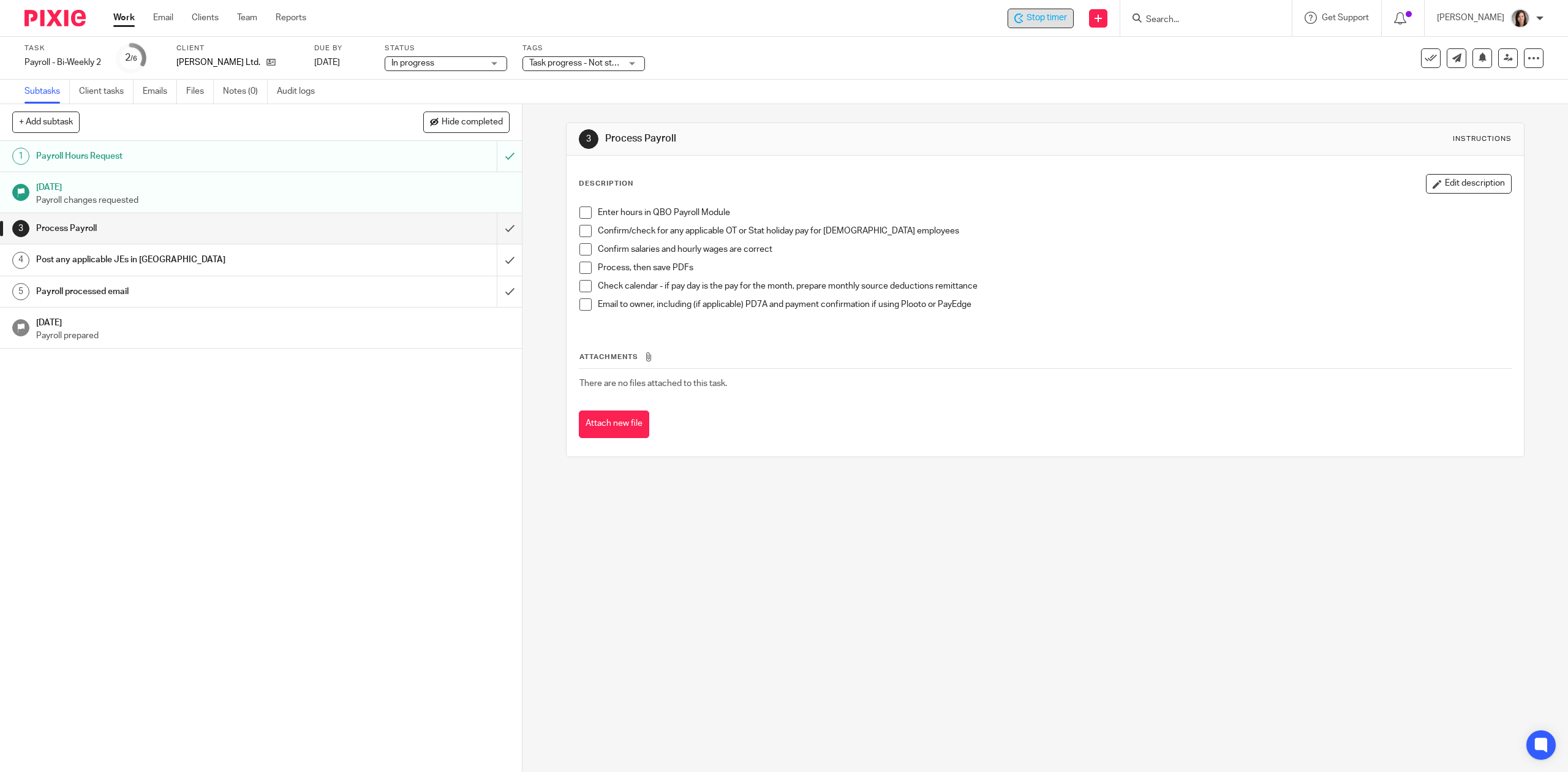
click at [1067, 21] on span "Stop timer" at bounding box center [1047, 17] width 41 height 13
click at [120, 15] on link "Work" at bounding box center [124, 17] width 21 height 12
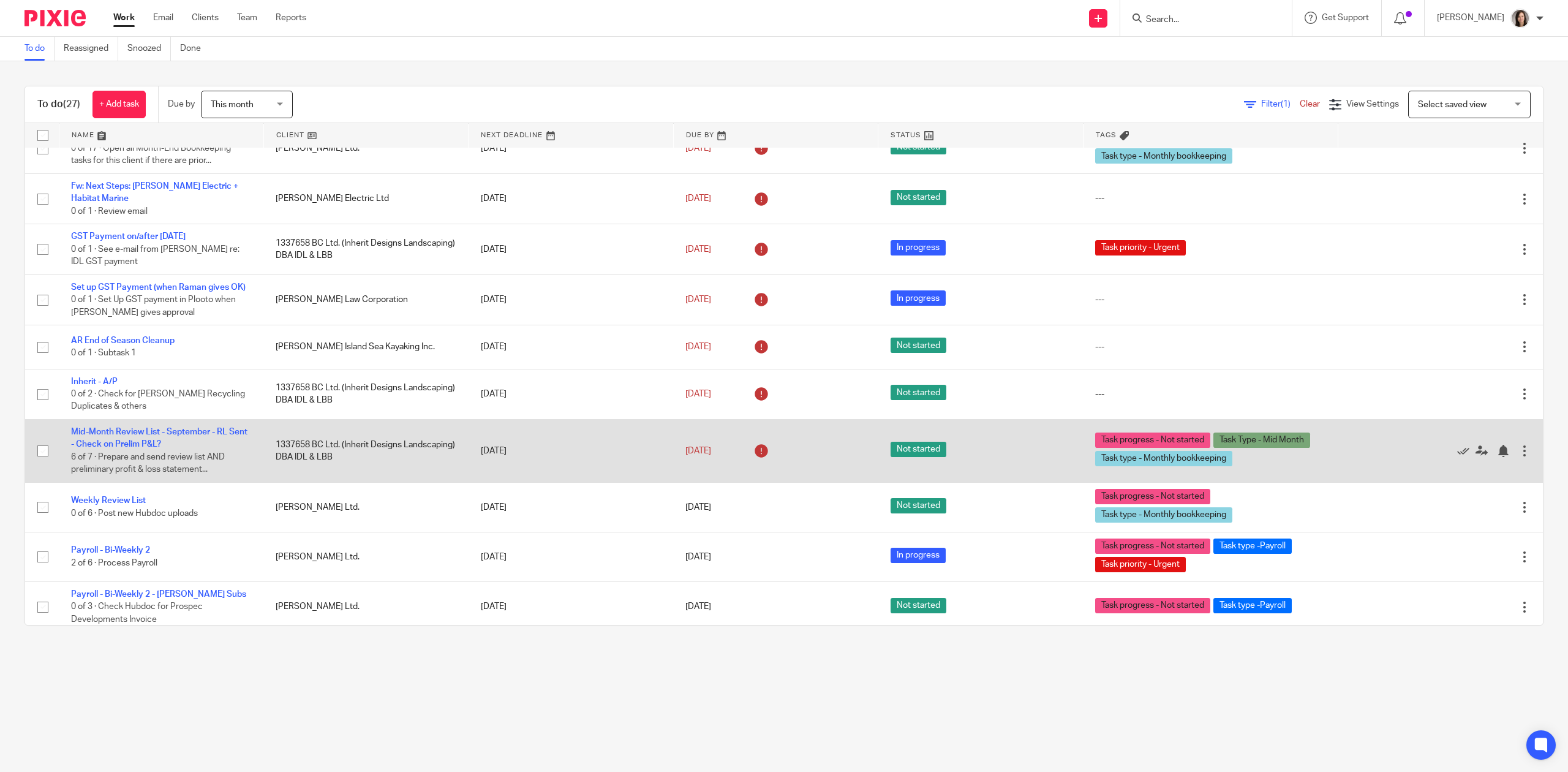
scroll to position [967, 0]
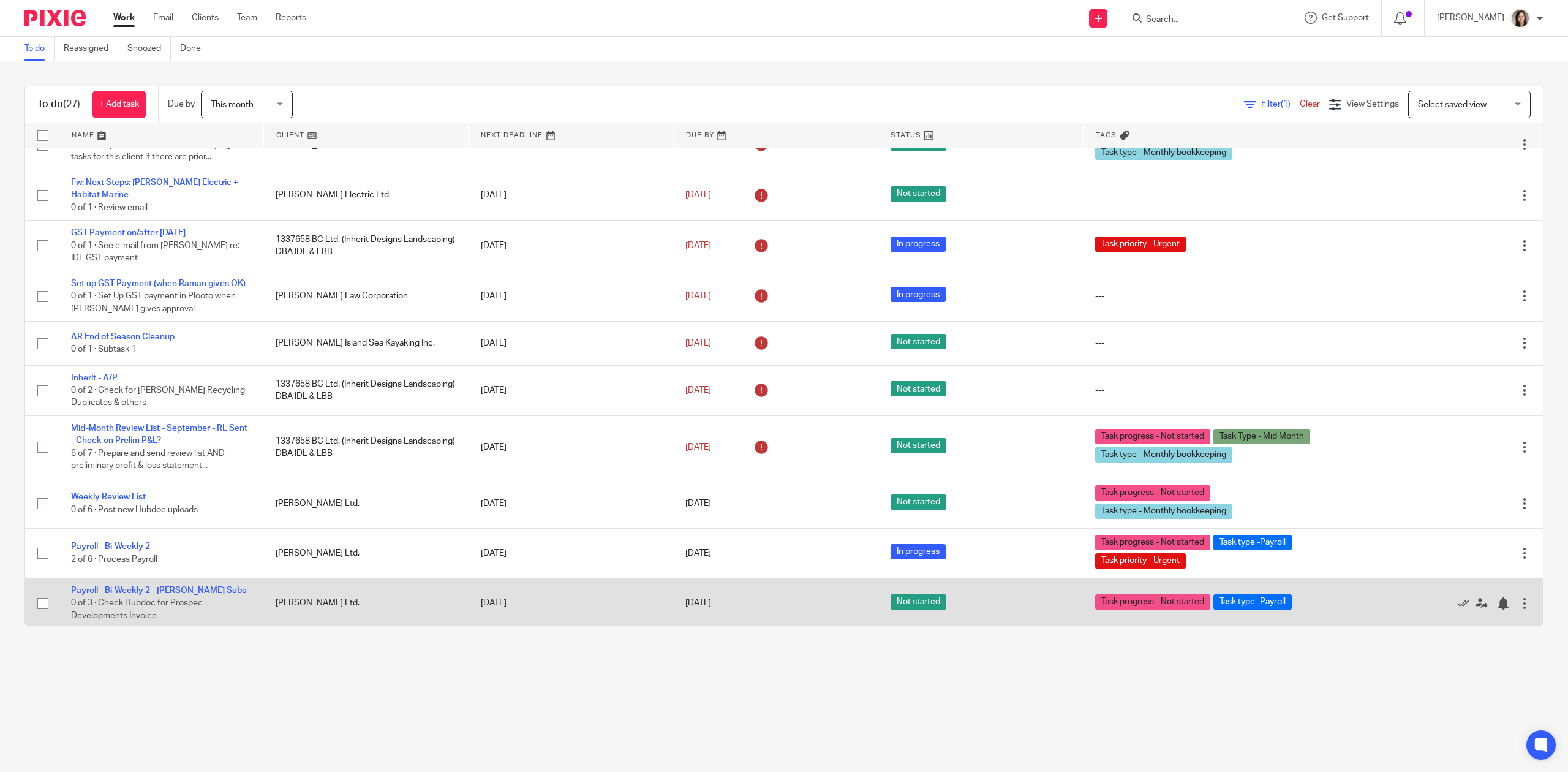
click at [203, 587] on link "Payroll - Bi-Weekly 2 - [PERSON_NAME] Subs" at bounding box center [159, 591] width 175 height 9
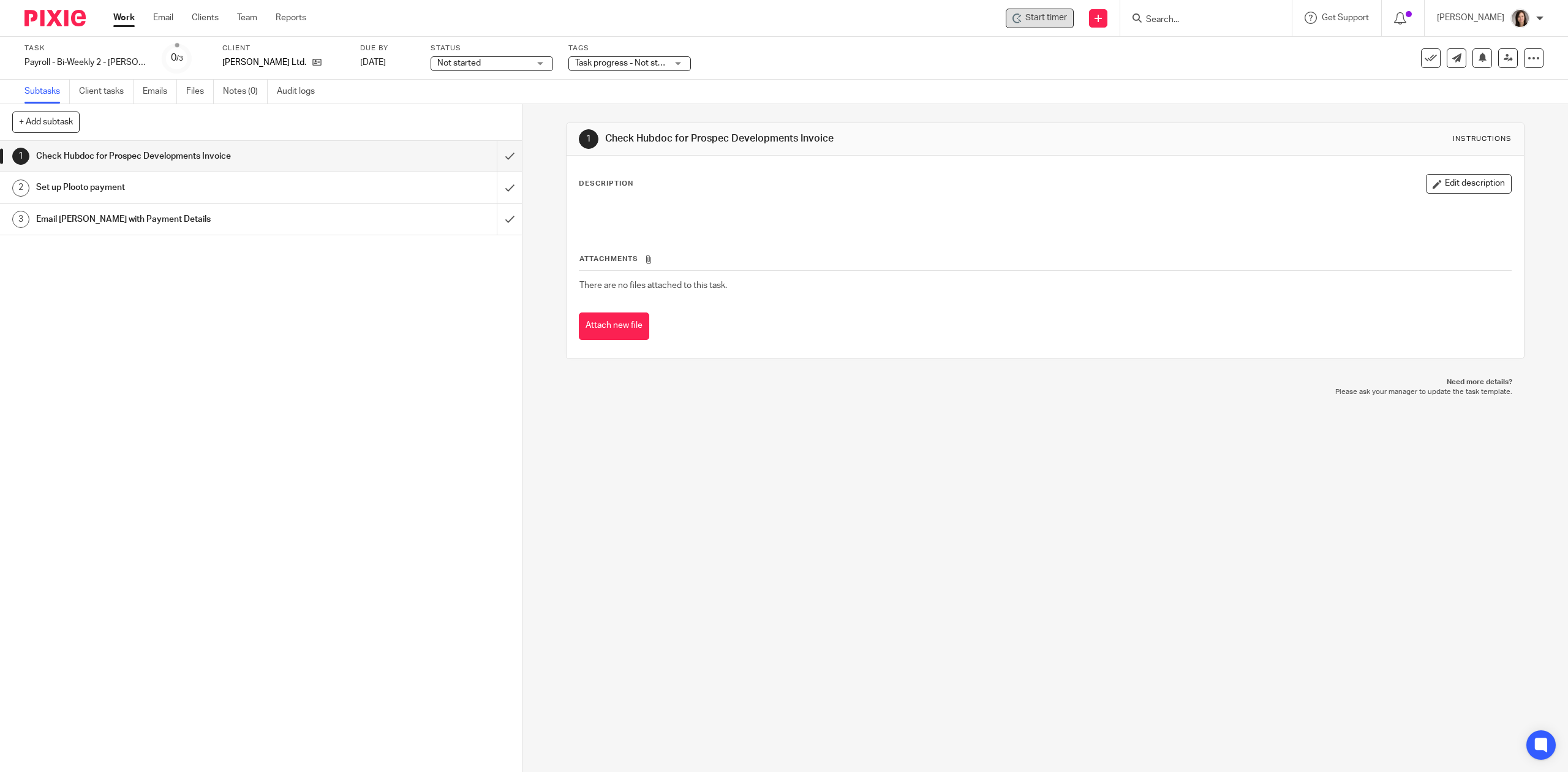
click at [1065, 23] on span "Start timer" at bounding box center [1046, 17] width 42 height 13
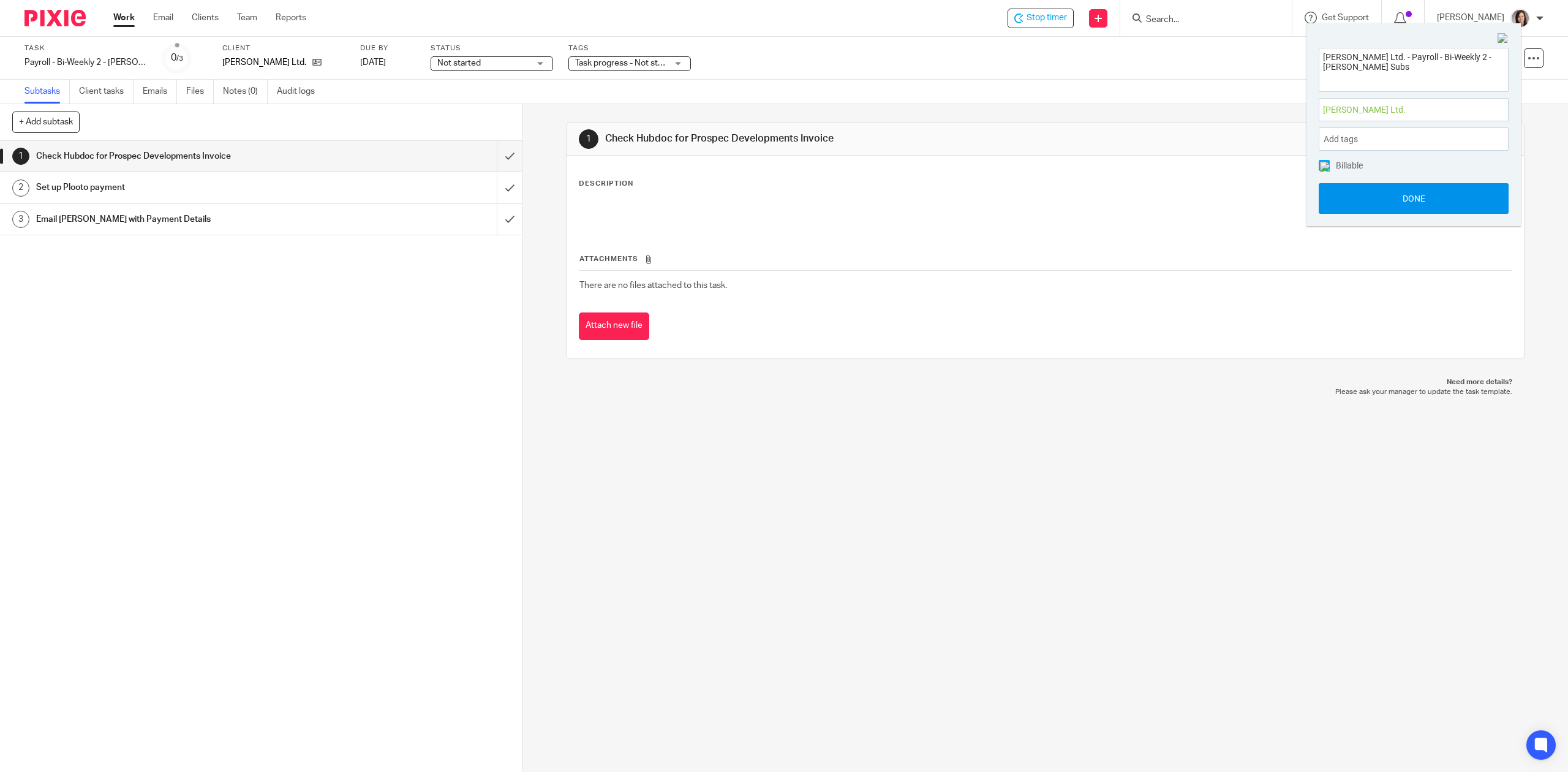
click at [1417, 187] on button "Done" at bounding box center [1413, 199] width 190 height 31
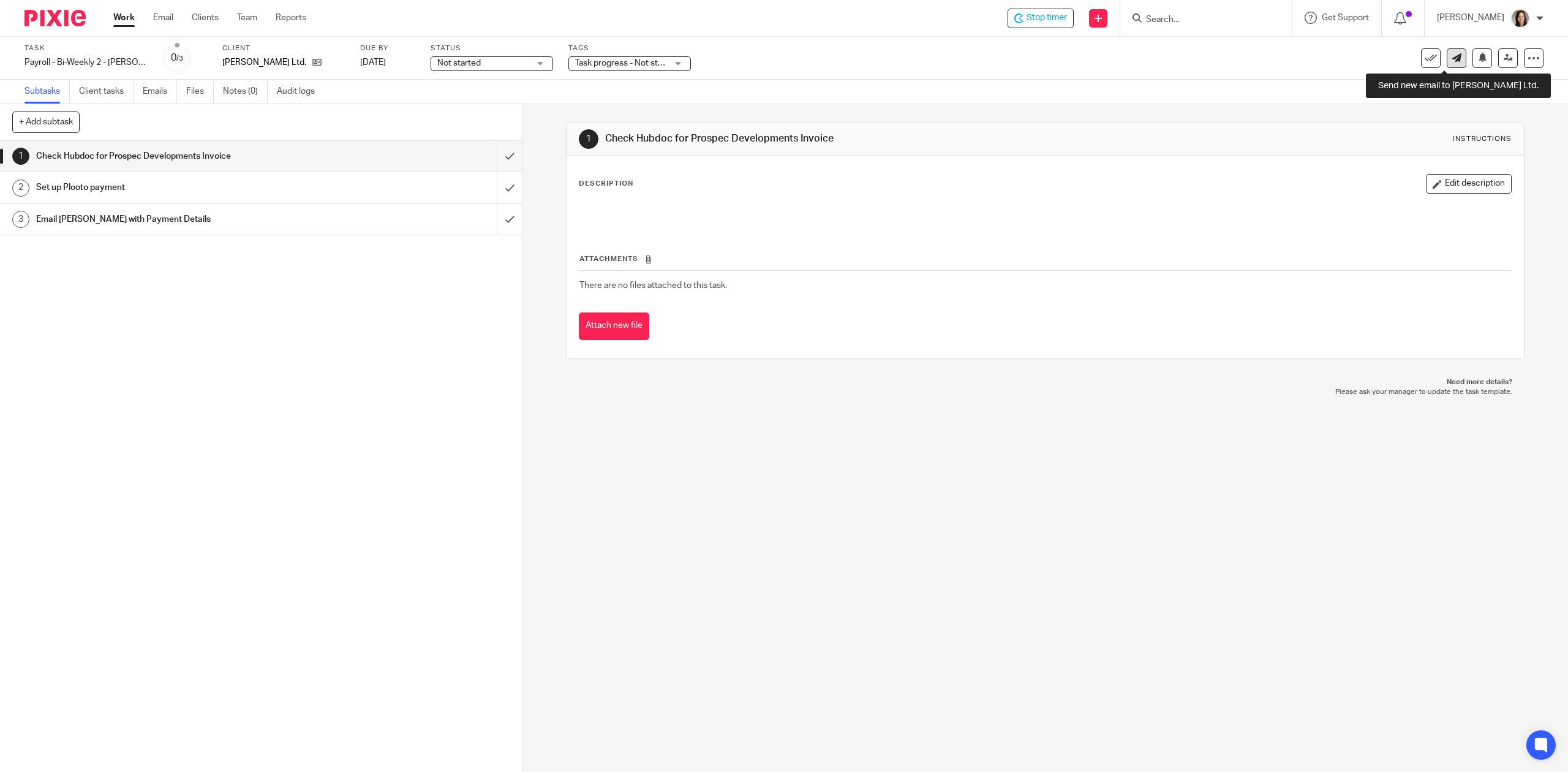
click at [1447, 65] on link at bounding box center [1456, 58] width 19 height 19
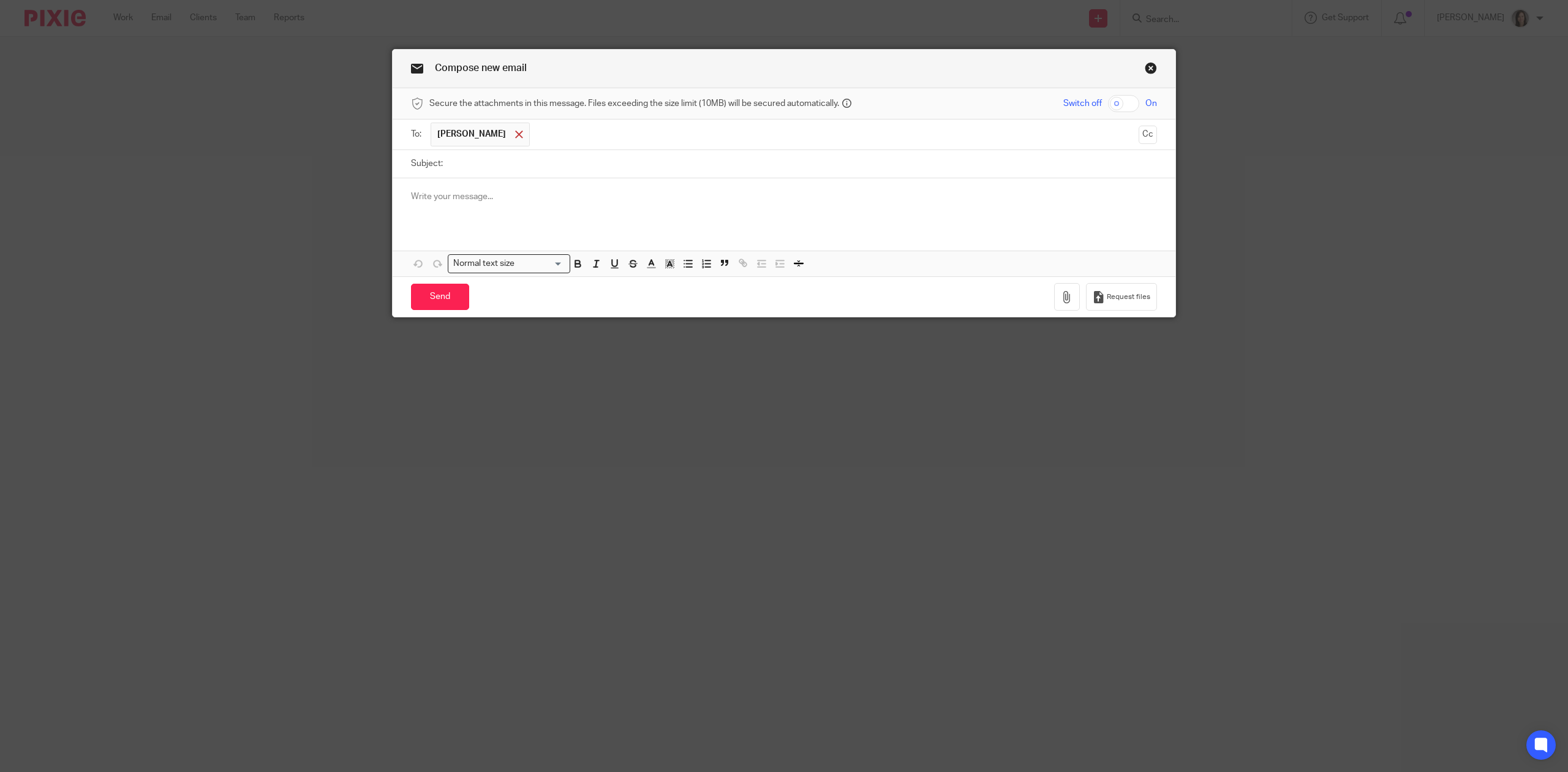
click at [515, 137] on span at bounding box center [519, 135] width 8 height 8
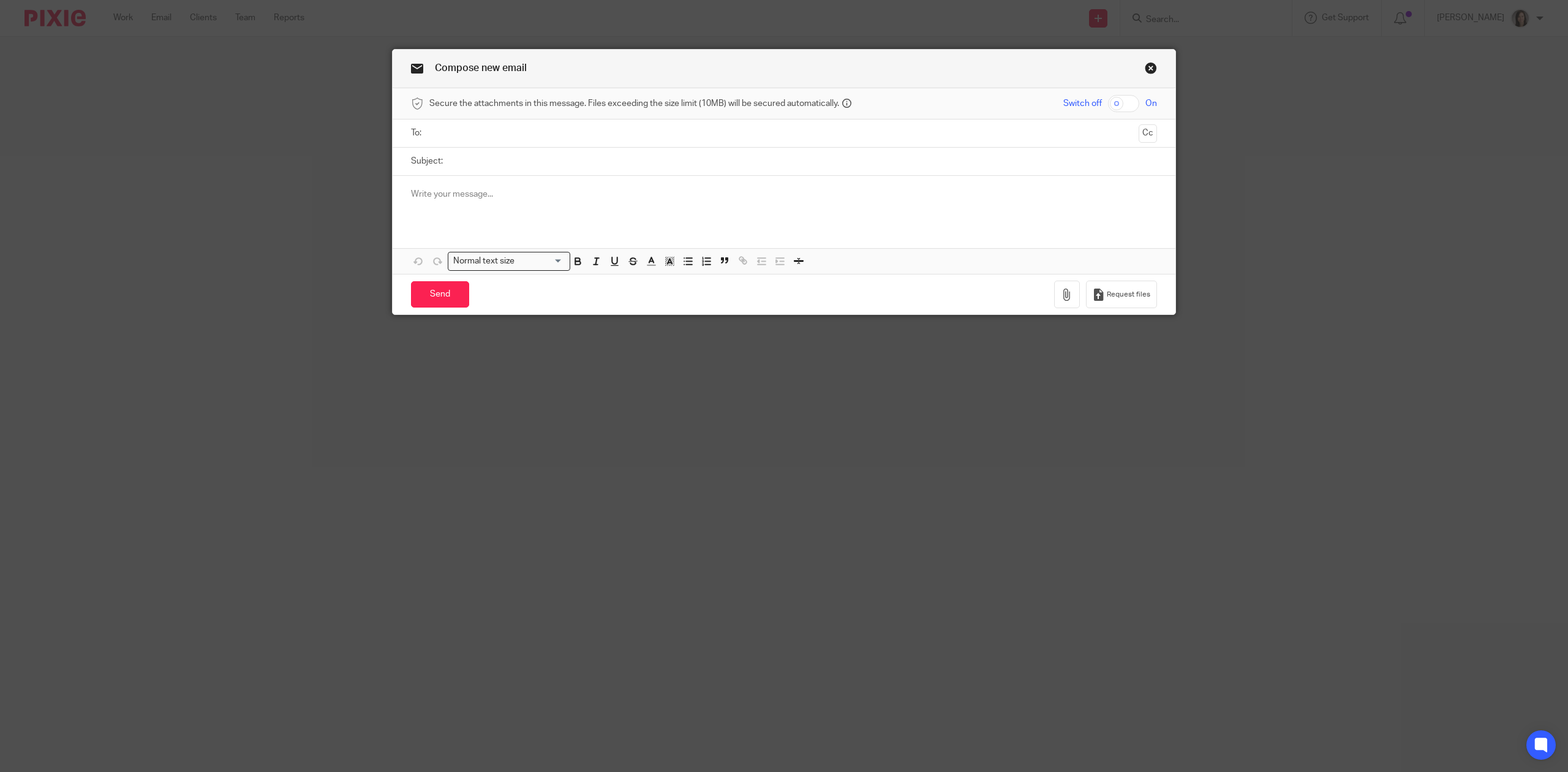
click at [490, 137] on input "text" at bounding box center [784, 133] width 700 height 14
type input "Randy@TGSchulz.ca"
click at [457, 167] on input "Subject:" at bounding box center [803, 161] width 708 height 27
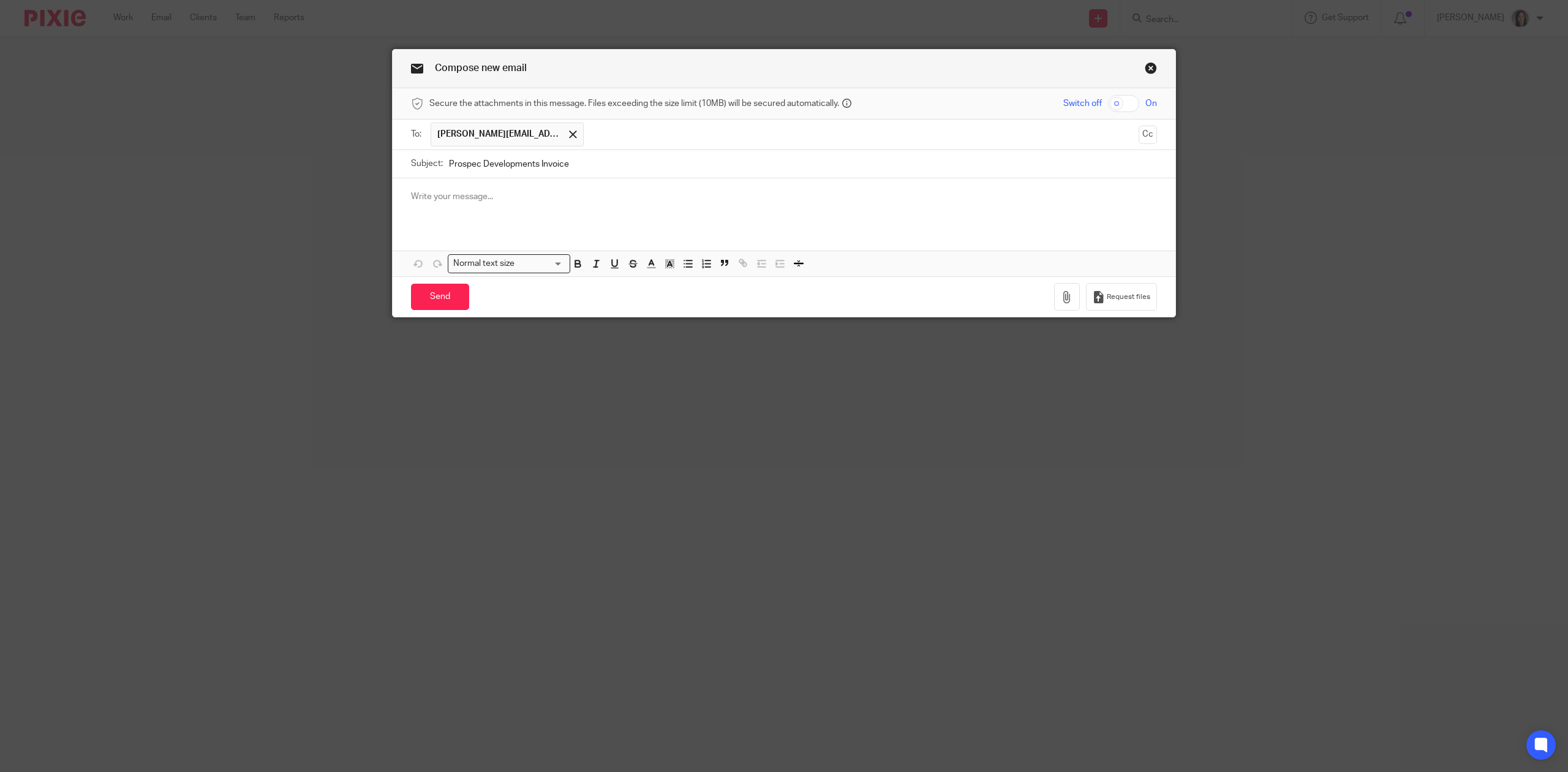
type input "Prospec Developments Invoice"
click at [496, 199] on p at bounding box center [784, 197] width 746 height 12
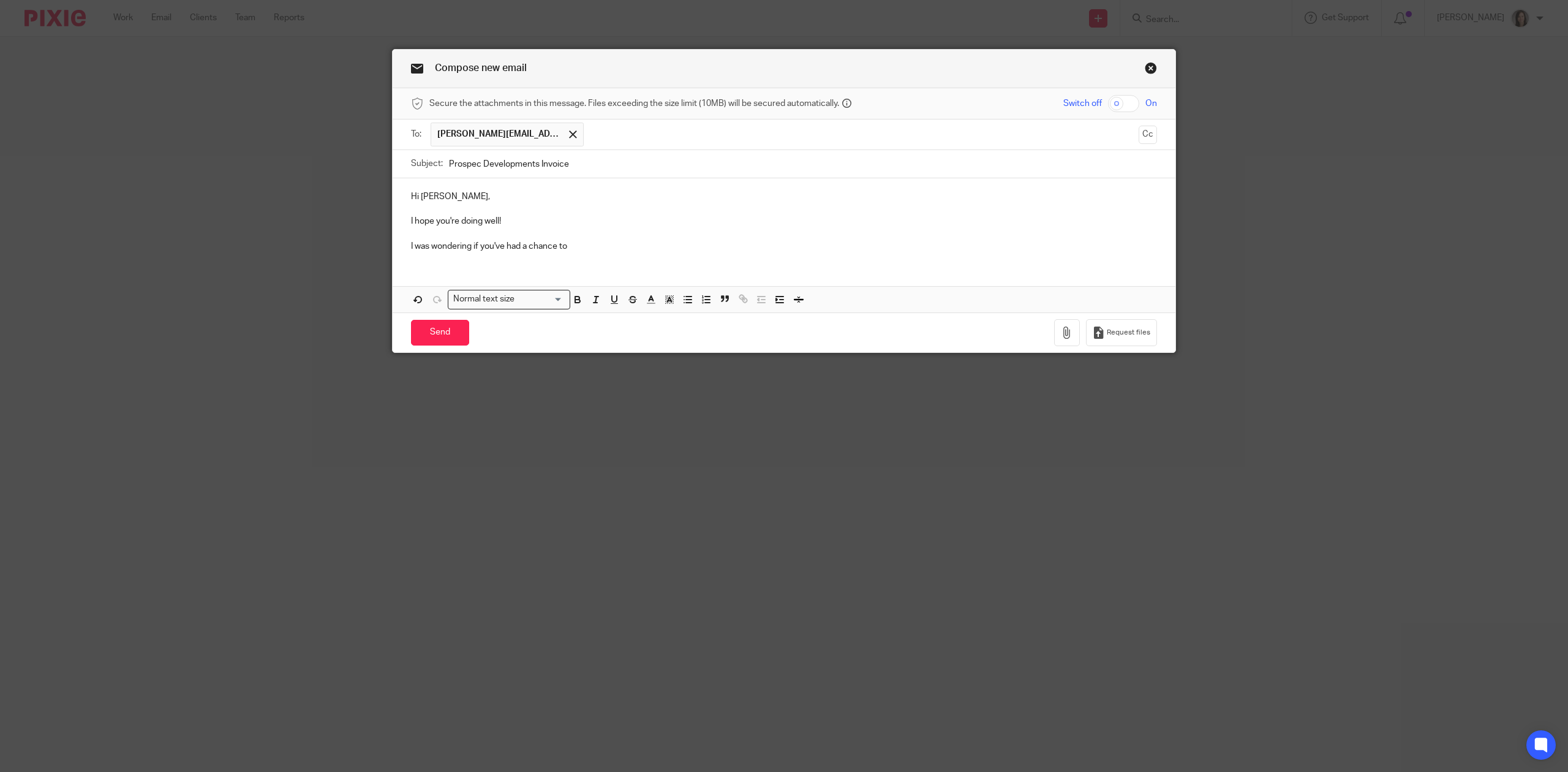
click at [572, 243] on p "I was wondering if you've had a chance to" at bounding box center [784, 246] width 746 height 12
click at [844, 246] on p "I was wondering if you've had a chance to create the Prospec Development INV co…" at bounding box center [784, 246] width 746 height 12
click at [932, 246] on p "I was wondering if you've had a chance to create the Prospec Development INV co…" at bounding box center [784, 246] width 746 height 12
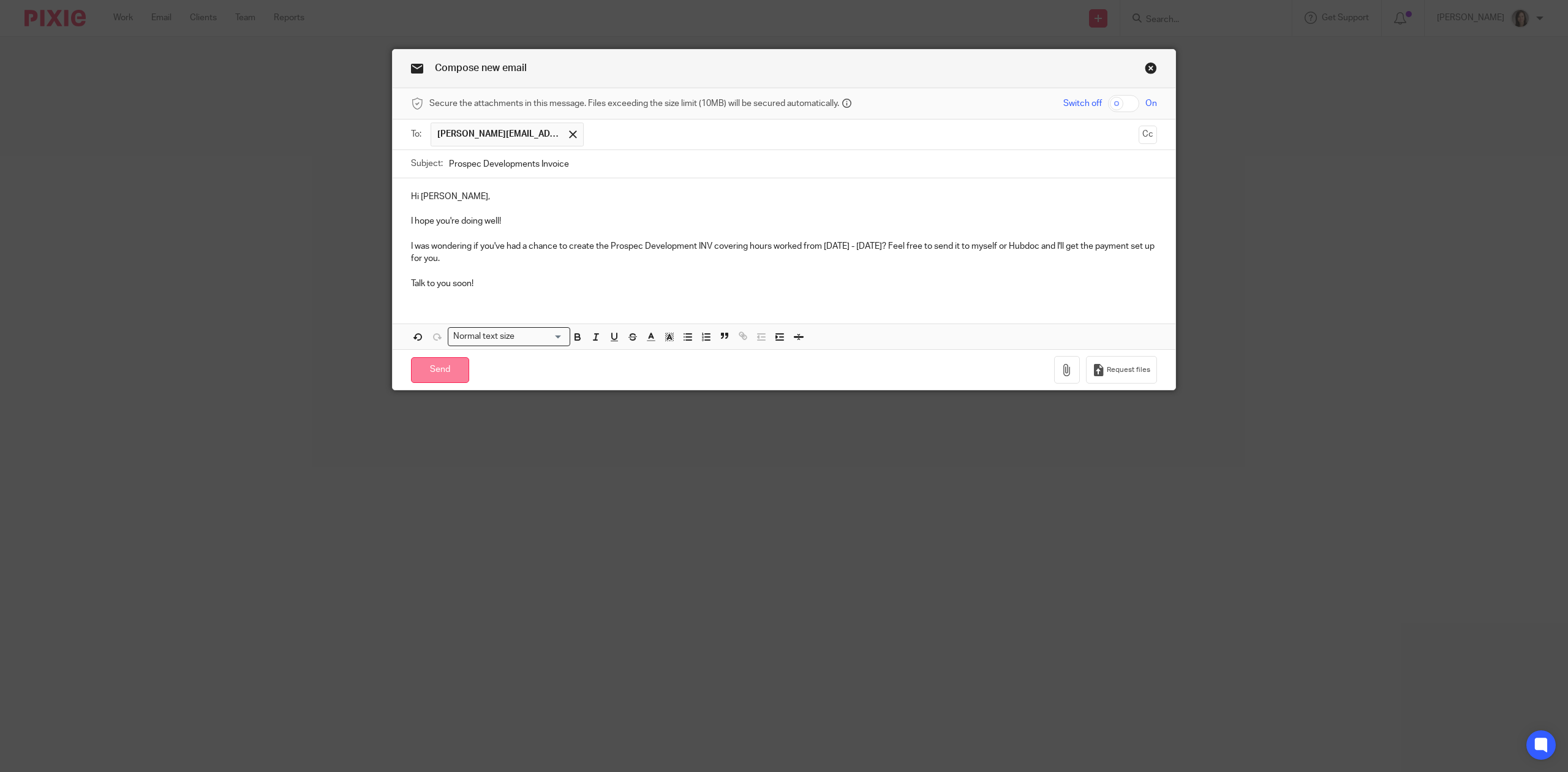
click at [442, 371] on input "Send" at bounding box center [440, 371] width 58 height 27
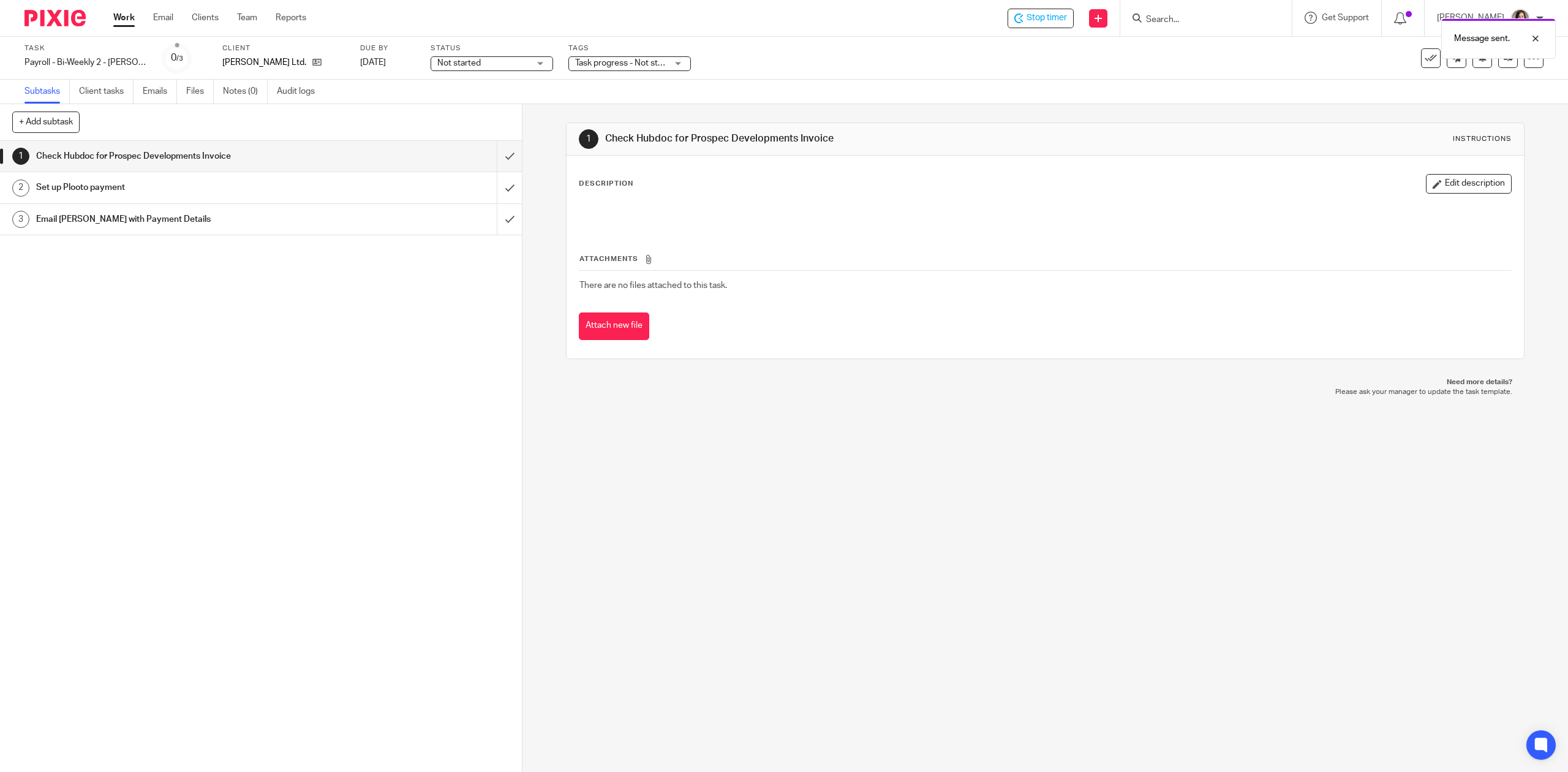
click at [630, 63] on span "Task progress - Not started + 1" at bounding box center [633, 63] width 117 height 9
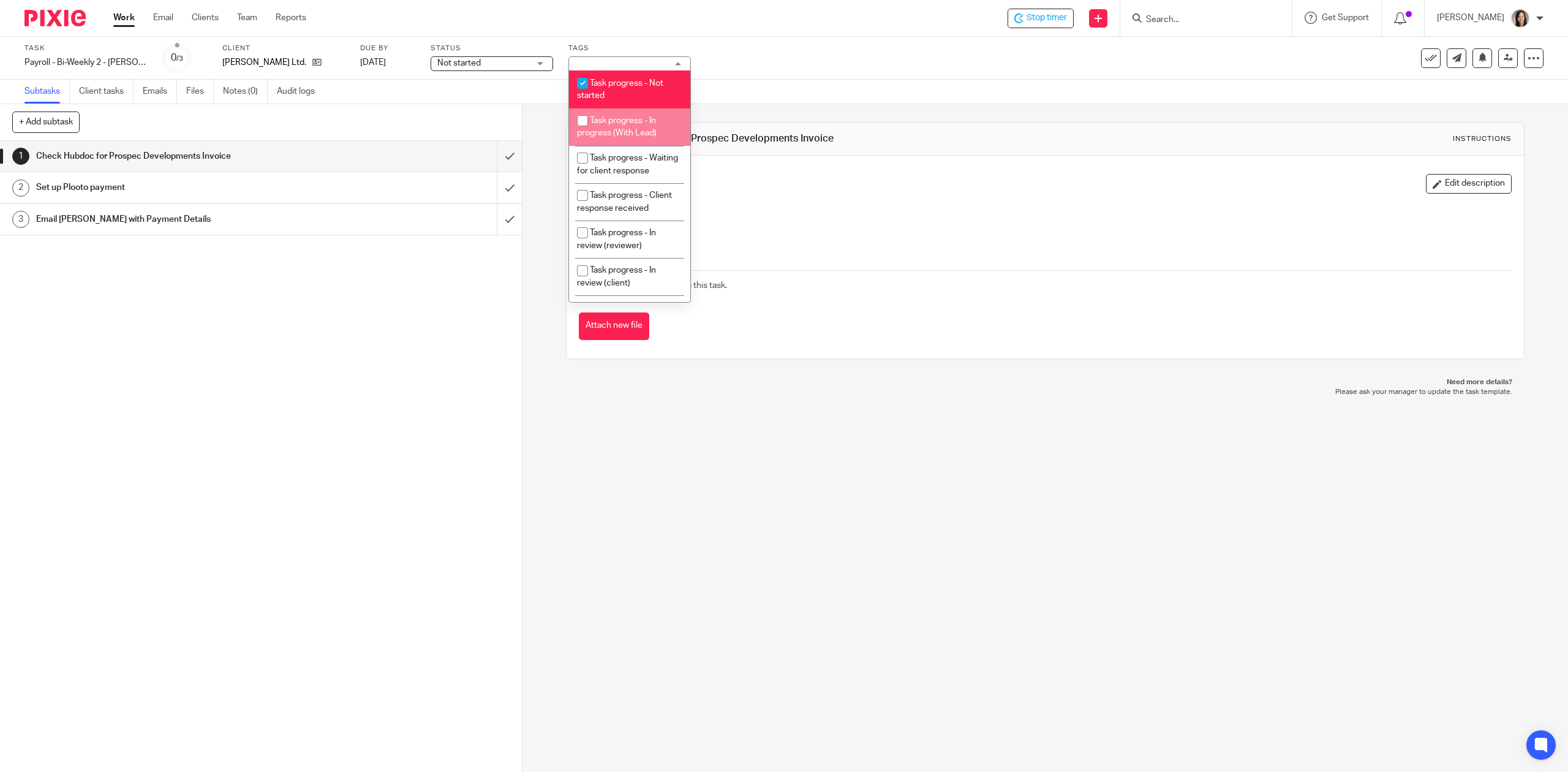
click at [652, 135] on span "Task progress - In progress (With Lead)" at bounding box center [617, 127] width 80 height 21
checkbox input "true"
click at [606, 87] on li "Task progress - Not started" at bounding box center [630, 89] width 121 height 37
checkbox input "false"
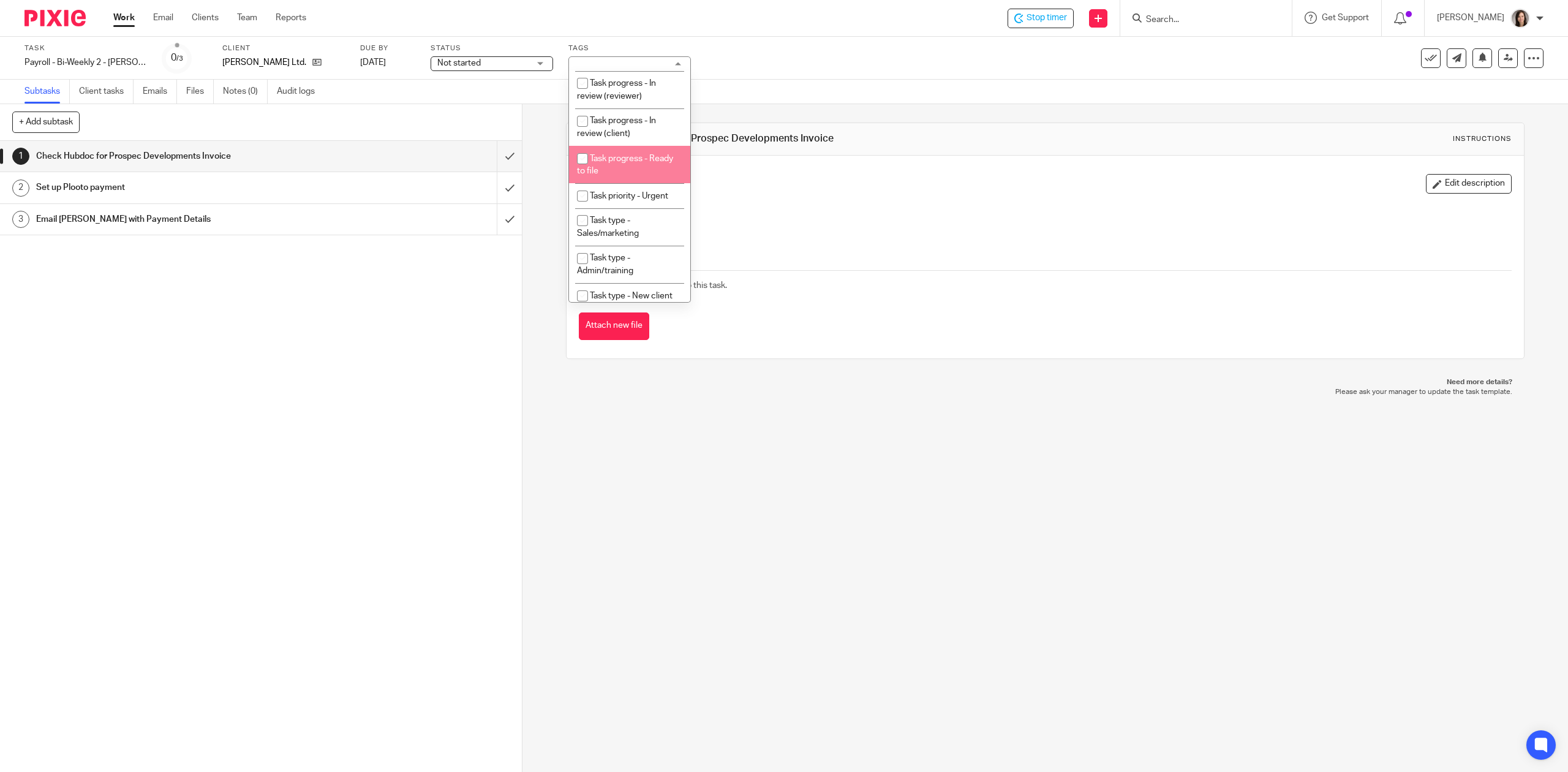
scroll to position [163, 0]
click at [631, 187] on span "Task priority - Urgent" at bounding box center [629, 182] width 79 height 9
checkbox input "true"
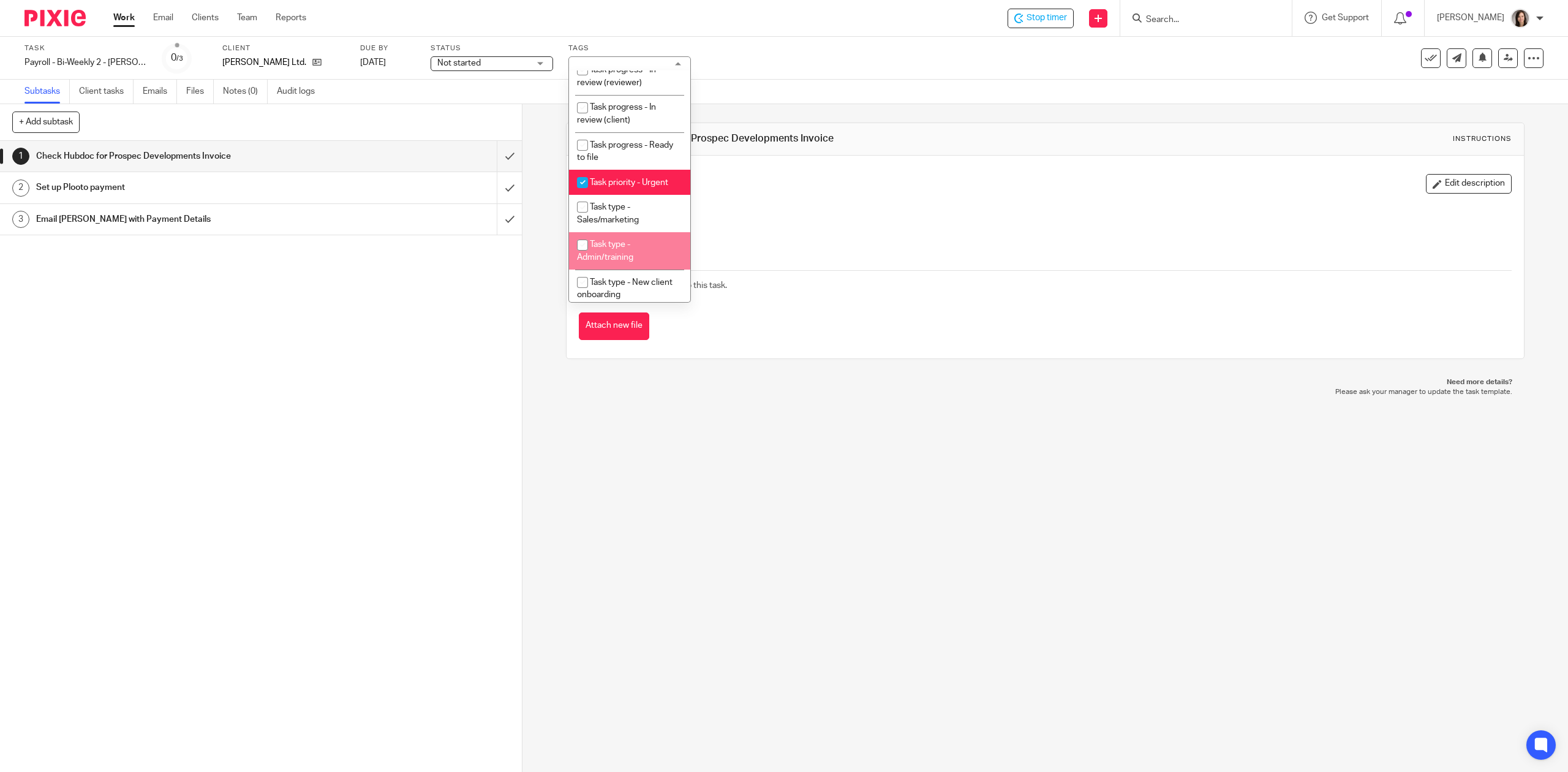
click at [627, 423] on div "1 Check Hubdoc for Prospec Developments Invoice Instructions Description Edit d…" at bounding box center [1045, 438] width 1046 height 668
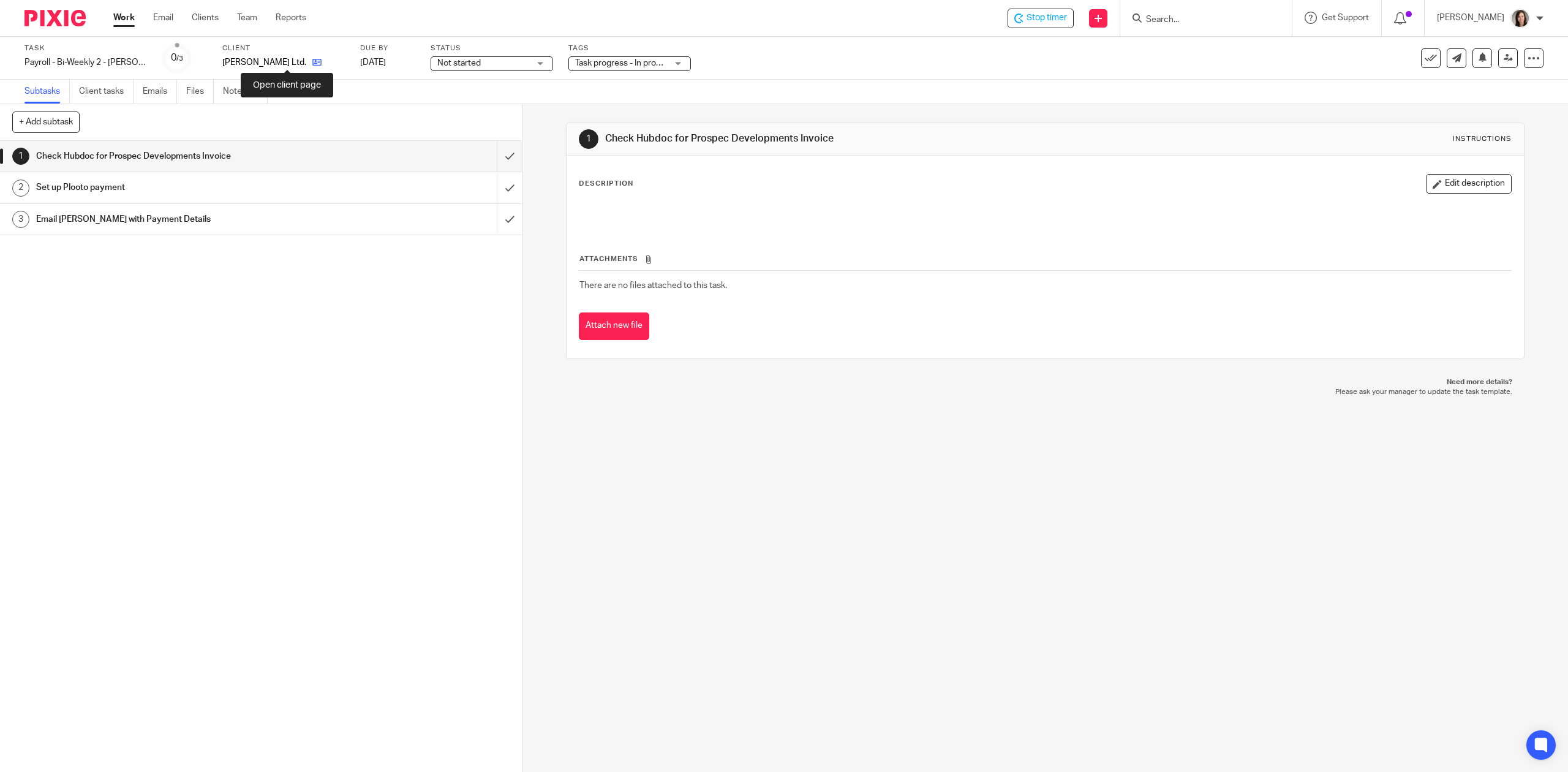
click at [313, 62] on icon at bounding box center [317, 62] width 9 height 9
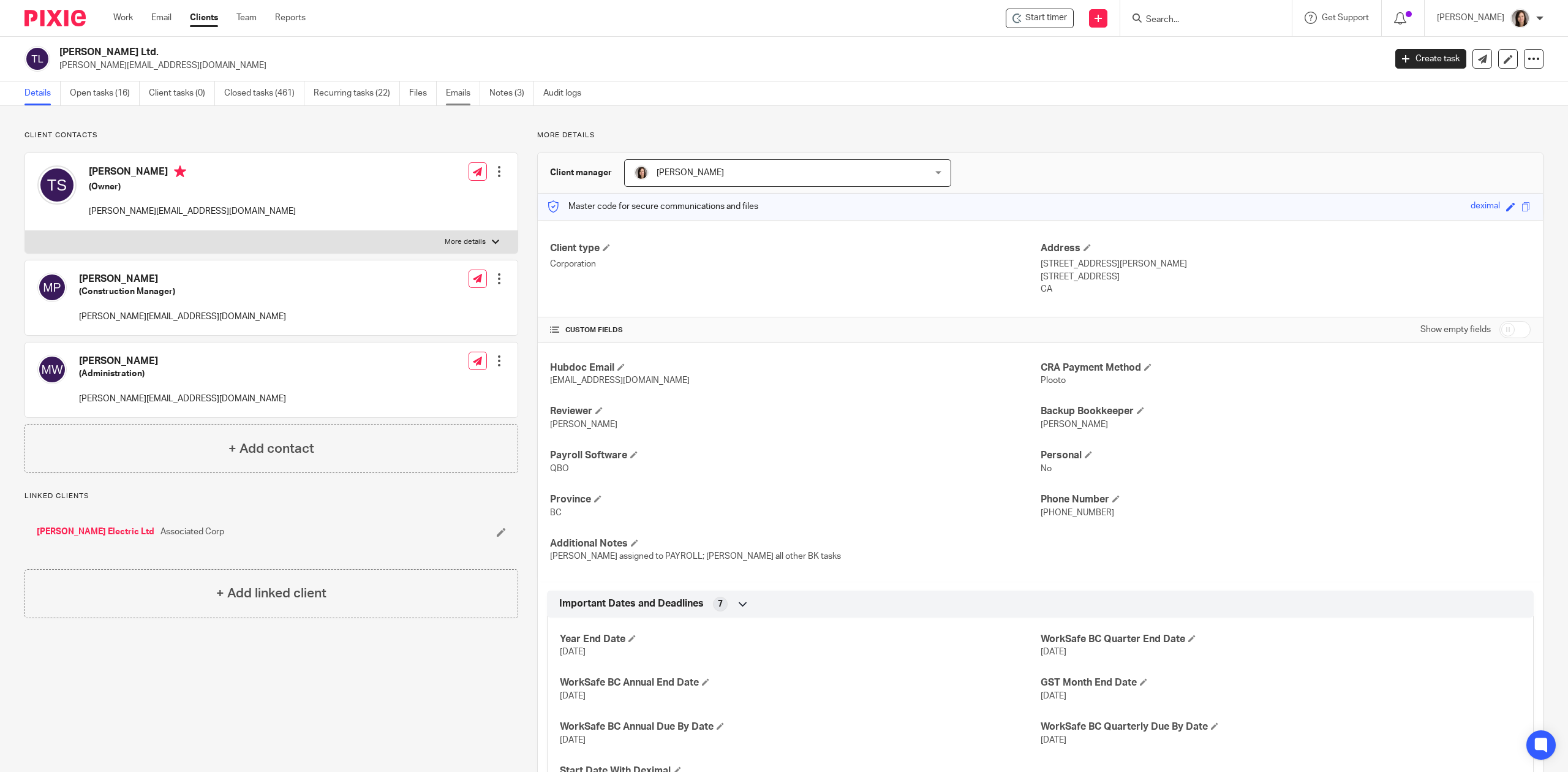
click at [451, 95] on link "Emails" at bounding box center [462, 93] width 34 height 24
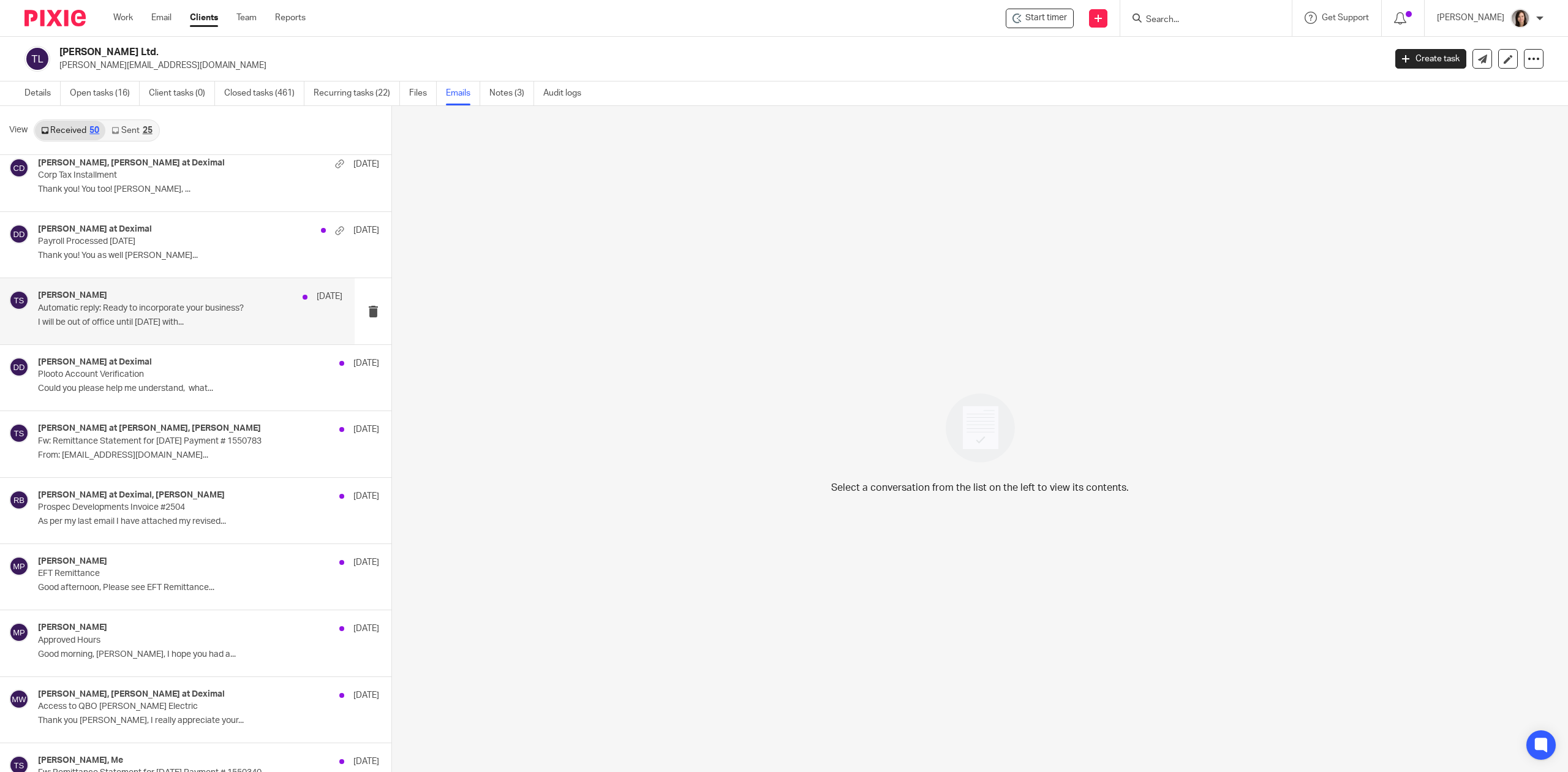
scroll to position [1062, 0]
click at [85, 327] on p "I will be out of office until Sept 30 with..." at bounding box center [190, 322] width 305 height 11
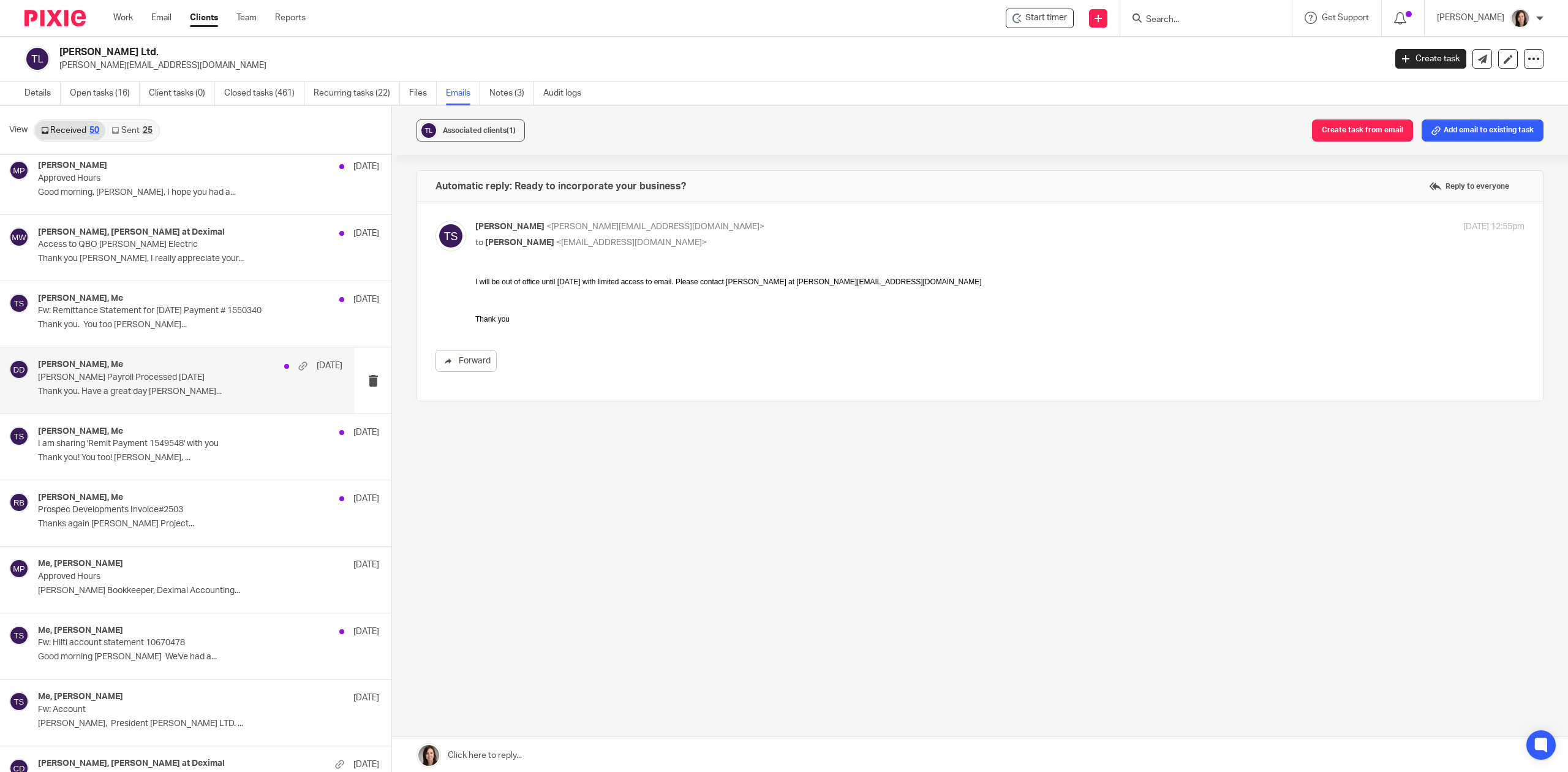
scroll to position [1525, 0]
click at [121, 22] on link "Work" at bounding box center [123, 17] width 19 height 12
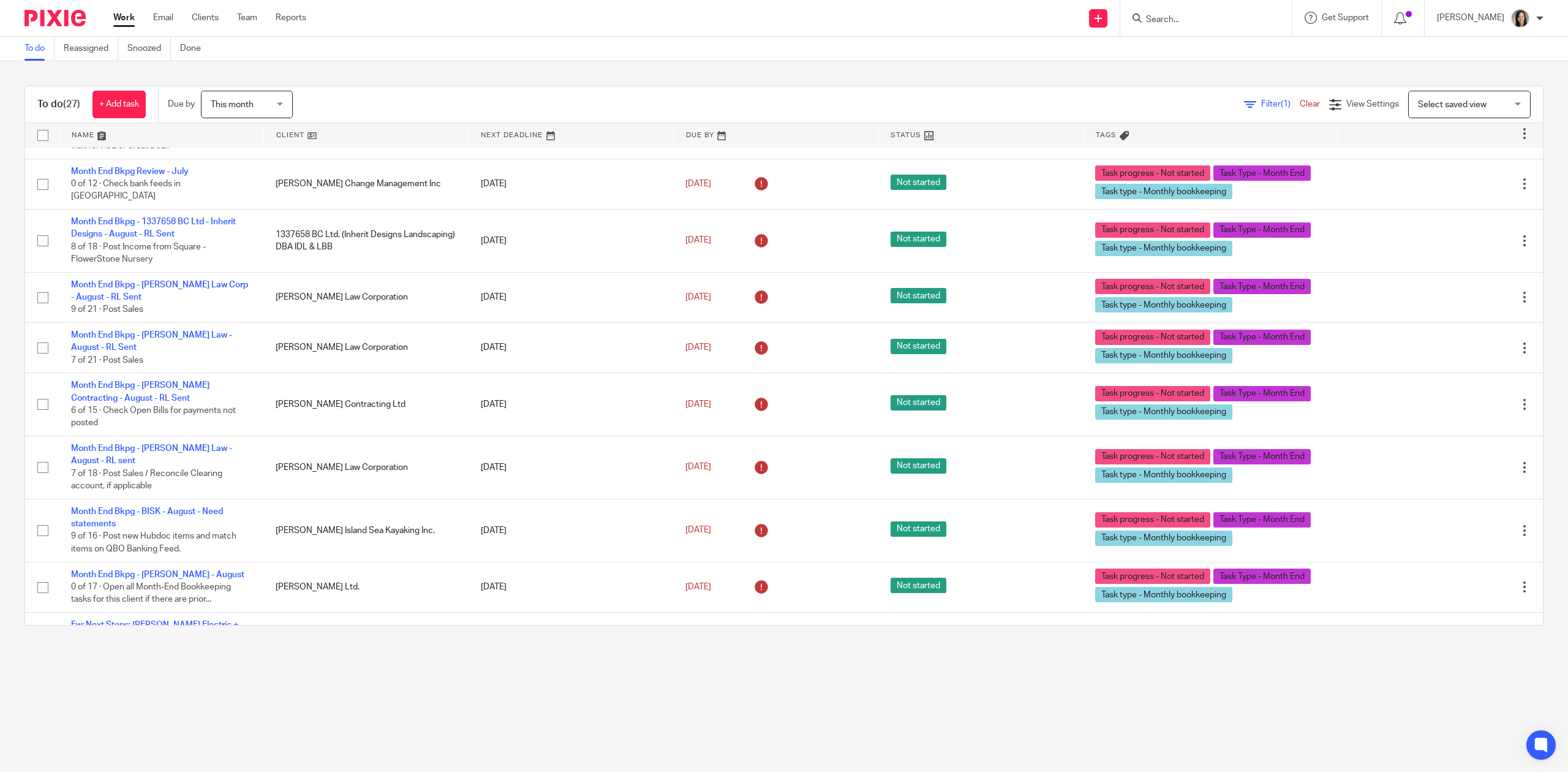
scroll to position [984, 0]
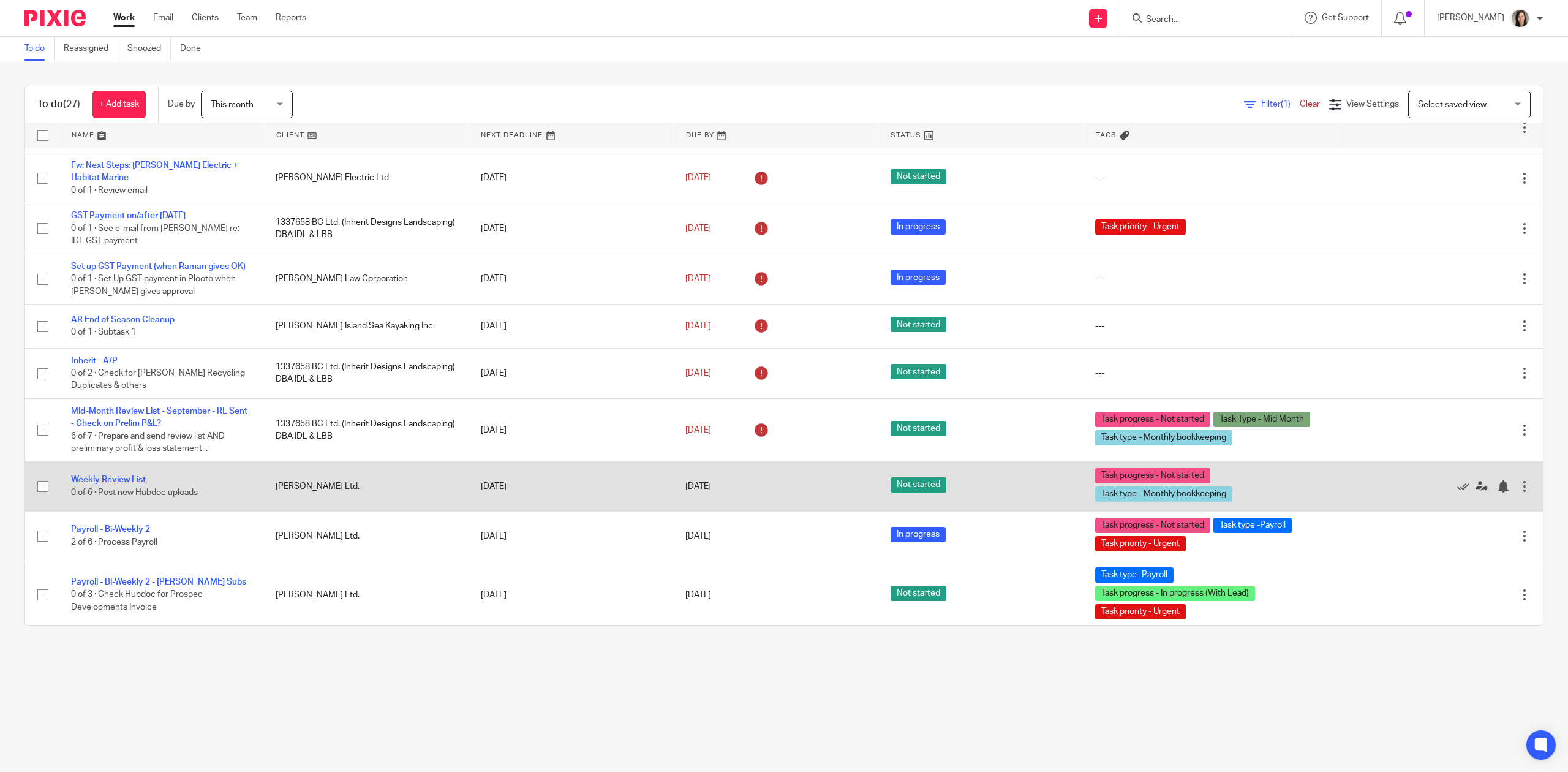
click at [133, 475] on link "Weekly Review List" at bounding box center [109, 479] width 75 height 9
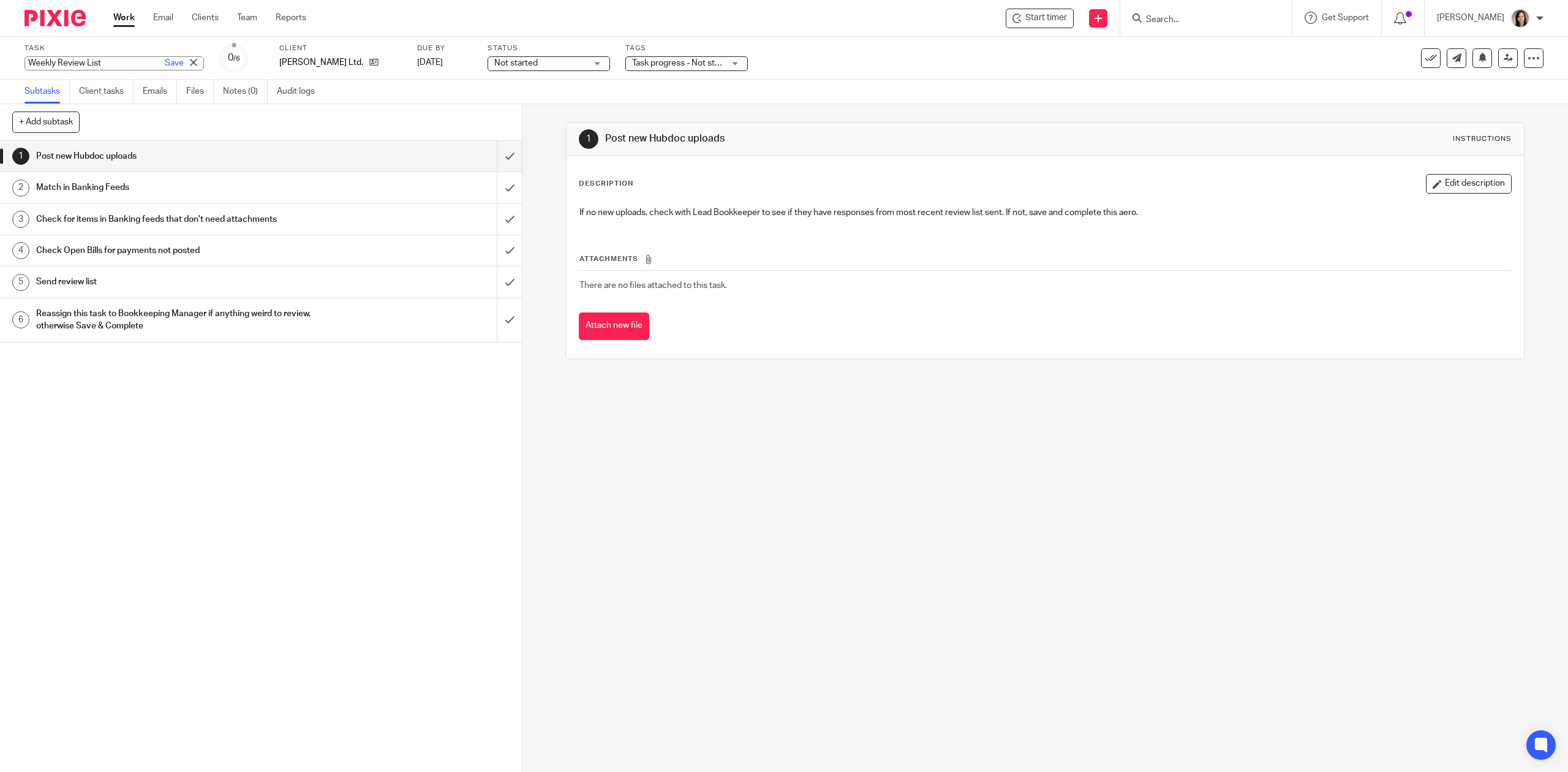
click at [67, 64] on div "Weekly Review List Save Weekly Review List" at bounding box center [114, 63] width 179 height 14
click at [101, 57] on input "Weekly Review List" at bounding box center [114, 63] width 179 height 14
click at [1498, 59] on link at bounding box center [1507, 58] width 19 height 19
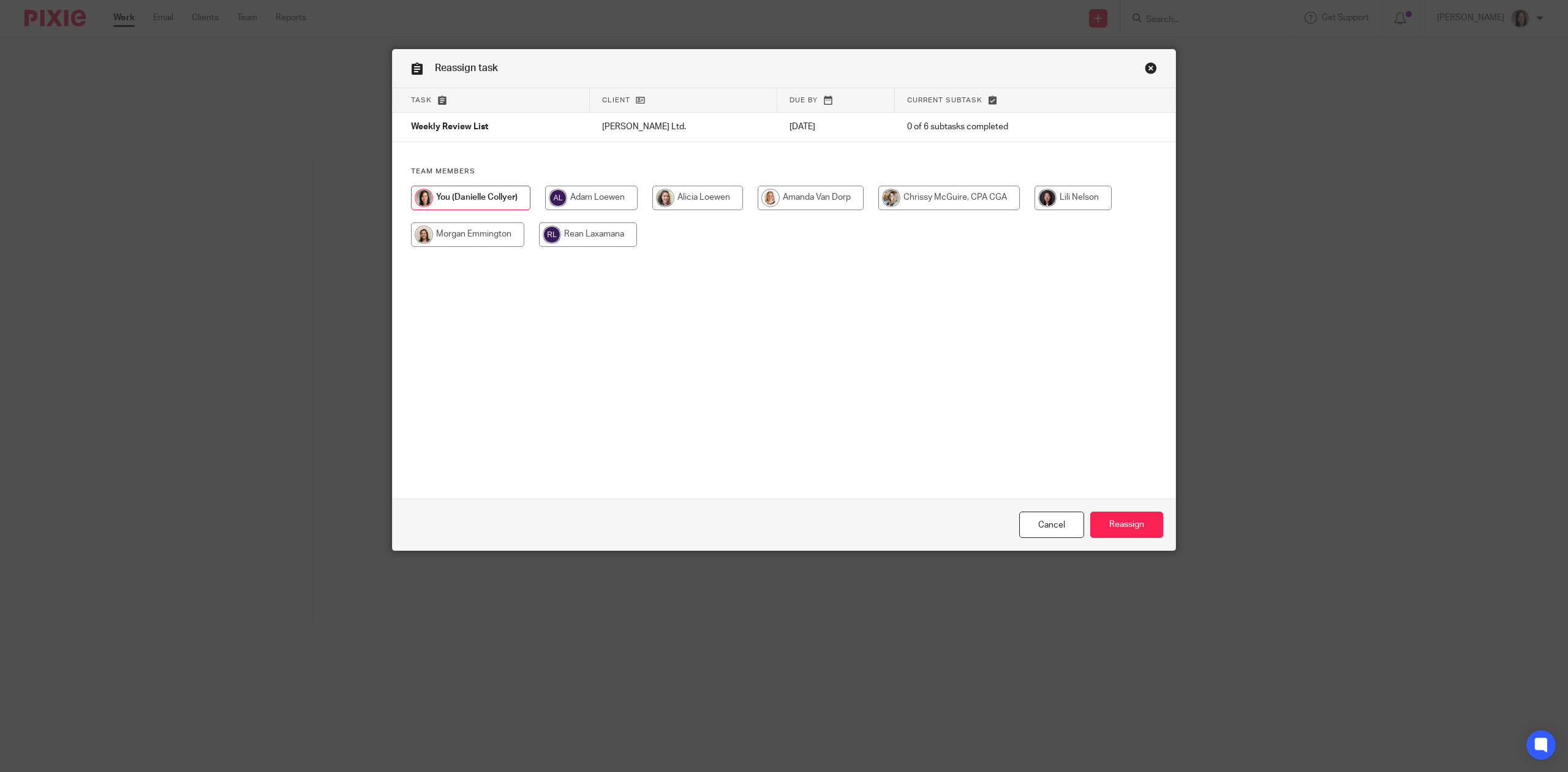
click at [824, 197] on input "radio" at bounding box center [810, 198] width 106 height 25
radio input "true"
click at [1138, 527] on input "Reassign" at bounding box center [1126, 525] width 73 height 27
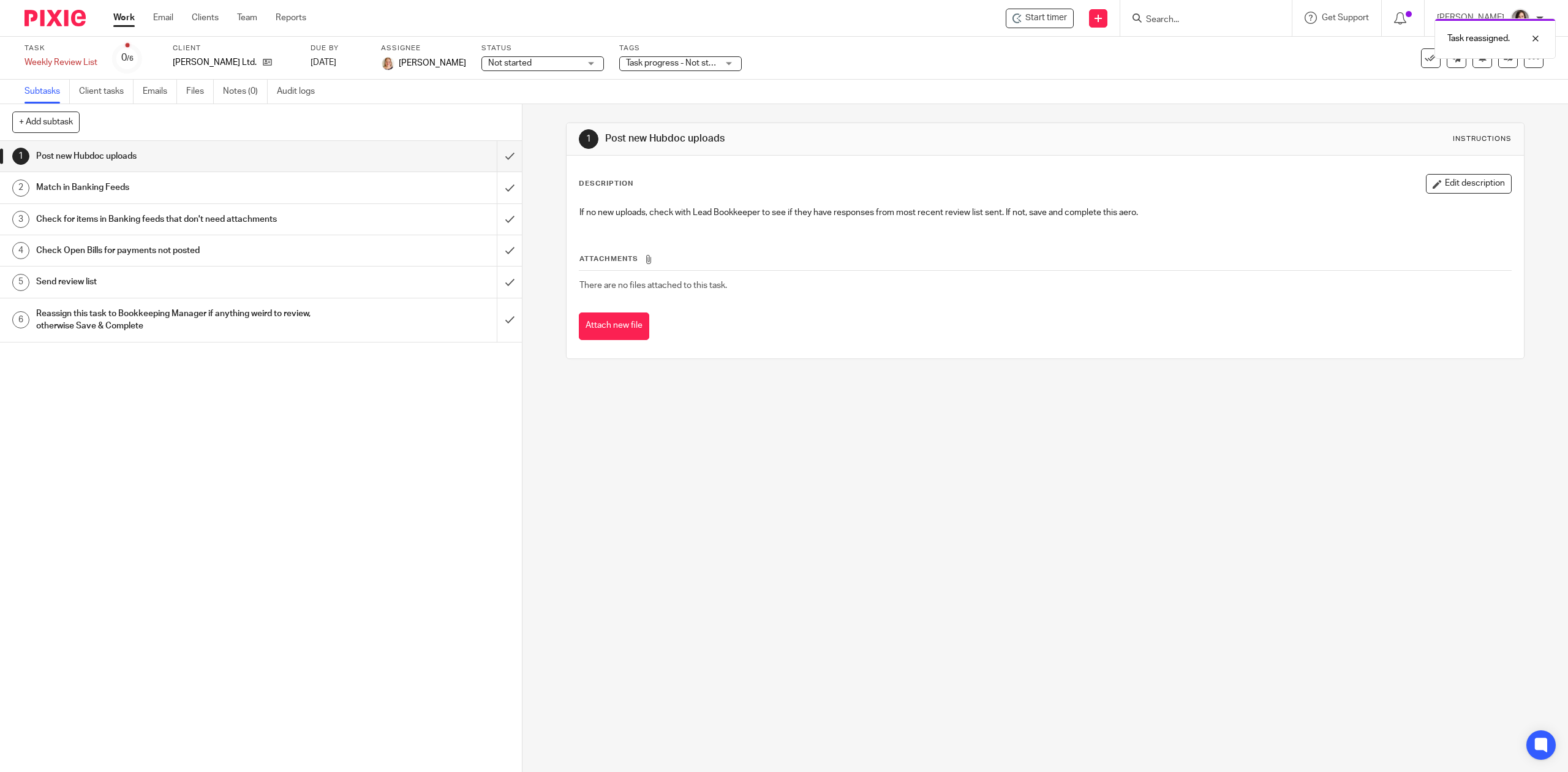
click at [131, 15] on link "Work" at bounding box center [124, 17] width 21 height 12
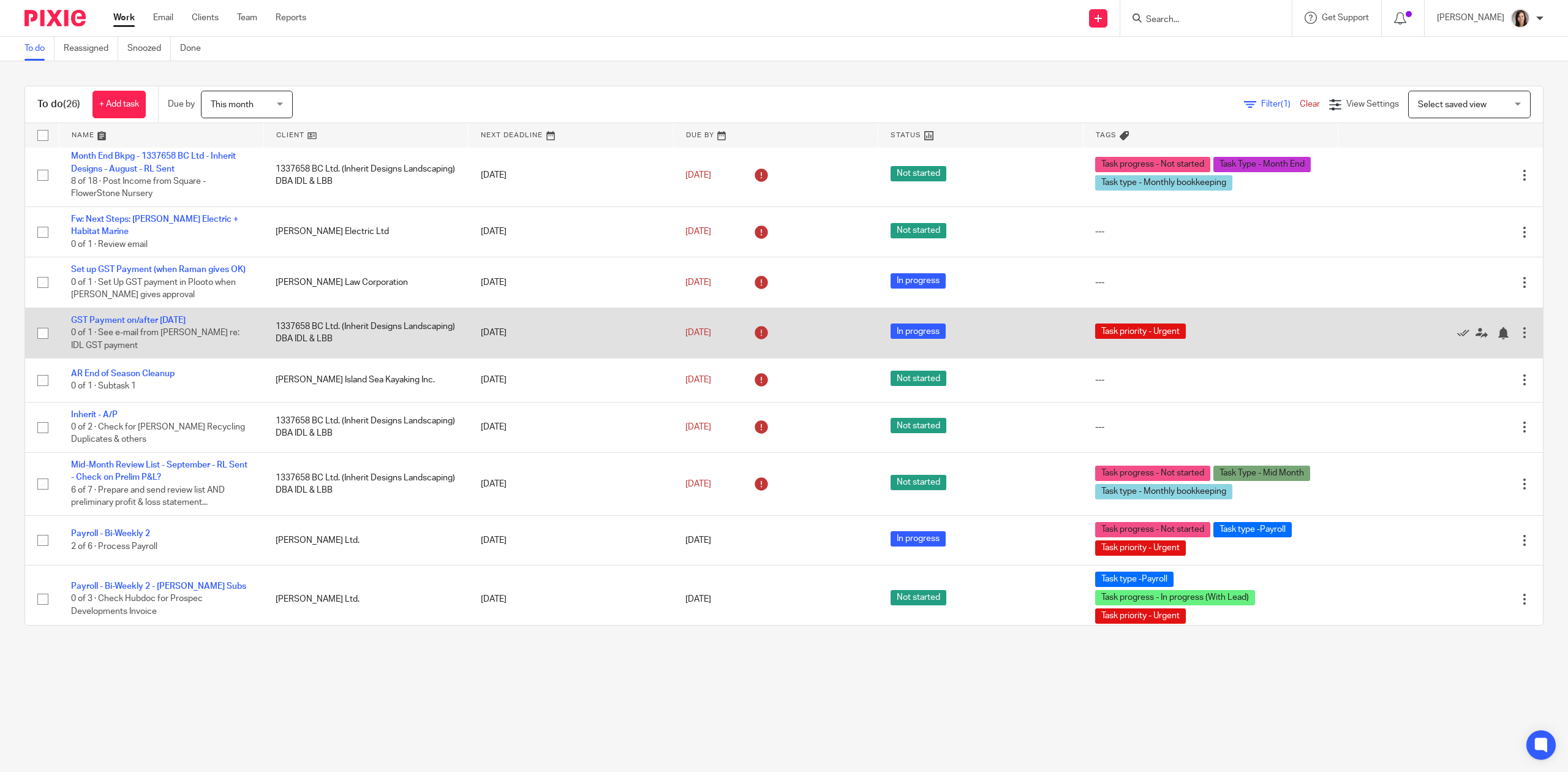
scroll to position [935, 0]
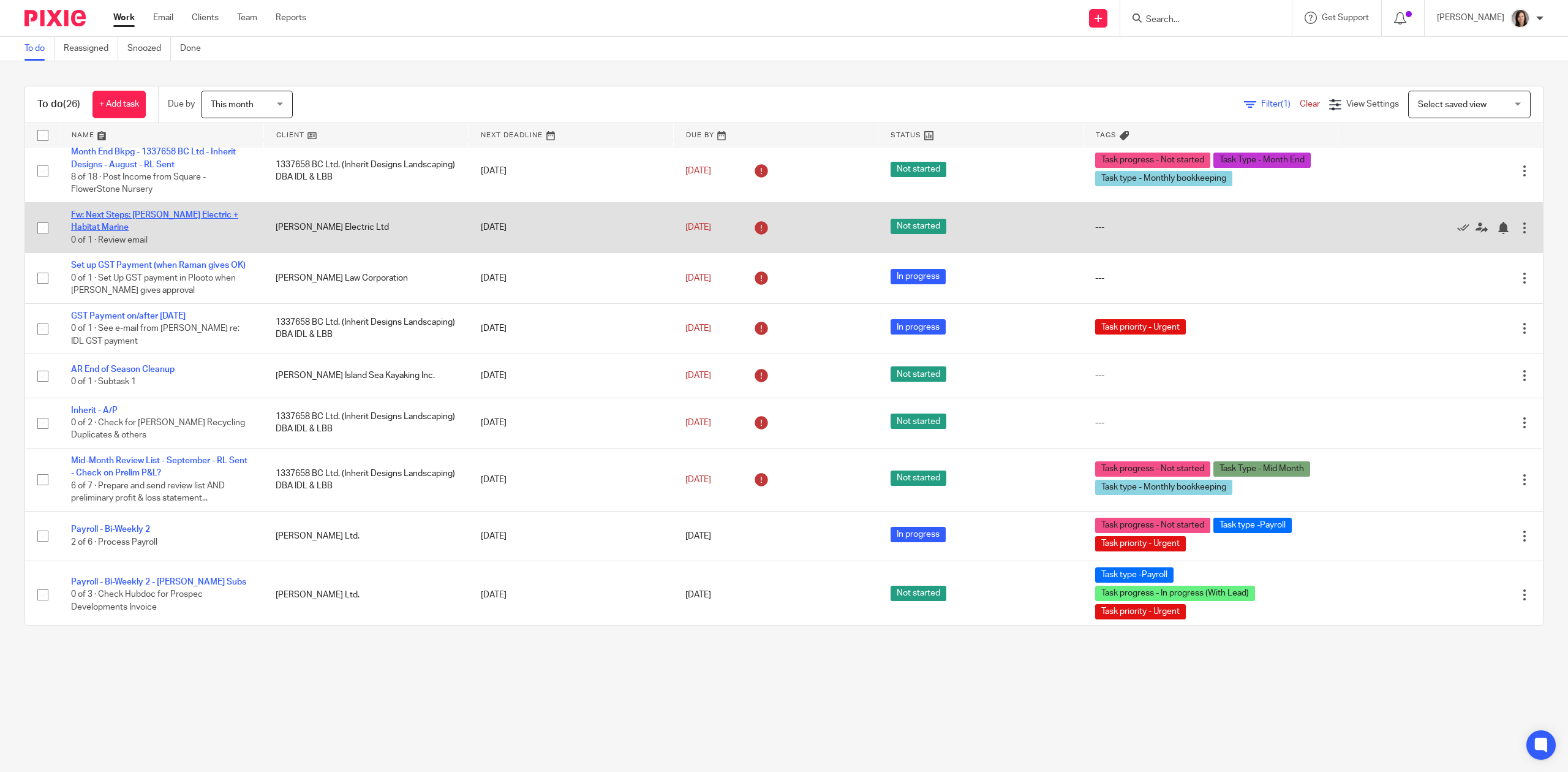
click at [209, 211] on link "Fw: Next Steps: [PERSON_NAME] Electric + Habitat Marine" at bounding box center [155, 221] width 167 height 21
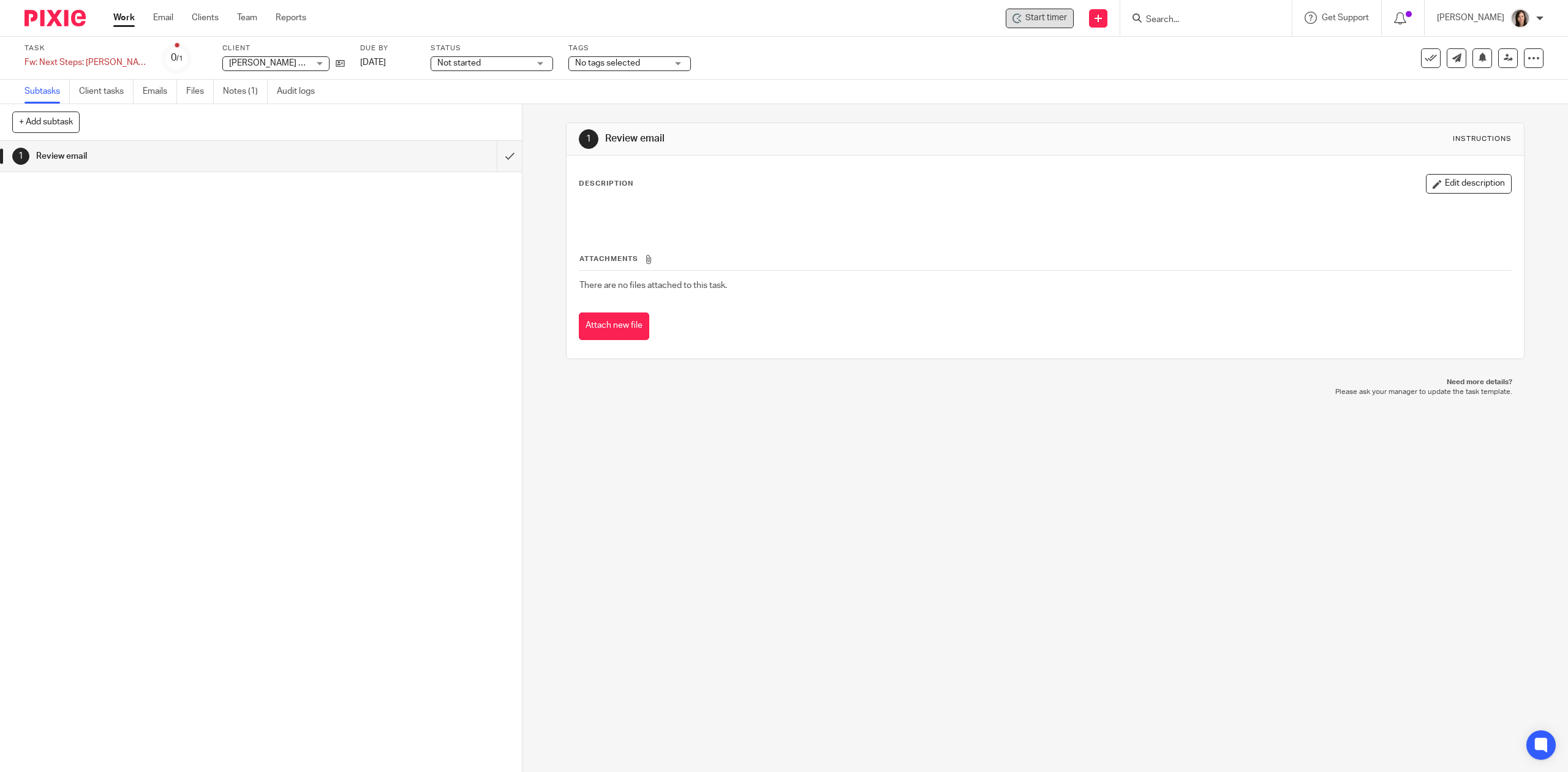
click at [1054, 13] on span "Start timer" at bounding box center [1046, 17] width 42 height 13
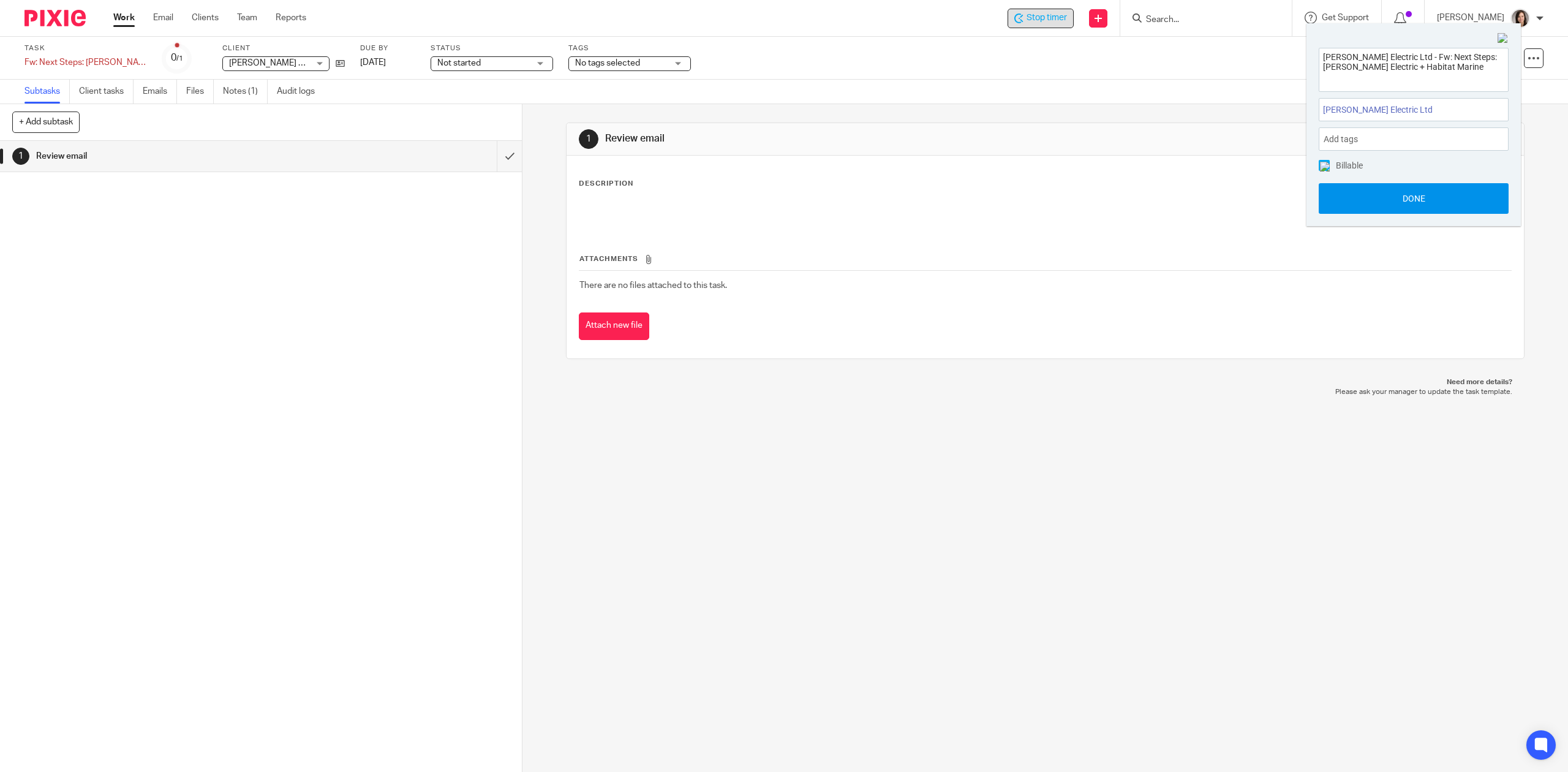
click at [1427, 192] on button "Done" at bounding box center [1413, 199] width 190 height 31
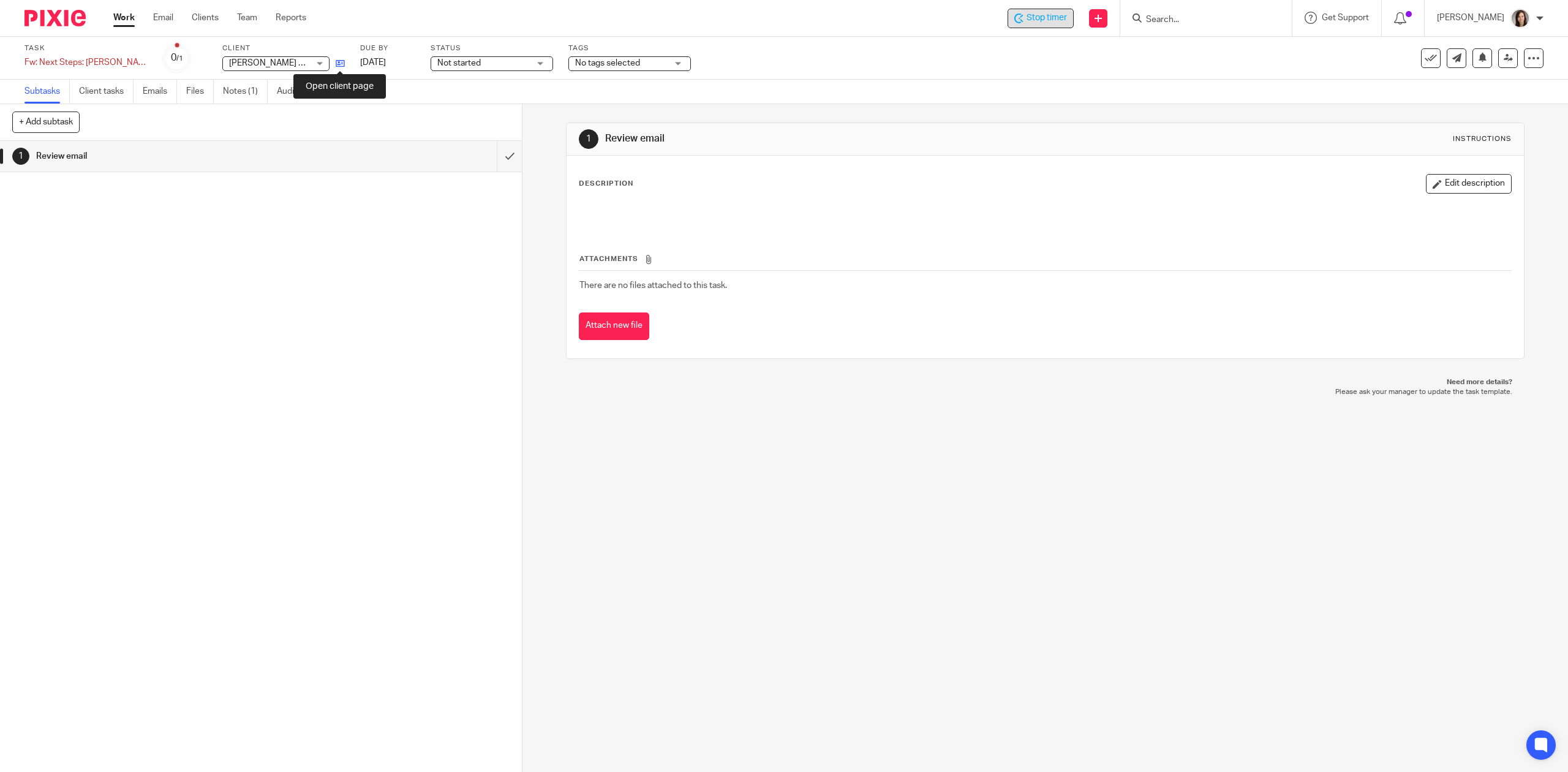
click at [344, 59] on icon at bounding box center [341, 63] width 9 height 9
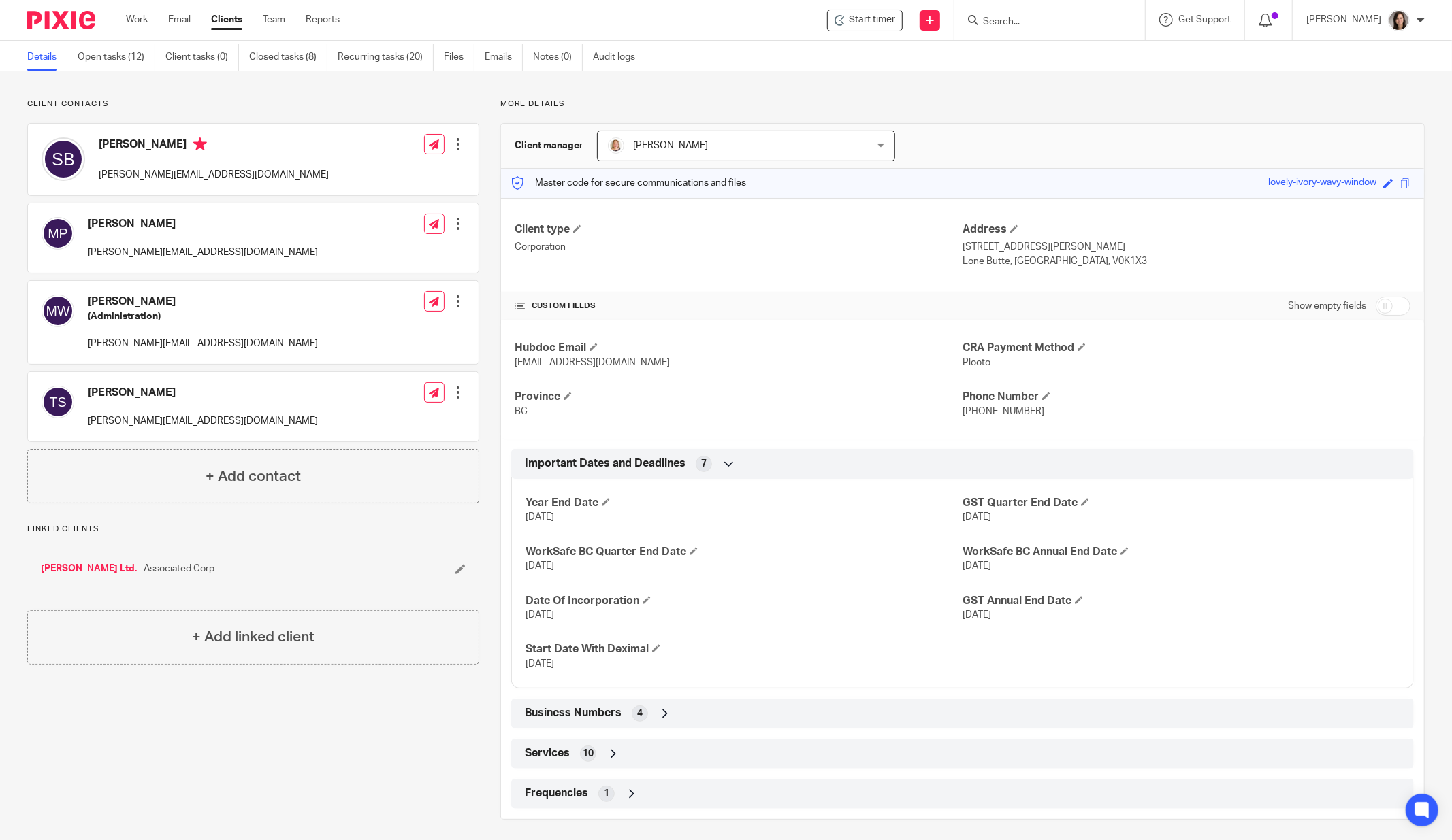
scroll to position [52, 0]
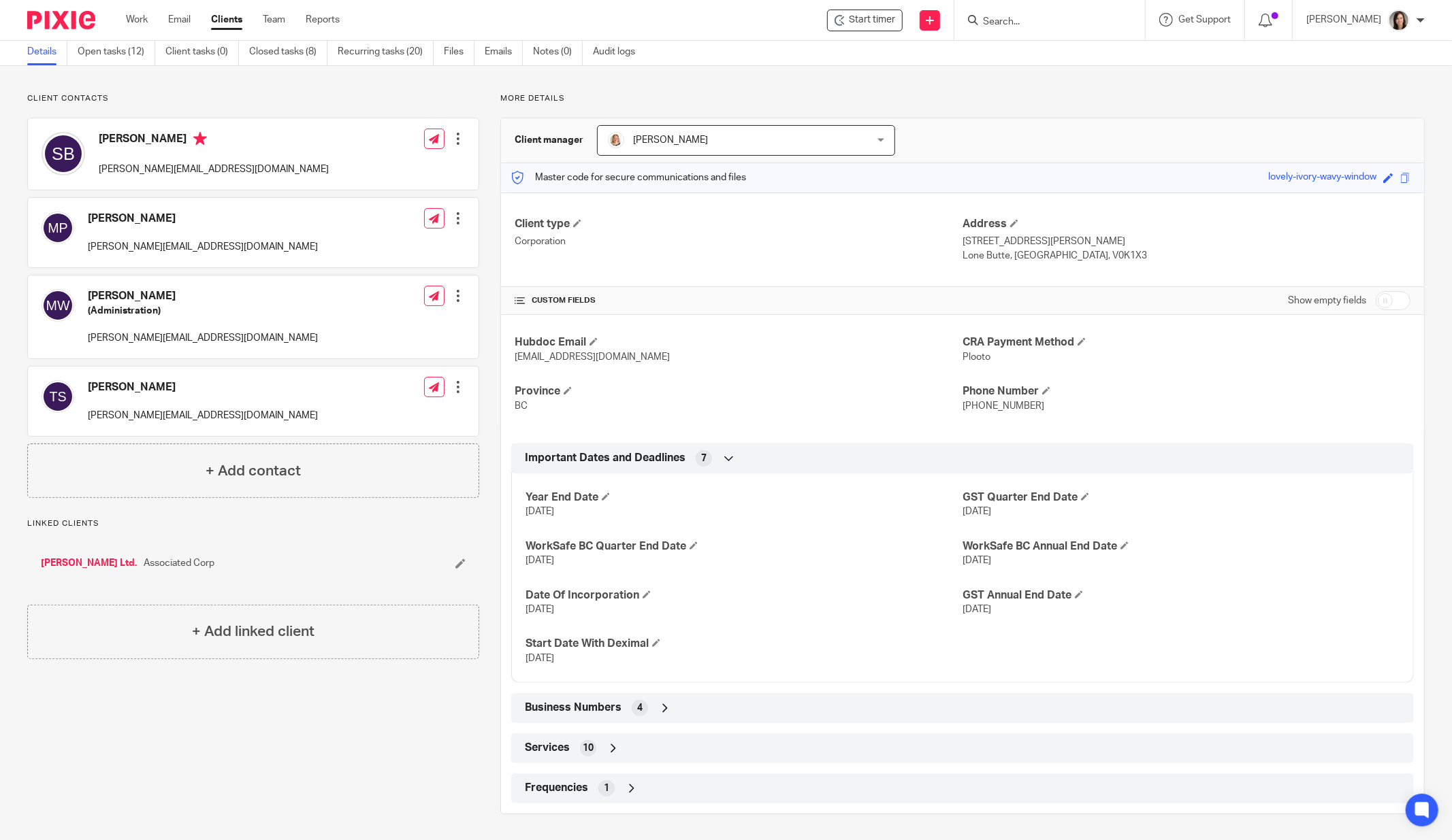
click at [667, 708] on div "Business Numbers 4" at bounding box center [962, 708] width 882 height 23
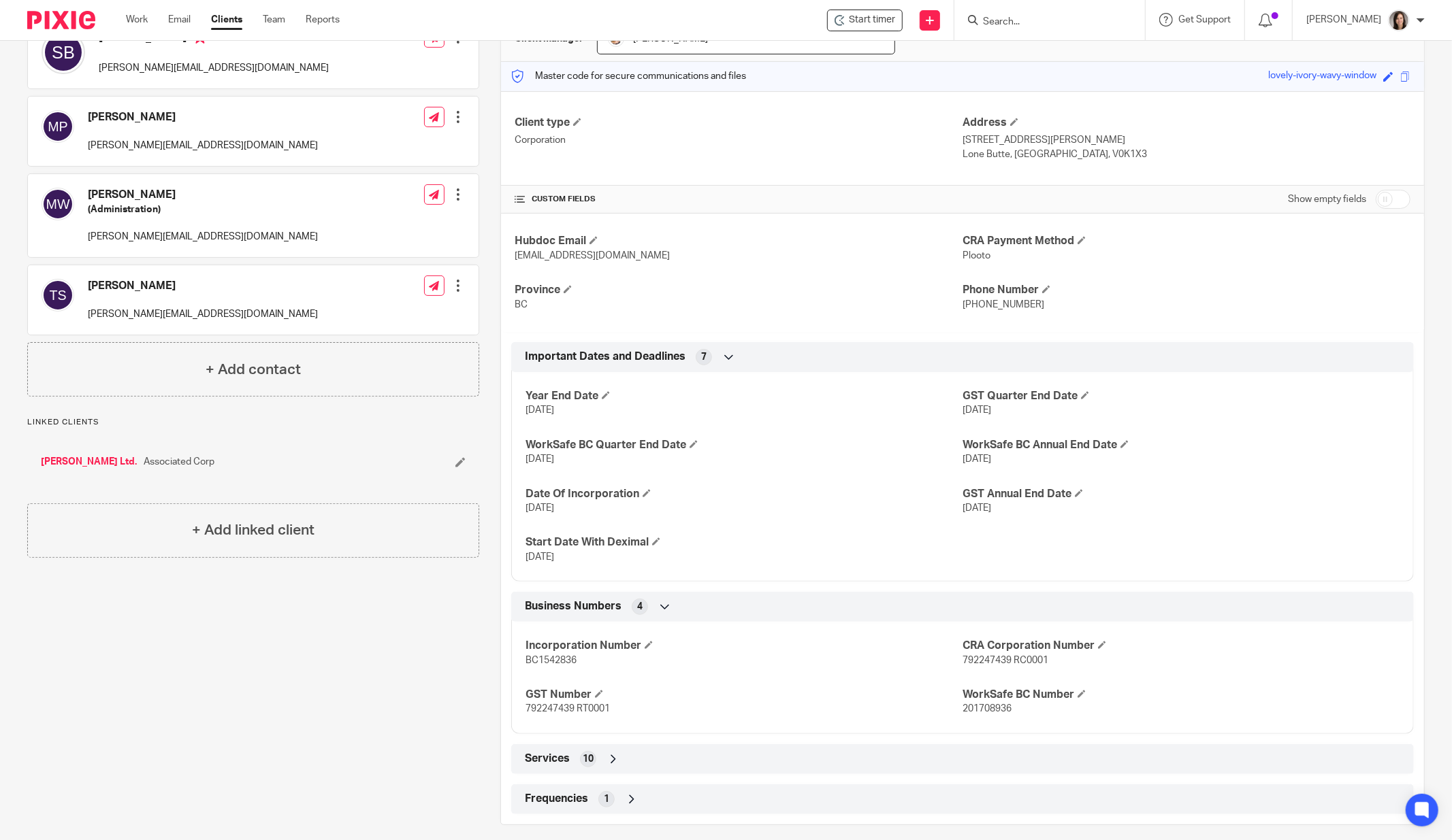
scroll to position [164, 0]
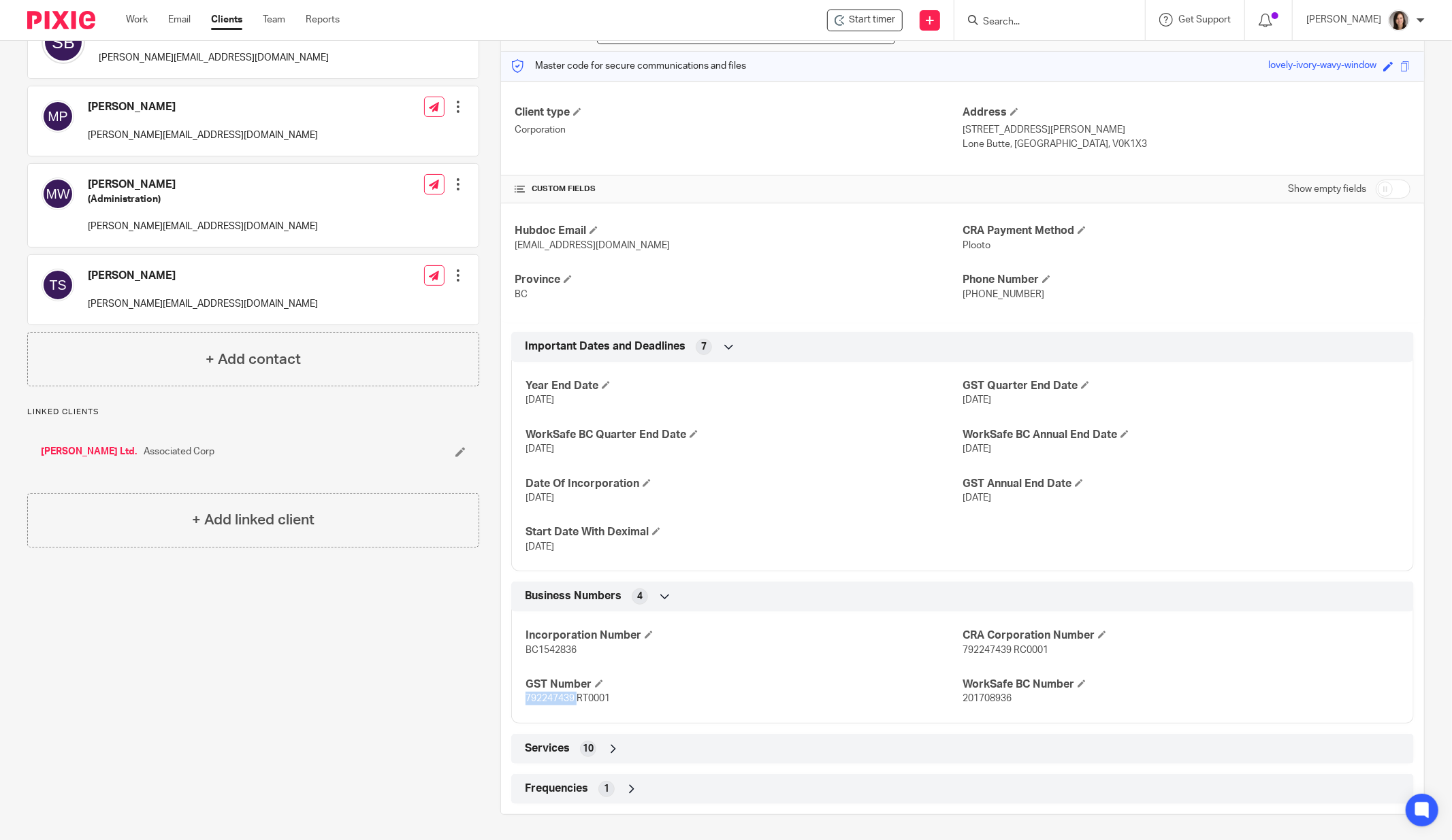
drag, startPoint x: 572, startPoint y: 699, endPoint x: 477, endPoint y: 713, distance: 96.0
click at [479, 713] on div "More details Client manager [PERSON_NAME] [PERSON_NAME] [PERSON_NAME] [PERSON_N…" at bounding box center [951, 398] width 946 height 833
copy span "792247439"
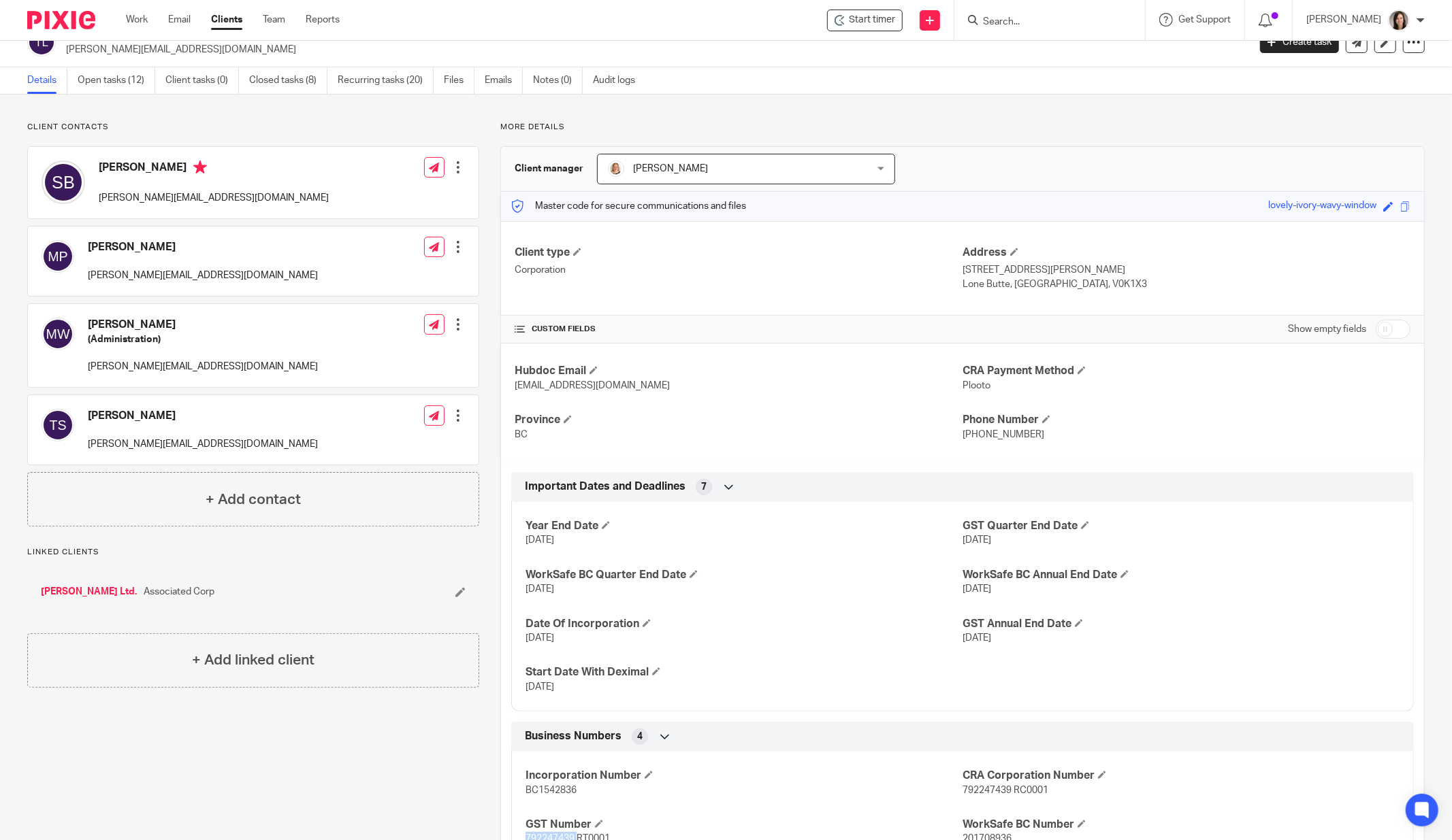
scroll to position [0, 0]
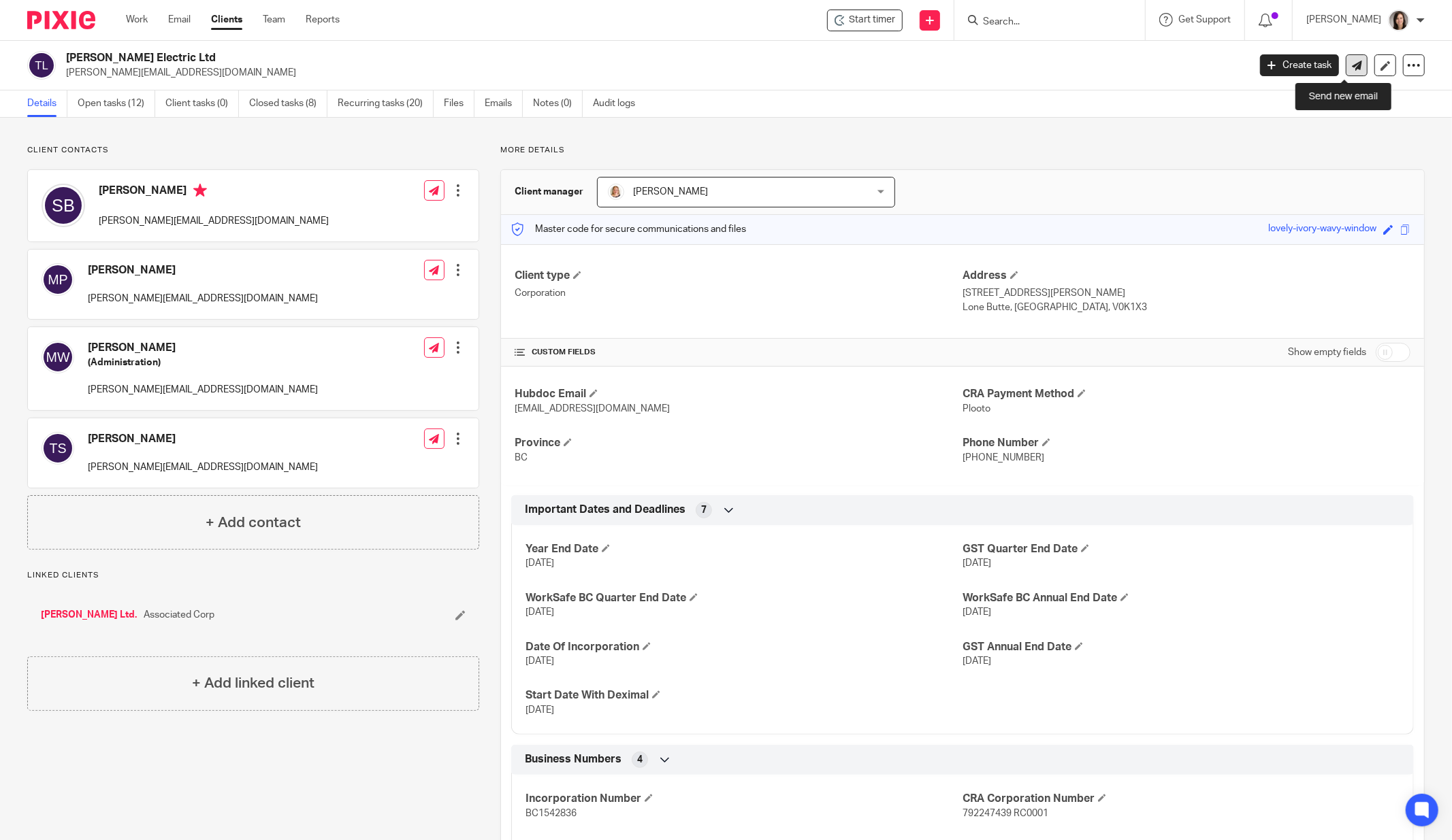
click at [1352, 63] on icon at bounding box center [1357, 66] width 10 height 10
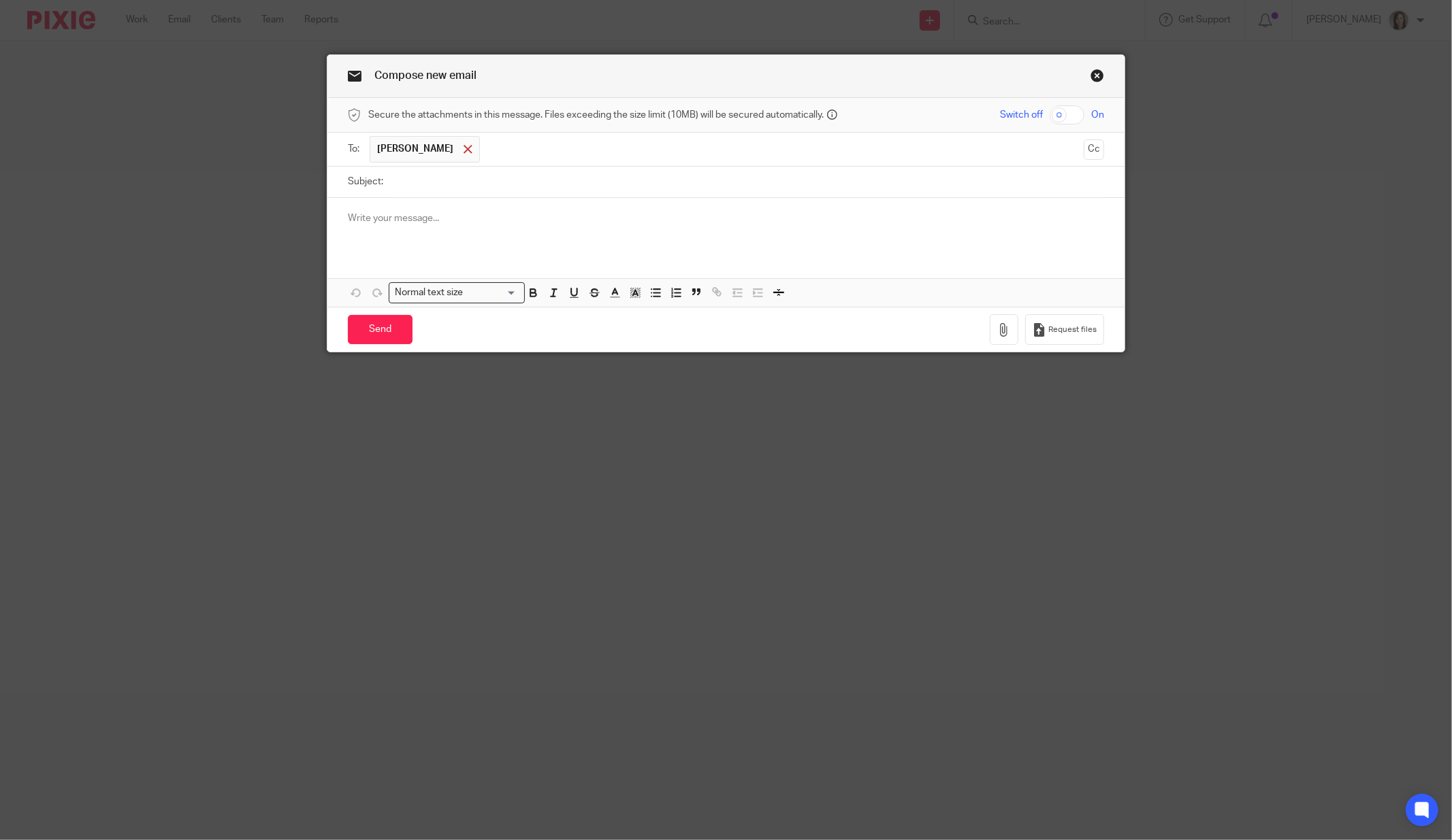
click at [464, 146] on span at bounding box center [468, 149] width 9 height 9
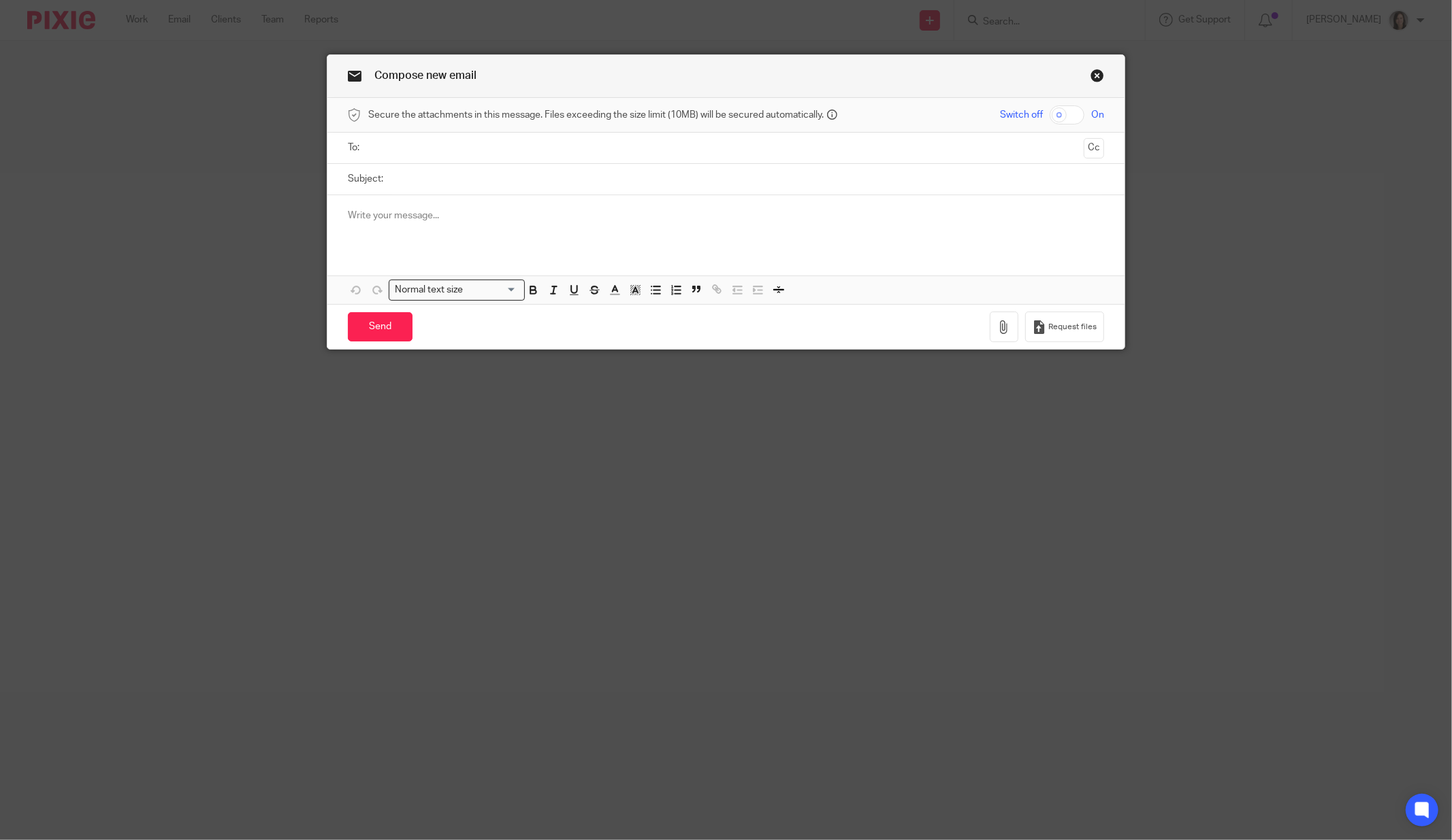
click at [446, 147] on input "text" at bounding box center [726, 147] width 705 height 16
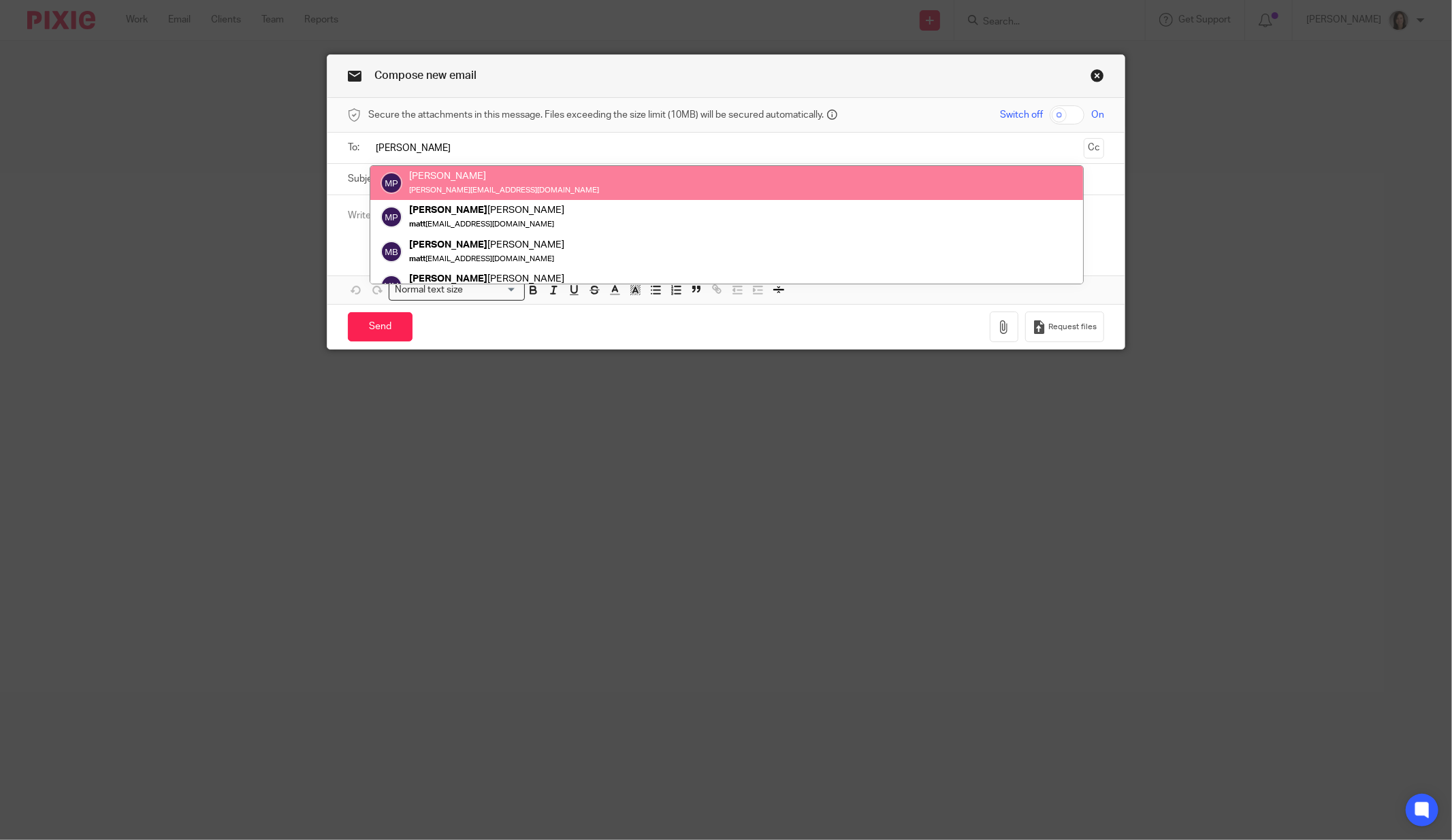
type input "[PERSON_NAME]"
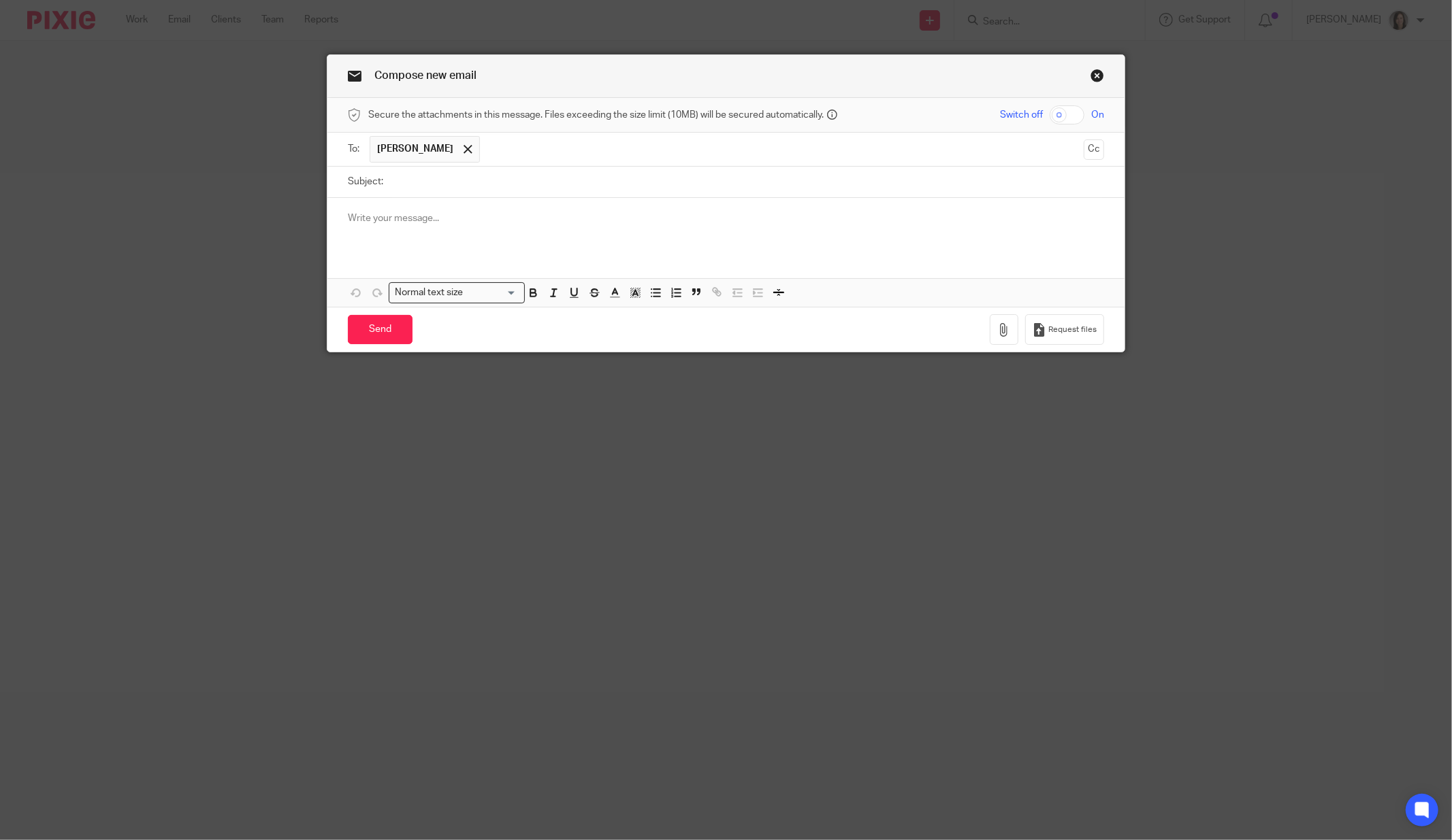
click at [412, 184] on input "Subject:" at bounding box center [747, 181] width 714 height 30
click at [390, 185] on input "TGS Due To/From" at bounding box center [747, 181] width 714 height 30
click at [606, 172] on input "TGE & TGS Due To/From" at bounding box center [747, 181] width 714 height 30
type input "TGE & TGS Due To/From Account"
click at [529, 221] on p at bounding box center [726, 218] width 756 height 13
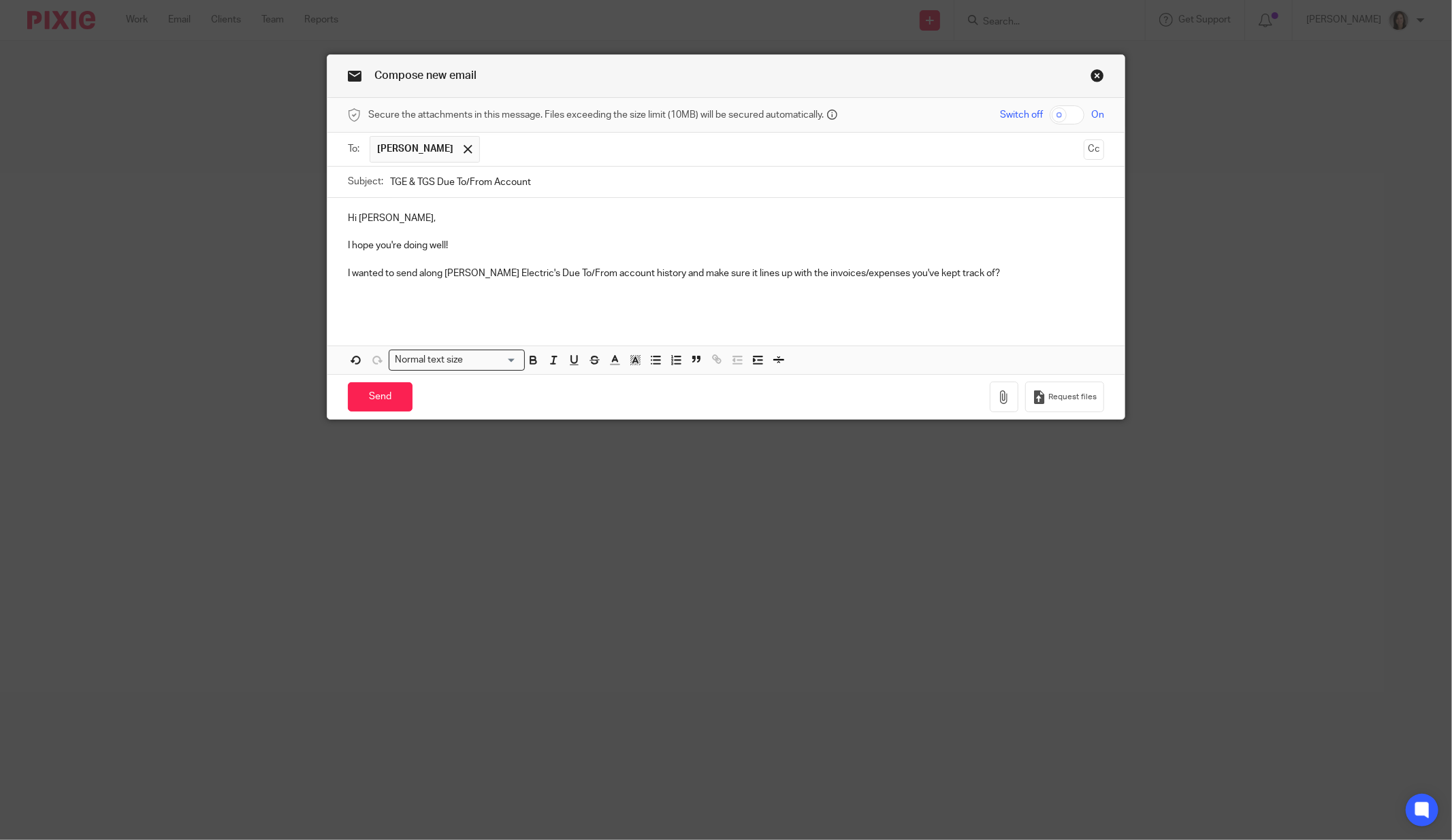
click at [999, 267] on p "I wanted to send along [PERSON_NAME] Electric's Due To/From account history and…" at bounding box center [726, 273] width 756 height 13
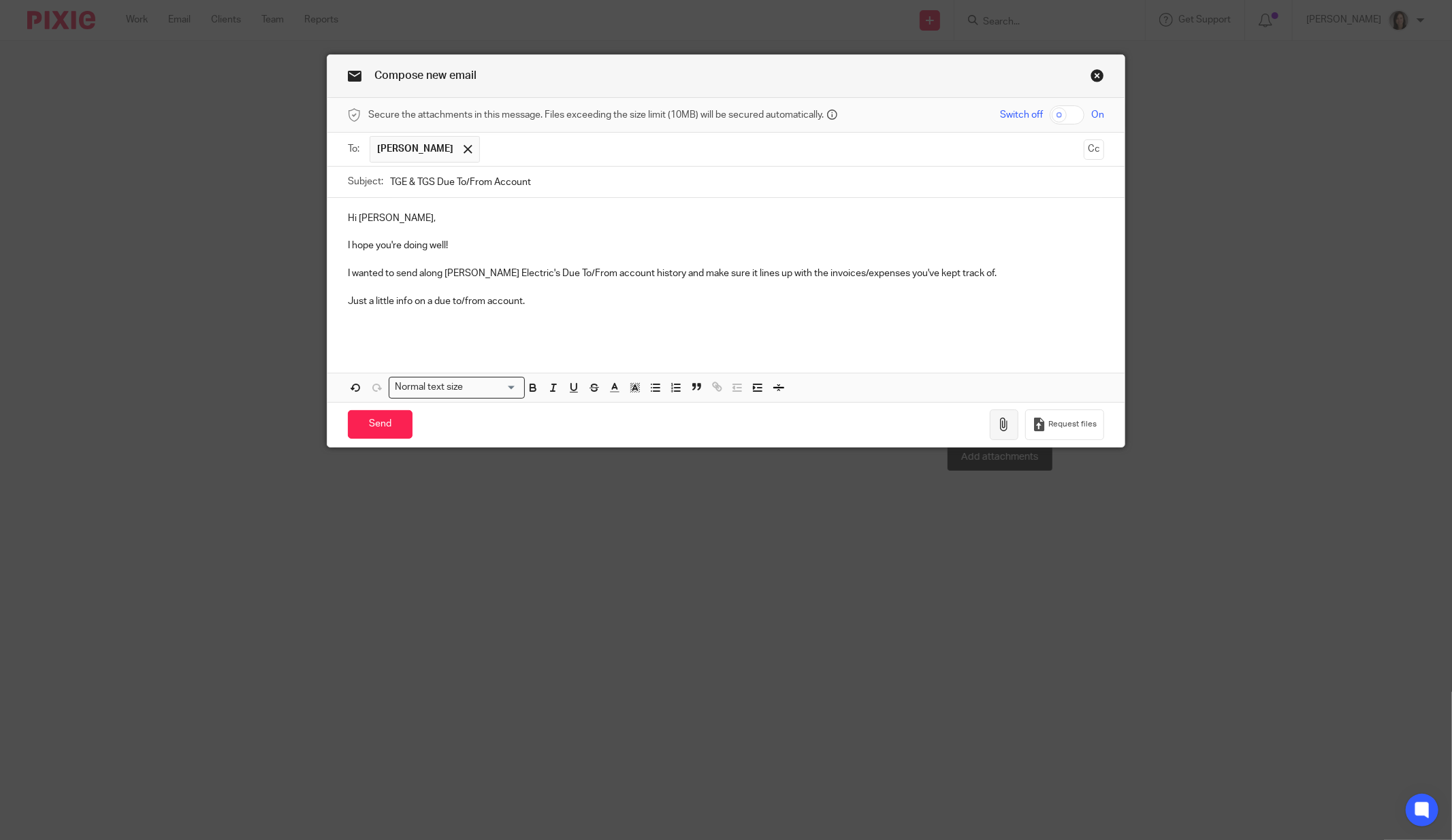
click at [995, 409] on button "button" at bounding box center [1004, 424] width 29 height 30
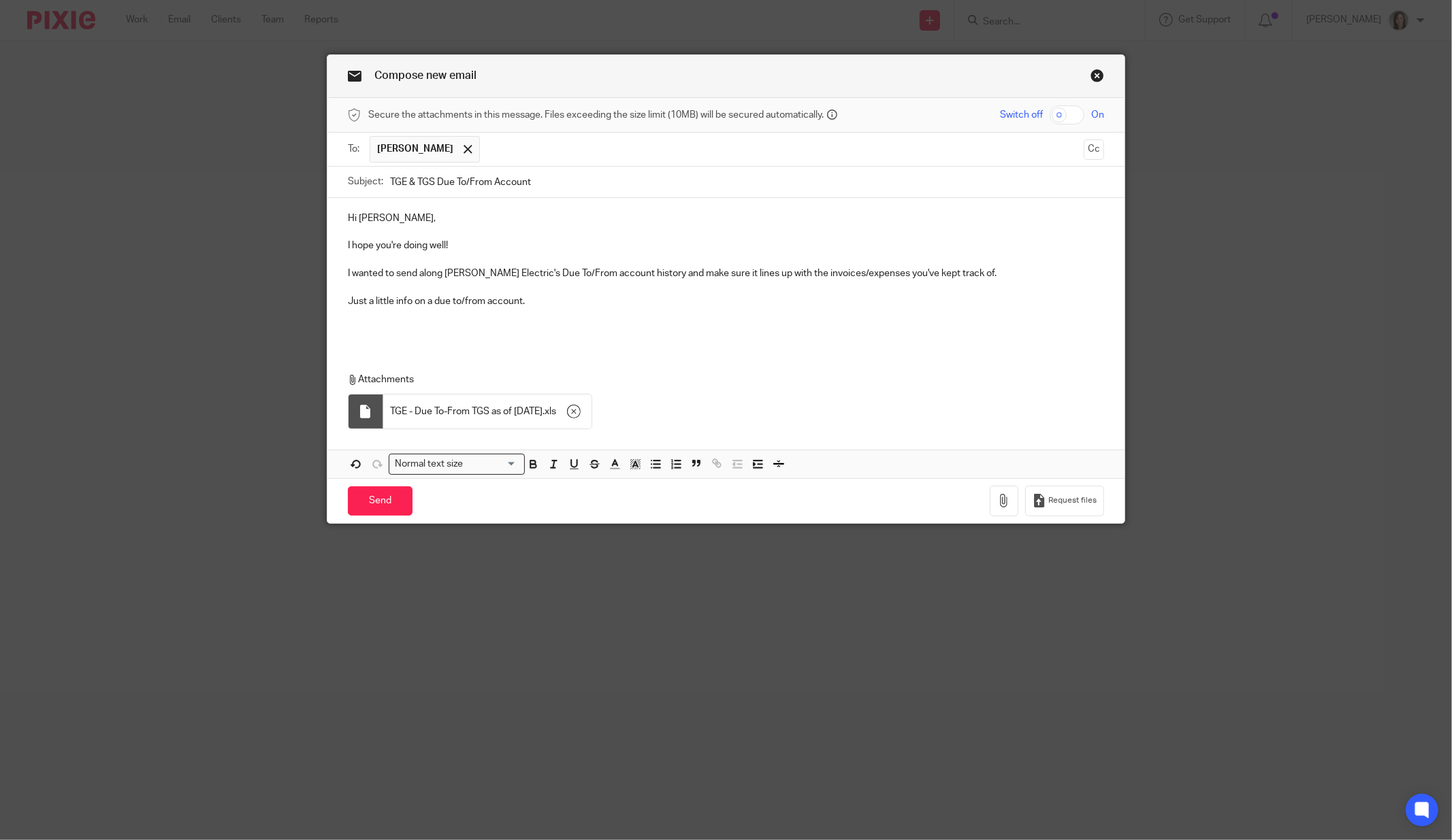
click at [554, 298] on p "Just a little info on a due to/from account." at bounding box center [726, 301] width 756 height 13
click at [560, 306] on p "Just a little info on a due to/from account." at bounding box center [726, 301] width 756 height 13
click at [592, 298] on p "Just a little info on a due to/from account." at bounding box center [726, 301] width 756 height 13
drag, startPoint x: 589, startPoint y: 278, endPoint x: 578, endPoint y: 272, distance: 12.5
click at [586, 276] on p "I wanted to send along [PERSON_NAME] Electric's Due To/From account history and…" at bounding box center [726, 273] width 756 height 13
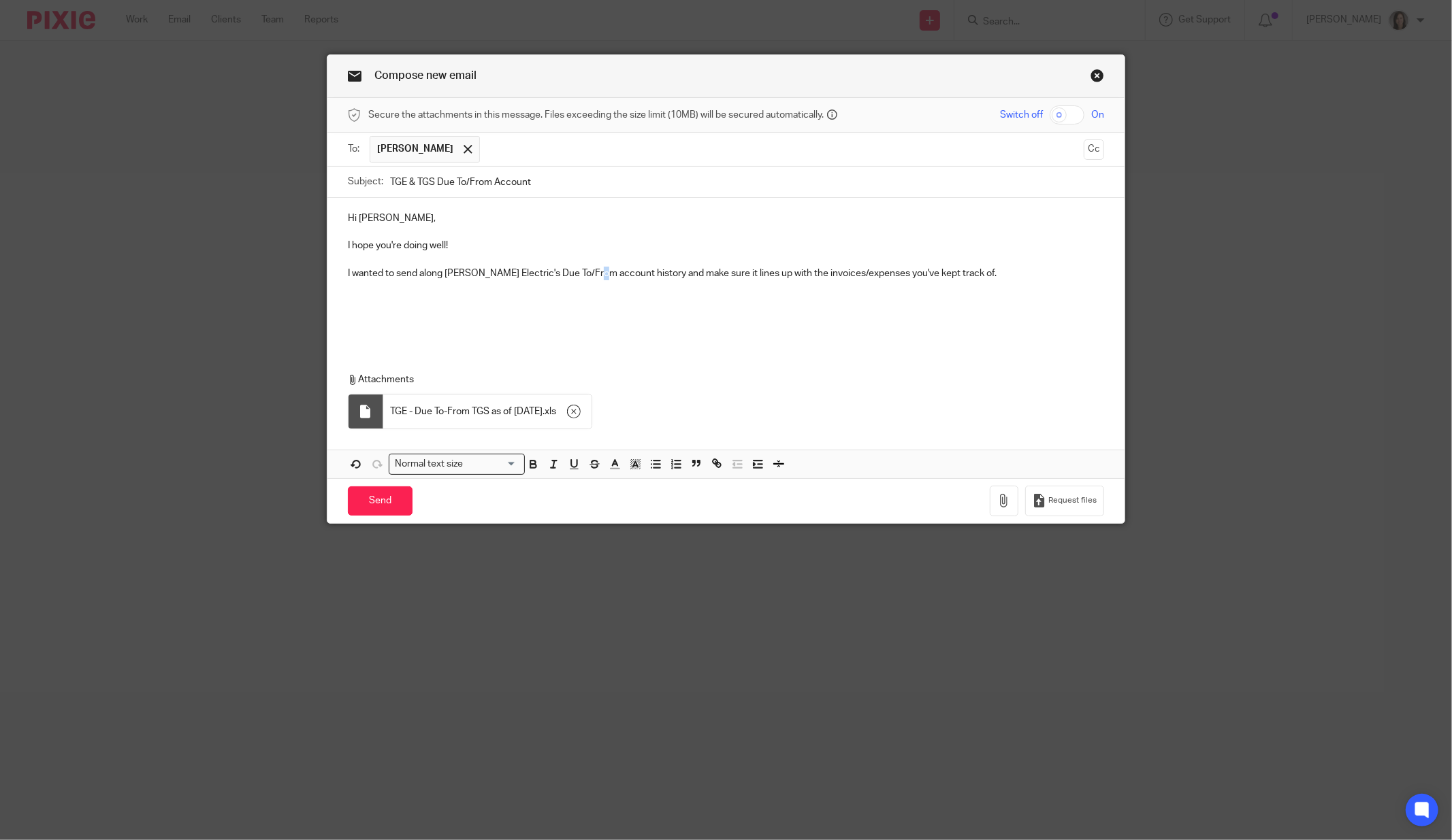
click at [586, 276] on p "I wanted to send along [PERSON_NAME] Electric's Due To/From account history and…" at bounding box center [726, 273] width 756 height 13
click at [580, 275] on p "I wanted to send along [PERSON_NAME] Electric's Due To/From account history and…" at bounding box center [726, 273] width 756 height 13
click at [586, 275] on p "I wanted to send along [PERSON_NAME] Electric's Due To/From account history and…" at bounding box center [726, 273] width 756 height 13
click at [581, 272] on p "I wanted to send along [PERSON_NAME] Electric's Due To/From account history and…" at bounding box center [726, 273] width 756 height 13
click at [399, 292] on p at bounding box center [726, 287] width 756 height 13
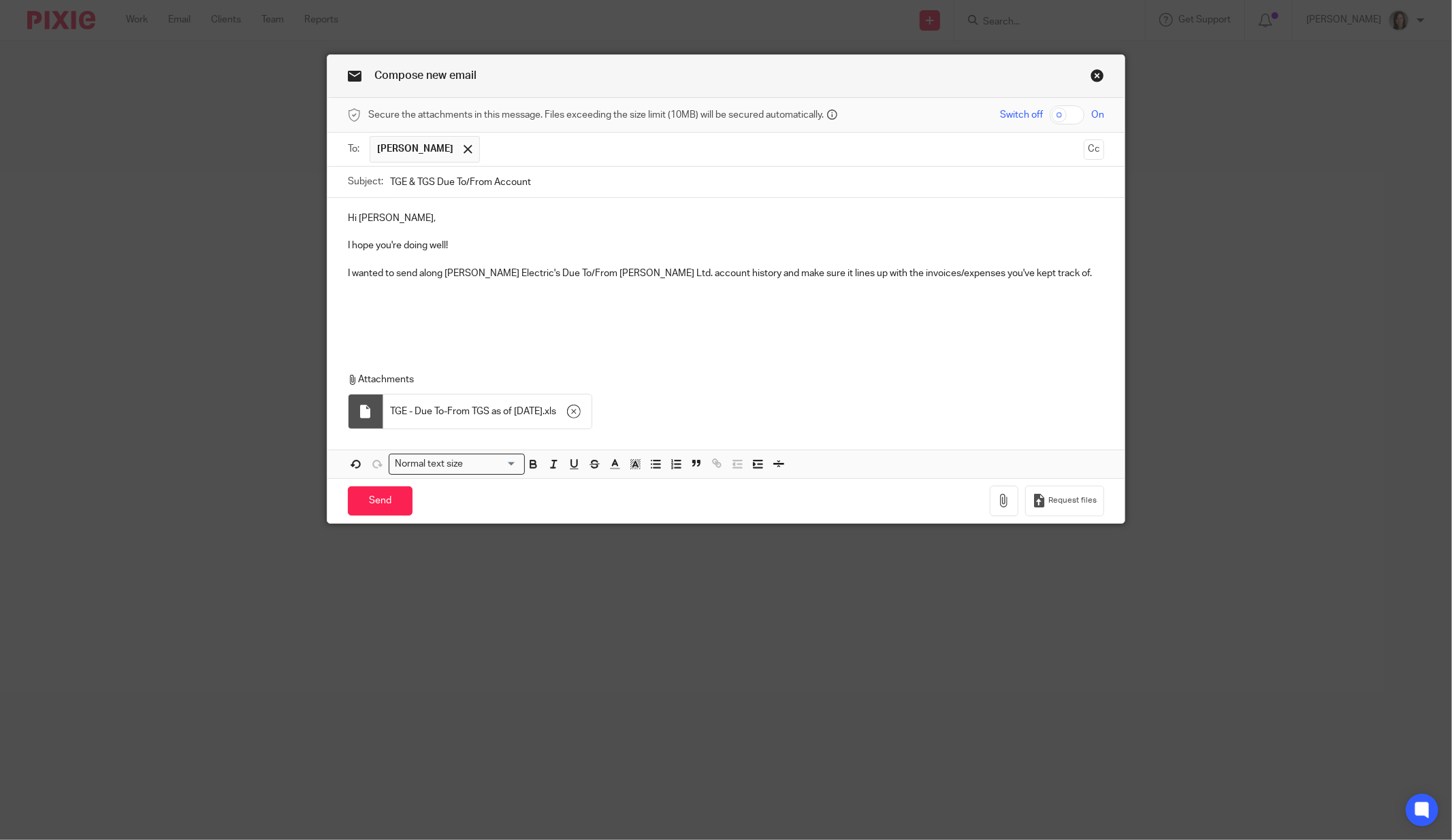
click at [384, 308] on p at bounding box center [726, 315] width 756 height 13
click at [376, 298] on p at bounding box center [726, 301] width 756 height 13
click at [614, 323] on p at bounding box center [726, 329] width 756 height 13
click at [563, 310] on p at bounding box center [726, 315] width 756 height 13
click at [667, 297] on p "Just a little blurb on due to/from accounts. They're generally used to keep tra…" at bounding box center [726, 301] width 756 height 13
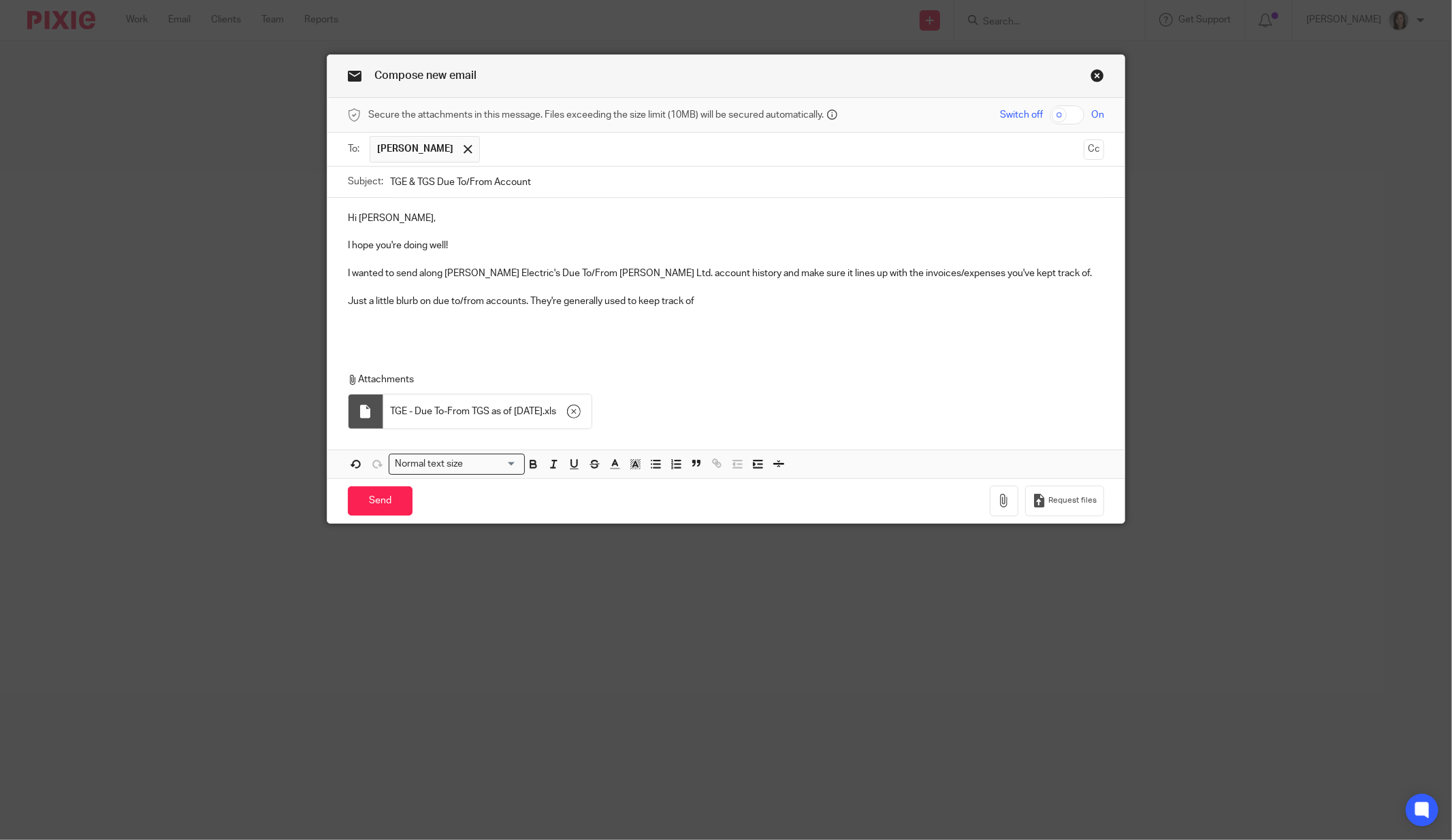
click at [721, 299] on p "Just a little blurb on due to/from accounts. They're generally used to keep tra…" at bounding box center [726, 301] width 756 height 13
click at [728, 298] on p "Just a little blurb on due to/from accounts. They're generally used to keep tra…" at bounding box center [726, 301] width 756 height 13
click at [839, 298] on p "Just a little blurb on due to/from accounts. They're generally used to keep tra…" at bounding box center [726, 301] width 756 height 13
click at [935, 310] on p at bounding box center [726, 315] width 756 height 13
click at [933, 302] on p "Just a little blurb on due to/from accounts. They're generally used to keep tra…" at bounding box center [726, 301] width 756 height 13
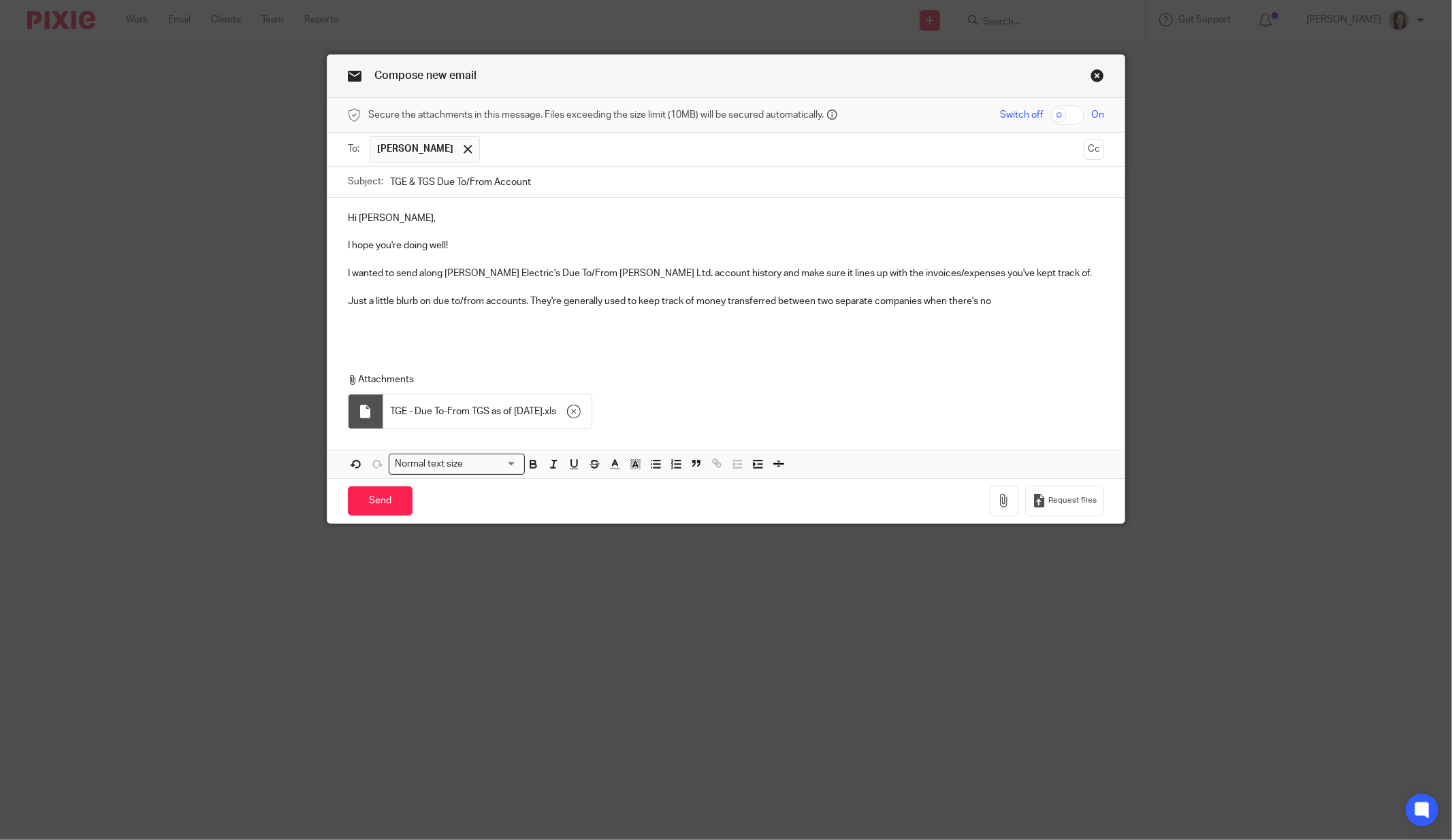
click at [1013, 295] on p "Just a little blurb on due to/from accounts. They're generally used to keep tra…" at bounding box center [726, 301] width 756 height 13
click at [1024, 301] on p "Just a little blurb on due to/from accounts. They're generally used to keep tra…" at bounding box center [726, 301] width 756 height 13
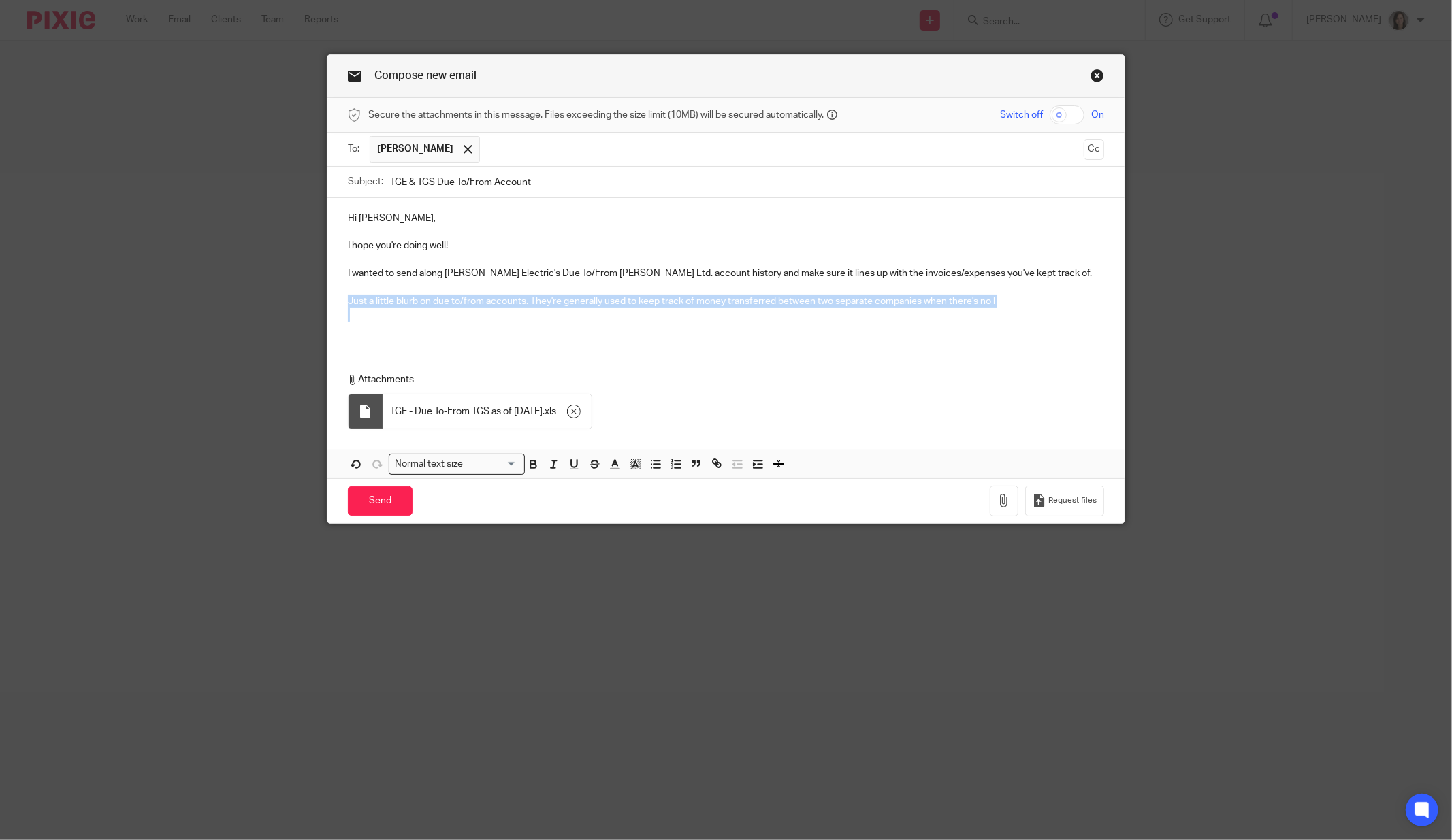
drag, startPoint x: 1014, startPoint y: 307, endPoint x: 323, endPoint y: 299, distance: 691.0
click at [327, 299] on div "Hi [PERSON_NAME], I hope you're doing well! I wanted to send along [PERSON_NAME…" at bounding box center [726, 271] width 797 height 147
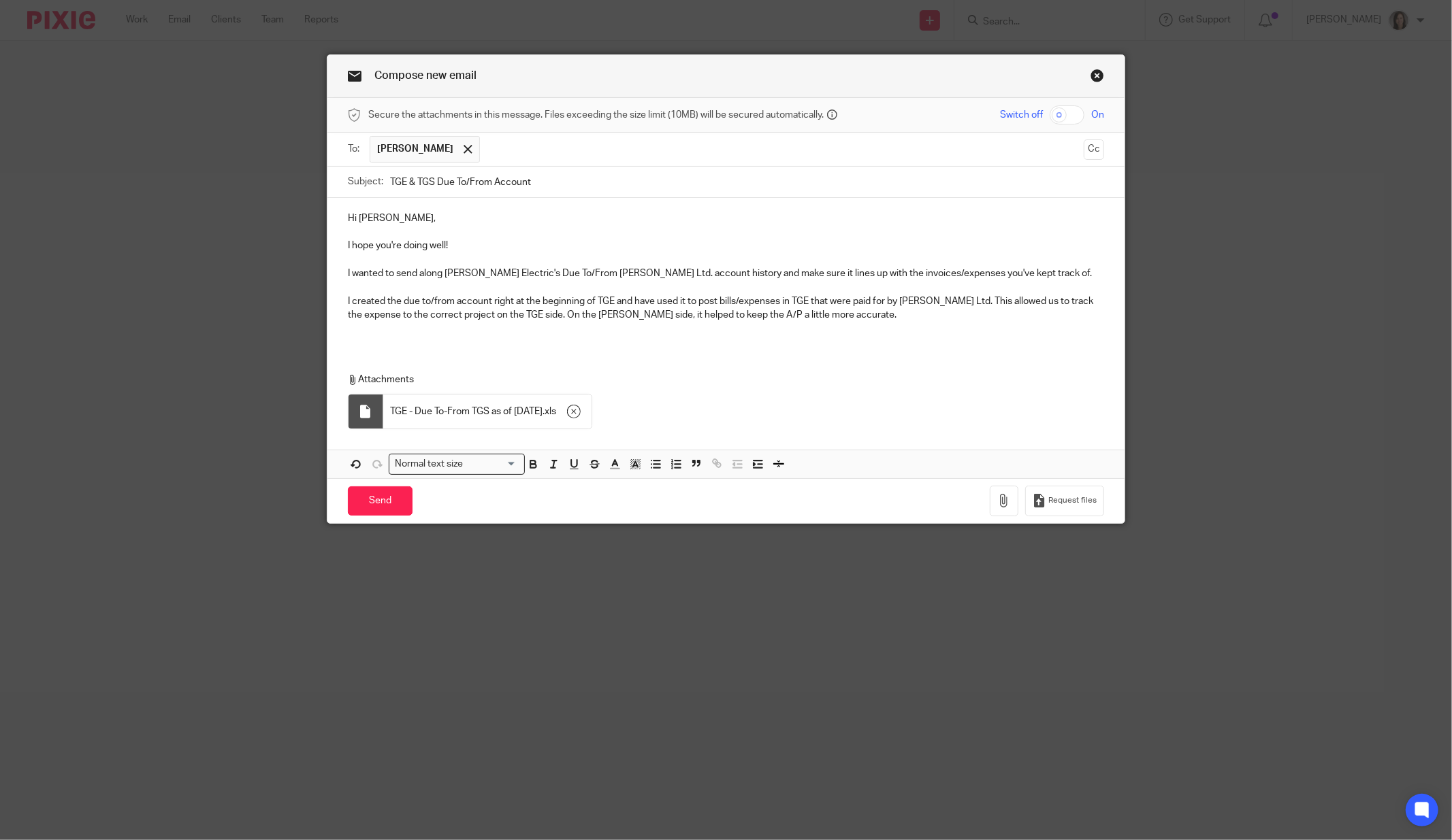
click at [870, 316] on p "I created the due to/from account right at the beginning of TGE and have used i…" at bounding box center [726, 309] width 756 height 28
click at [864, 326] on p at bounding box center [726, 329] width 756 height 13
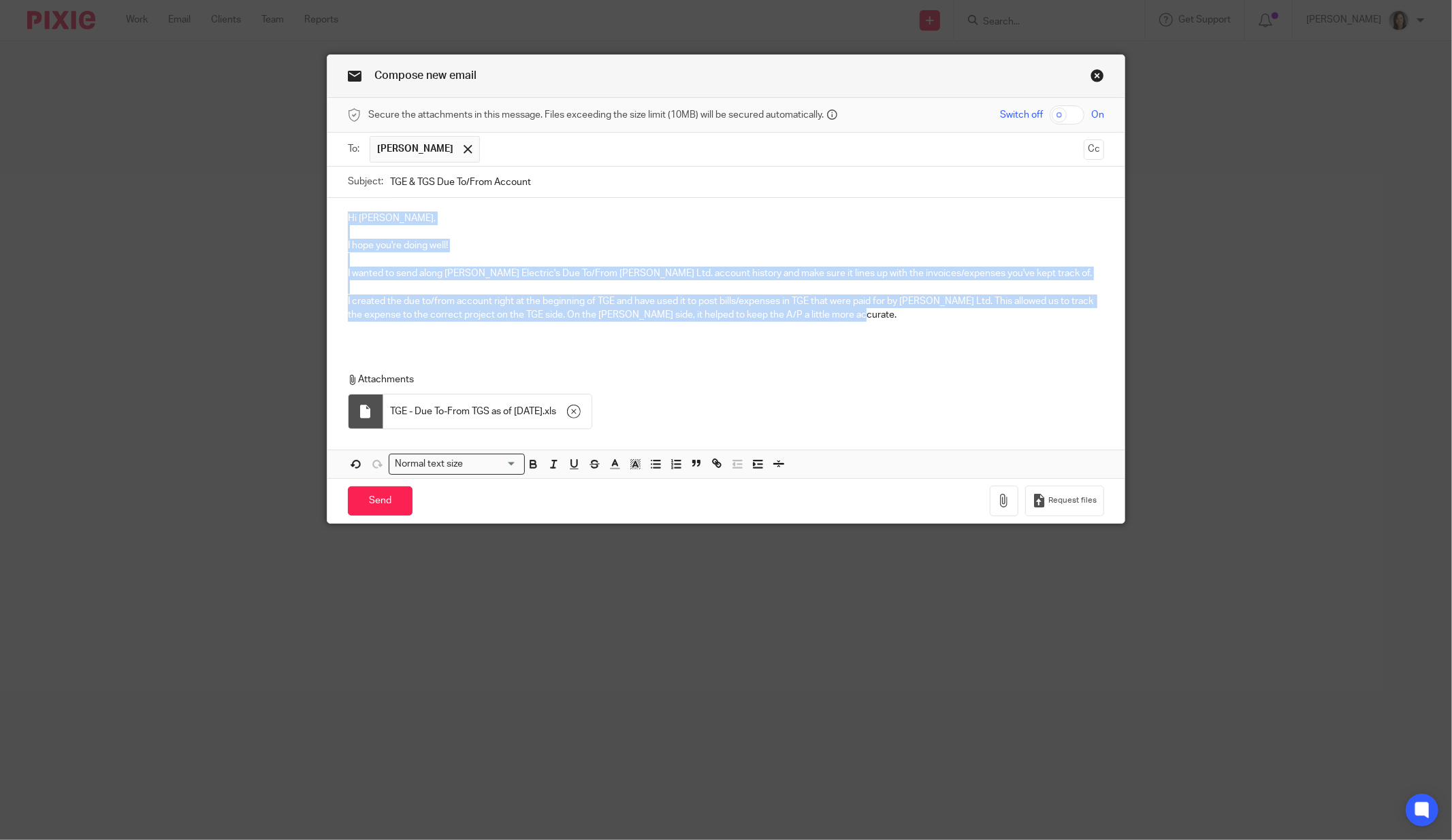
drag, startPoint x: 866, startPoint y: 315, endPoint x: 341, endPoint y: 222, distance: 533.2
click at [341, 222] on div "Hi [PERSON_NAME], I hope you're doing well! I wanted to send along [PERSON_NAME…" at bounding box center [726, 271] width 797 height 147
copy div "Hi [PERSON_NAME], I hope you're doing well! I wanted to send along [PERSON_NAME…"
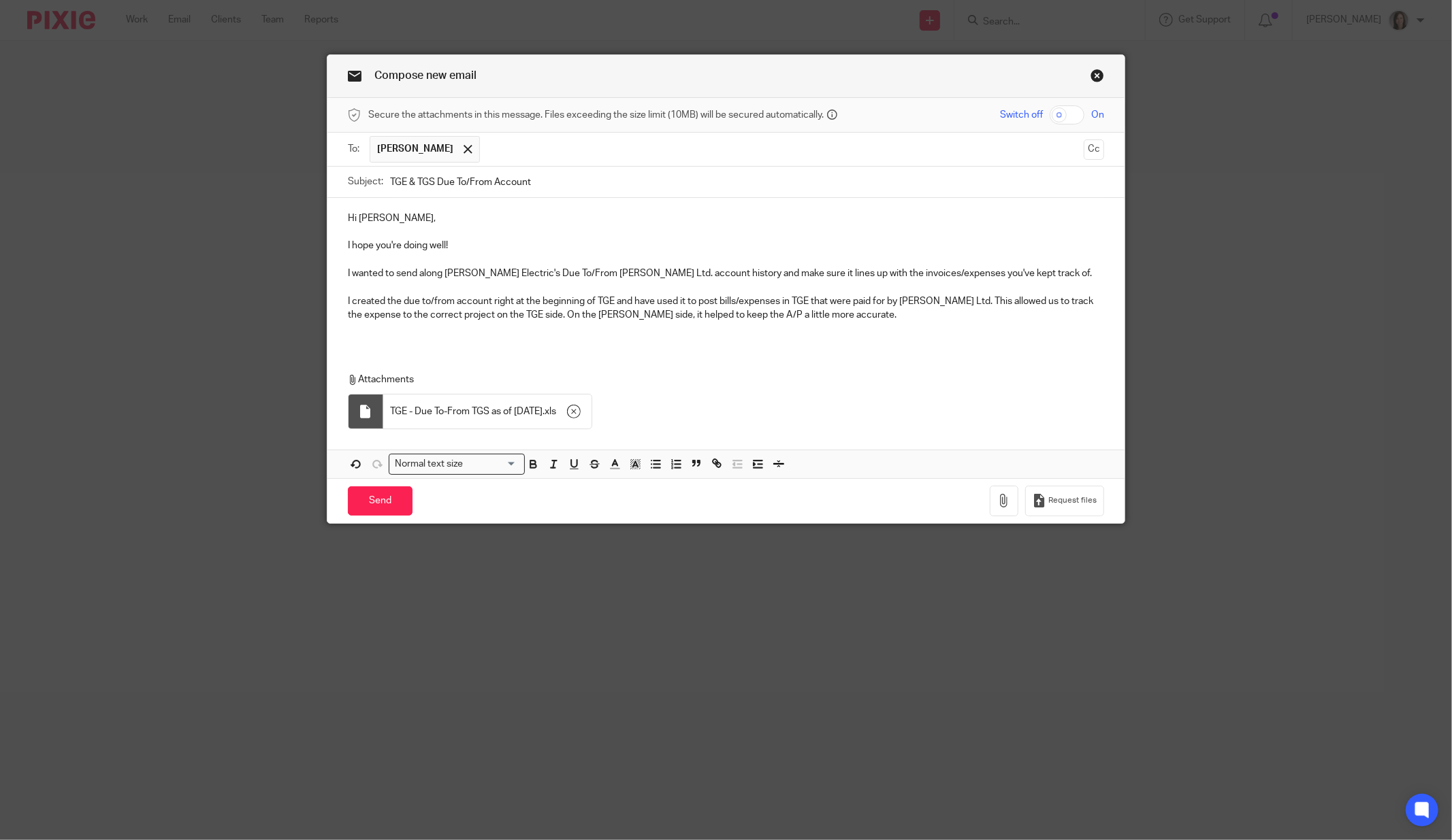
drag, startPoint x: 1264, startPoint y: 166, endPoint x: 1231, endPoint y: 148, distance: 37.6
click at [1264, 166] on div "Compose new email Secure the attachments in this message. Files exceeding the s…" at bounding box center [726, 420] width 1452 height 840
